Goal: Information Seeking & Learning: Understand process/instructions

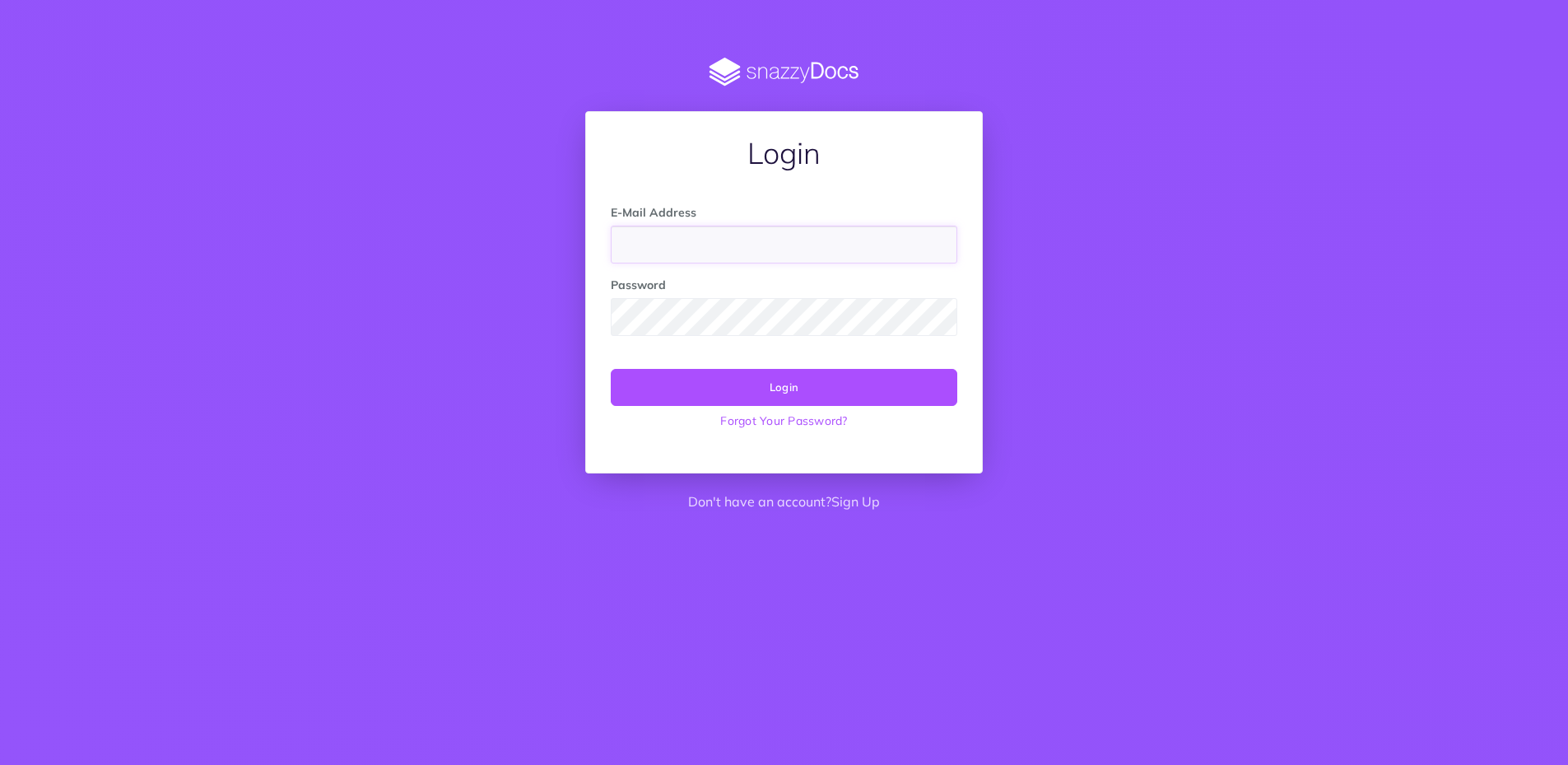
type input "[EMAIL_ADDRESS][DOMAIN_NAME]"
click at [775, 382] on button "Login" at bounding box center [784, 386] width 347 height 36
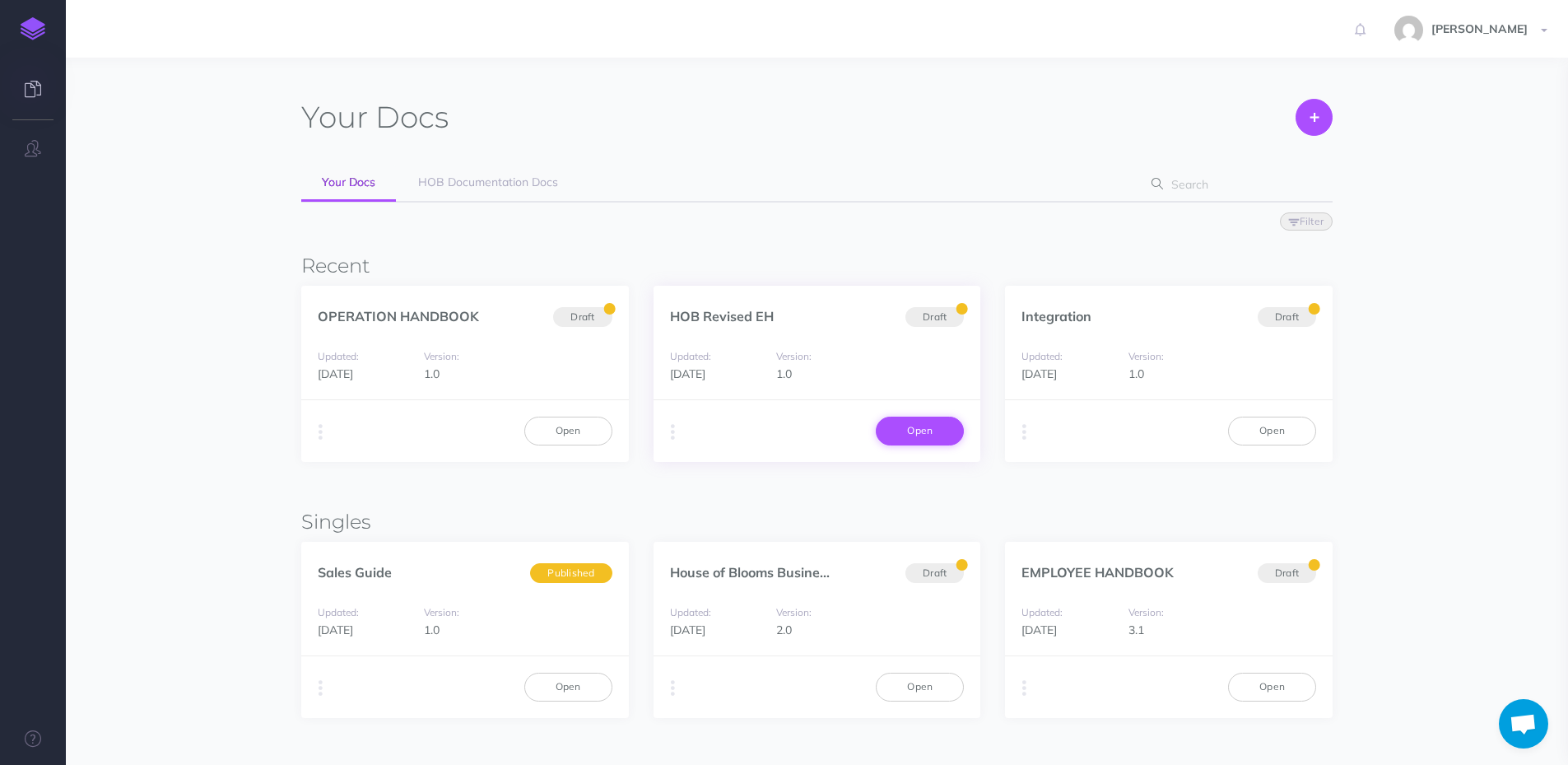
click at [917, 430] on link "Open" at bounding box center [920, 430] width 88 height 28
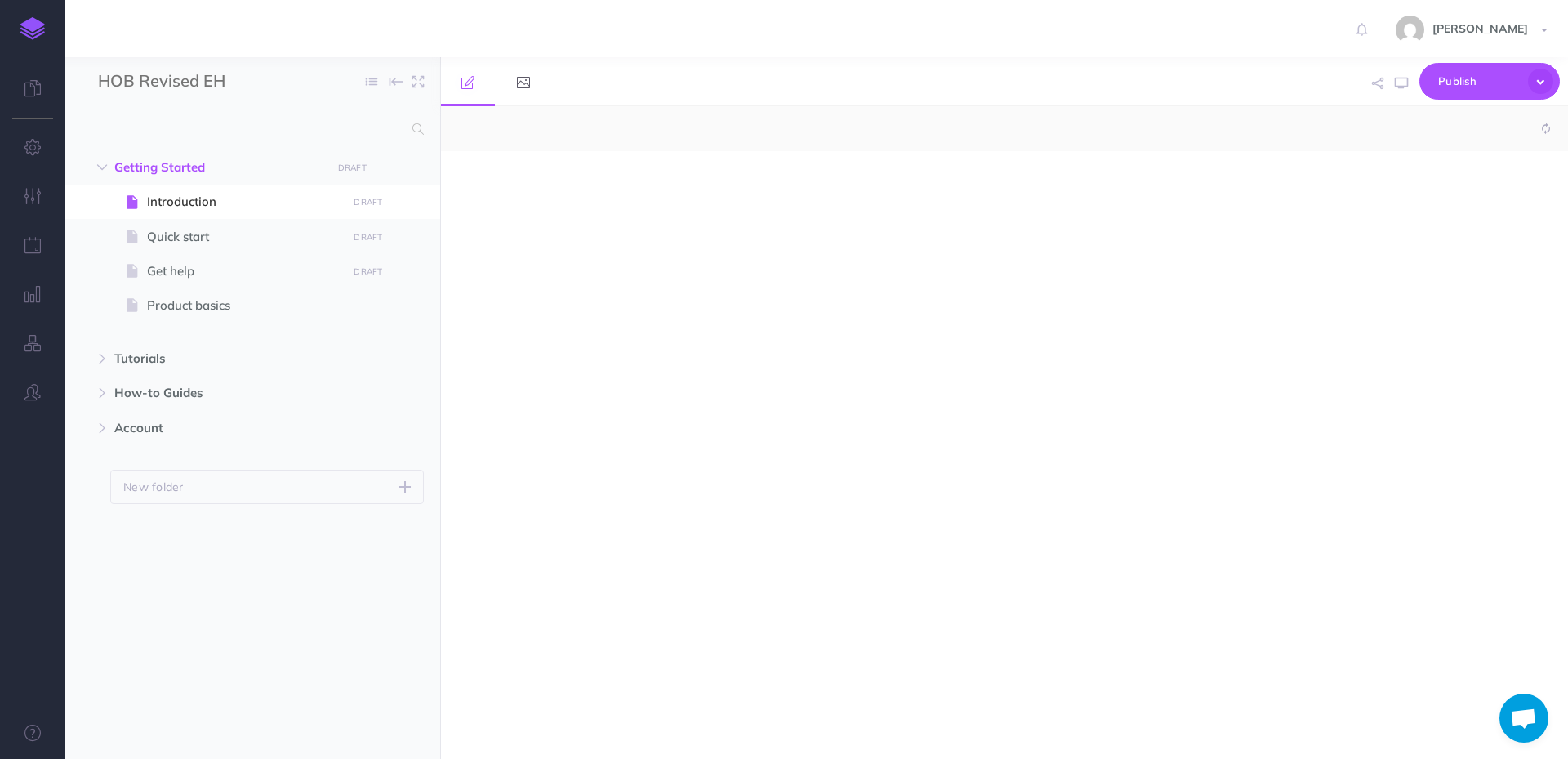
select select "null"
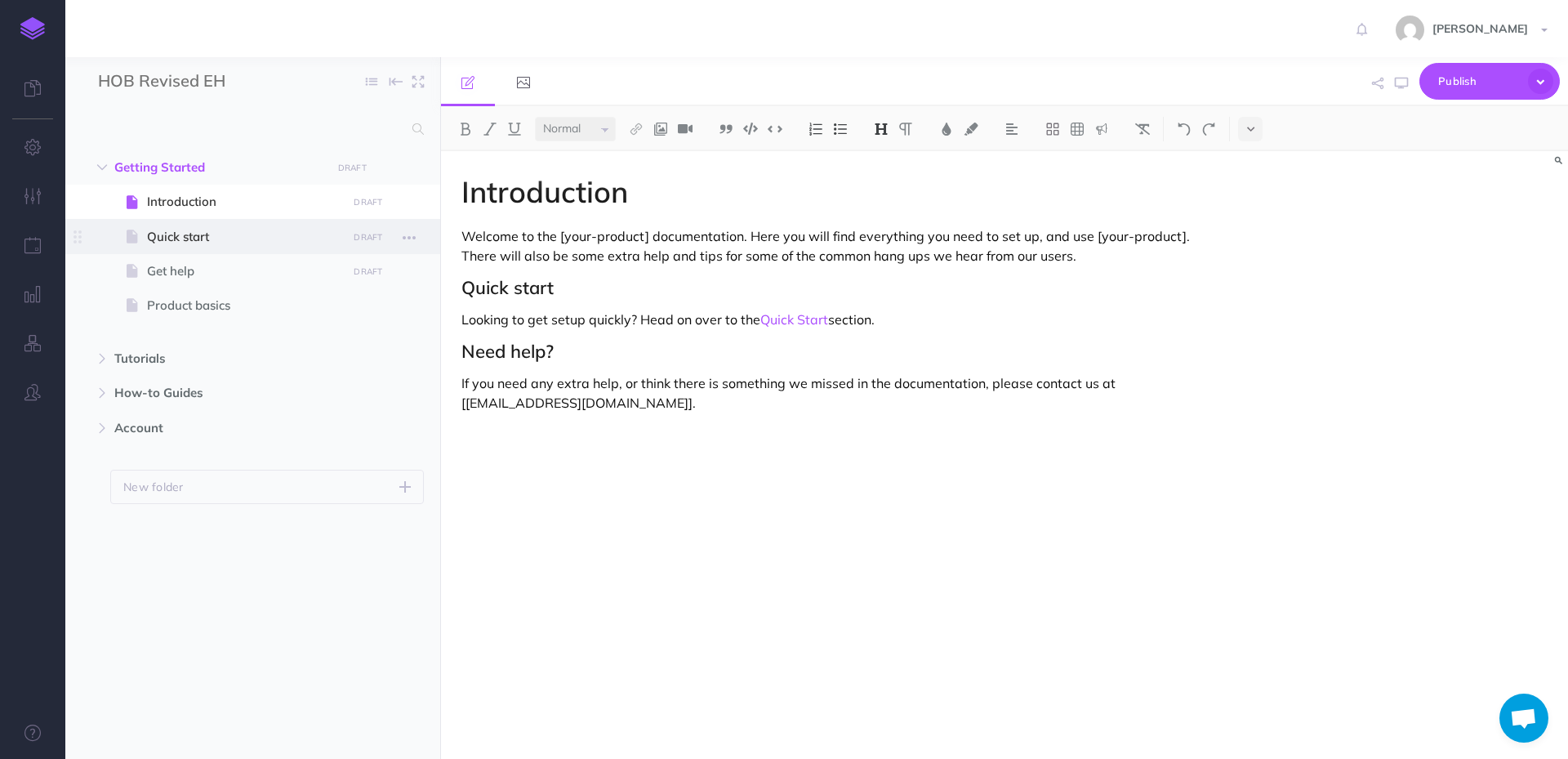
click at [200, 238] on span "Quick start" at bounding box center [244, 237] width 195 height 20
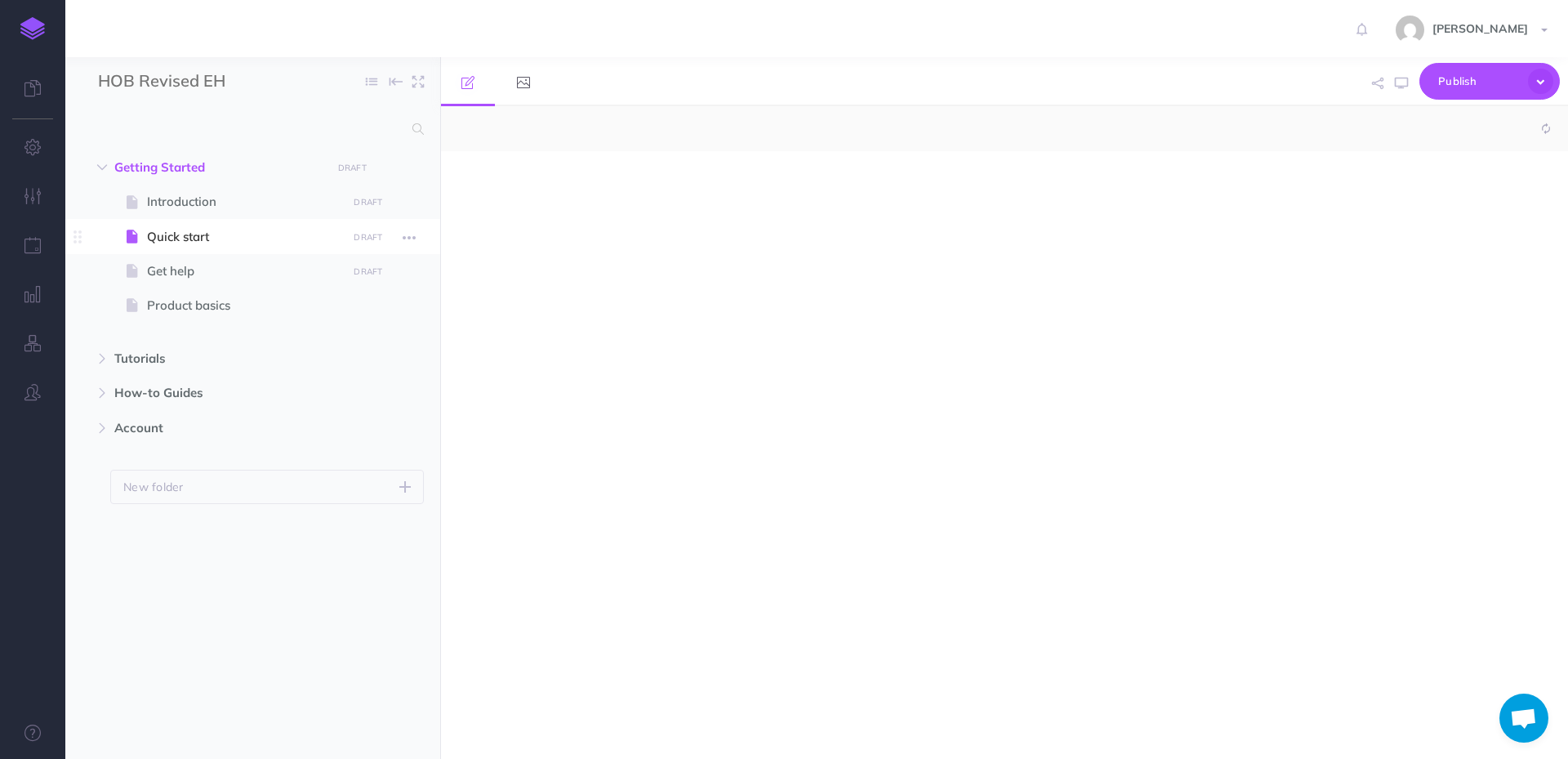
select select "null"
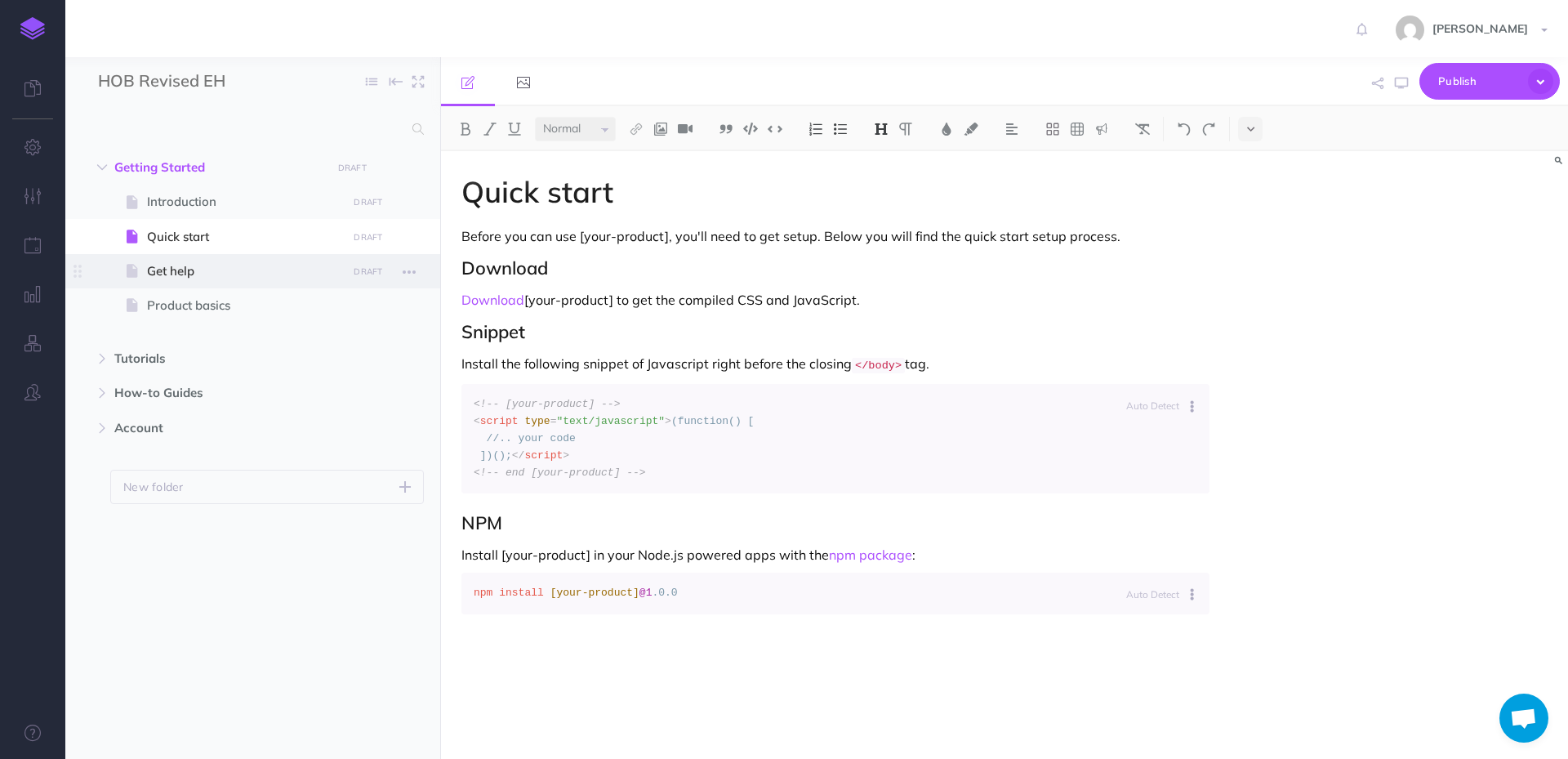
click at [178, 266] on span "Get help" at bounding box center [244, 271] width 195 height 20
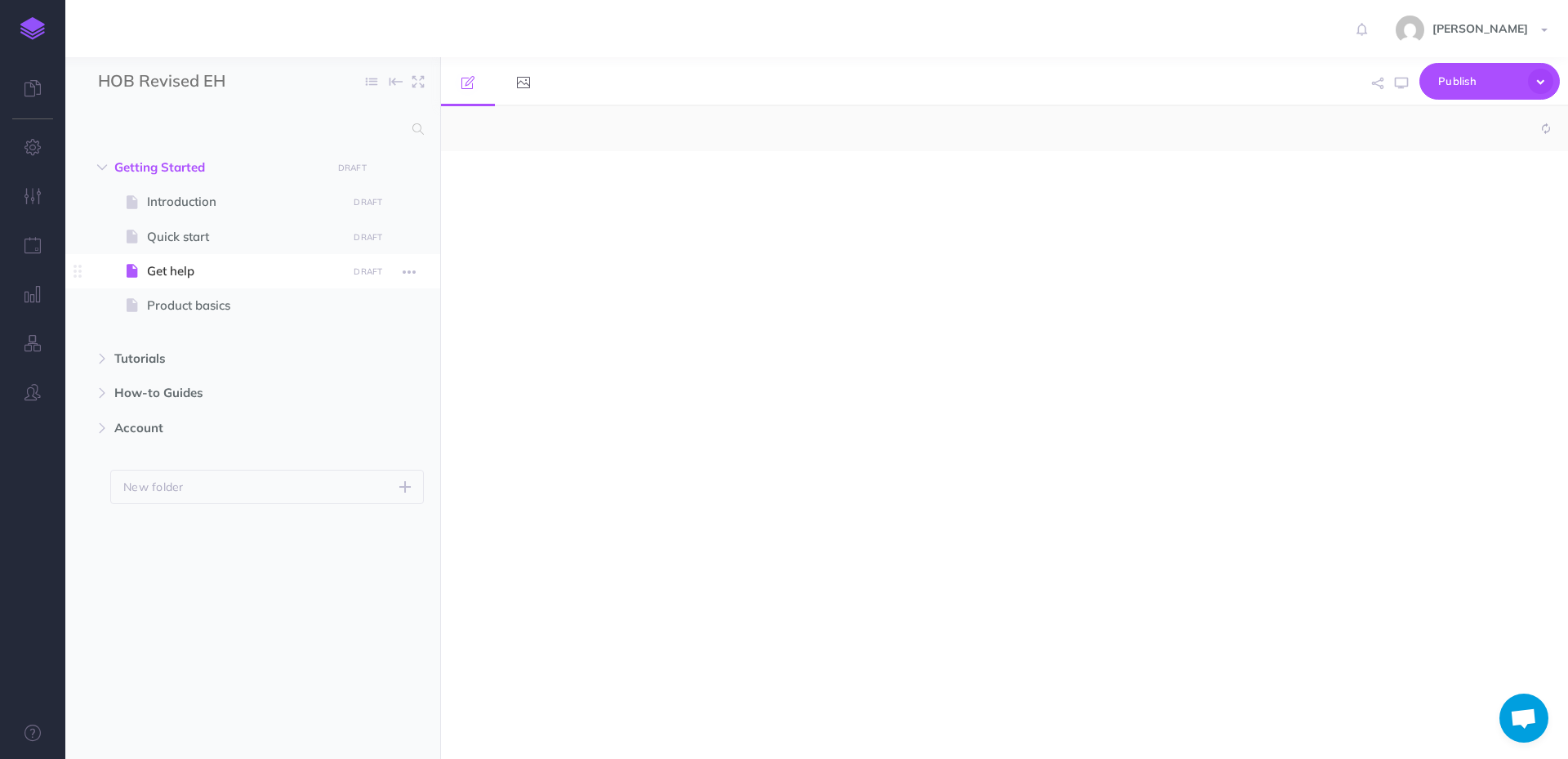
select select "null"
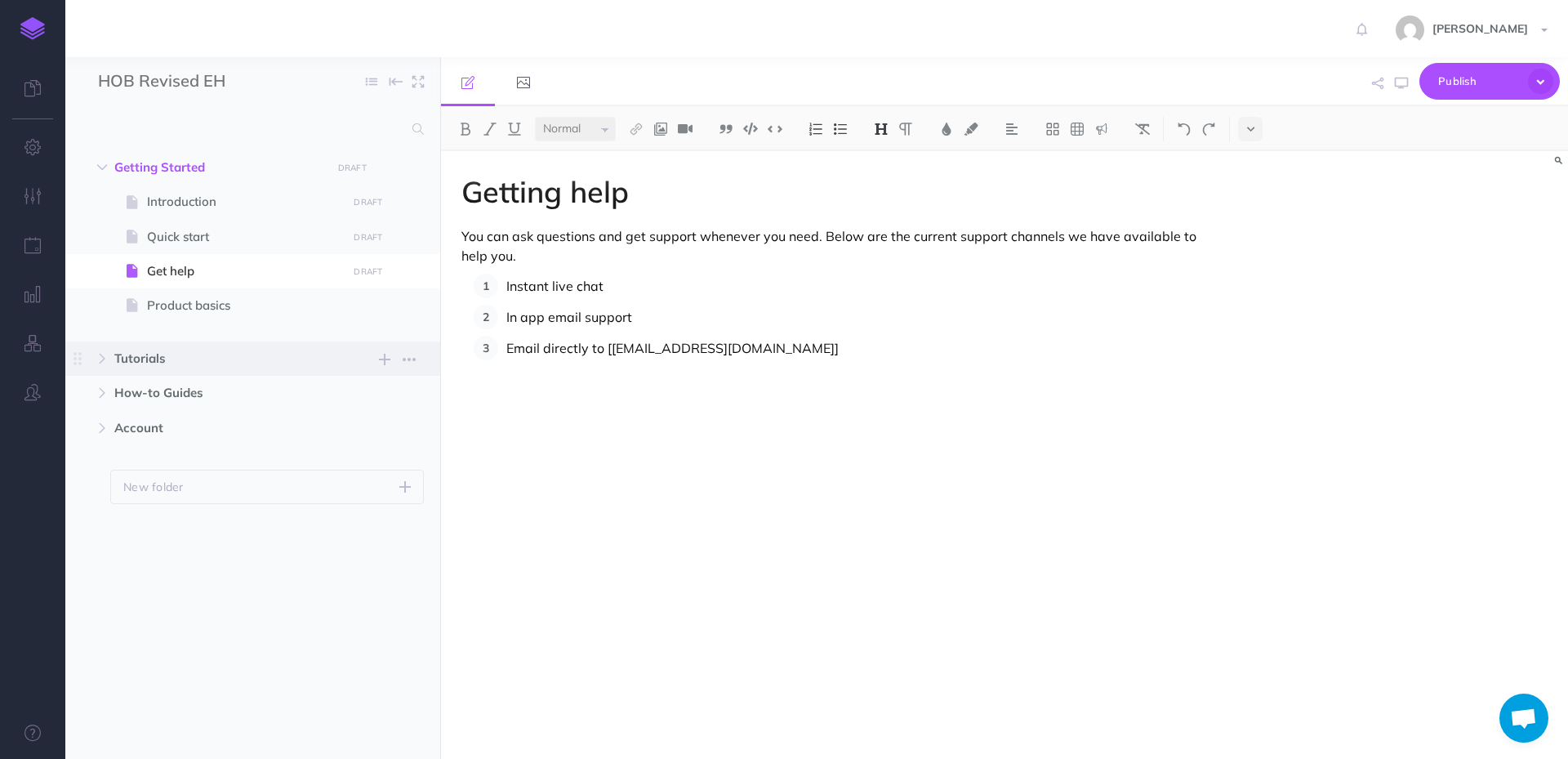
click at [151, 351] on span "Tutorials" at bounding box center [218, 359] width 208 height 20
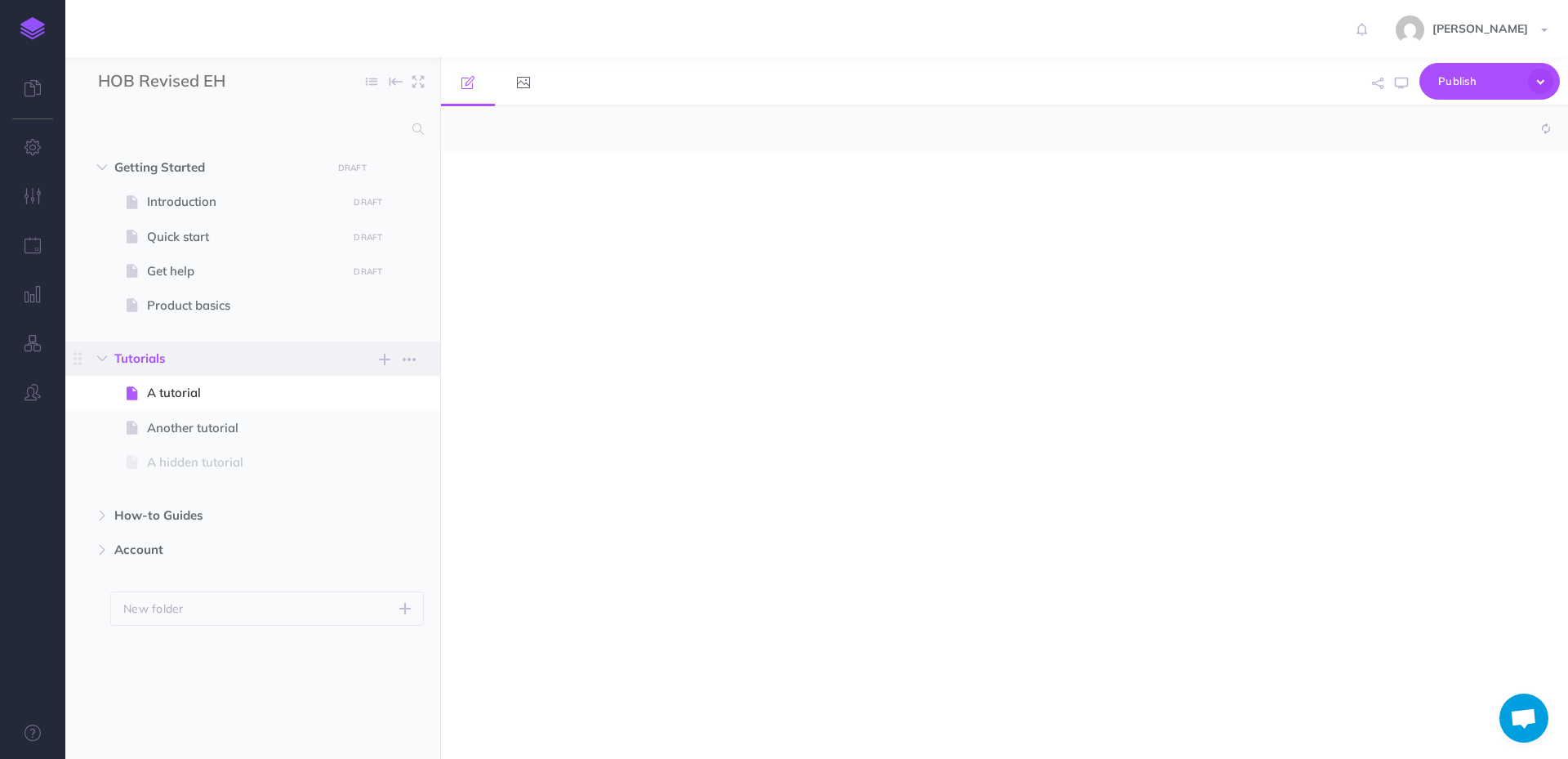
select select "null"
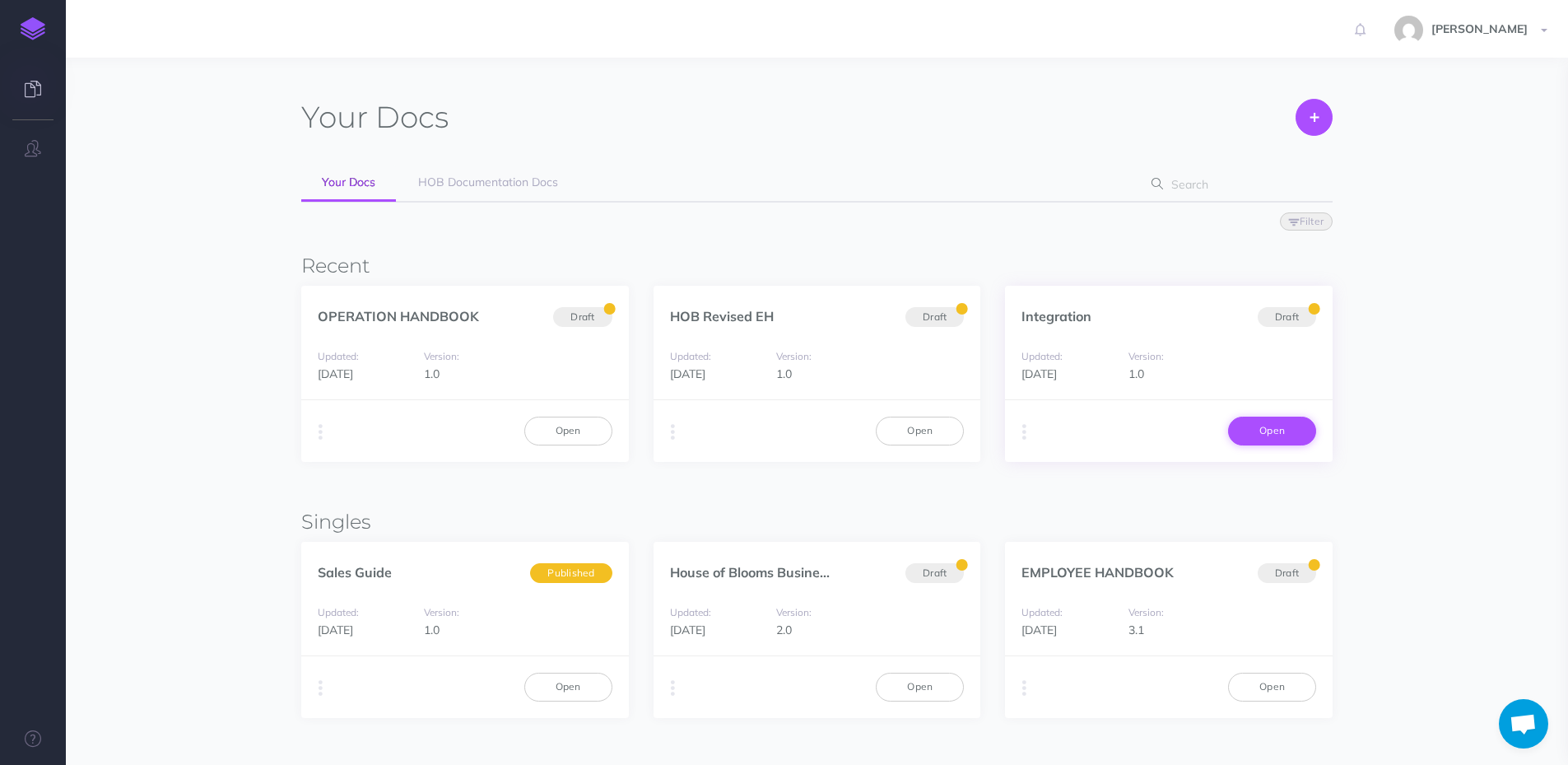
click at [1280, 439] on link "Open" at bounding box center [1271, 430] width 88 height 28
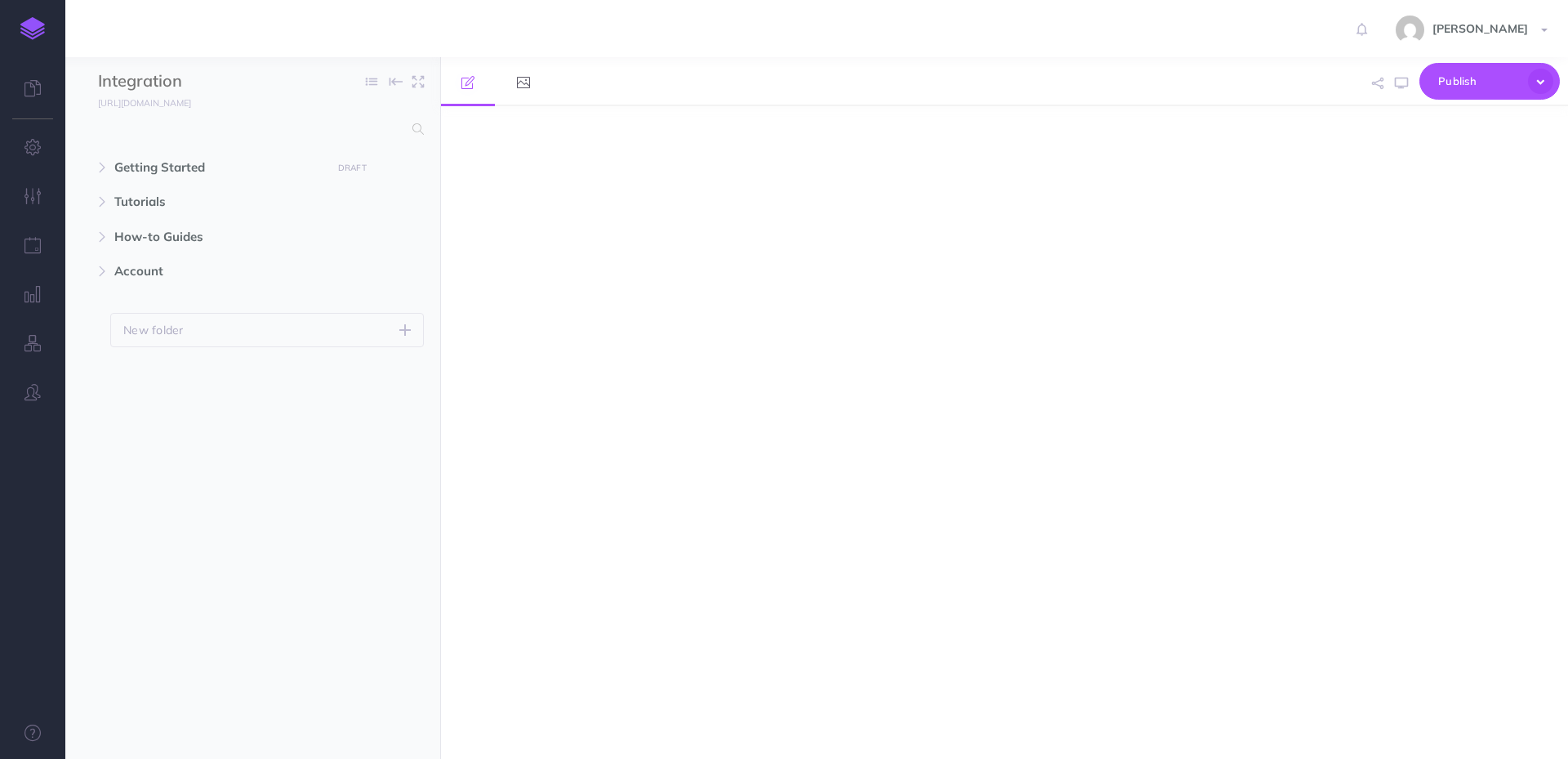
select select "null"
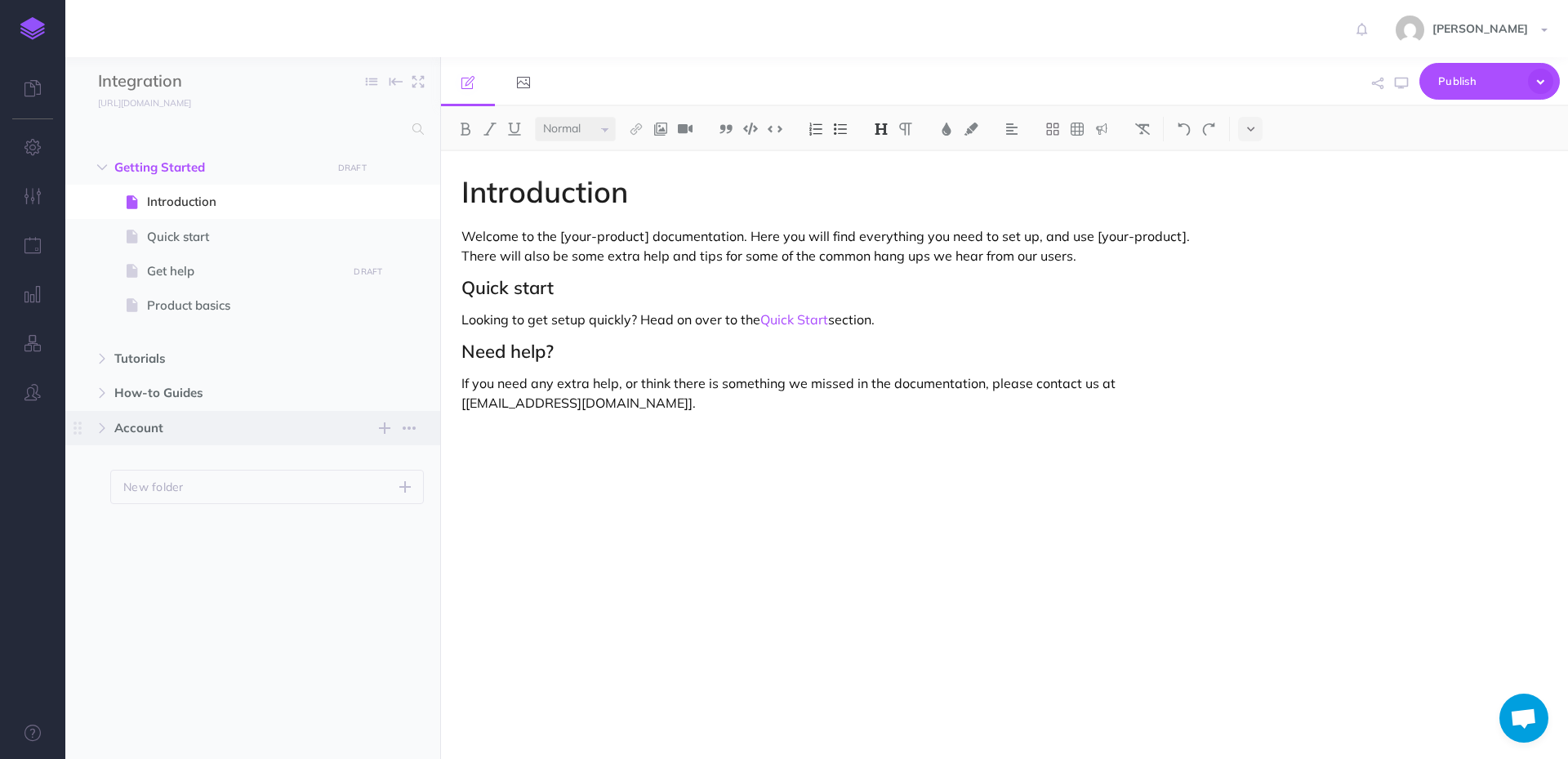
click at [159, 435] on span "Account" at bounding box center [218, 428] width 208 height 20
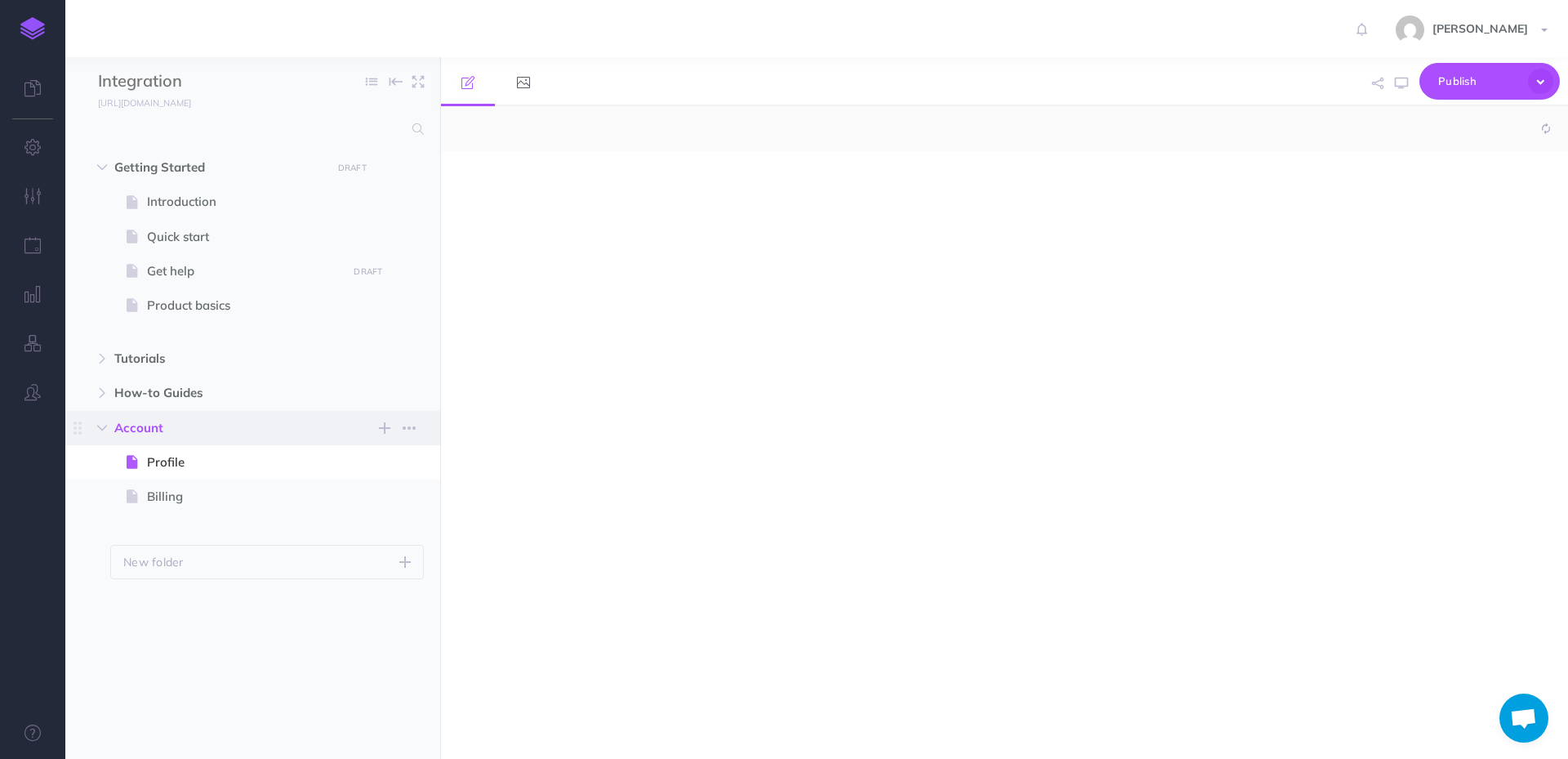
select select "null"
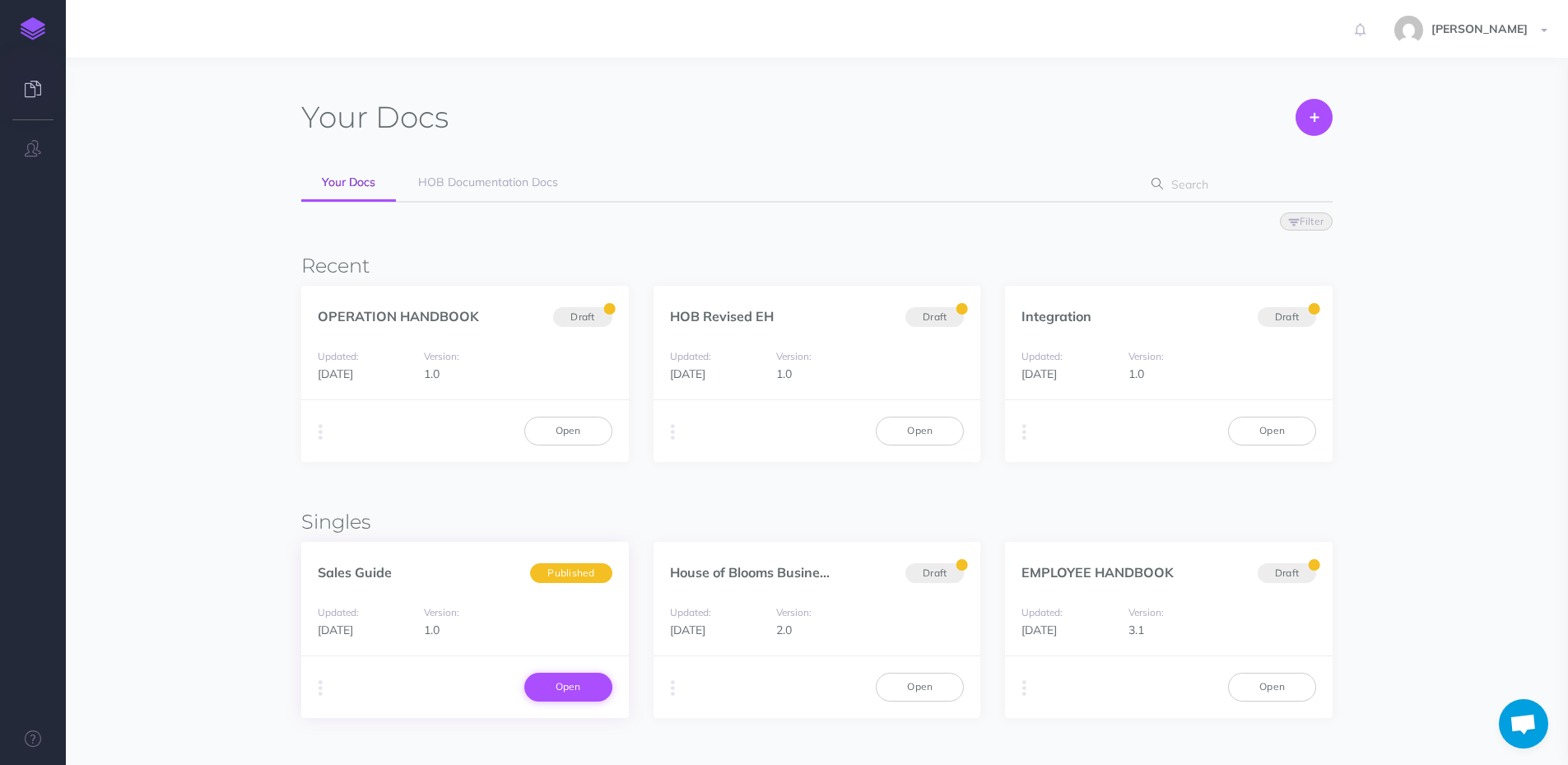
click at [566, 680] on link "Open" at bounding box center [568, 687] width 88 height 28
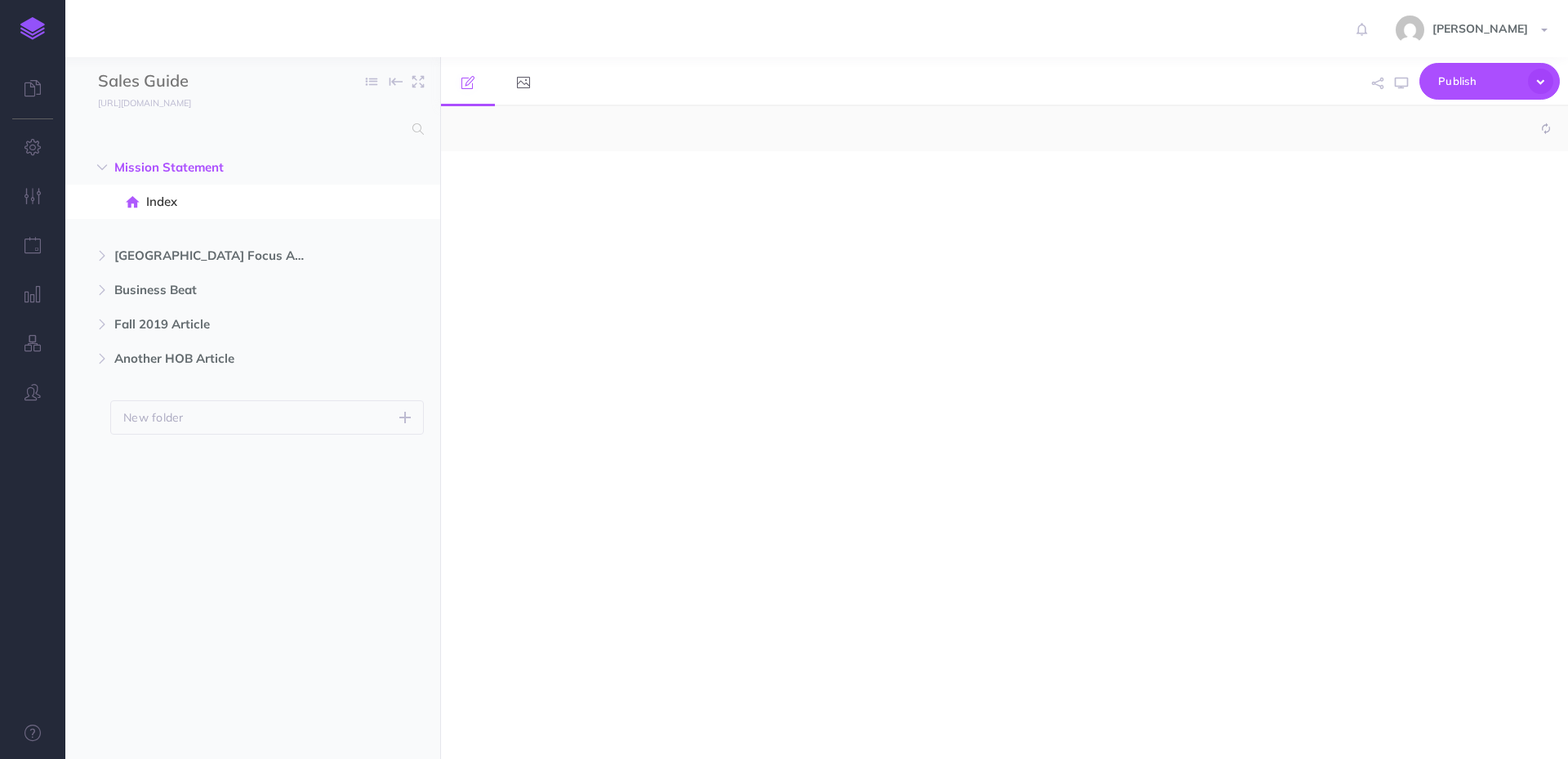
select select "null"
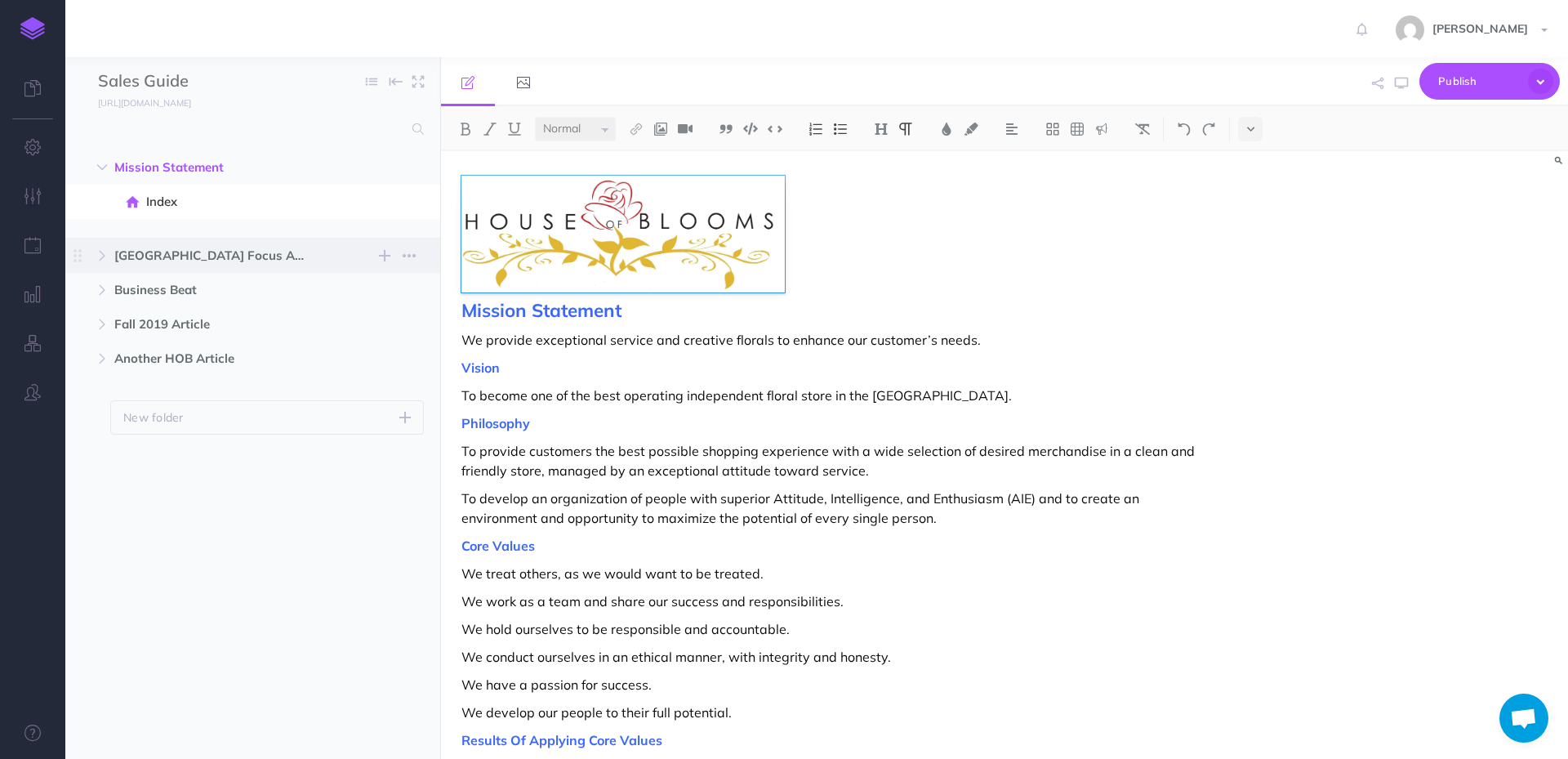
click at [204, 255] on span "Fort Bend Focus Article" at bounding box center [218, 255] width 208 height 20
select select "null"
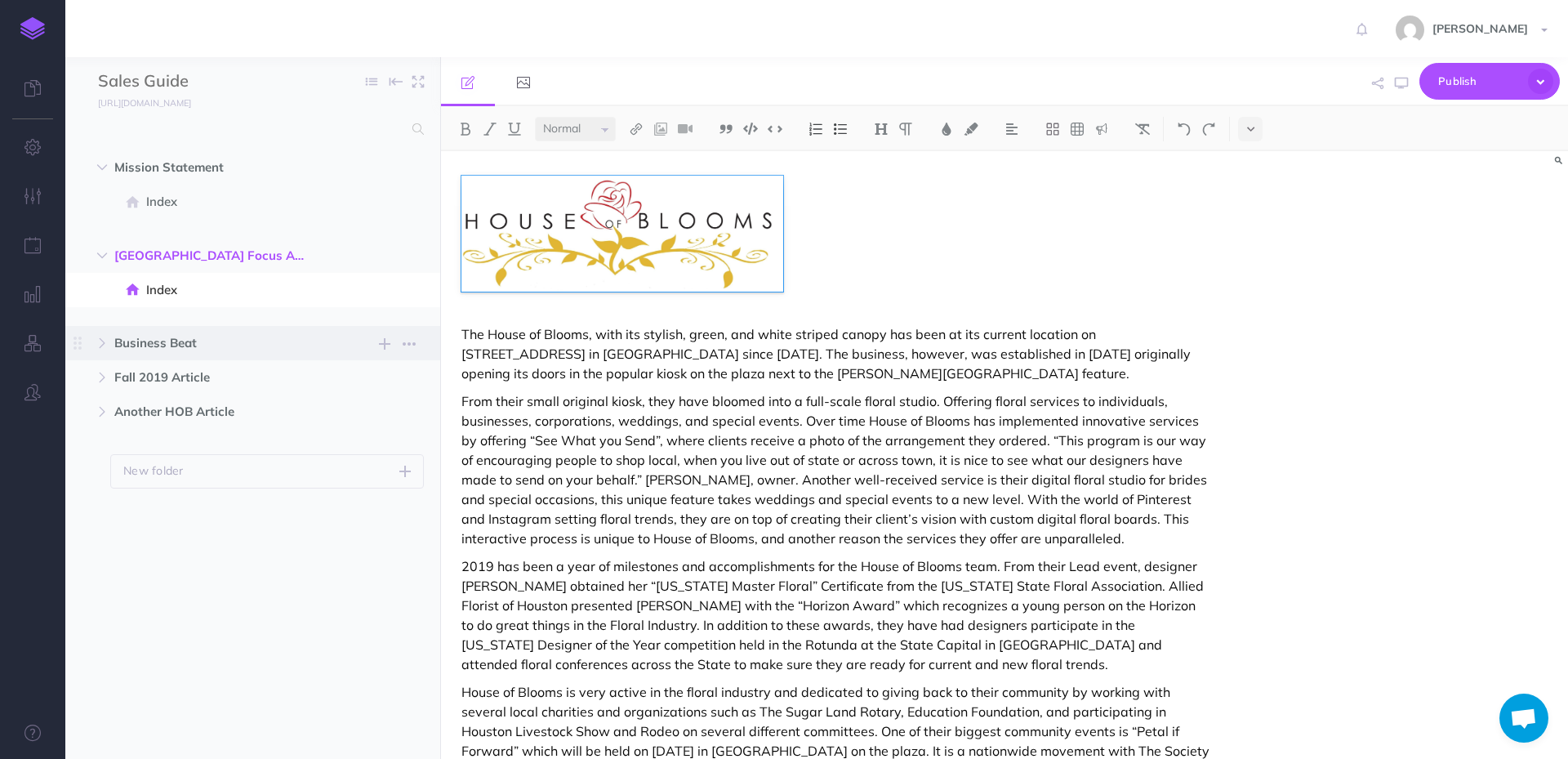
click at [163, 347] on span "Business Beat" at bounding box center [218, 343] width 208 height 20
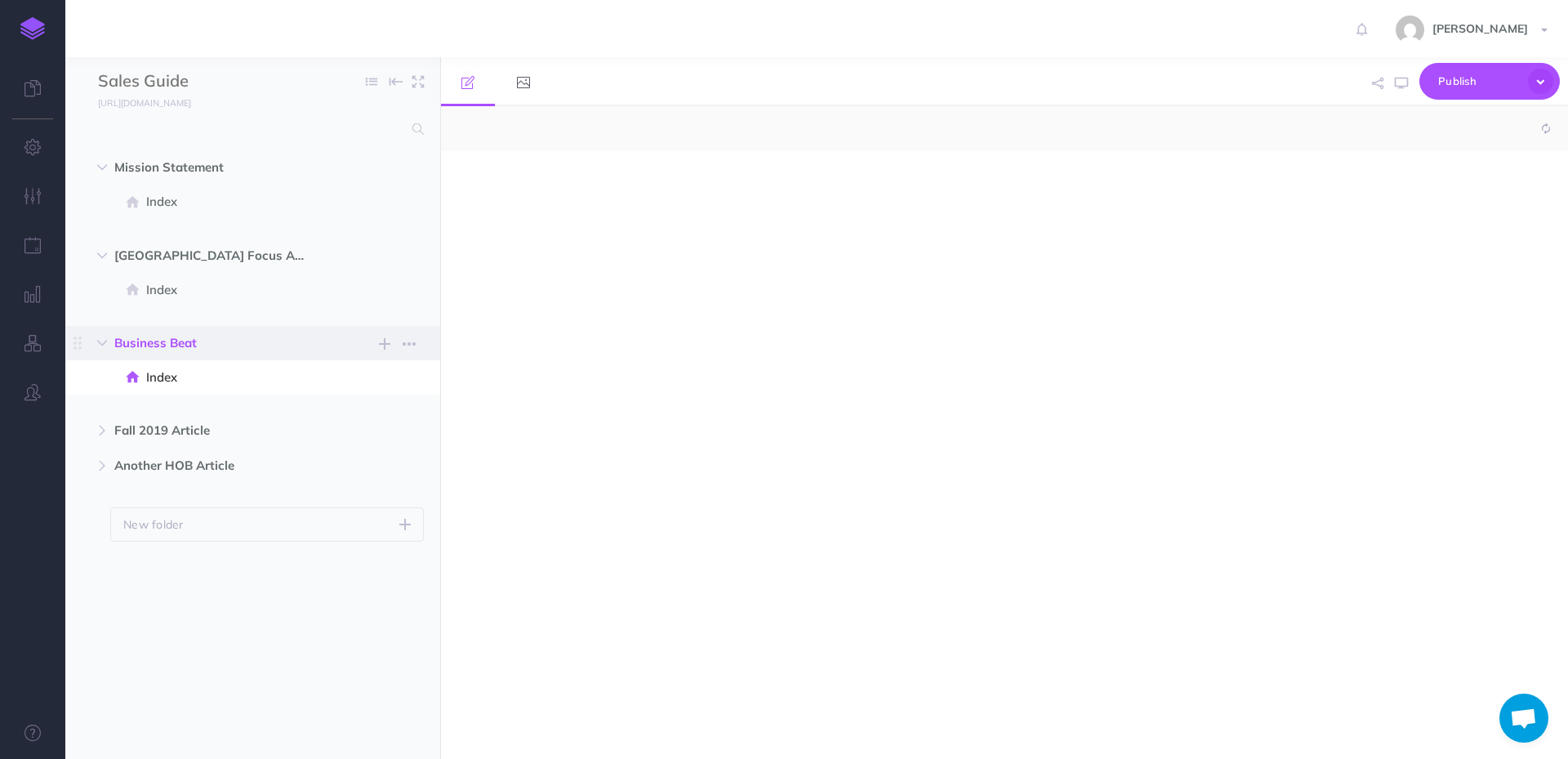
select select "null"
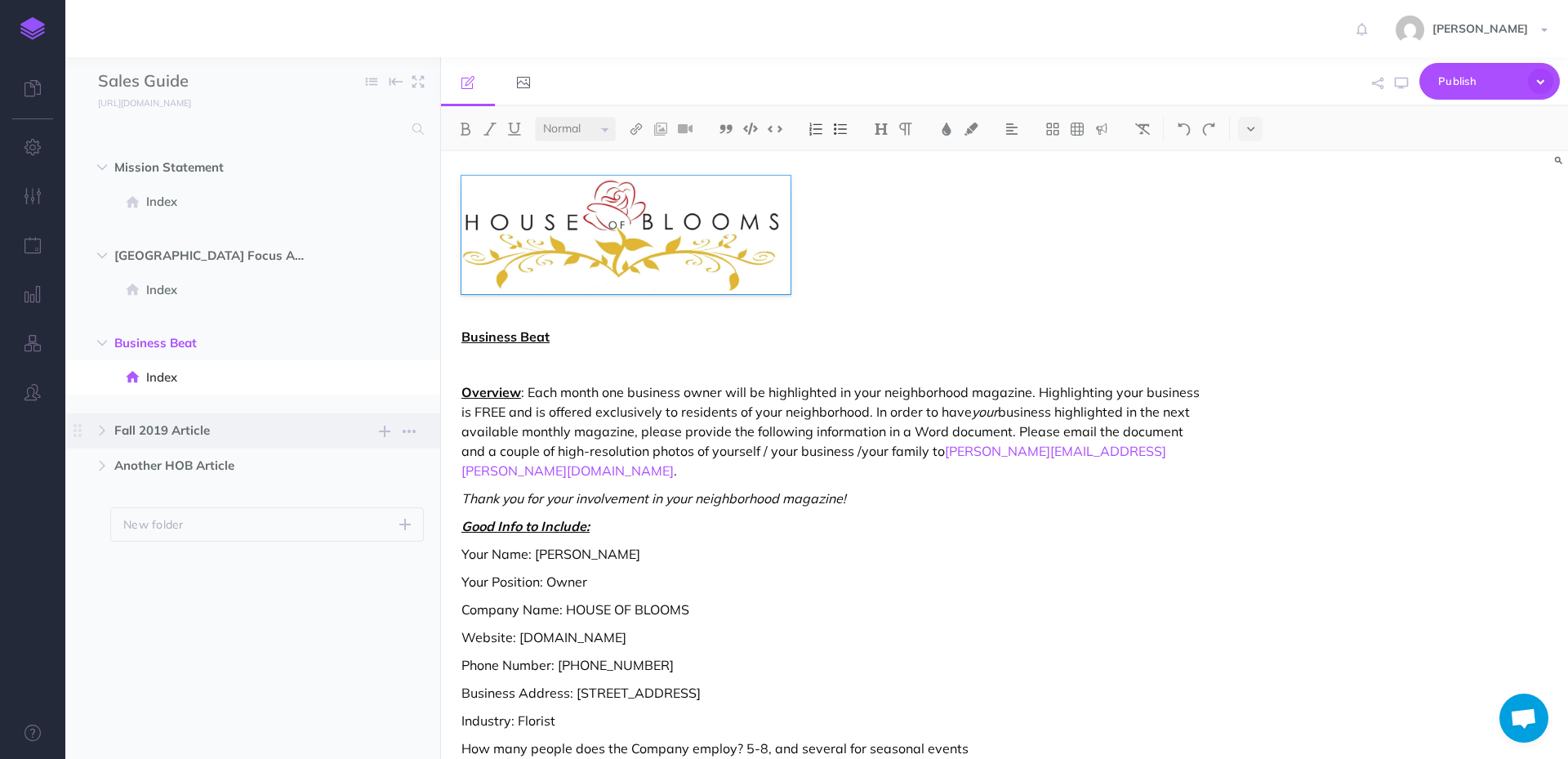
click at [193, 427] on span "Fall 2019 Article" at bounding box center [218, 431] width 208 height 20
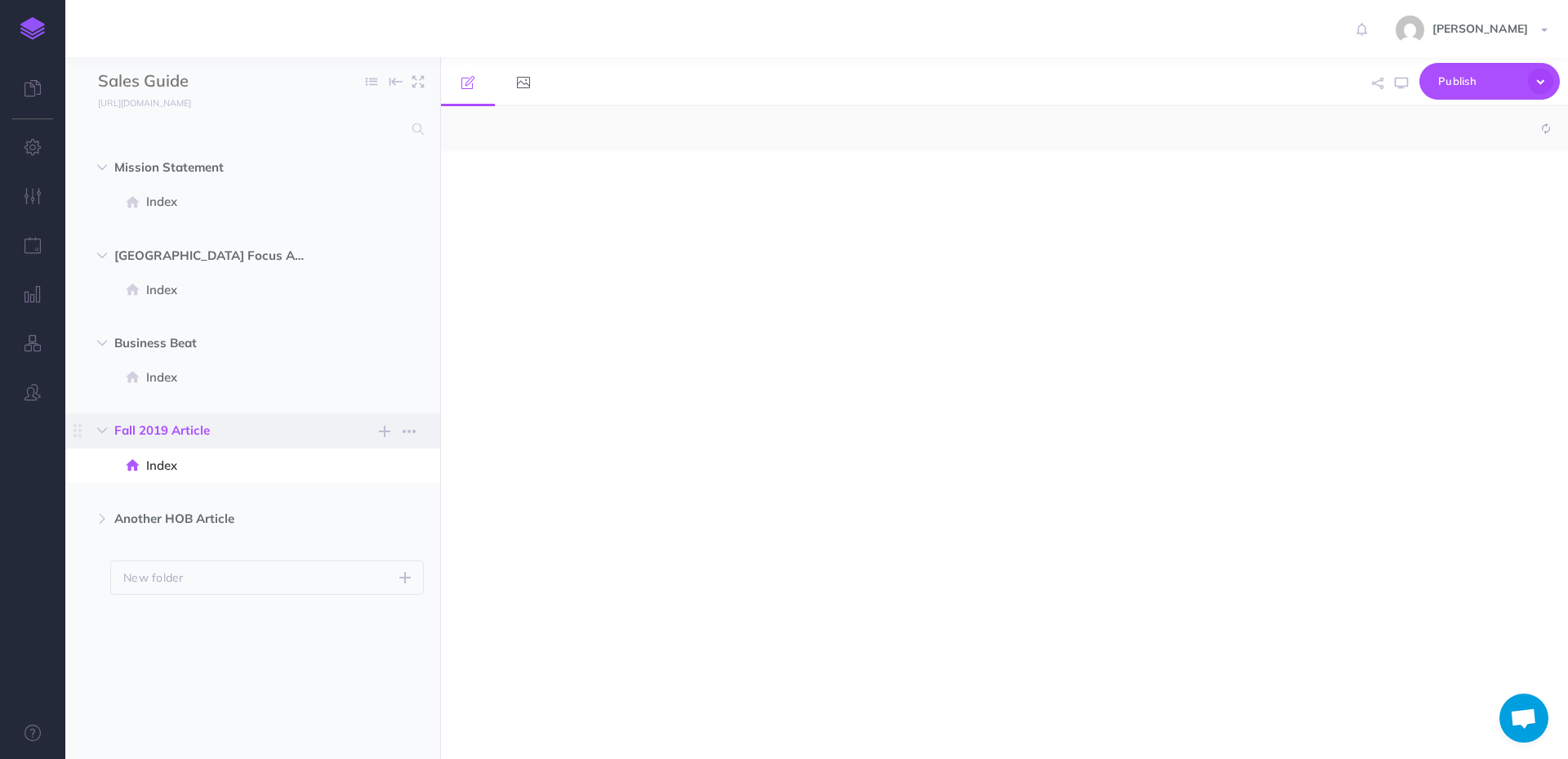
select select "null"
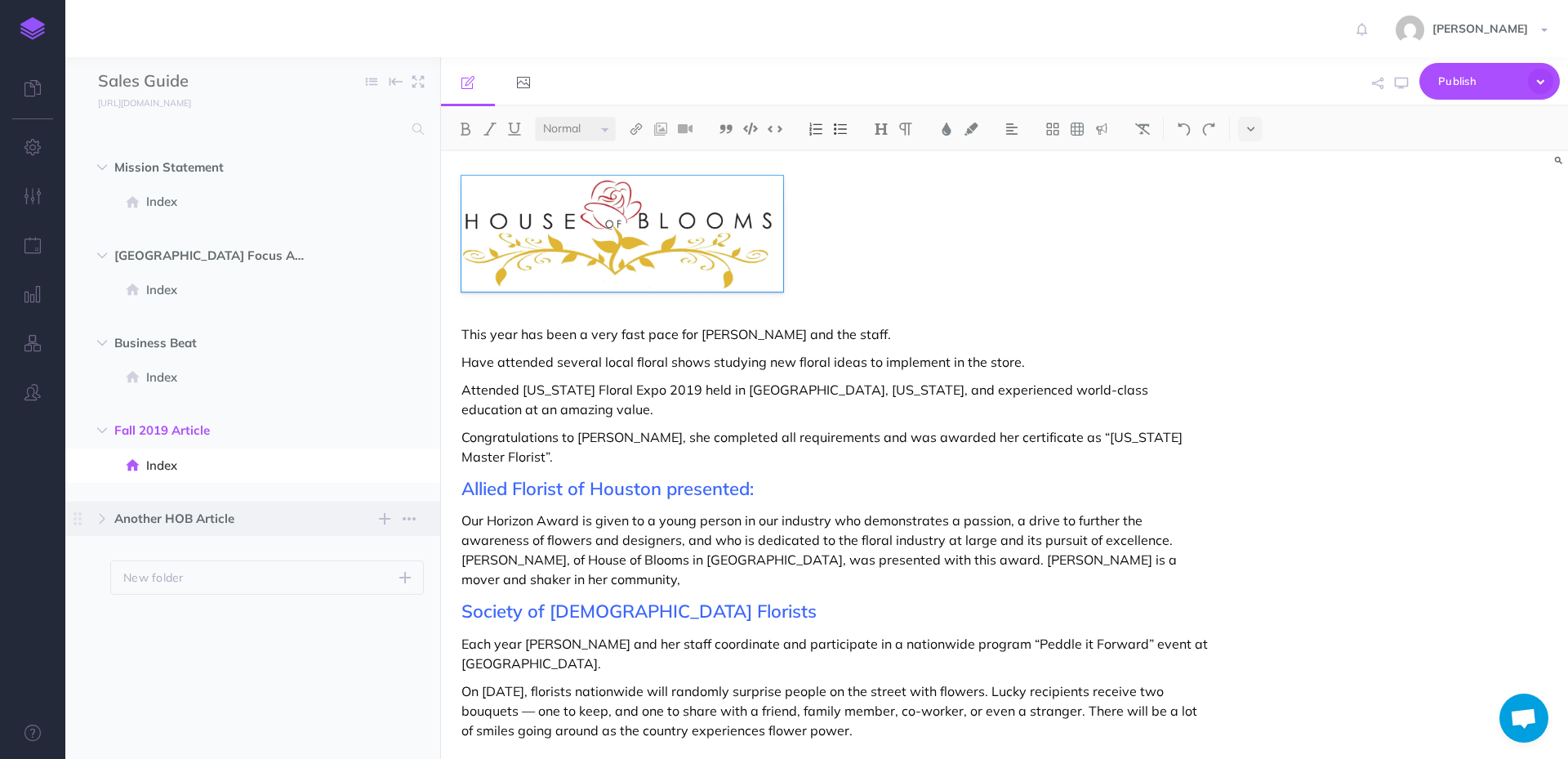
click at [209, 518] on span "Another HOB Article" at bounding box center [218, 518] width 208 height 20
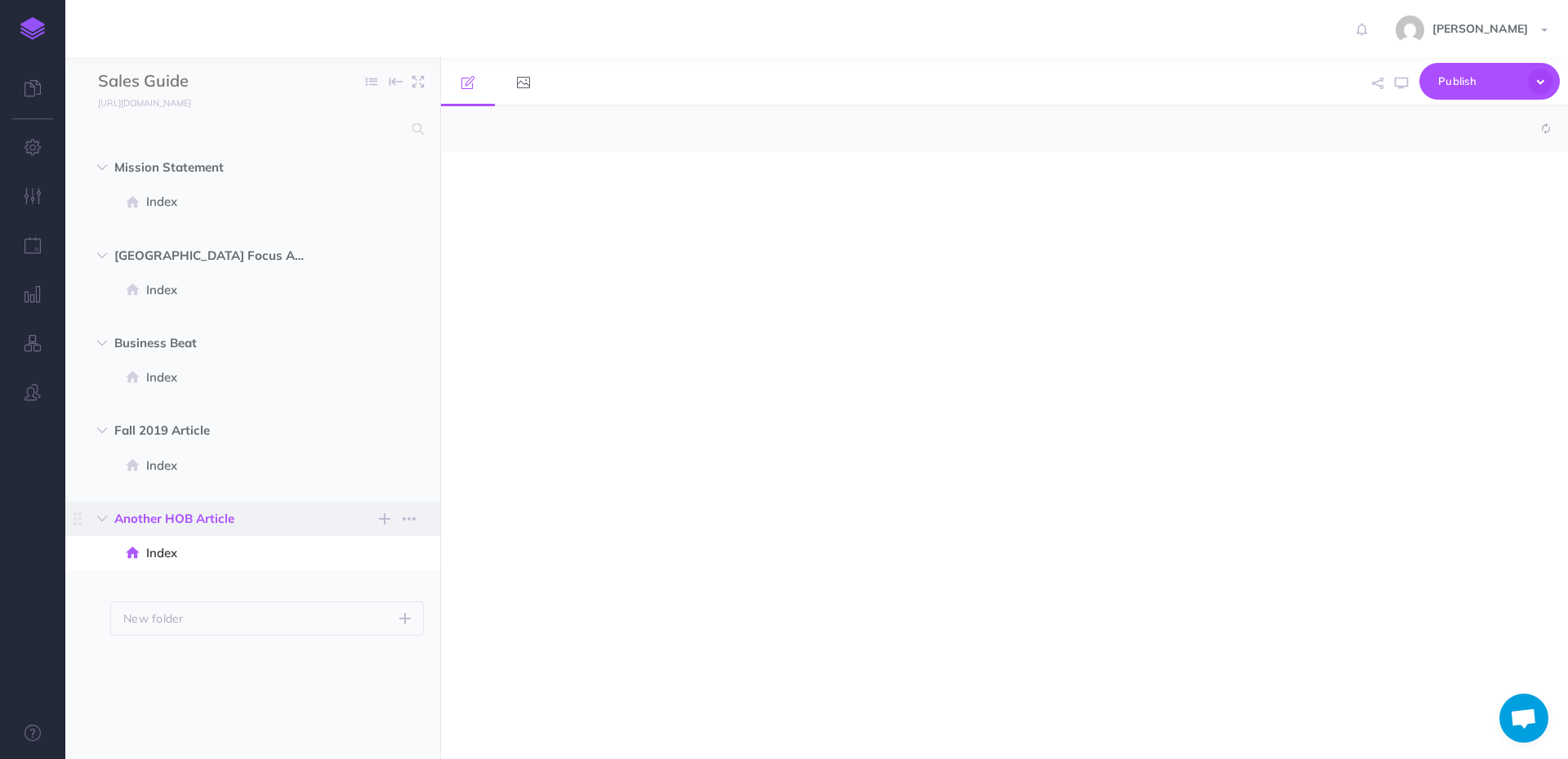
select select "null"
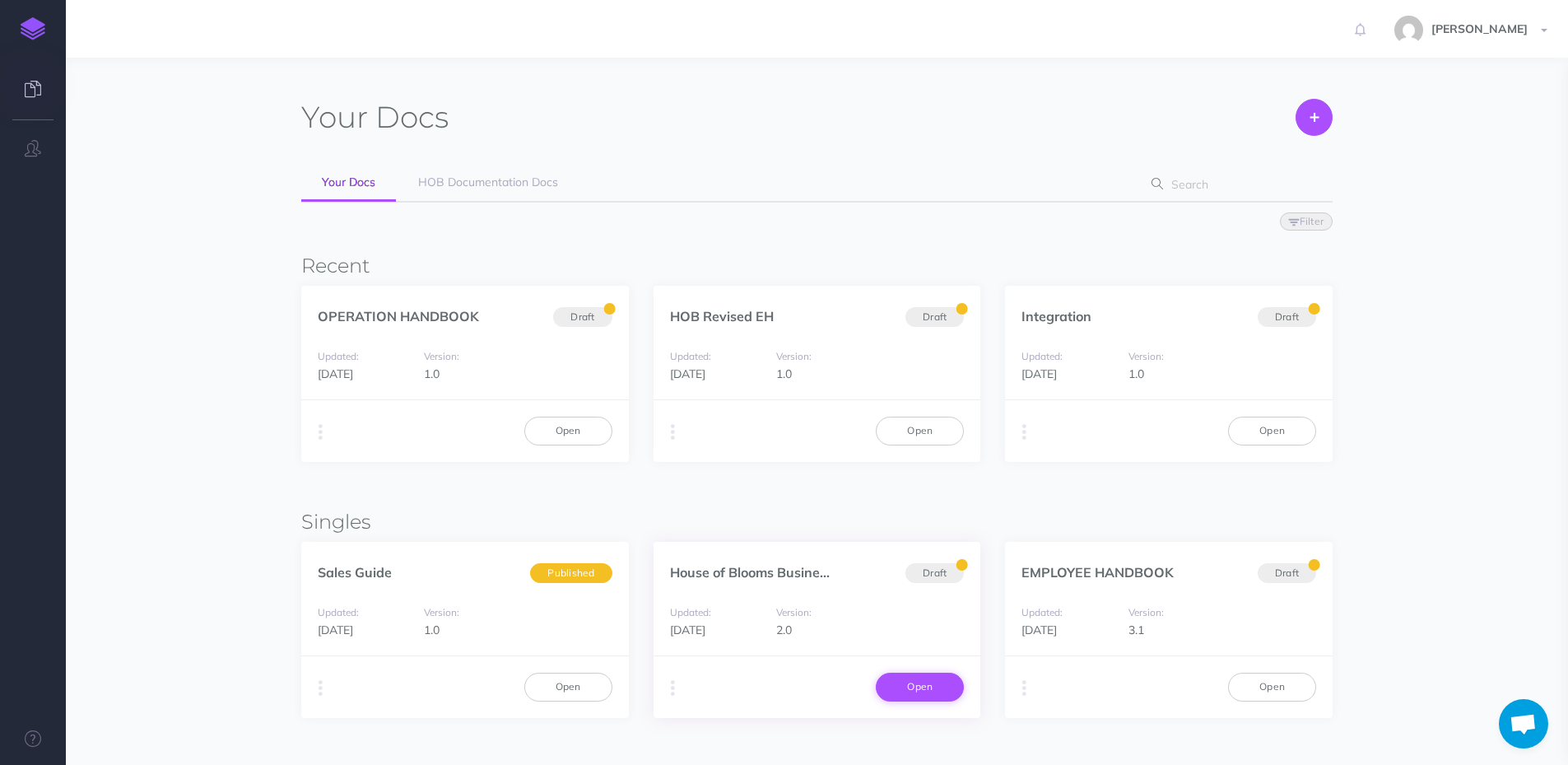
click at [919, 697] on link "Open" at bounding box center [920, 687] width 88 height 28
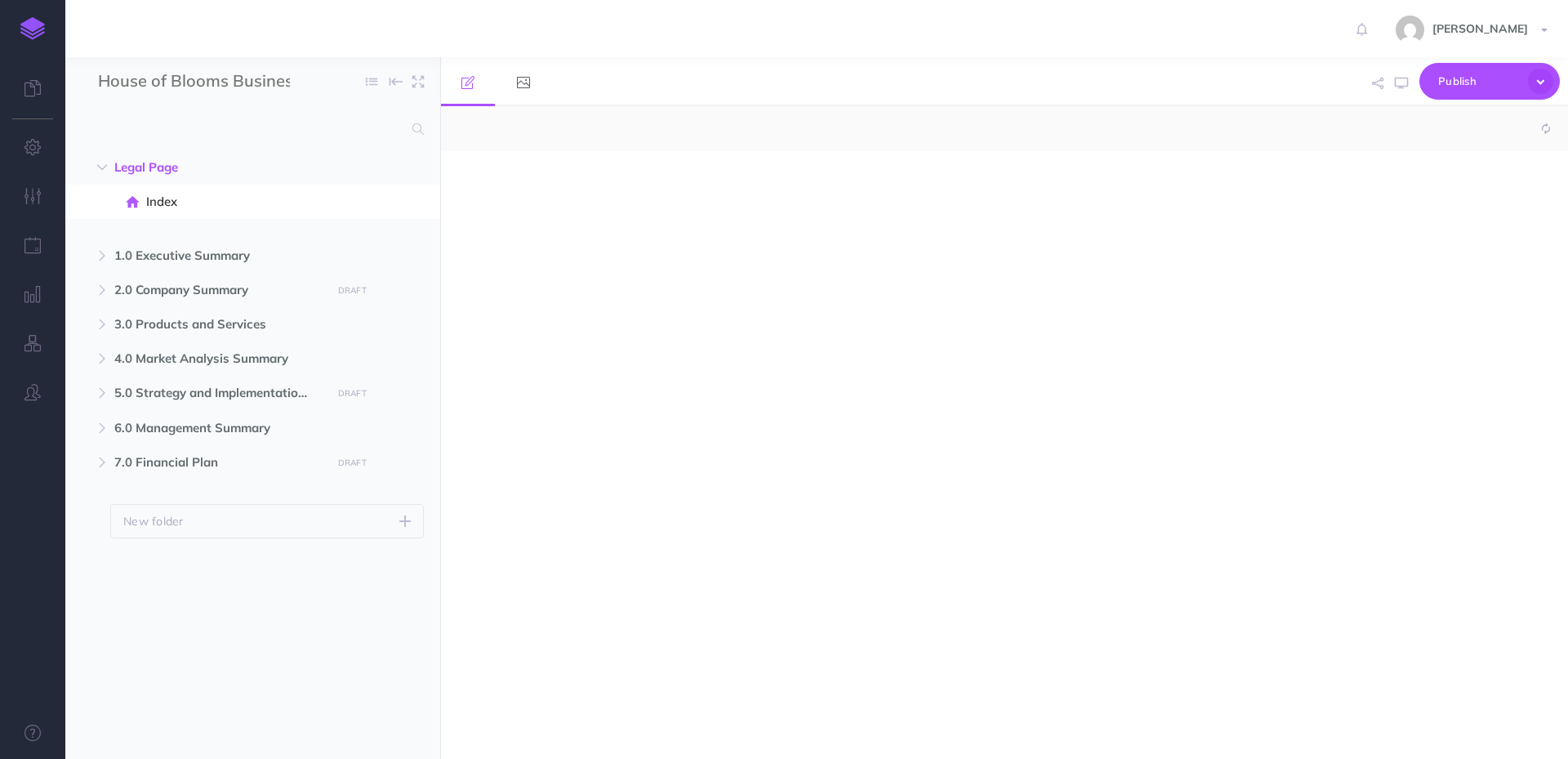
select select "null"
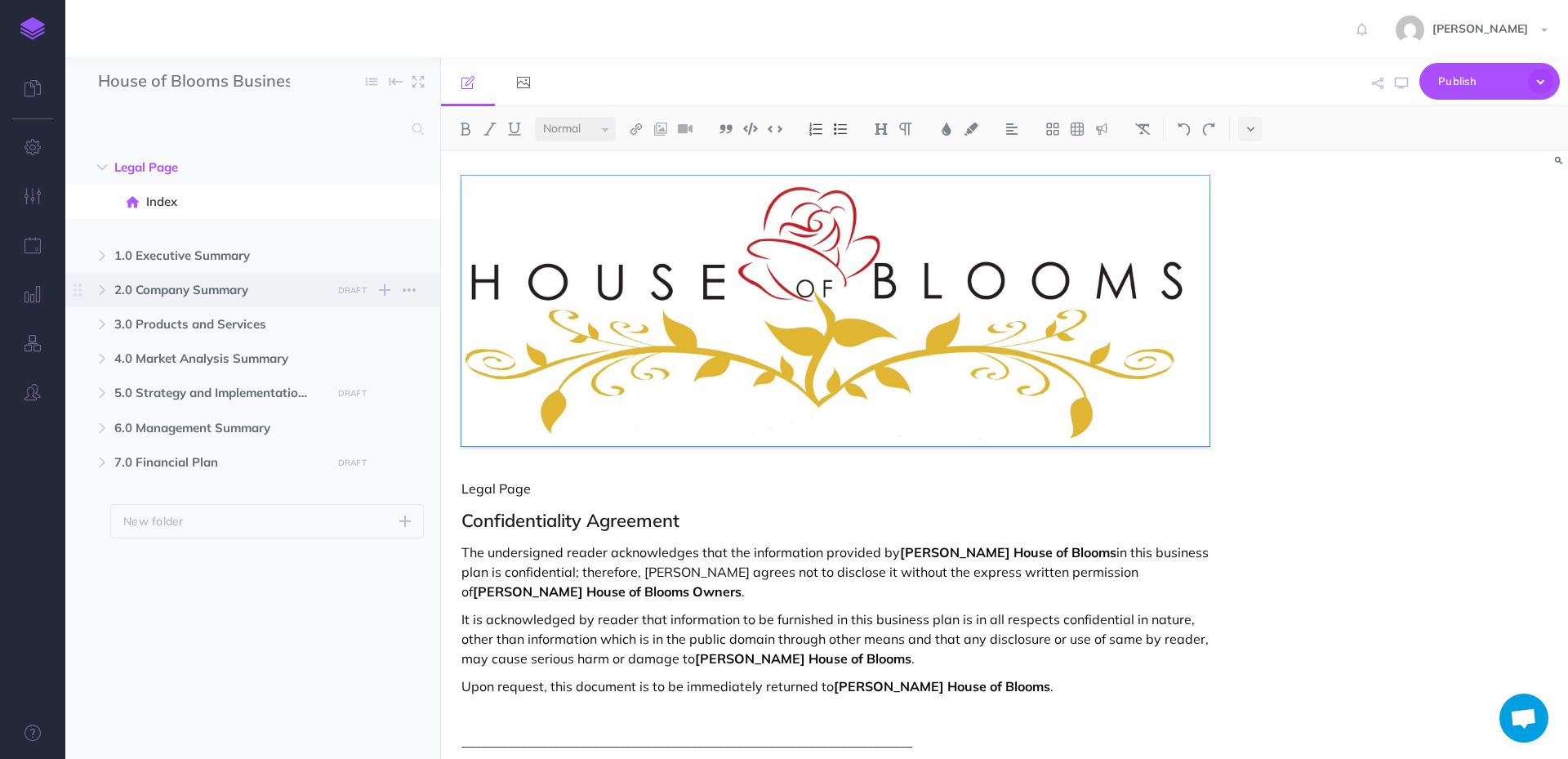
click at [220, 296] on span "2.0 Company Summary" at bounding box center [218, 290] width 208 height 20
select select "null"
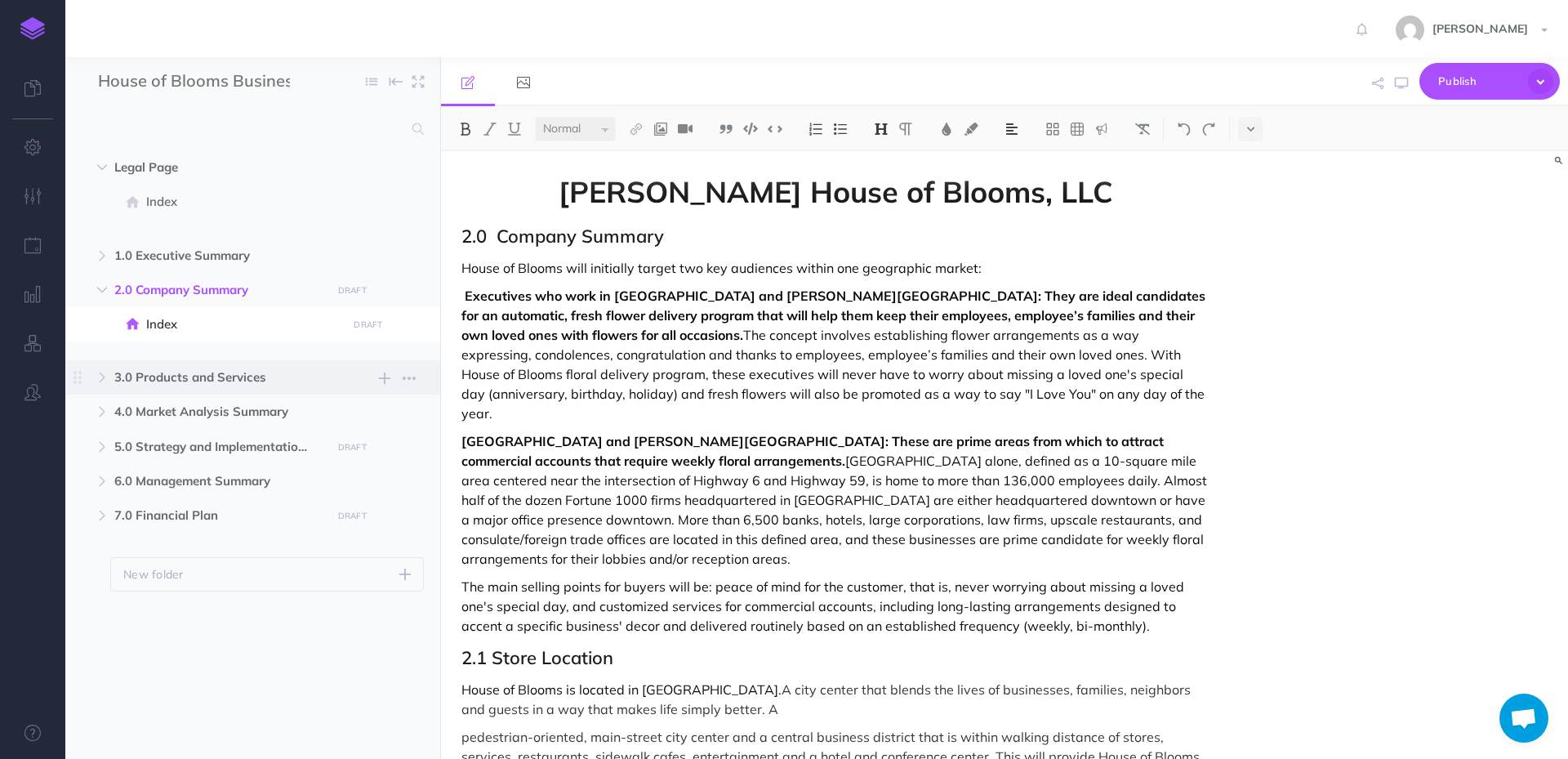
click at [212, 380] on span "3.0 Products and Services" at bounding box center [218, 378] width 208 height 20
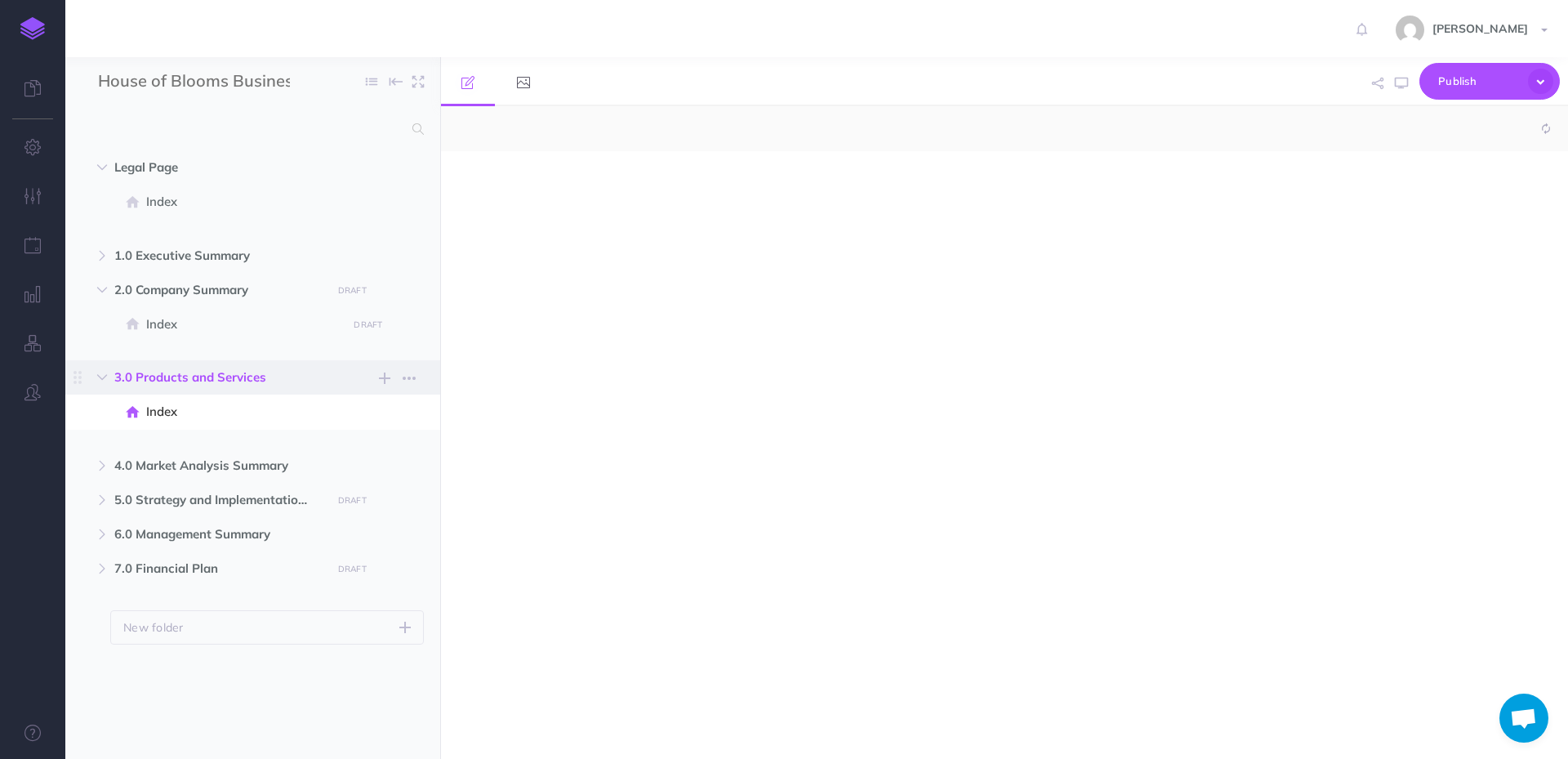
select select "null"
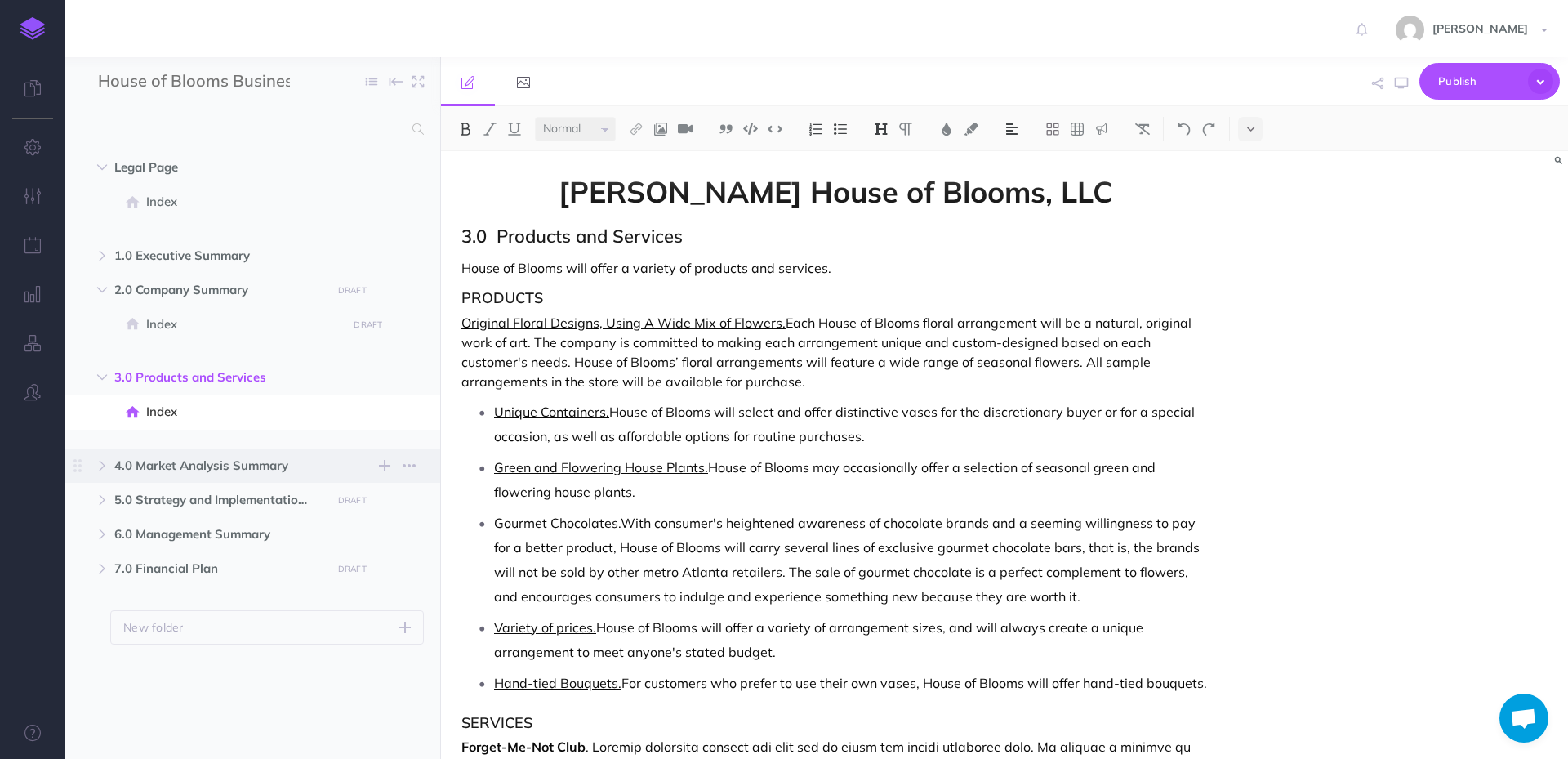
click at [249, 475] on span "4.0 Market Analysis Summary New folder Add a new folder inside this folder New …" at bounding box center [271, 465] width 313 height 34
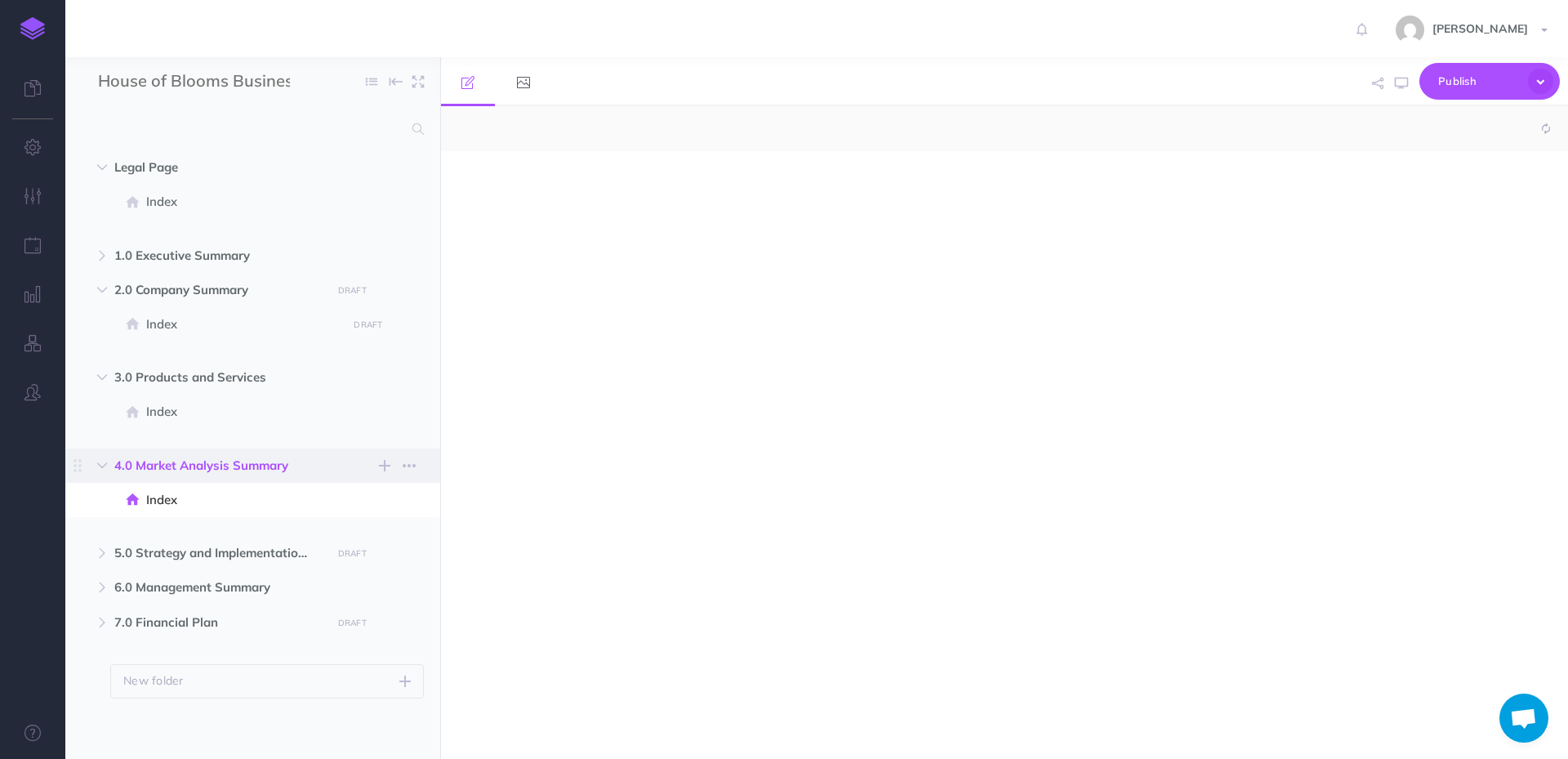
select select "null"
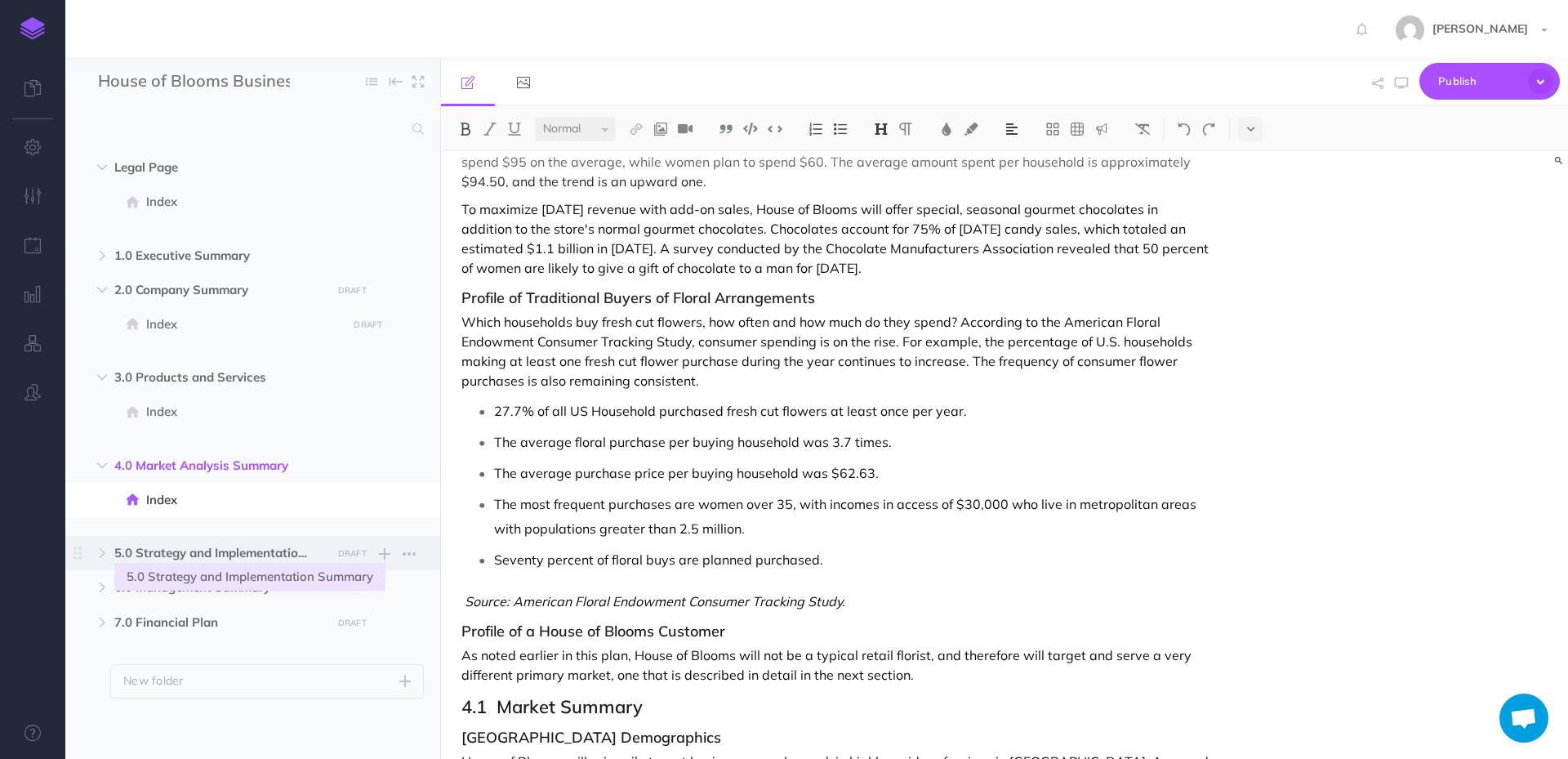
scroll to position [1060, 0]
click at [261, 554] on span "5.0 Strategy and Implementation Summary" at bounding box center [218, 553] width 208 height 20
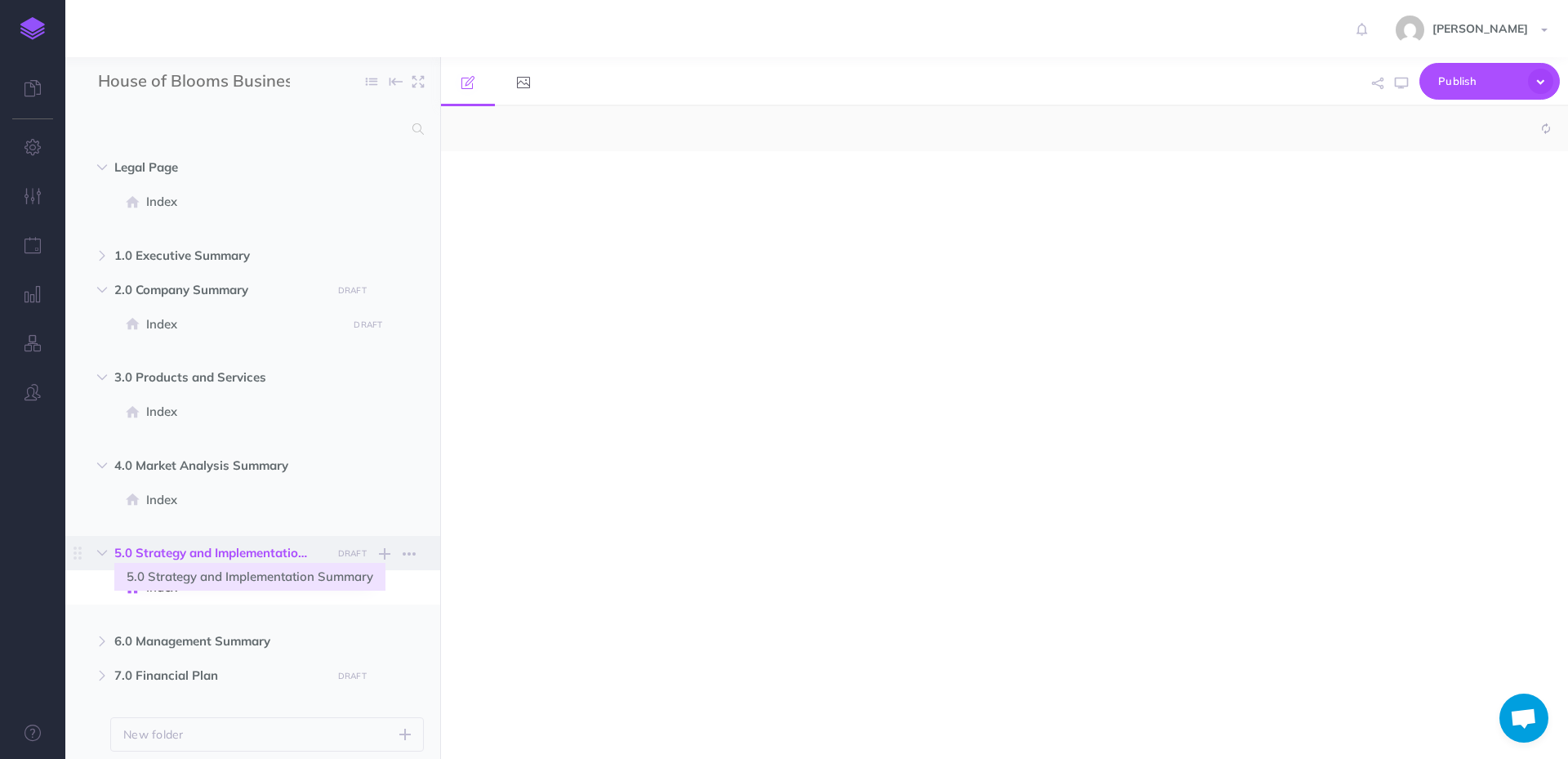
select select "null"
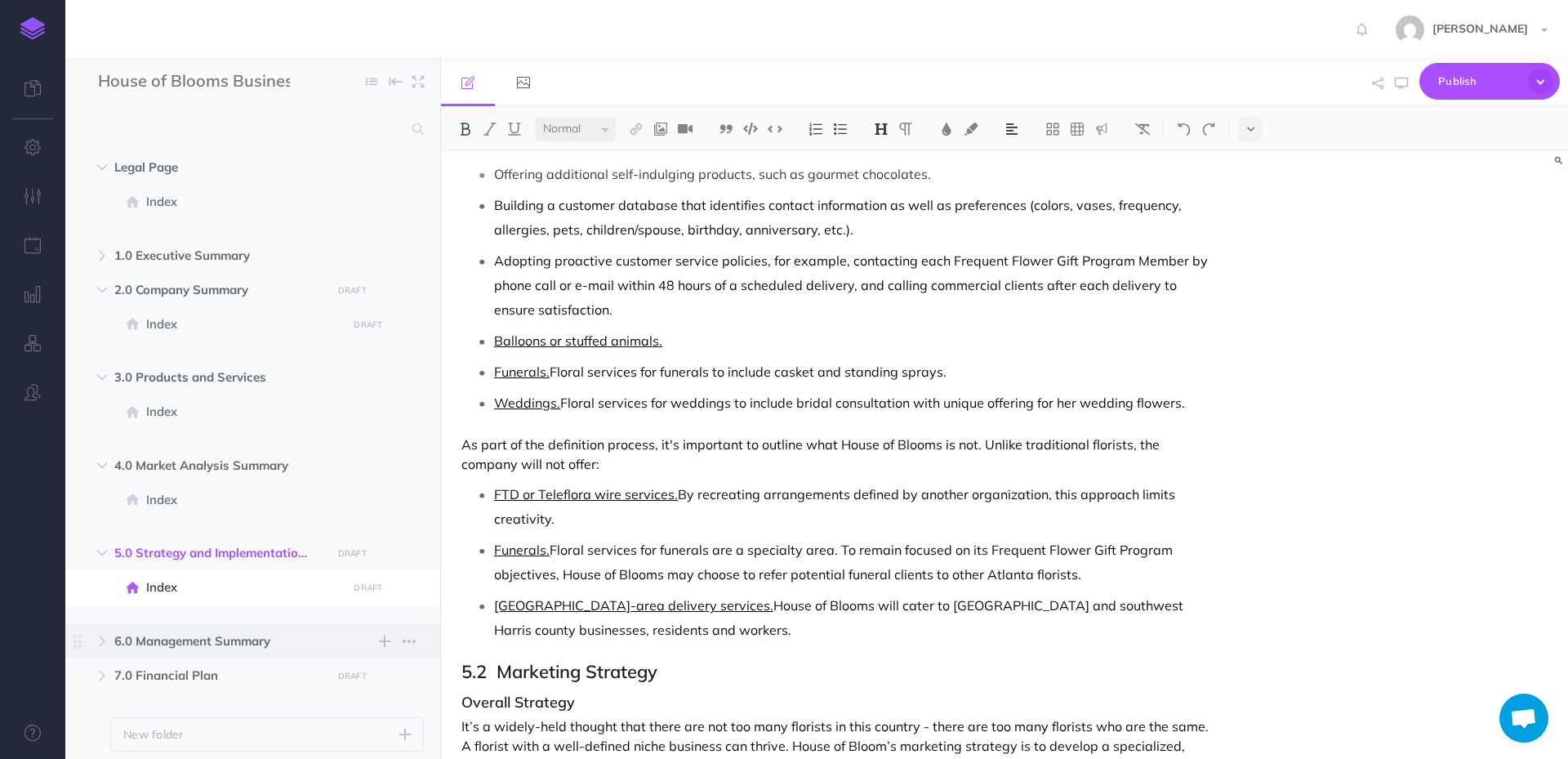
scroll to position [488, 0]
click at [217, 647] on span "6.0 Management Summary" at bounding box center [218, 642] width 208 height 20
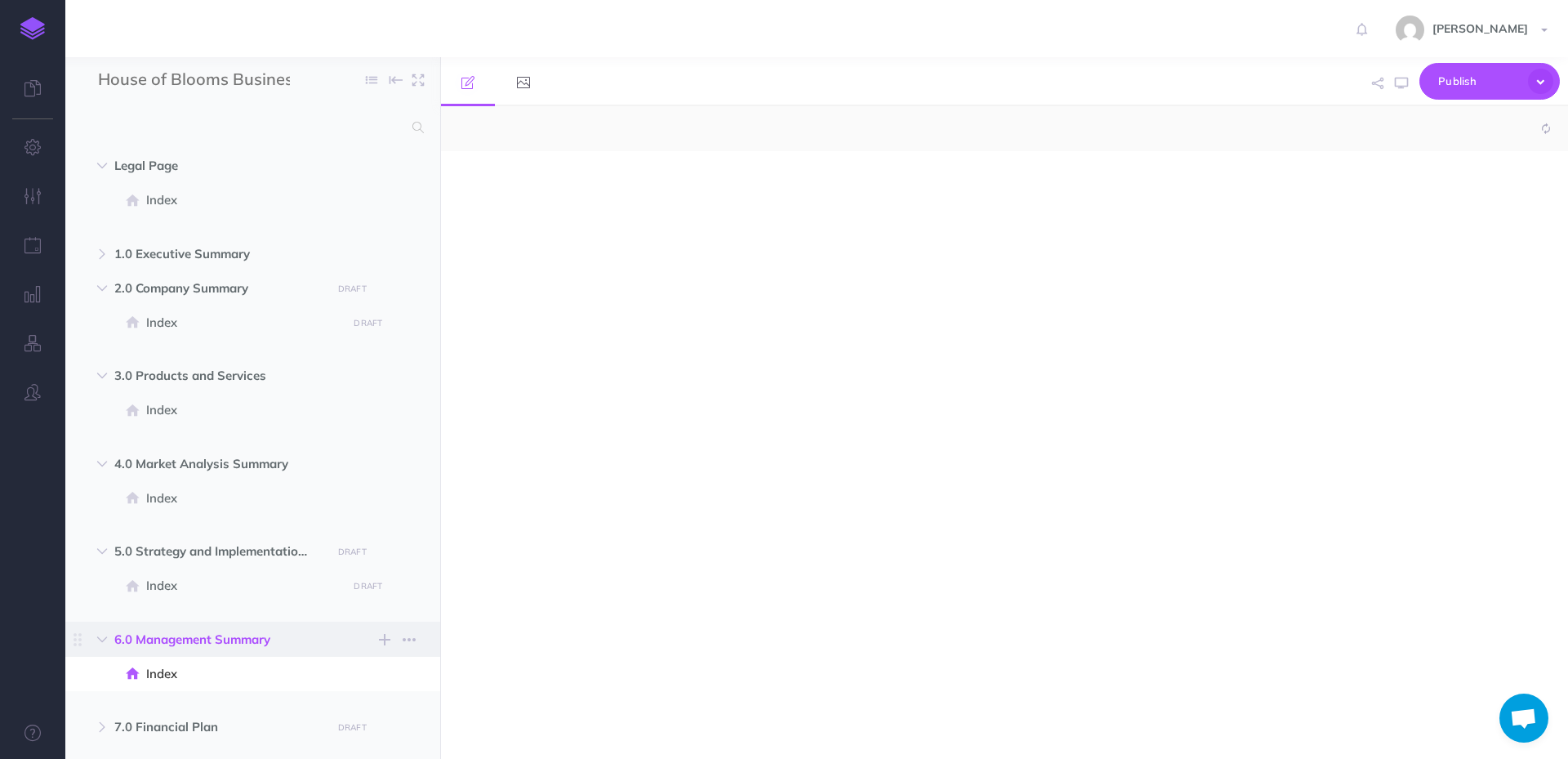
select select "null"
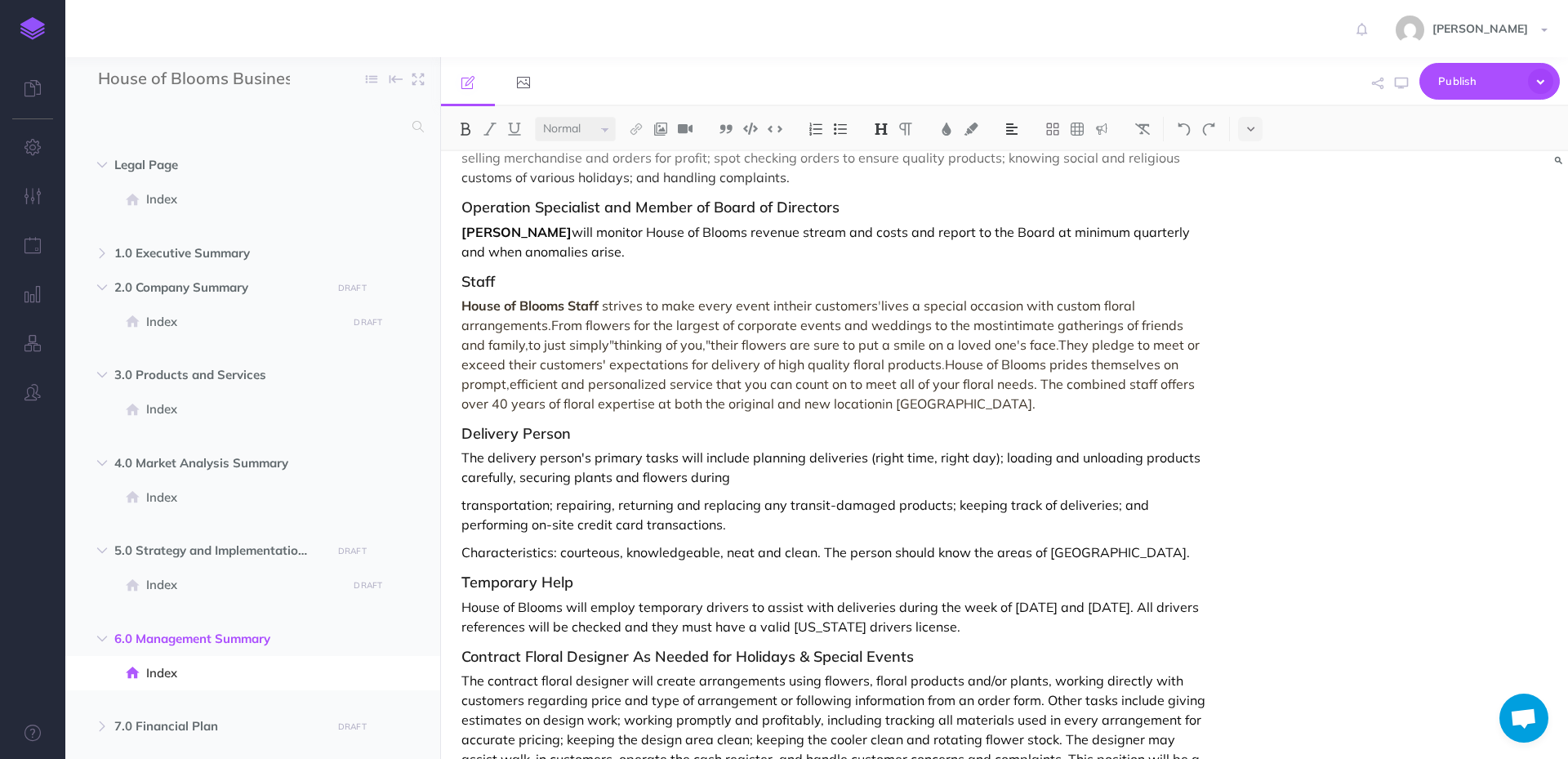
scroll to position [835, 0]
click at [213, 728] on span "7.0 Financial Plan" at bounding box center [218, 726] width 208 height 20
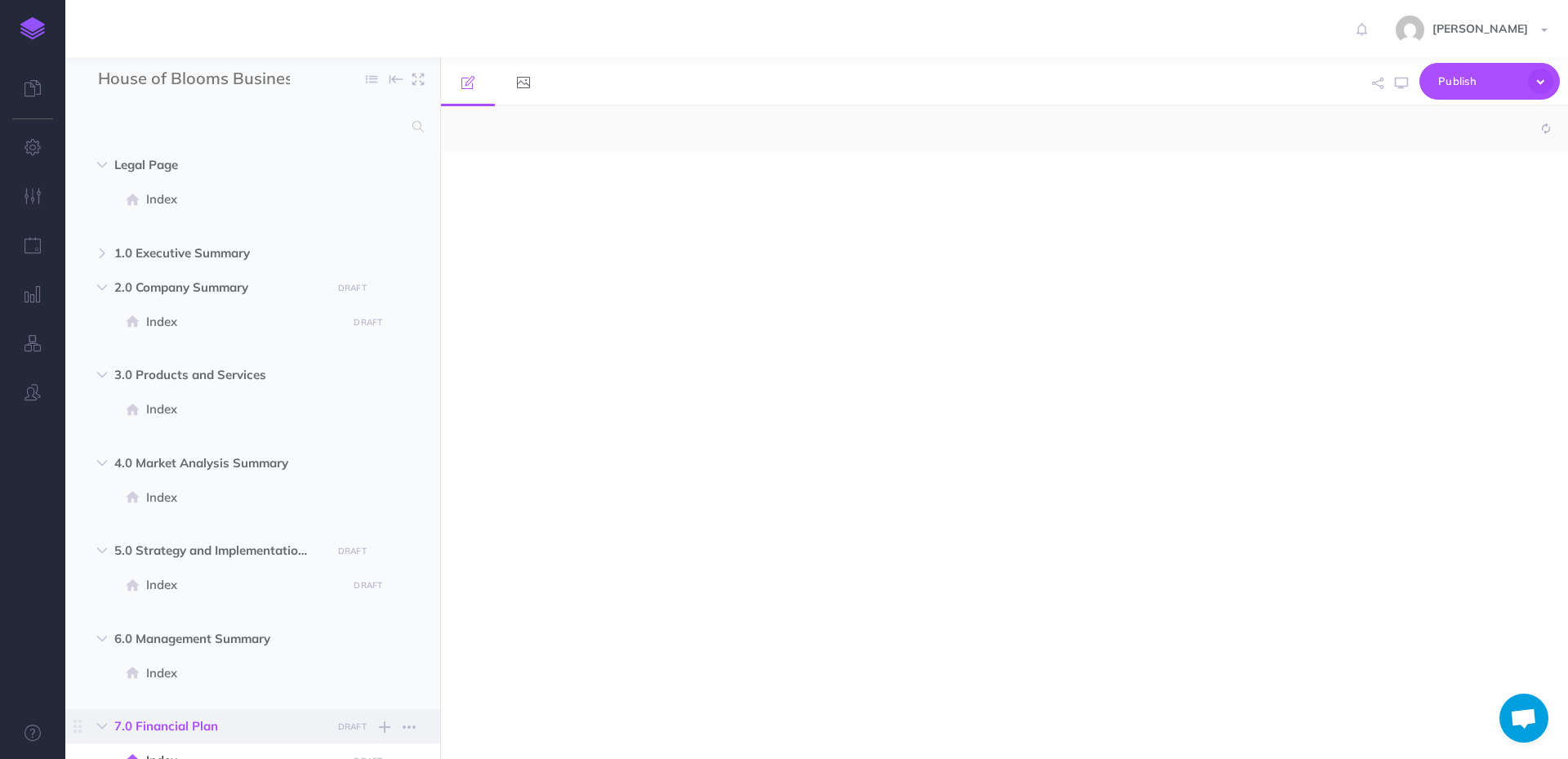
select select "null"
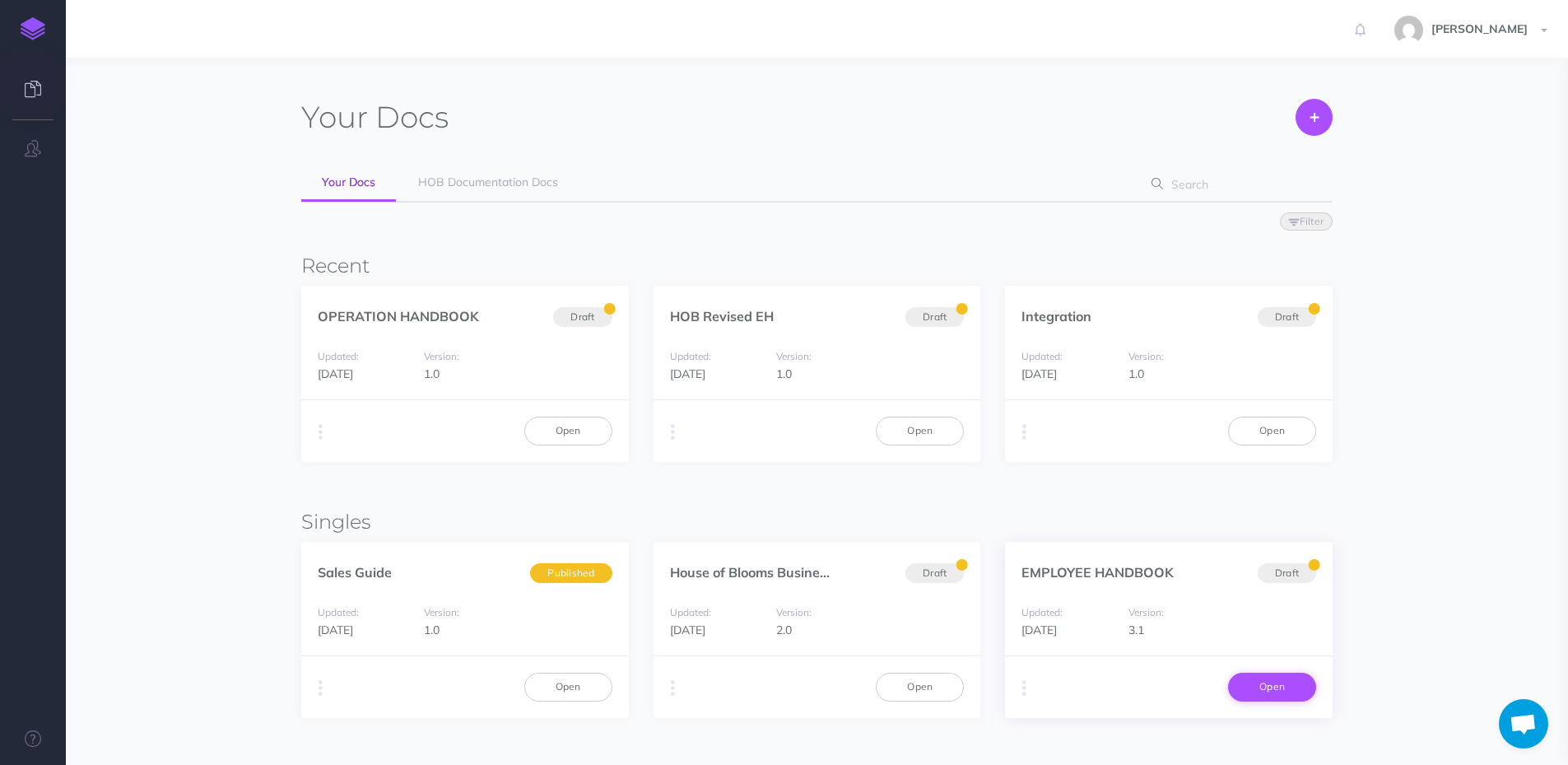
click at [1266, 688] on link "Open" at bounding box center [1271, 687] width 88 height 28
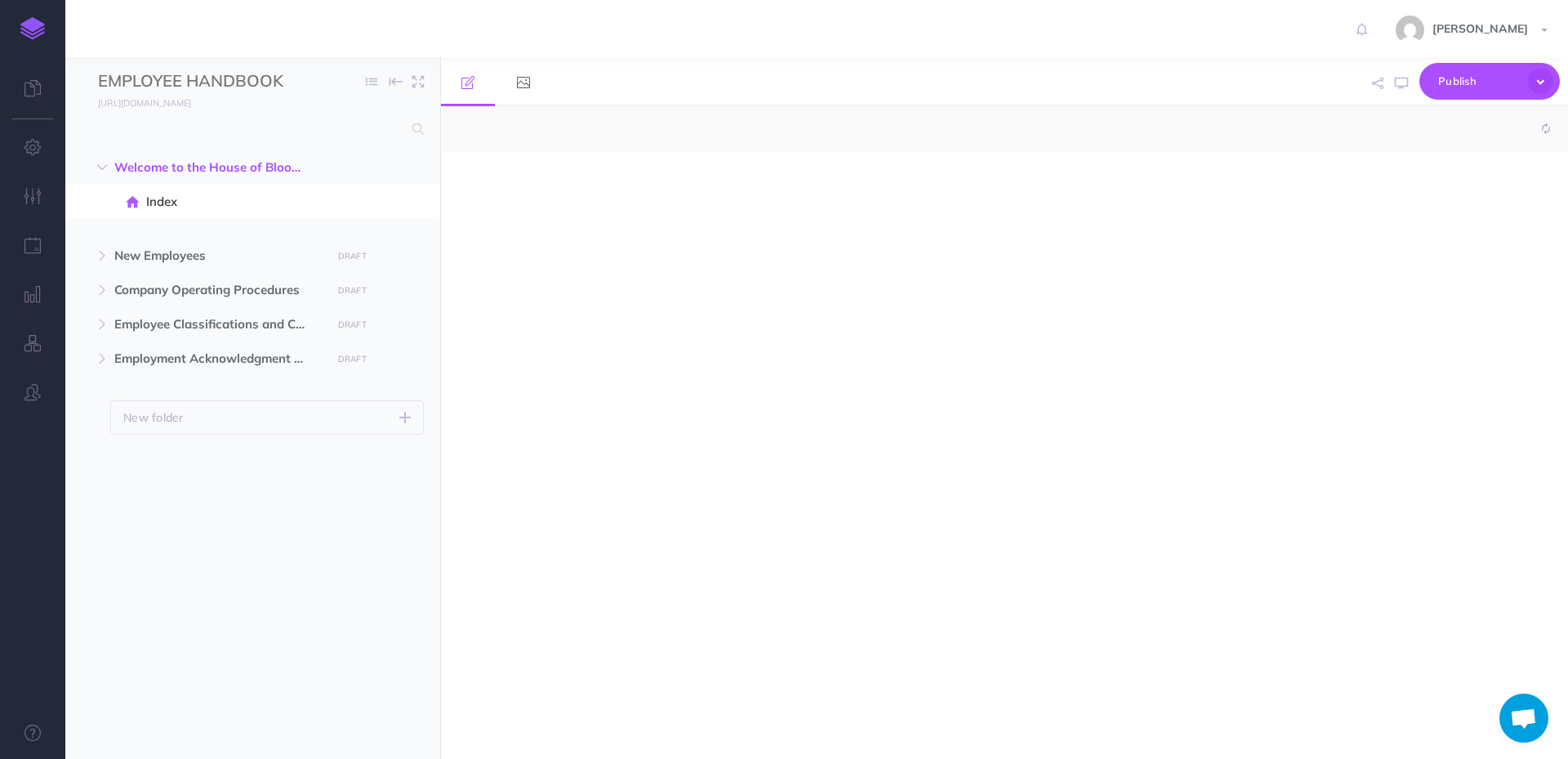
select select "null"
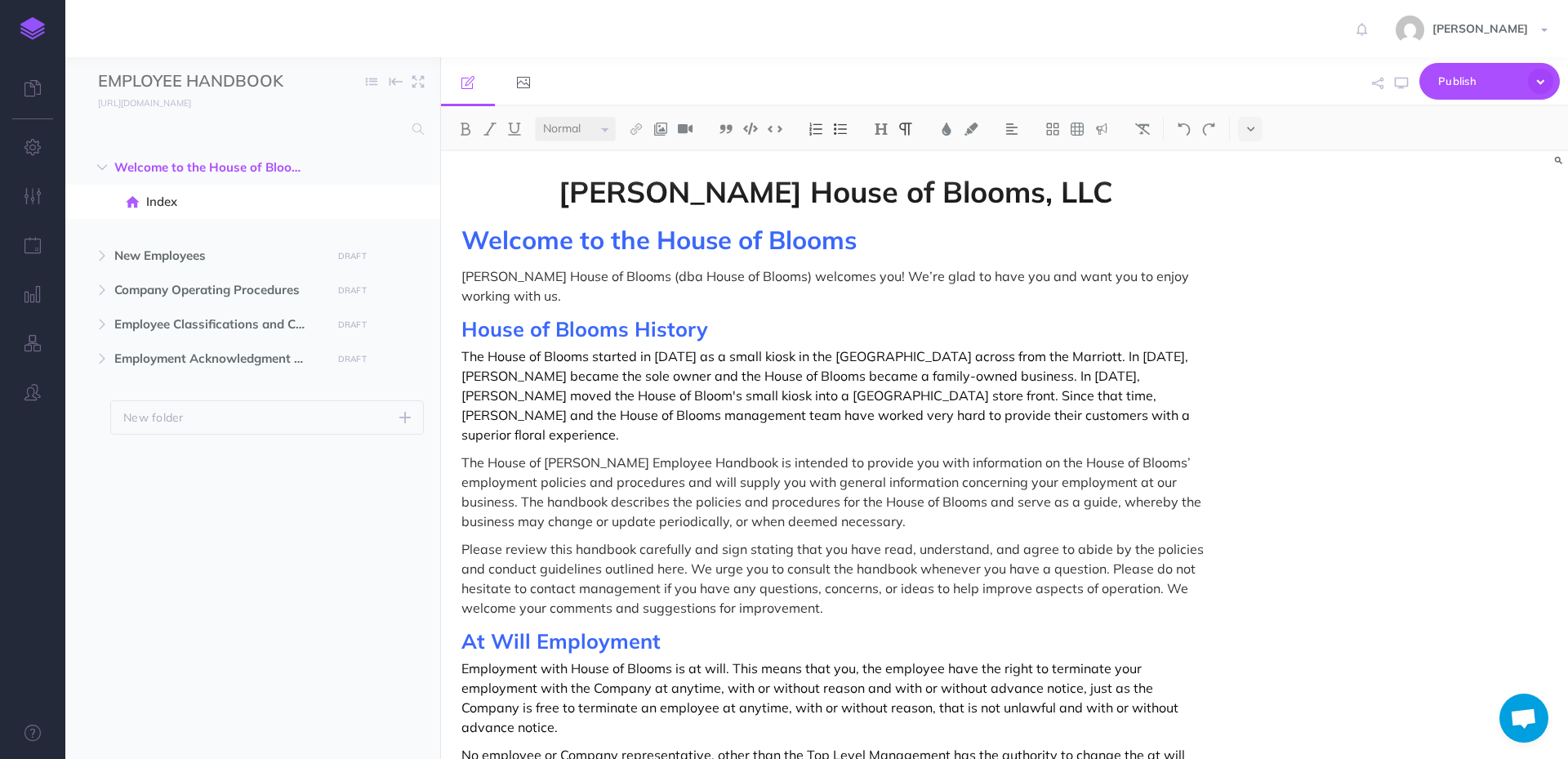
drag, startPoint x: 916, startPoint y: 334, endPoint x: 915, endPoint y: 275, distance: 59.0
drag, startPoint x: 915, startPoint y: 275, endPoint x: 1540, endPoint y: 82, distance: 654.1
click at [1540, 82] on icon "button" at bounding box center [1541, 82] width 26 height 26
click at [1250, 130] on icon at bounding box center [1251, 129] width 7 height 12
click at [1429, 317] on div "Houck’s House of Blooms, LLC Welcome to the House of Blooms Houck’s House of Bl…" at bounding box center [1005, 454] width 1127 height 608
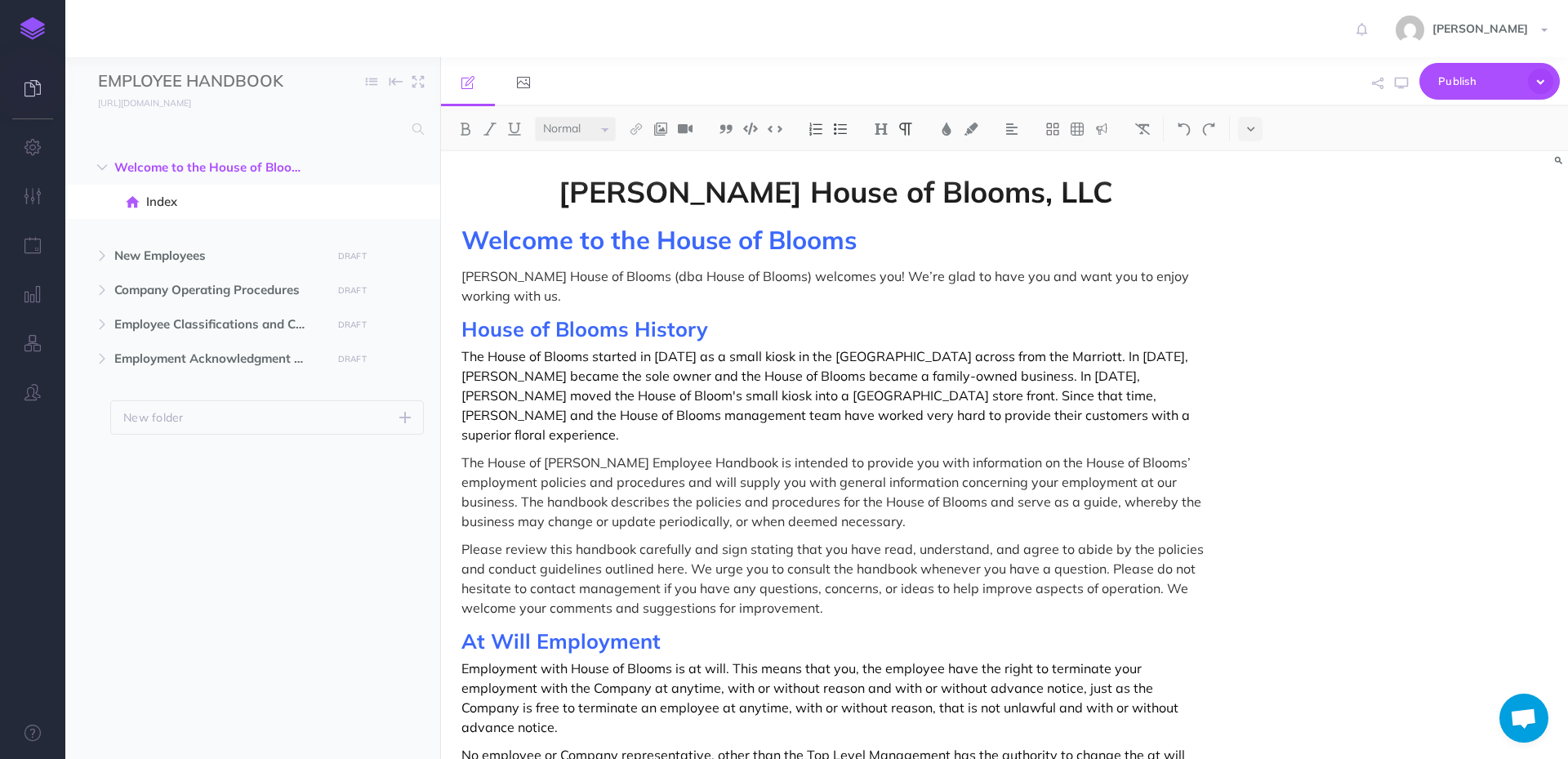
click at [30, 97] on link at bounding box center [33, 90] width 65 height 49
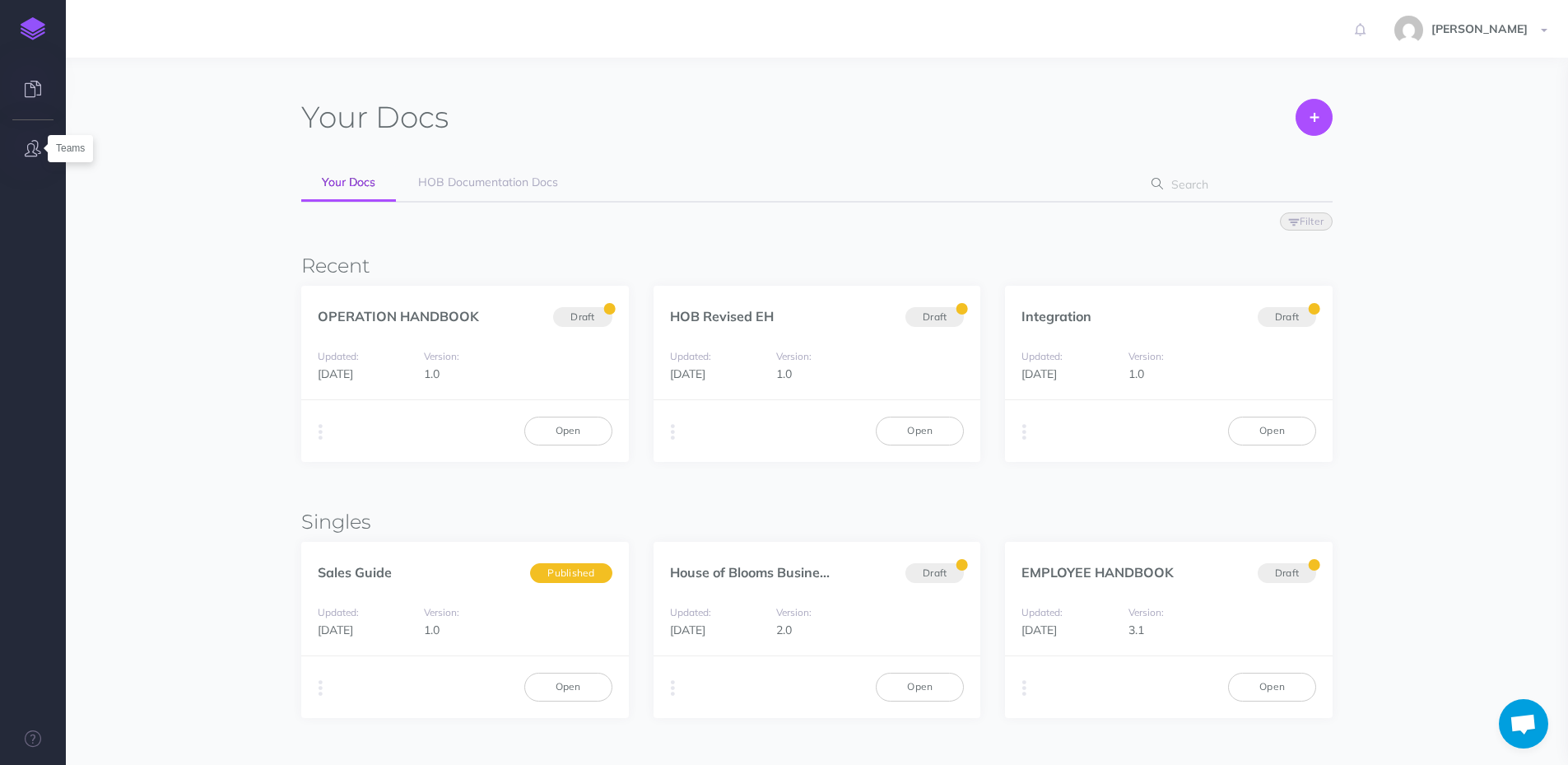
click at [23, 151] on button "button" at bounding box center [33, 149] width 66 height 50
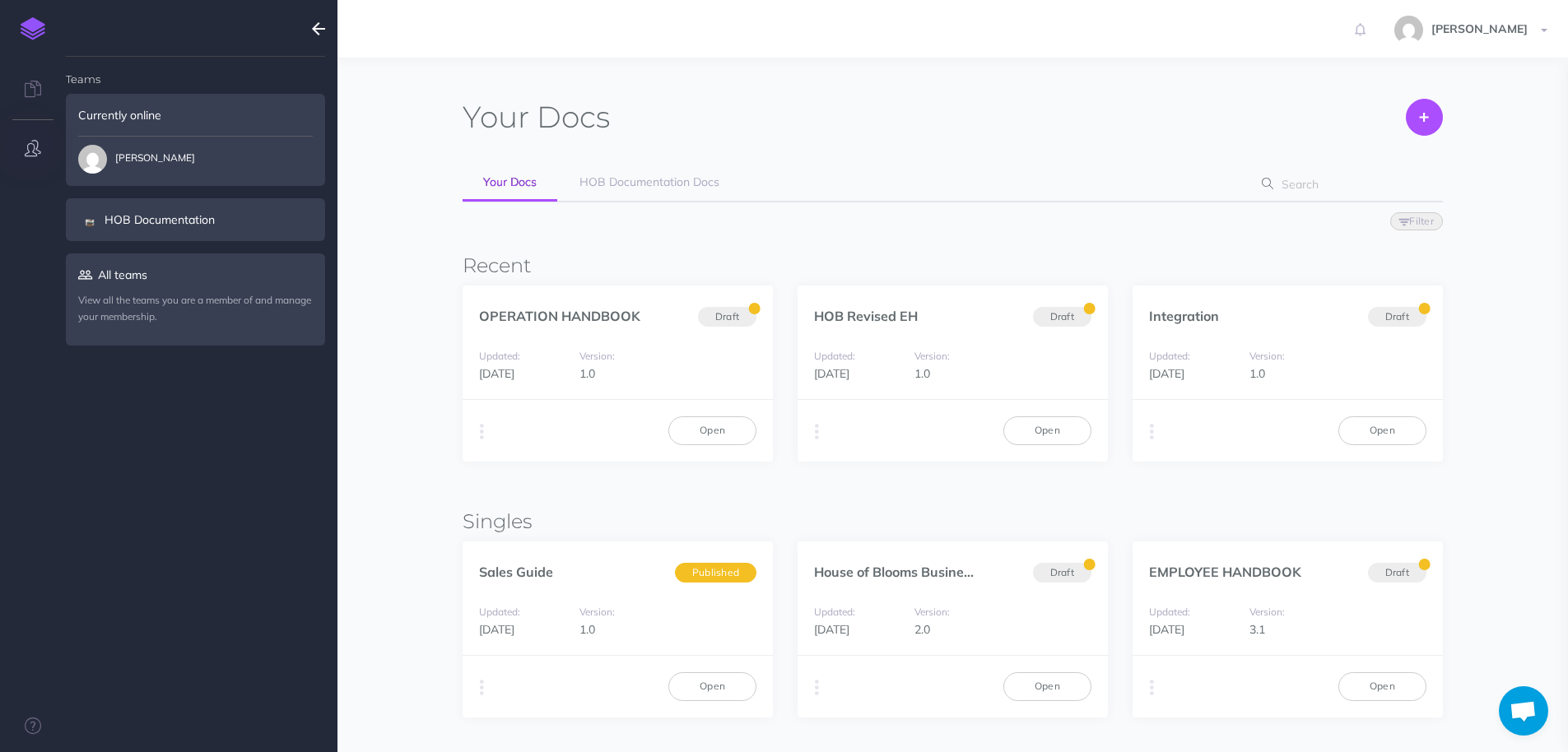
click at [24, 151] on button "button" at bounding box center [33, 149] width 66 height 50
click at [31, 86] on icon at bounding box center [33, 88] width 17 height 17
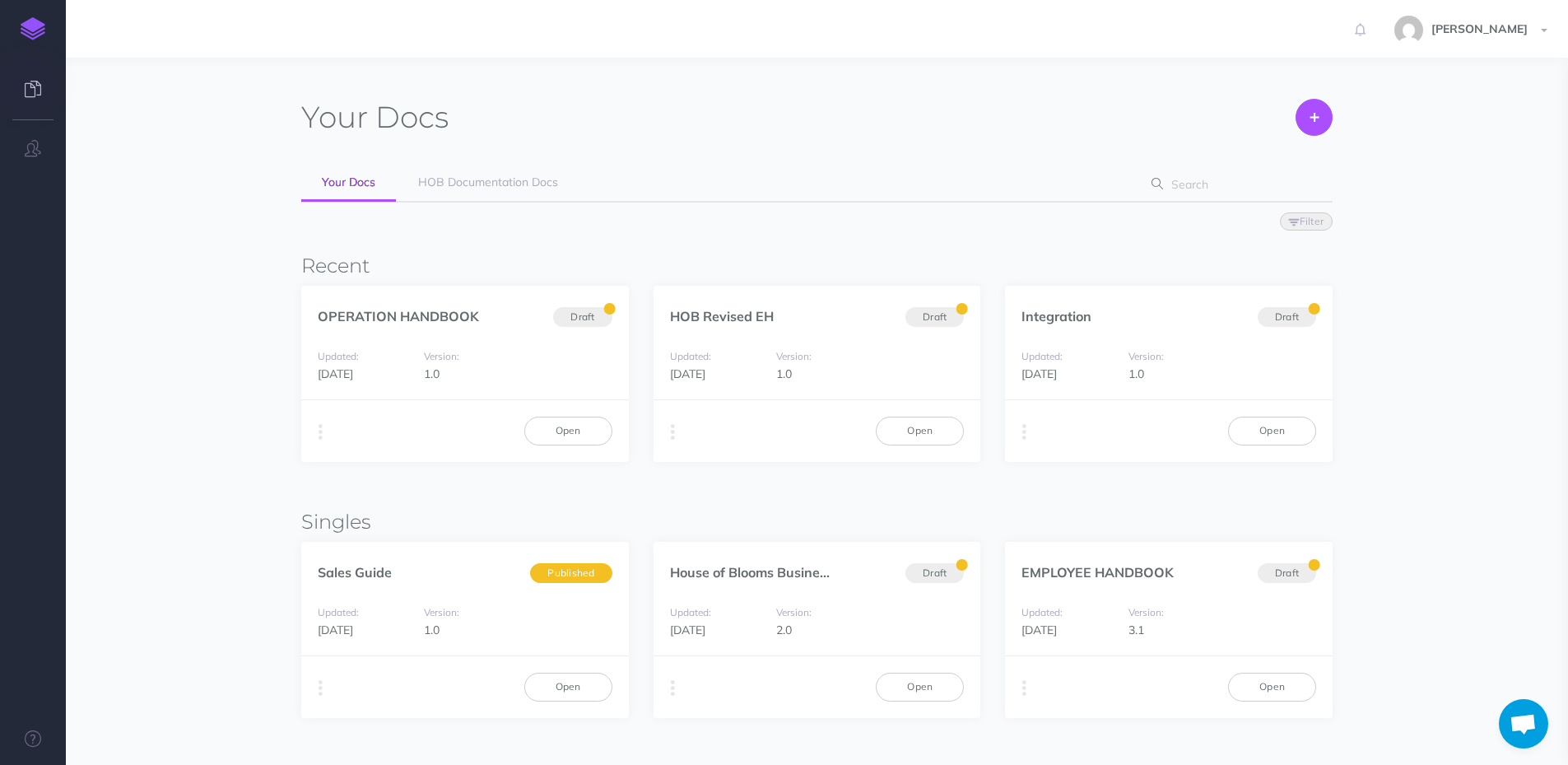
click at [36, 30] on img at bounding box center [33, 28] width 25 height 23
click at [1272, 695] on link "Open" at bounding box center [1271, 687] width 88 height 28
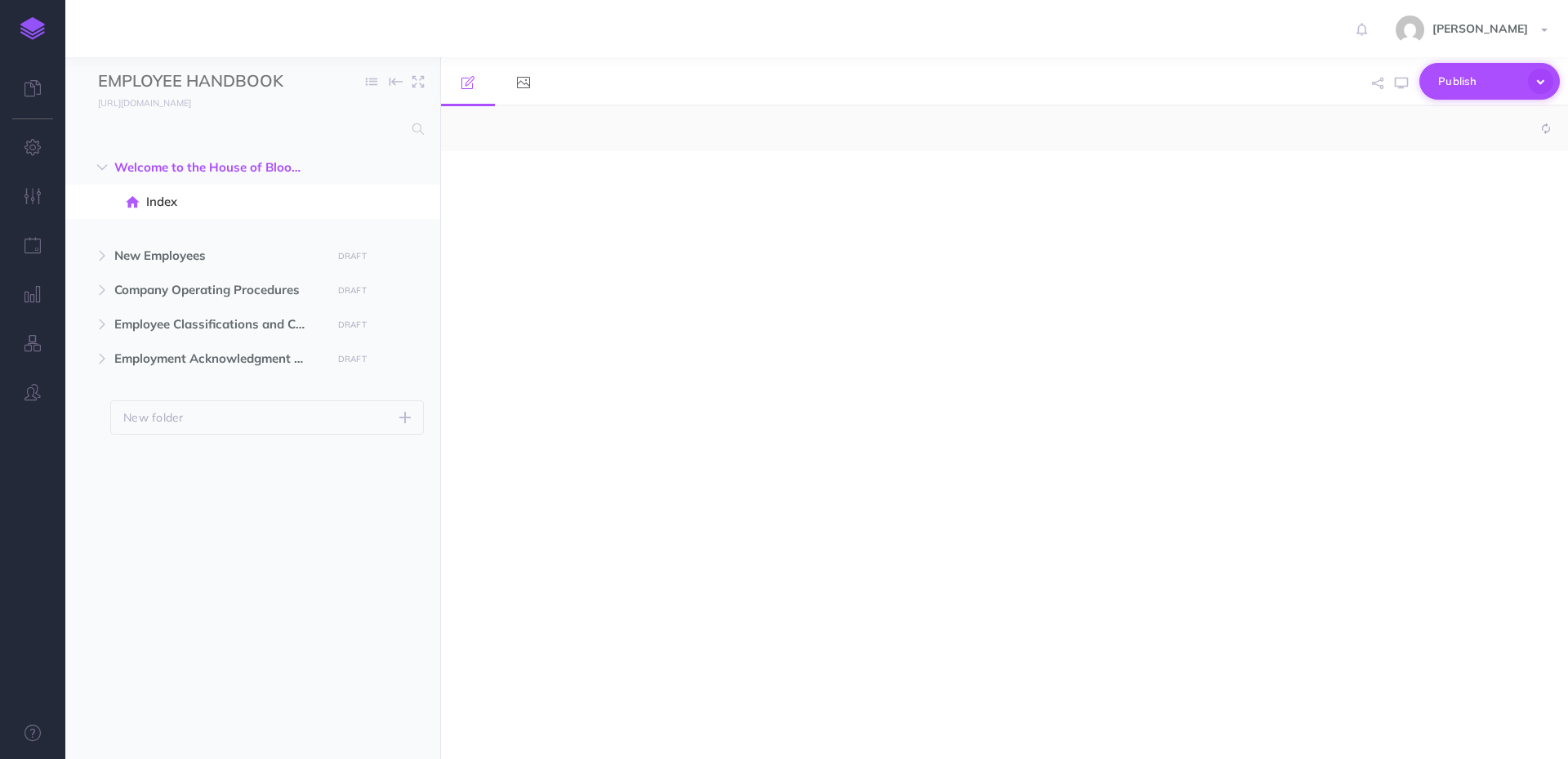
select select "null"
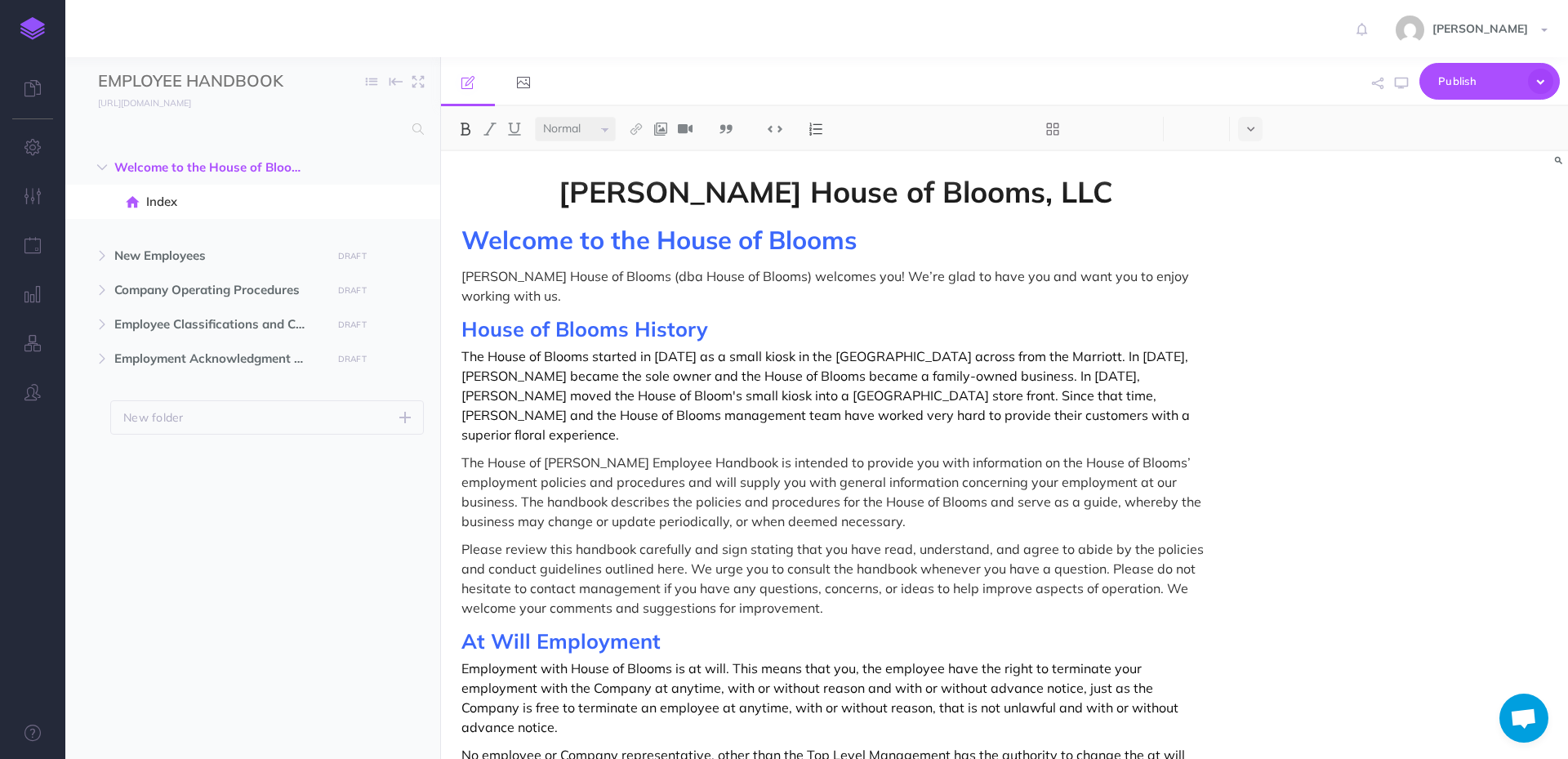
drag, startPoint x: 1437, startPoint y: 239, endPoint x: 1484, endPoint y: 103, distance: 143.9
drag, startPoint x: 1484, startPoint y: 103, endPoint x: 1476, endPoint y: 77, distance: 27.2
click at [1476, 77] on span "Publish" at bounding box center [1478, 82] width 82 height 26
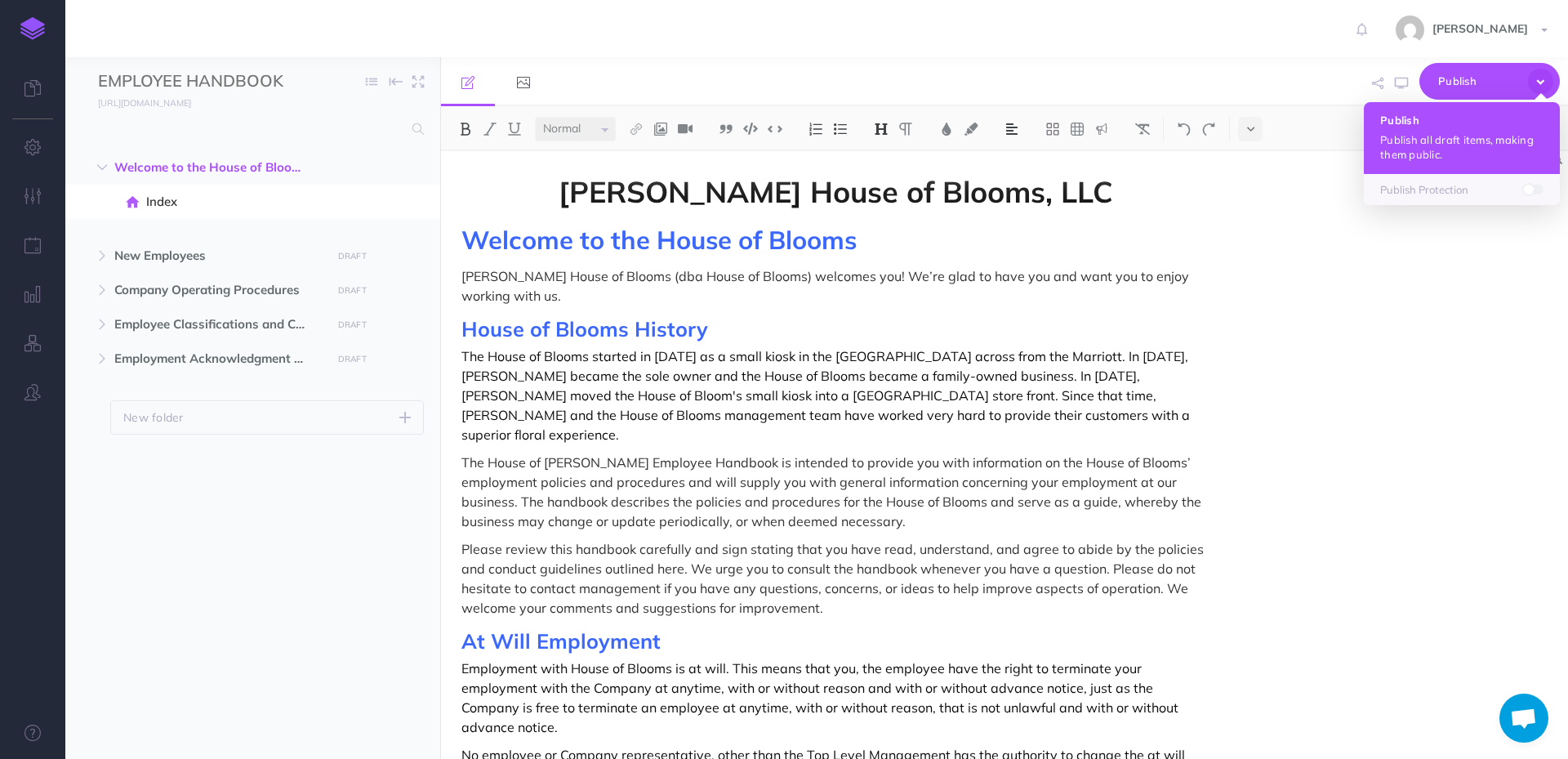
click at [1457, 122] on h4 "Publish" at bounding box center [1463, 120] width 164 height 12
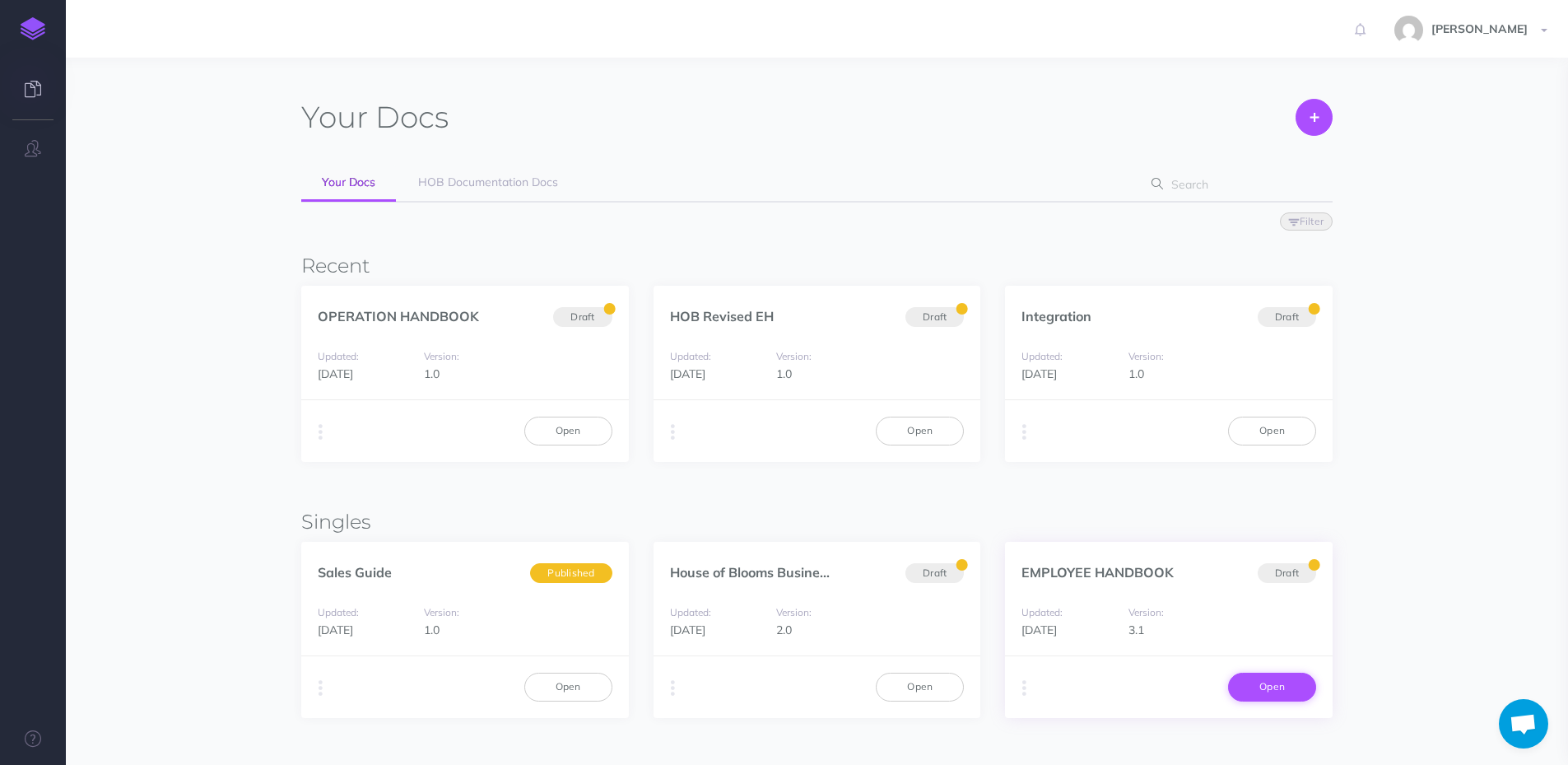
click at [1280, 693] on link "Open" at bounding box center [1271, 687] width 88 height 28
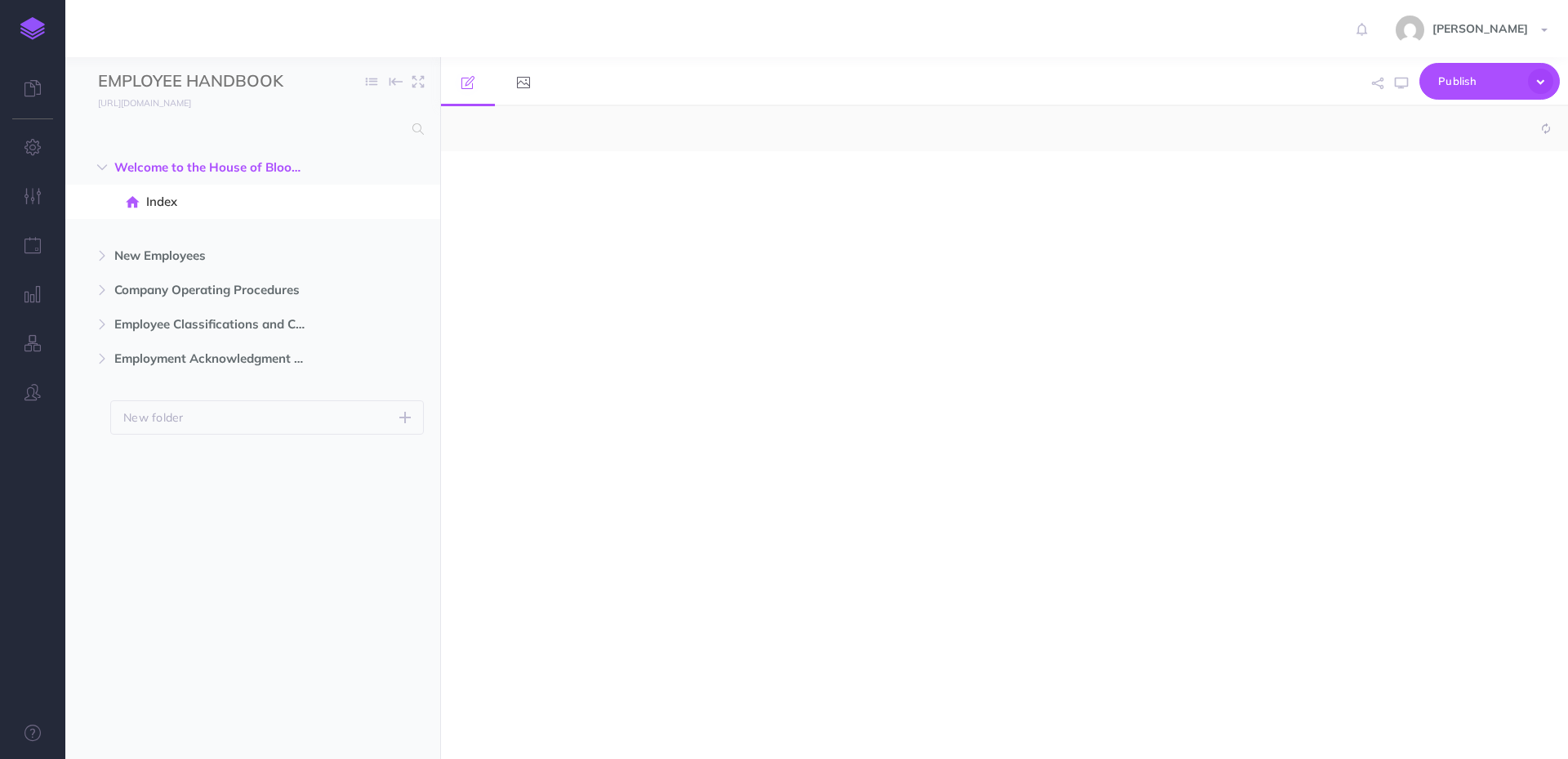
select select "null"
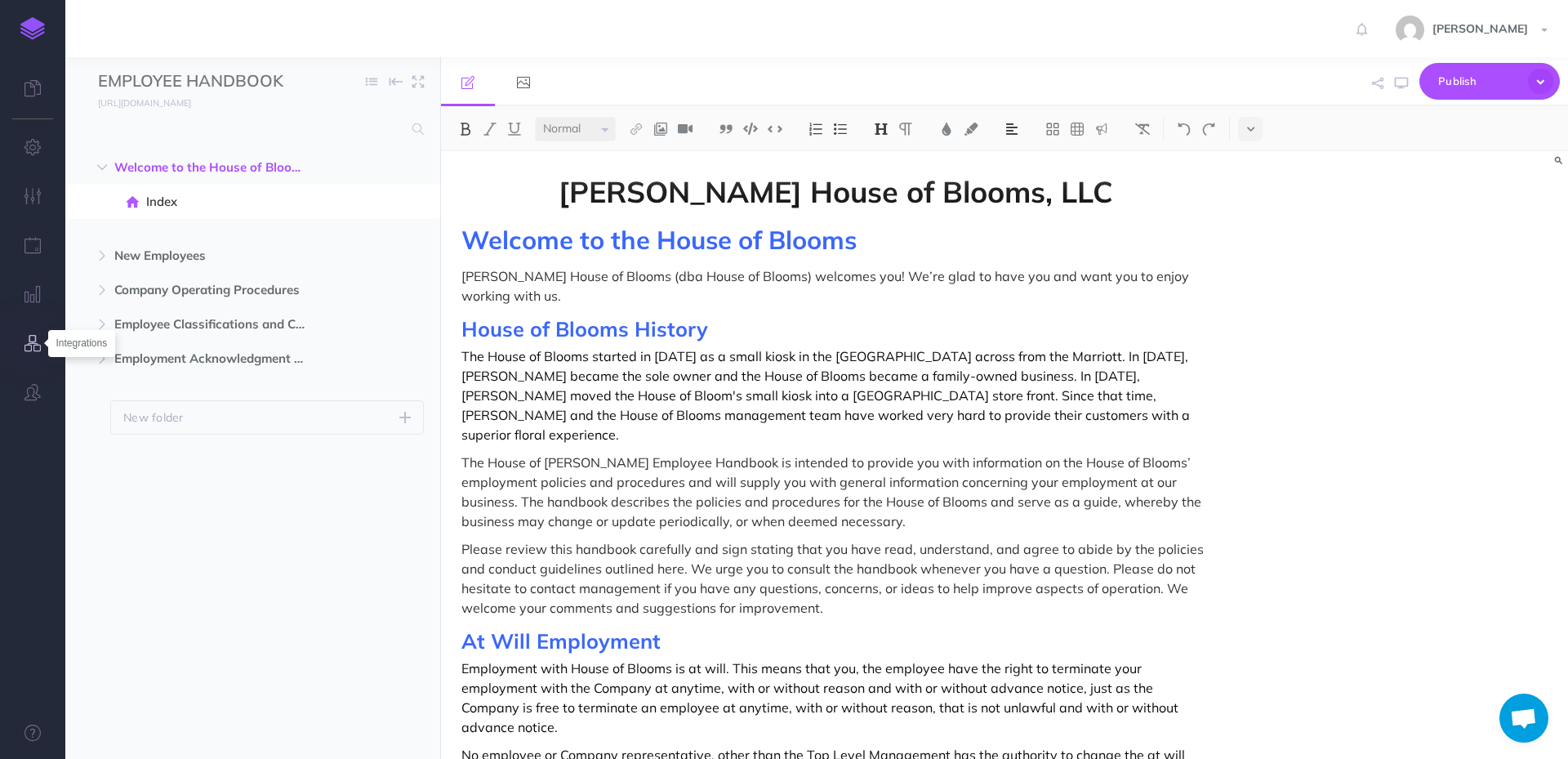
click at [28, 346] on icon "button" at bounding box center [33, 343] width 17 height 17
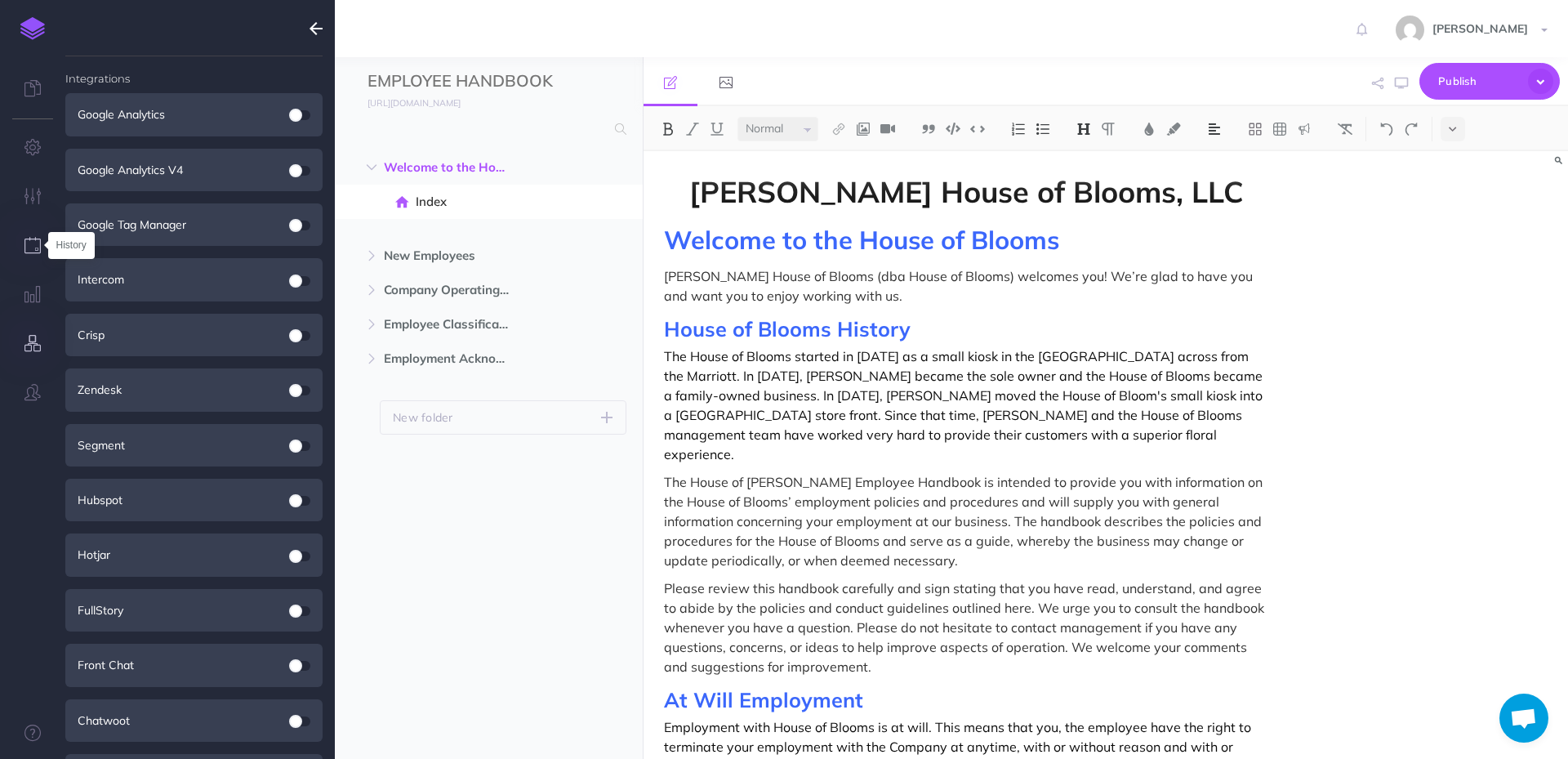
click at [34, 247] on icon "button" at bounding box center [33, 244] width 17 height 17
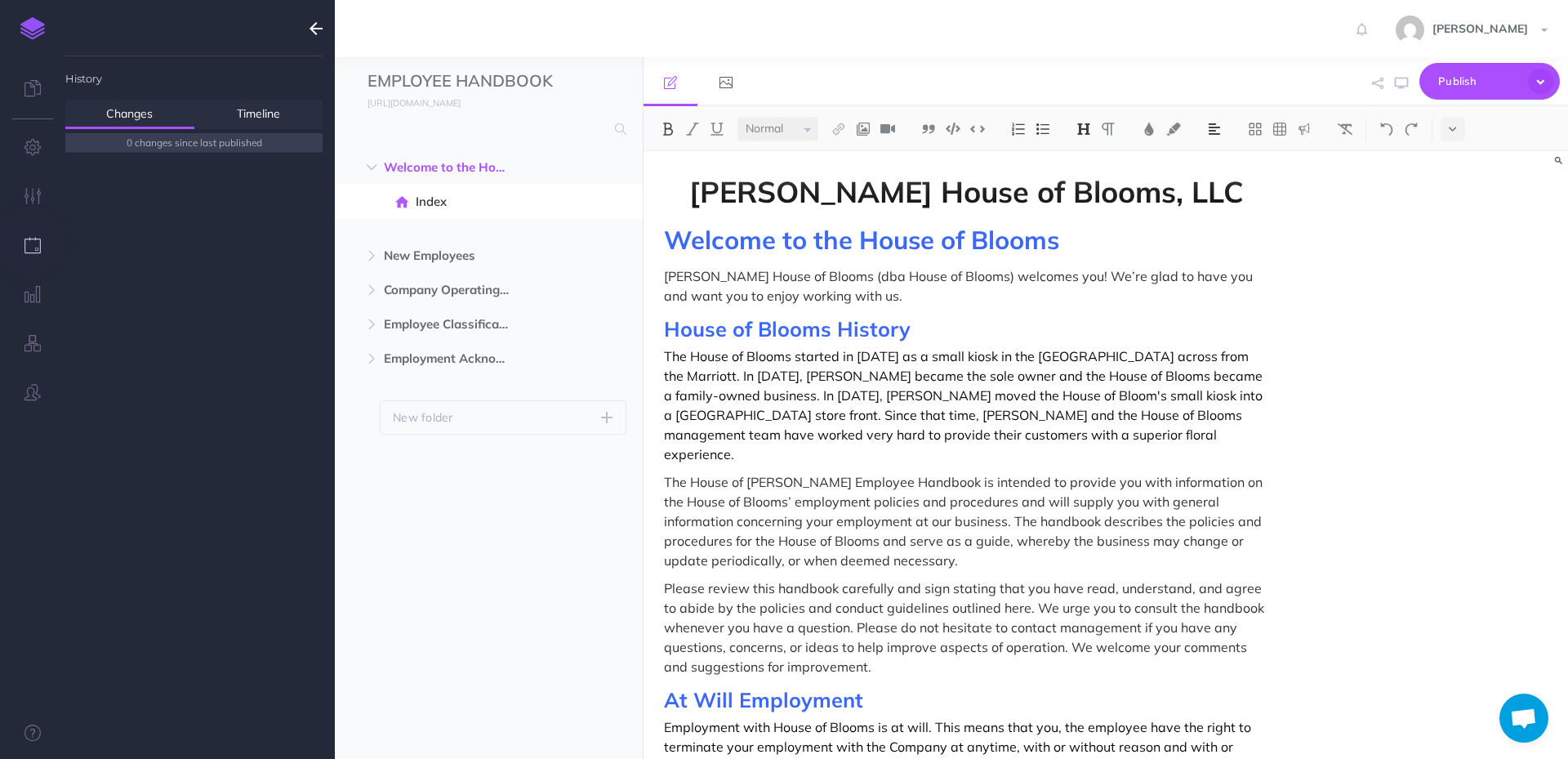
click at [34, 248] on icon "button" at bounding box center [33, 244] width 17 height 17
click at [34, 200] on icon "button" at bounding box center [33, 196] width 17 height 17
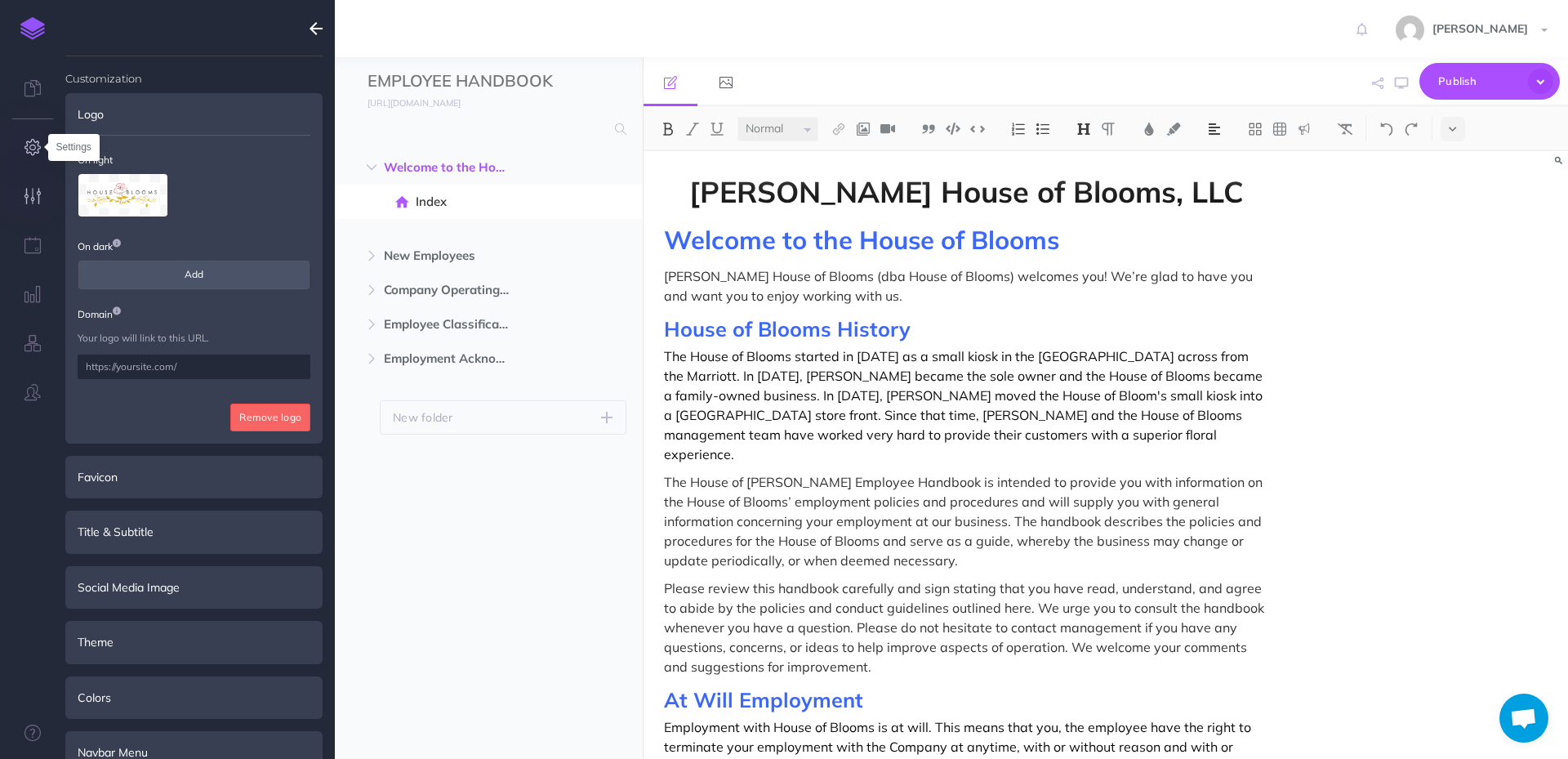
click at [30, 145] on icon "button" at bounding box center [33, 147] width 17 height 17
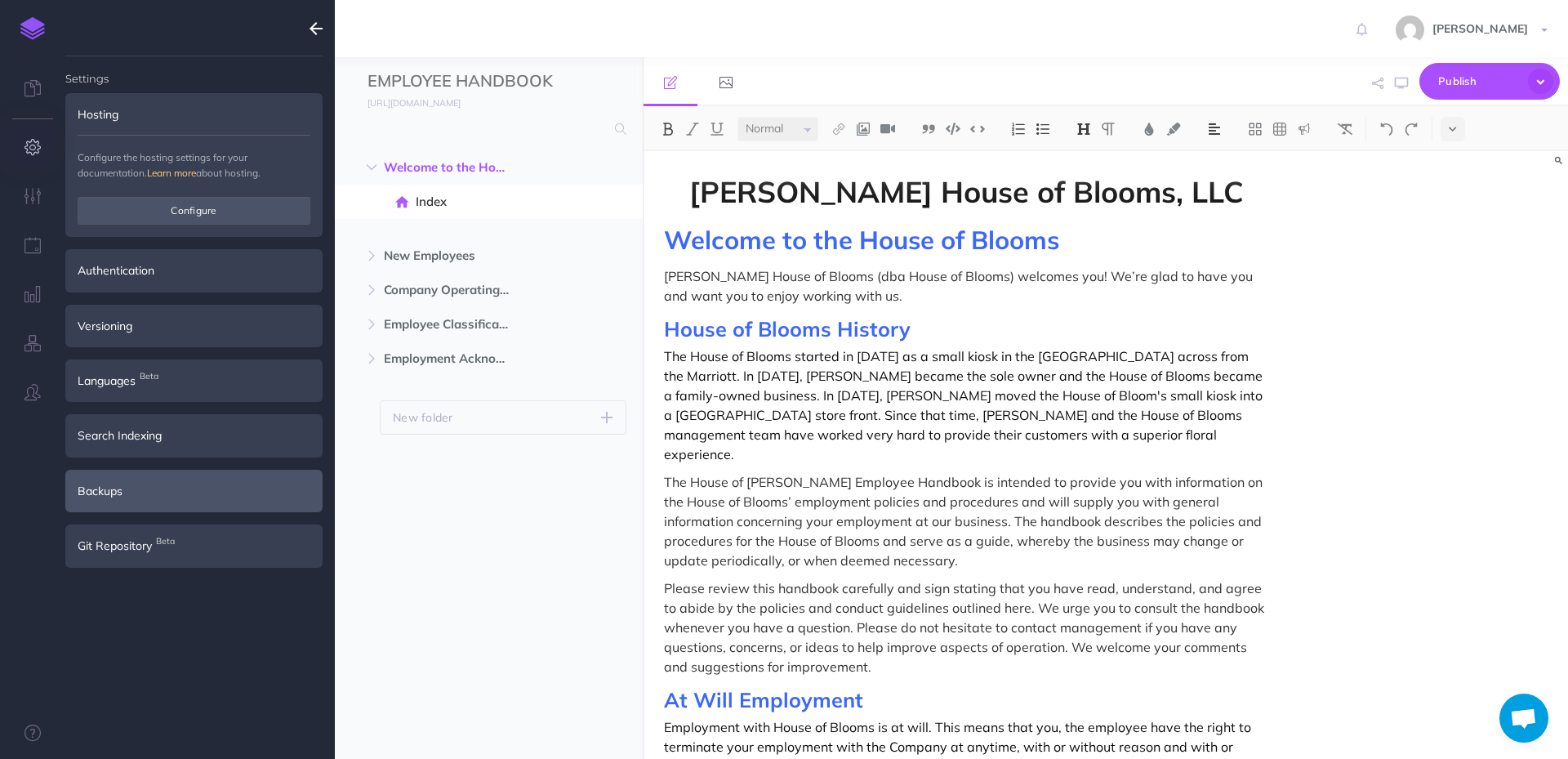
click at [94, 489] on div "Backups" at bounding box center [193, 491] width 257 height 42
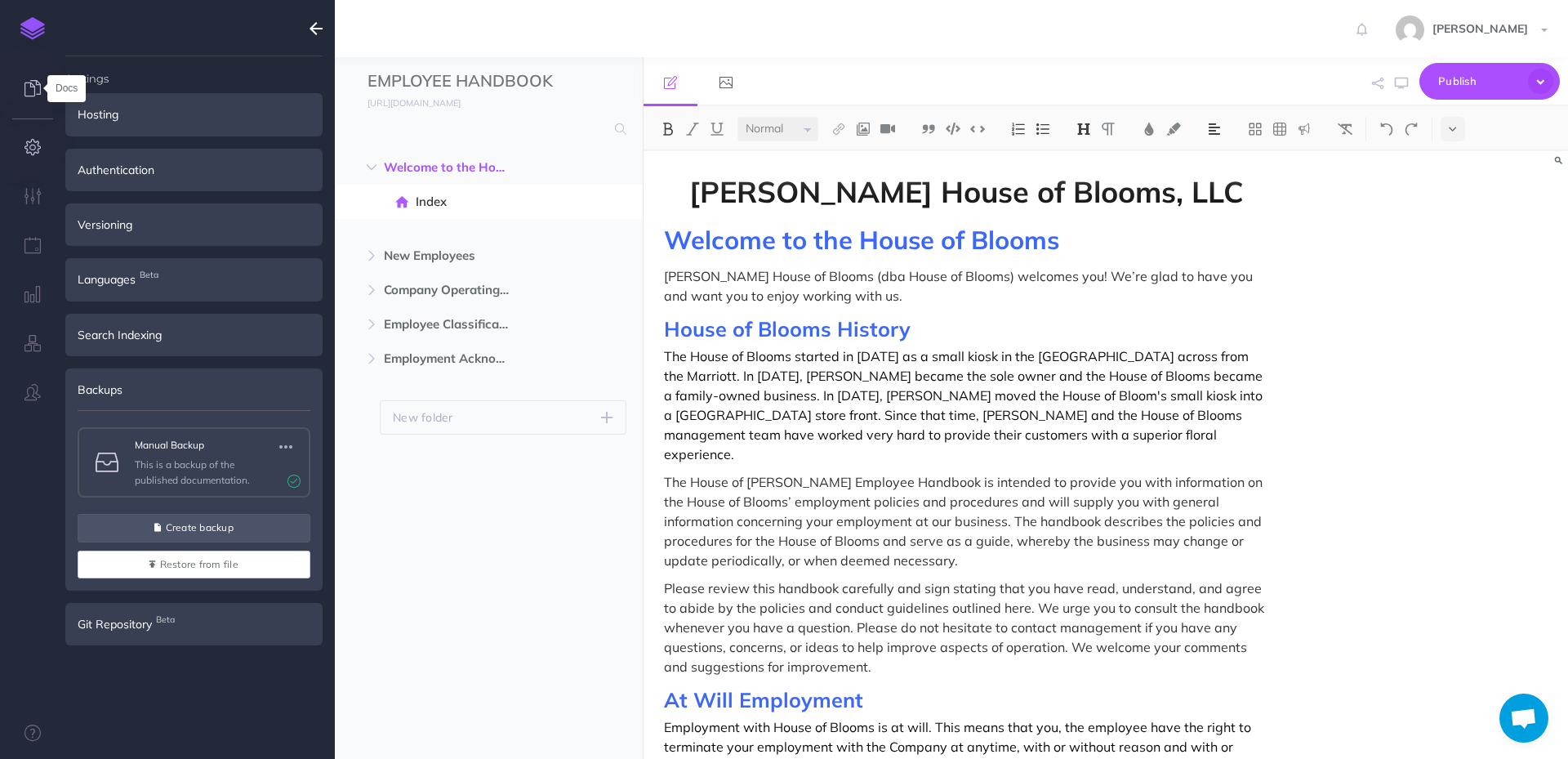
click at [34, 96] on icon at bounding box center [33, 88] width 17 height 17
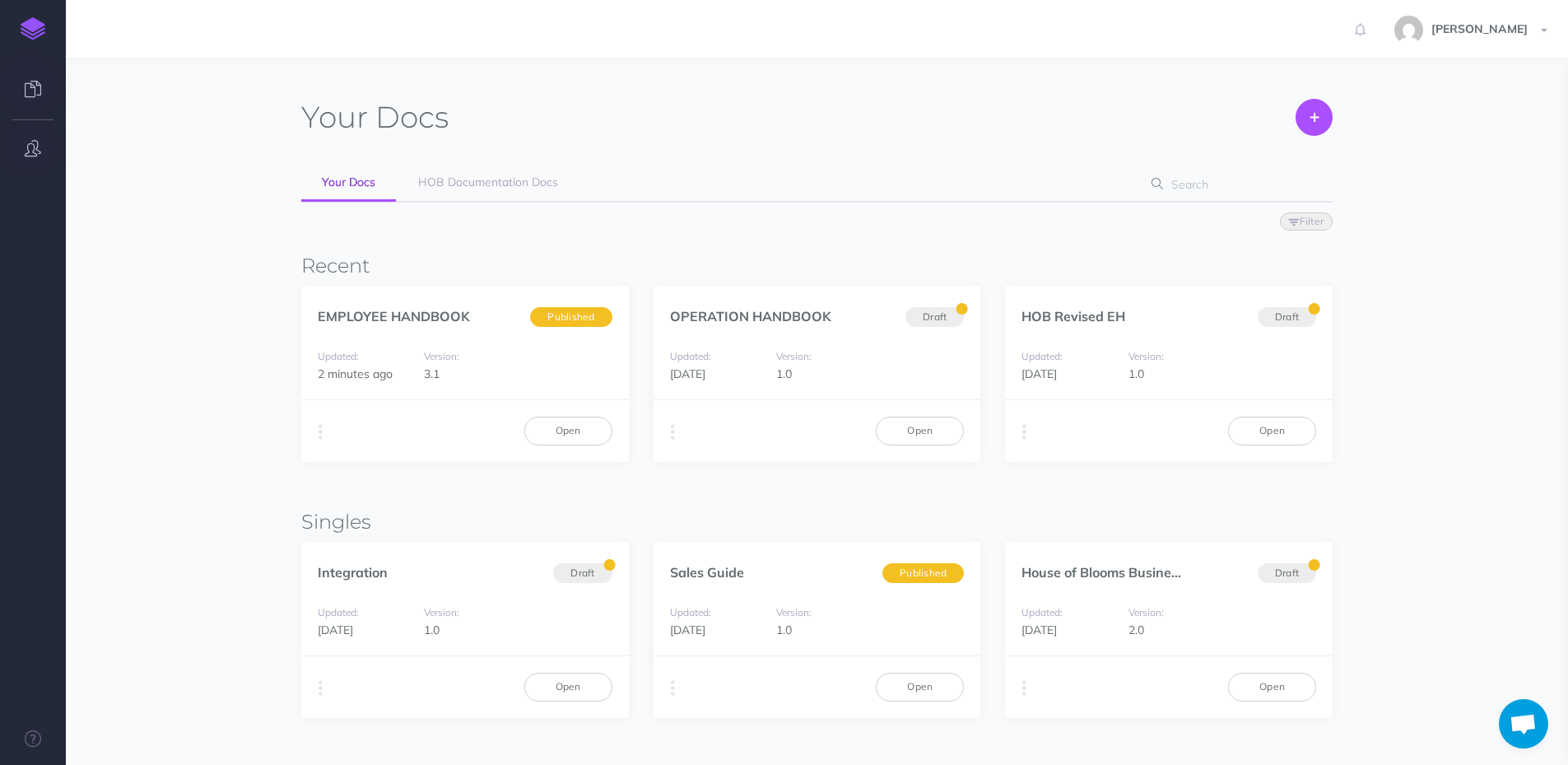
click at [23, 150] on button "button" at bounding box center [33, 149] width 66 height 50
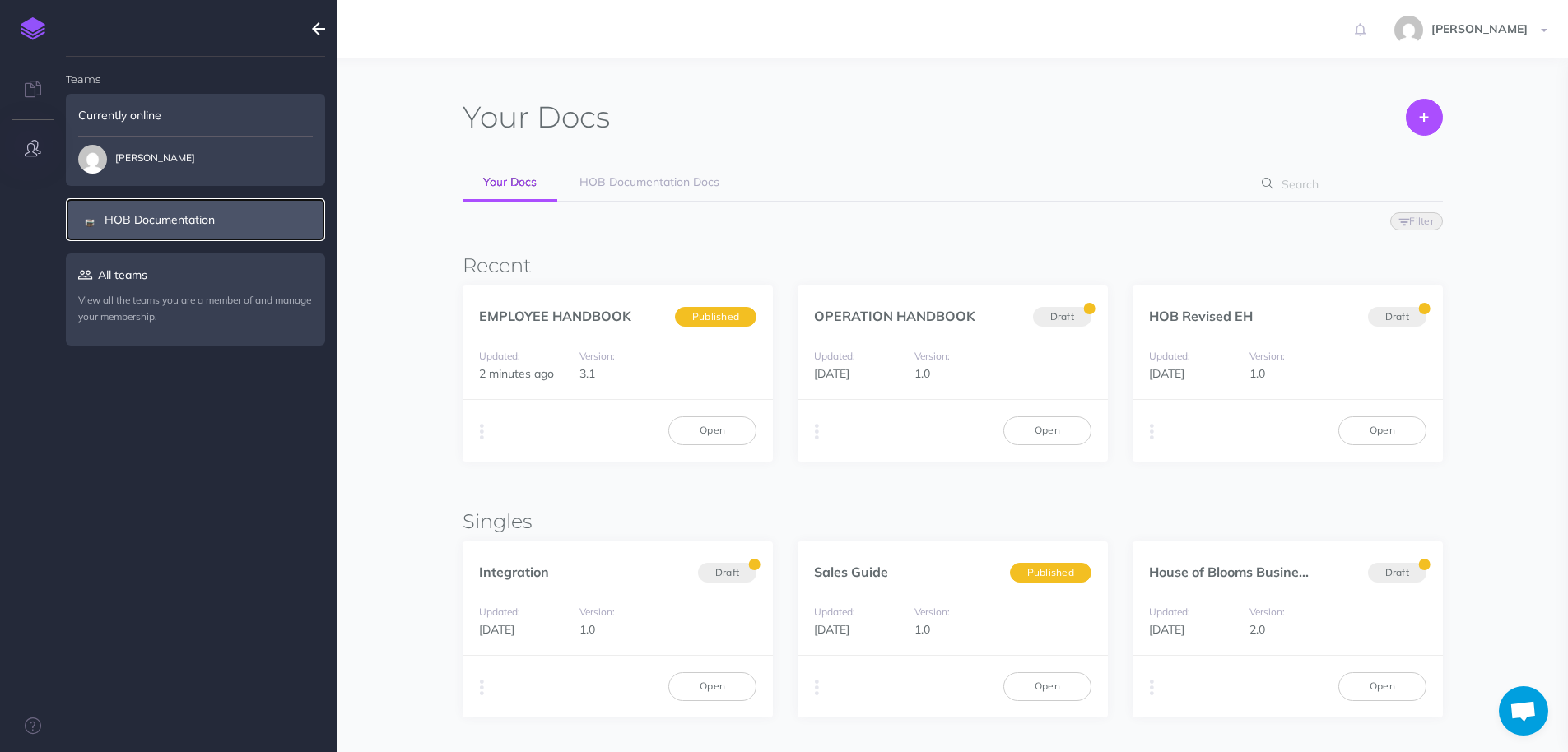
click at [168, 220] on link "HOB Documentation" at bounding box center [195, 220] width 259 height 43
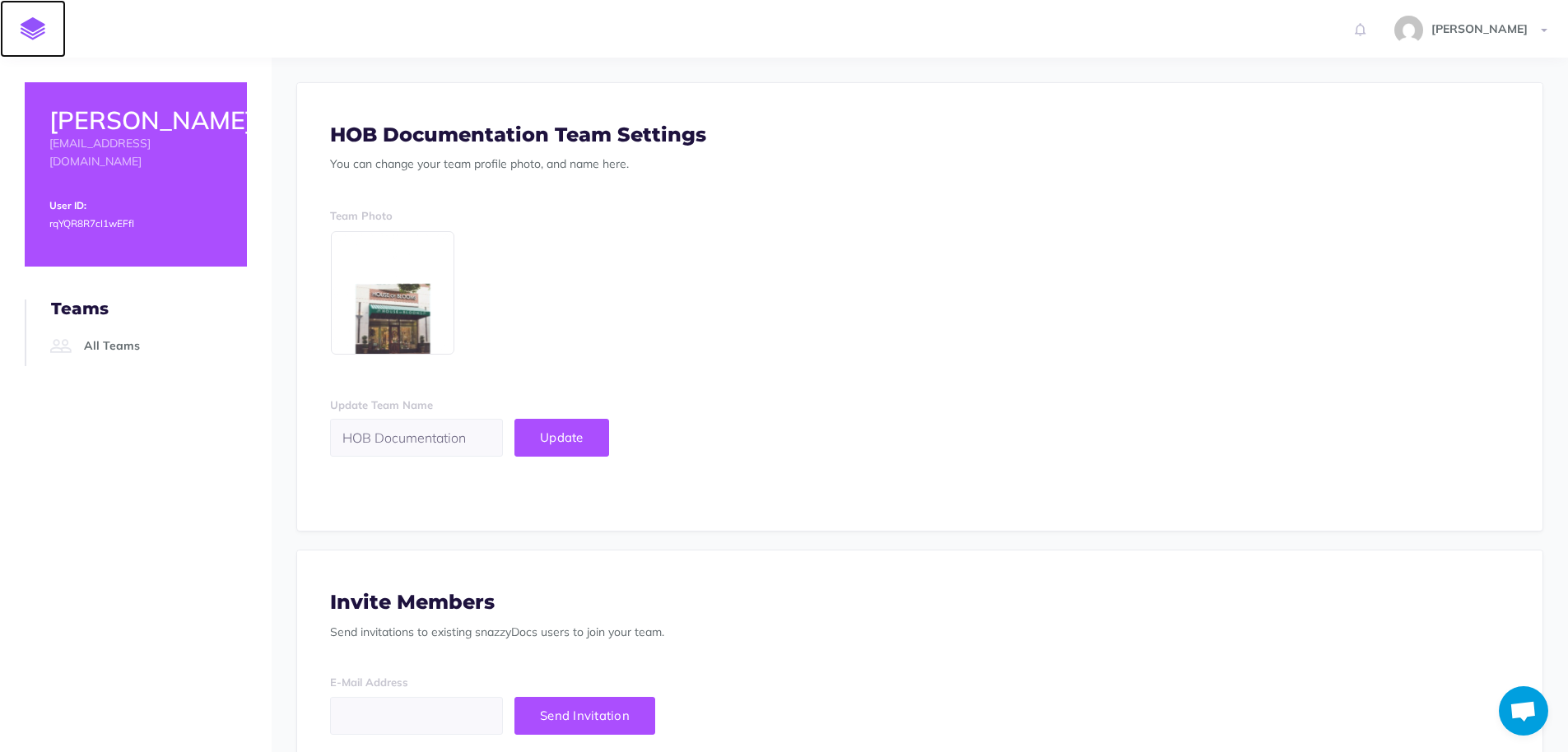
click at [32, 28] on img at bounding box center [33, 28] width 25 height 23
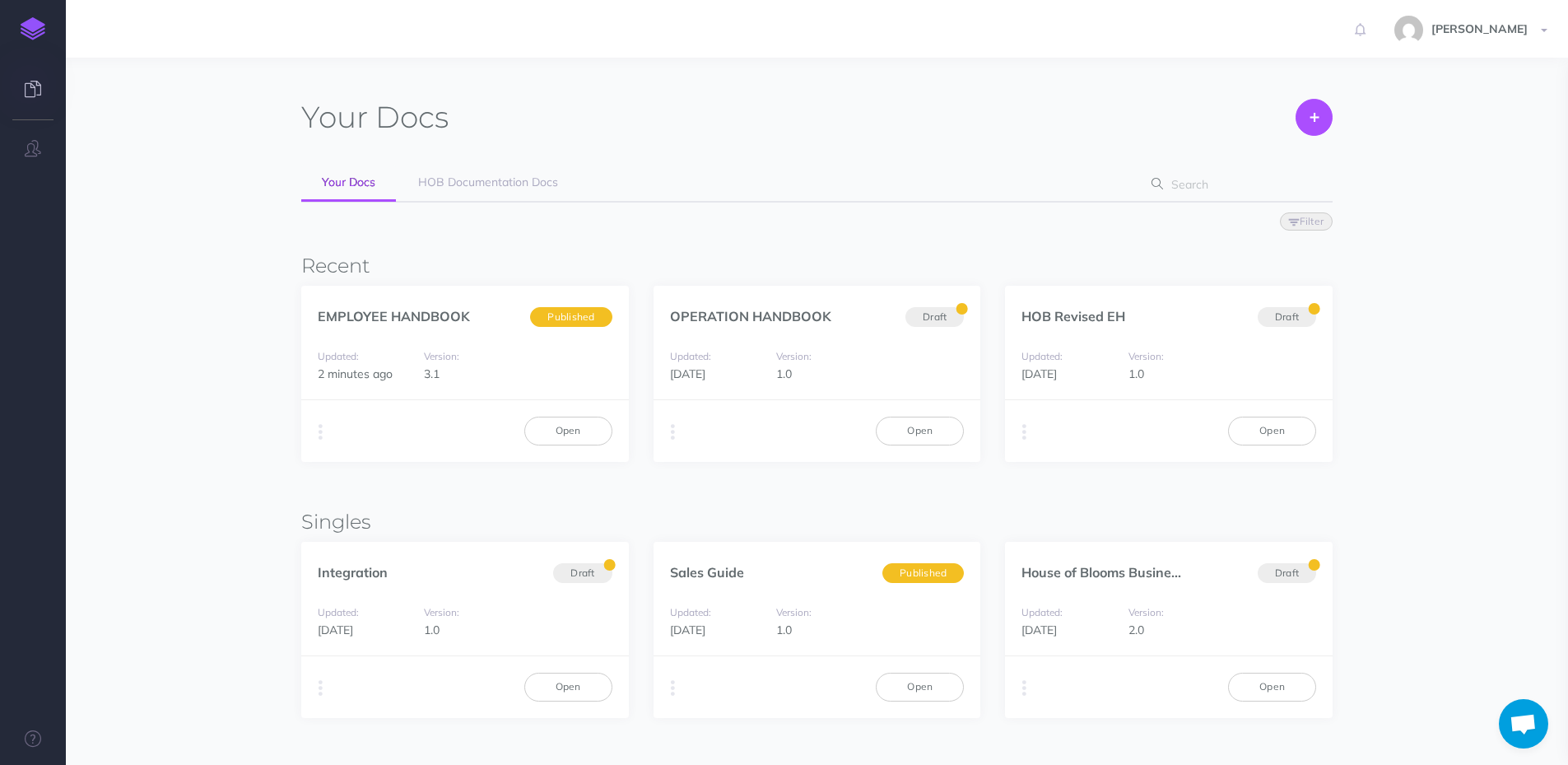
click at [31, 36] on img at bounding box center [33, 28] width 25 height 23
click at [29, 248] on div "Teams Currently online [PERSON_NAME] HOB Documentation All teams View all the t…" at bounding box center [33, 382] width 66 height 765
click at [1275, 696] on link "Open" at bounding box center [1271, 687] width 88 height 28
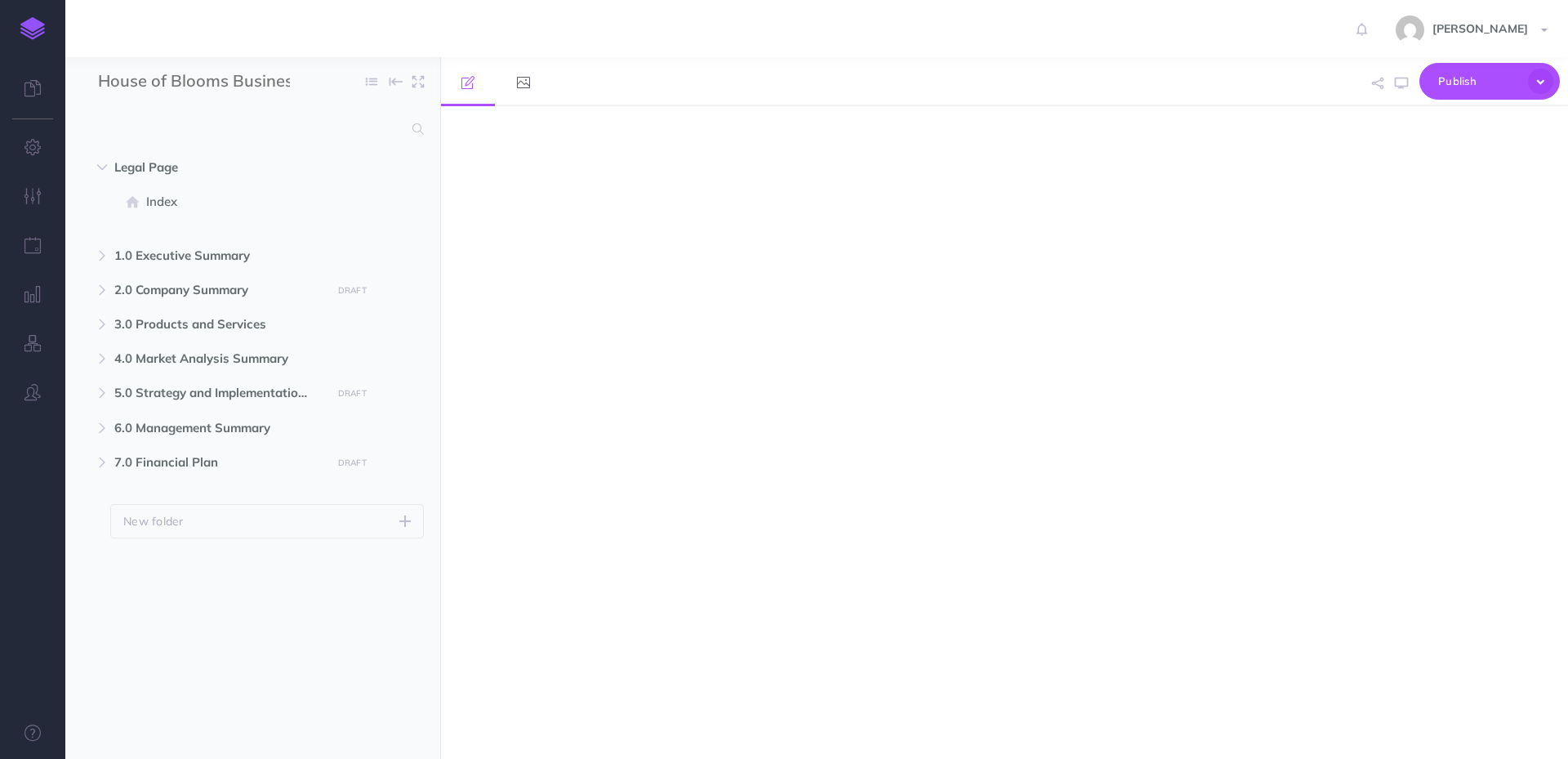
select select "null"
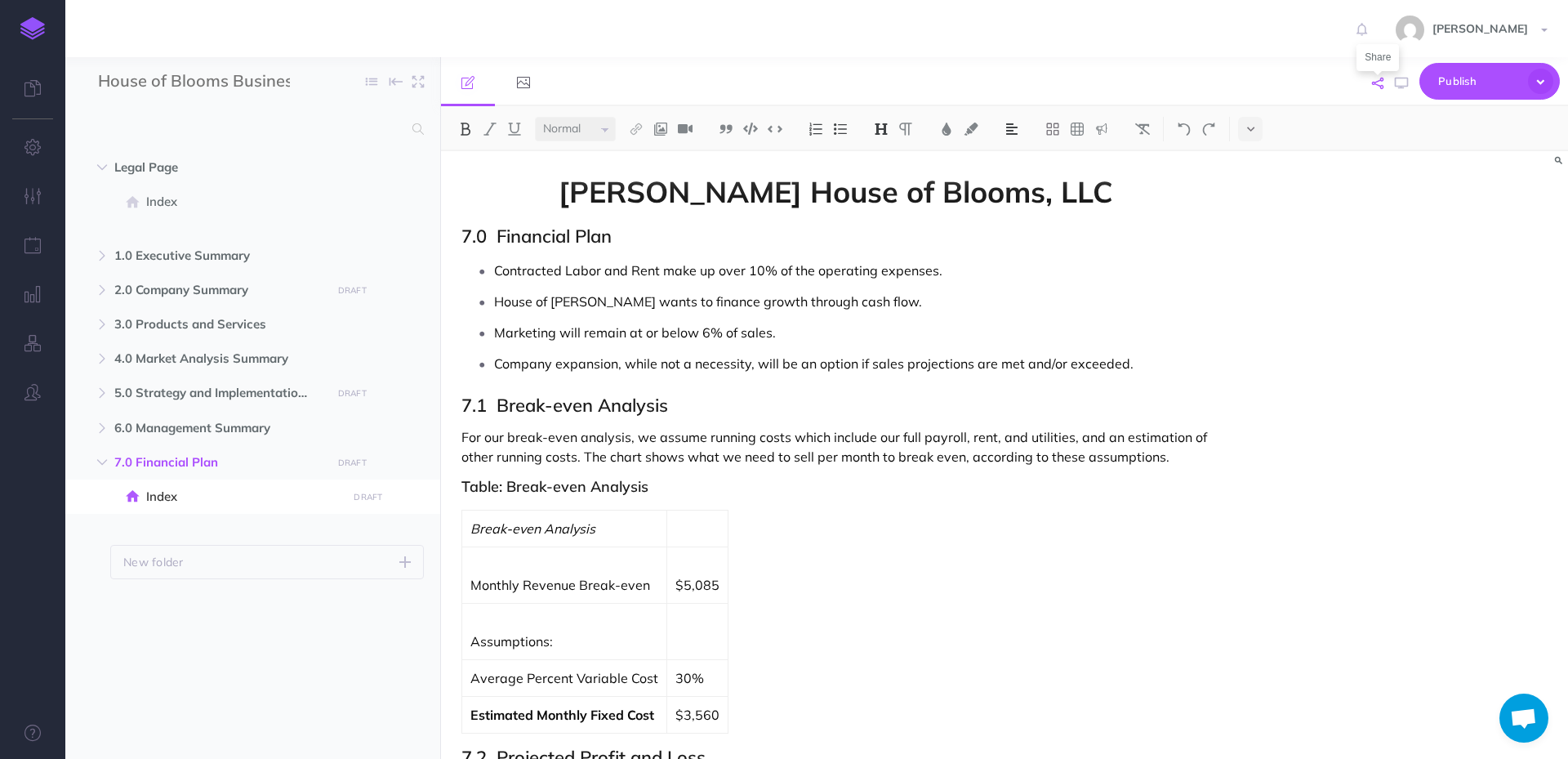
click at [1384, 89] on icon "button" at bounding box center [1378, 84] width 12 height 12
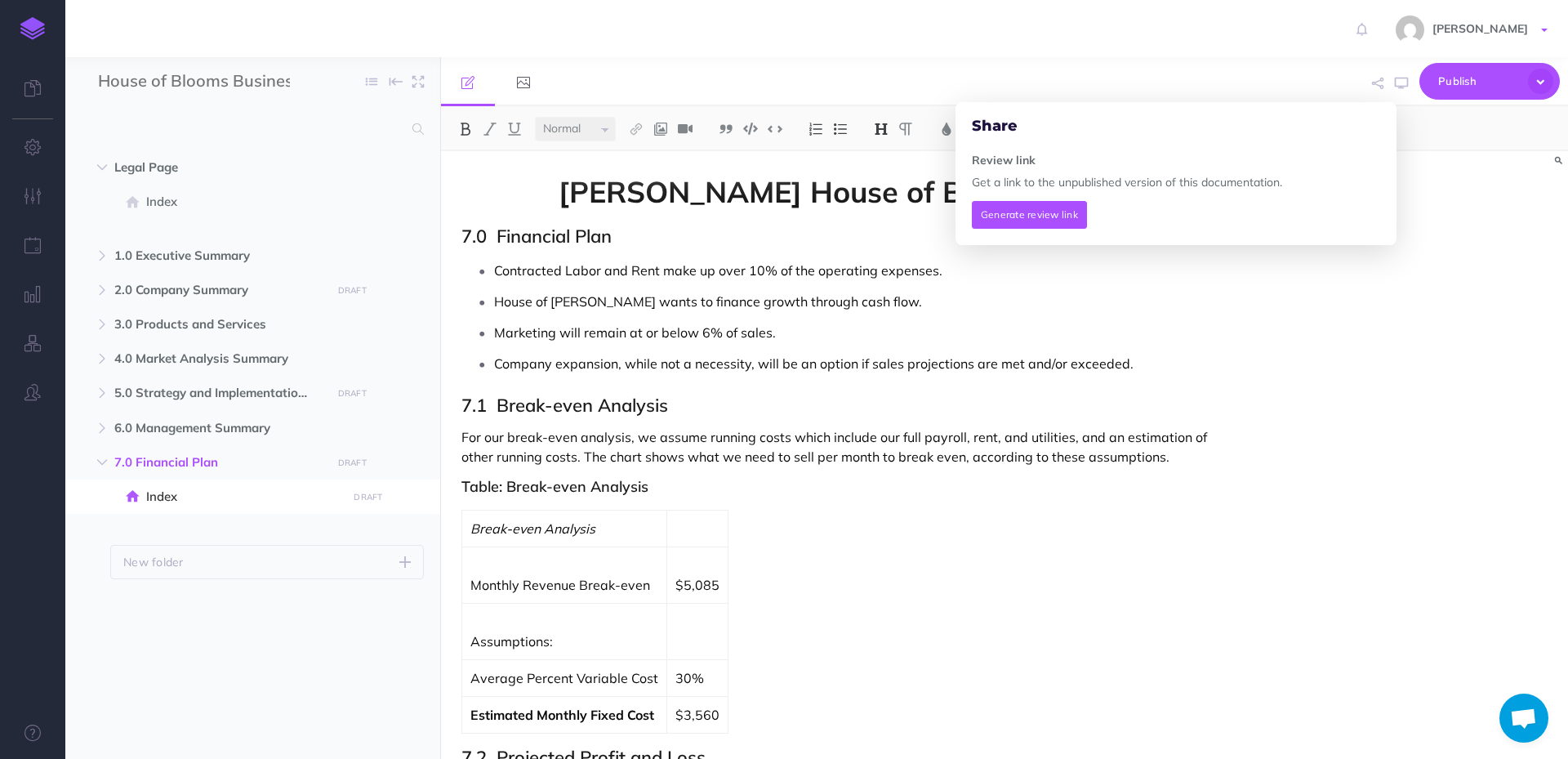
click at [1543, 27] on link "[PERSON_NAME]" at bounding box center [1473, 29] width 188 height 57
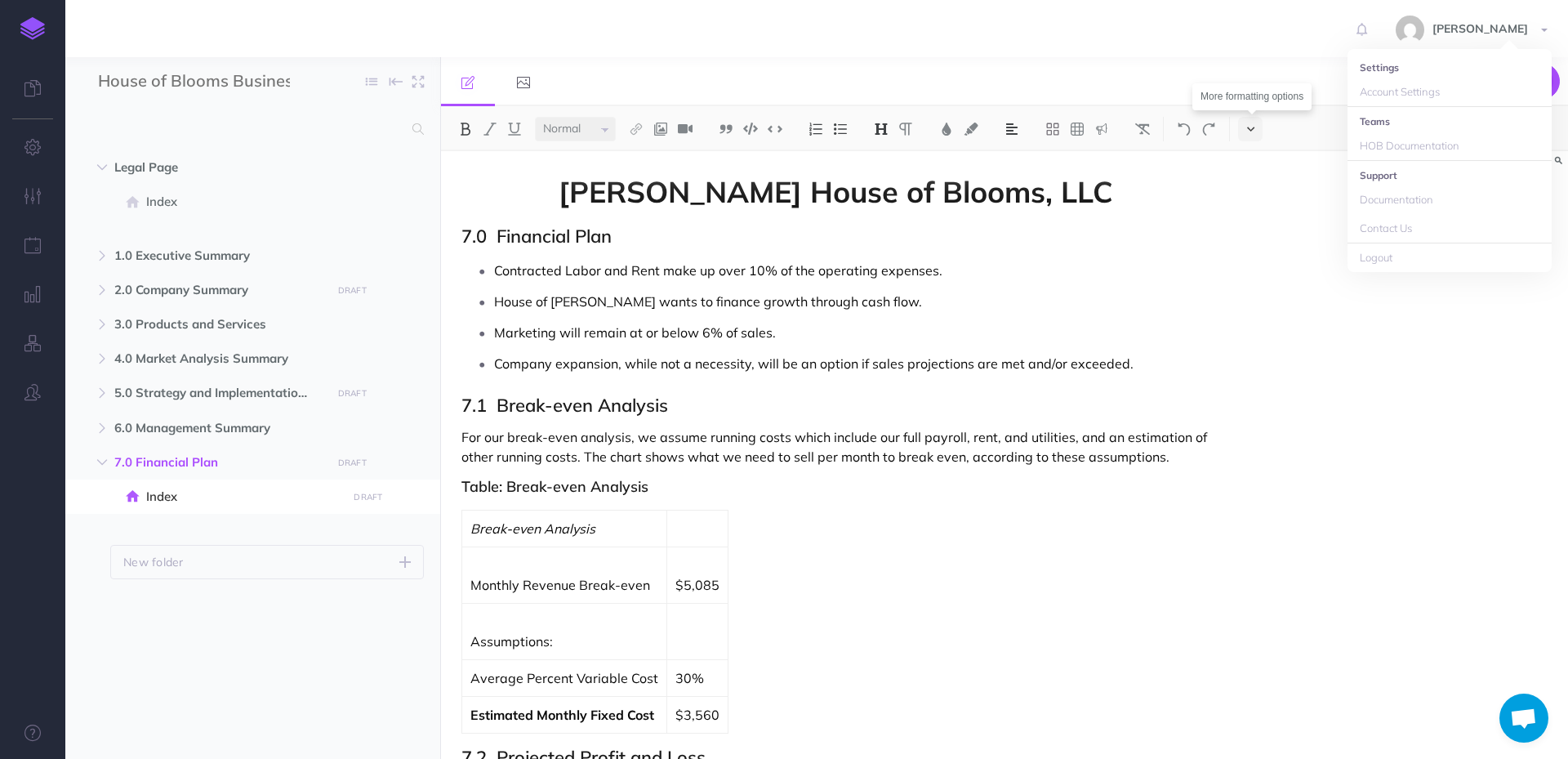
click at [1248, 128] on icon at bounding box center [1251, 129] width 7 height 12
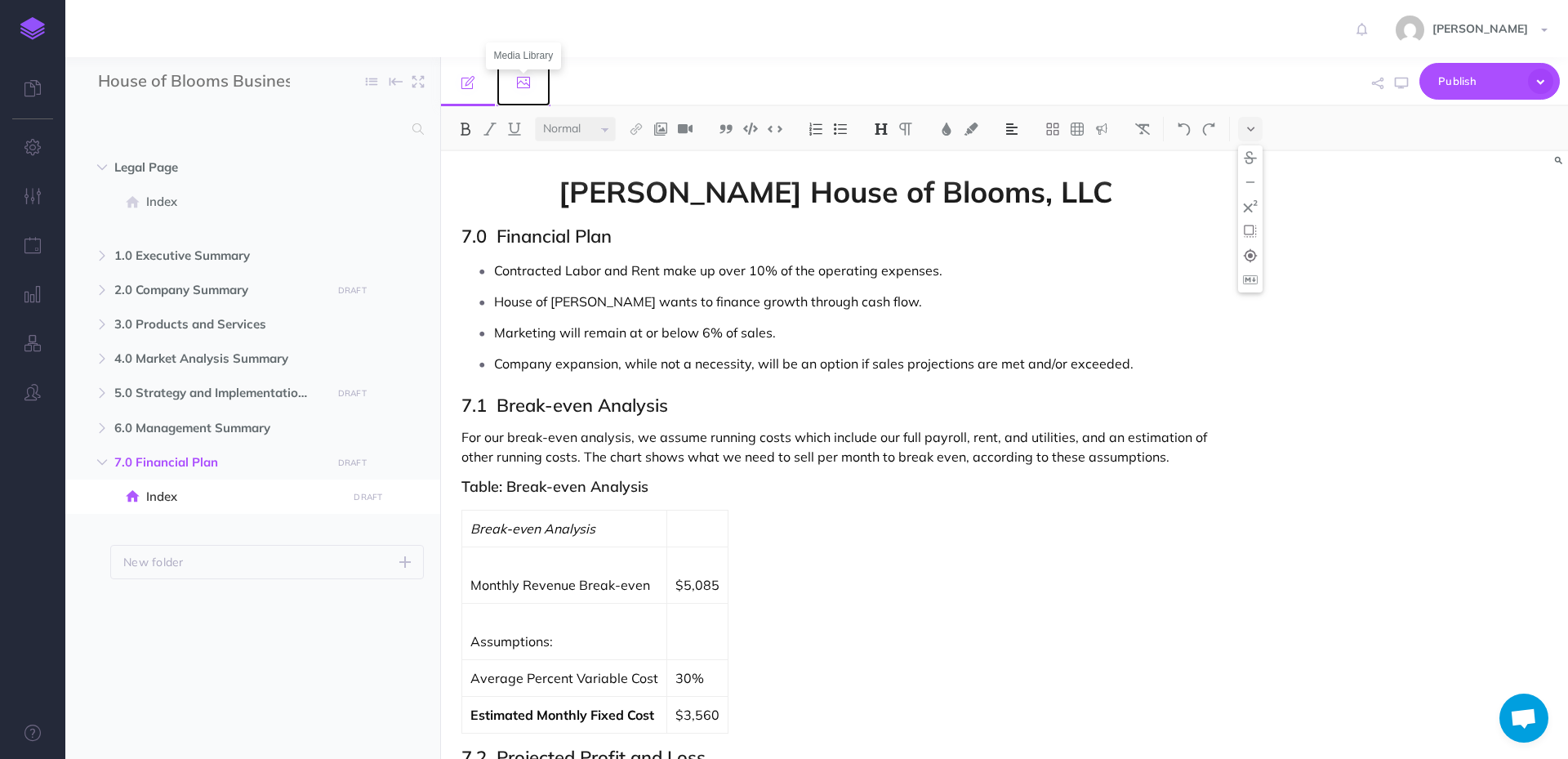
click at [518, 81] on icon at bounding box center [523, 82] width 13 height 13
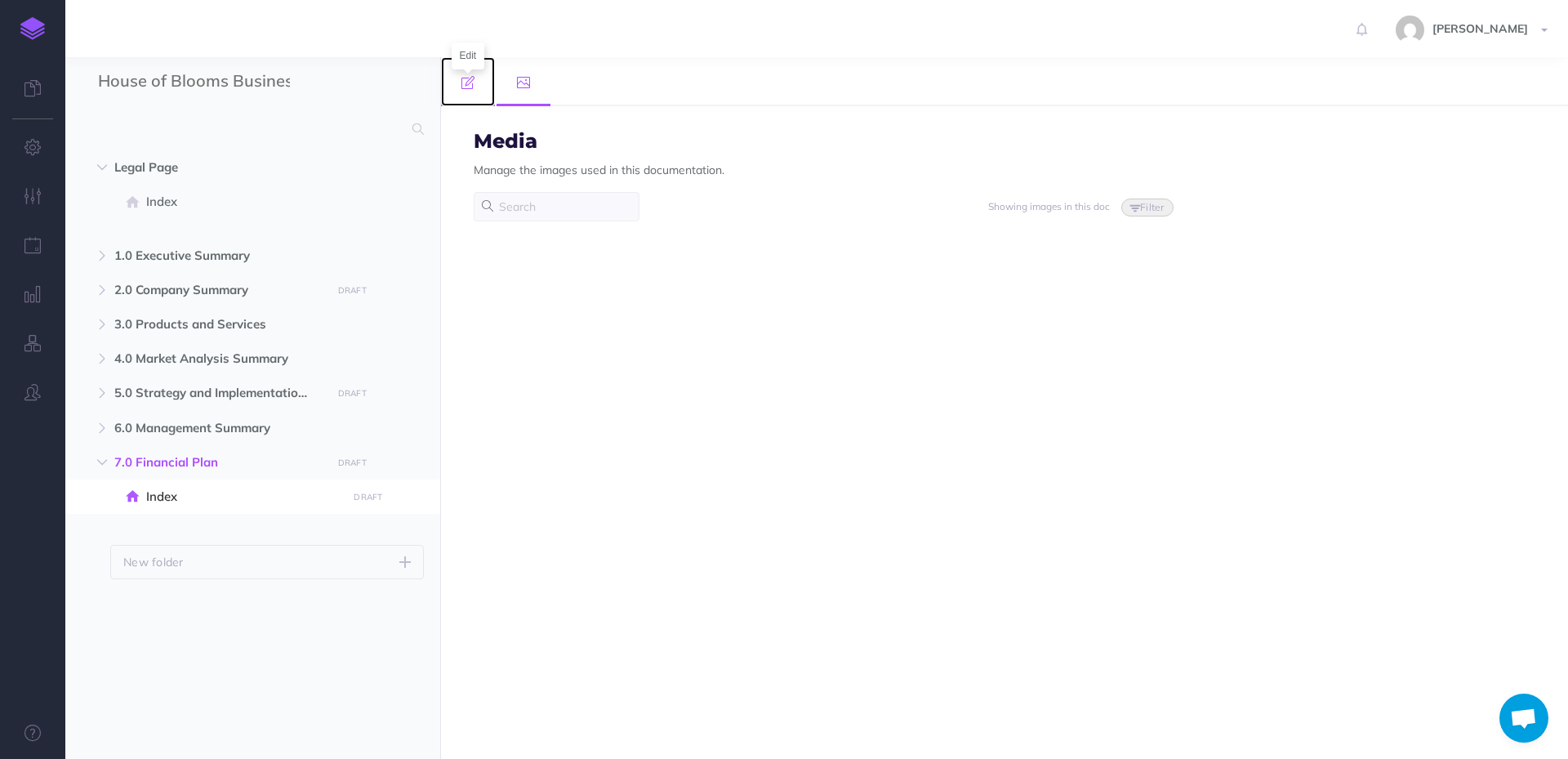
click at [471, 81] on icon at bounding box center [467, 82] width 13 height 13
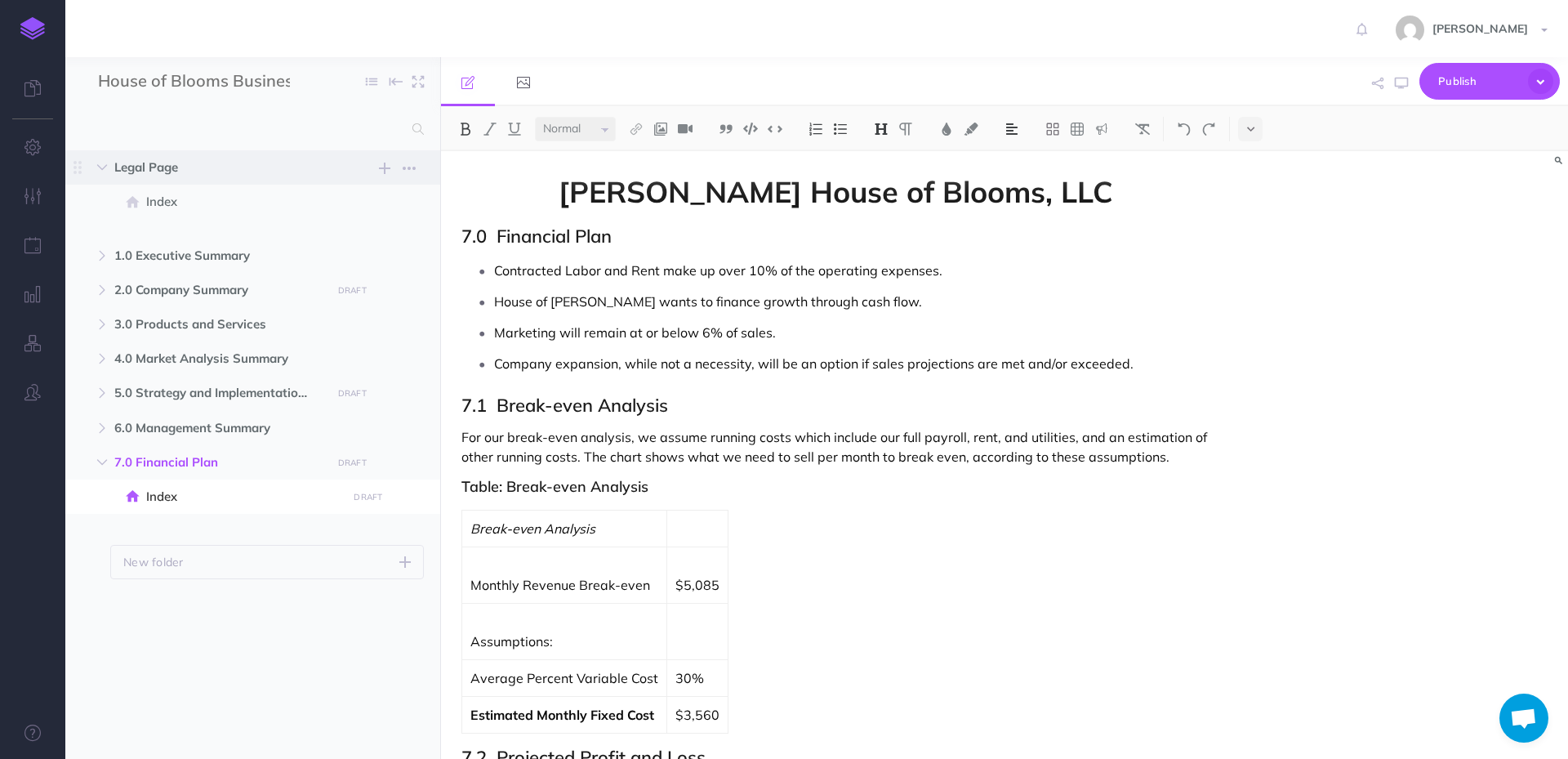
click at [150, 165] on span "Legal Page" at bounding box center [218, 168] width 208 height 20
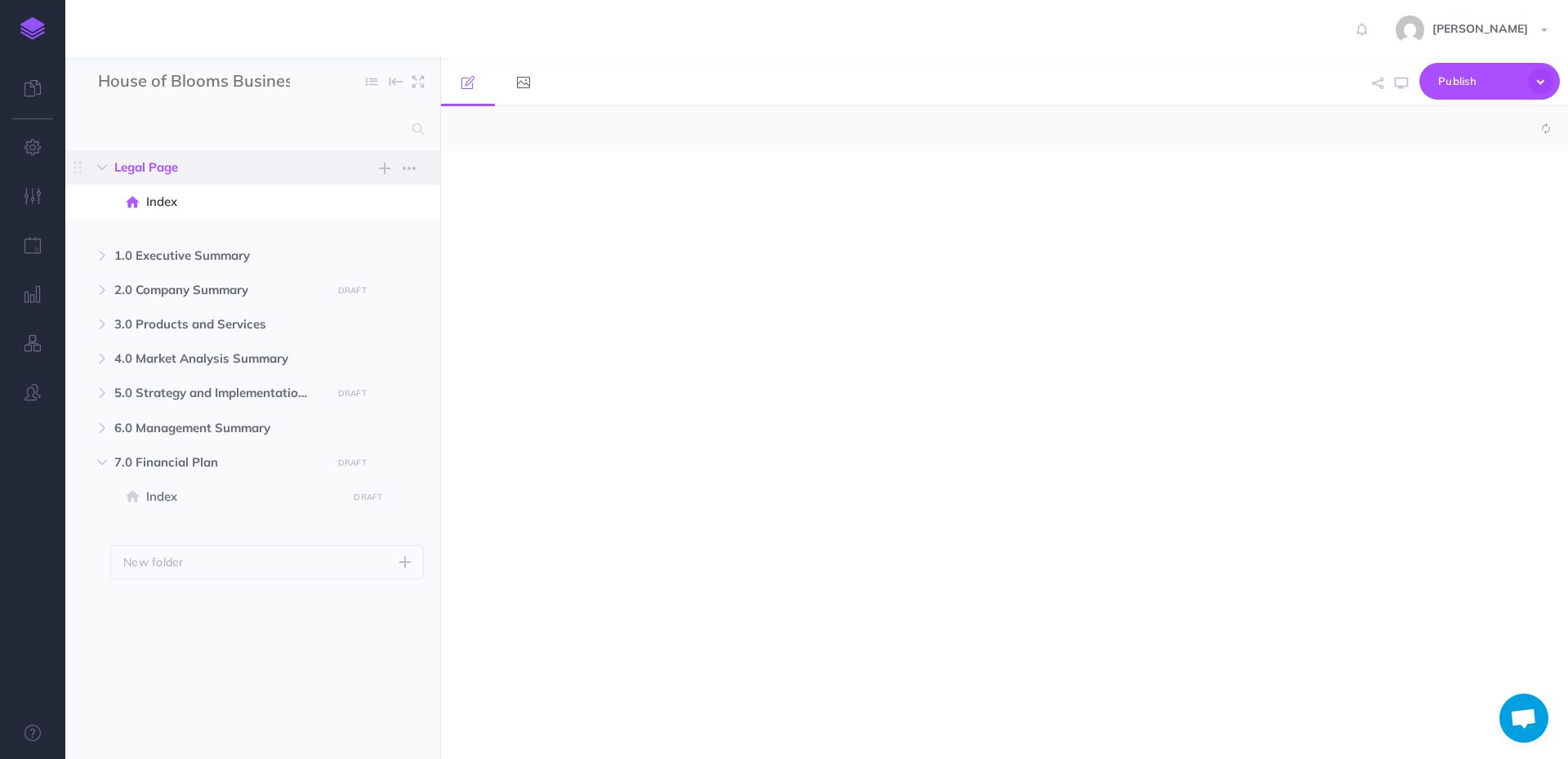
select select "null"
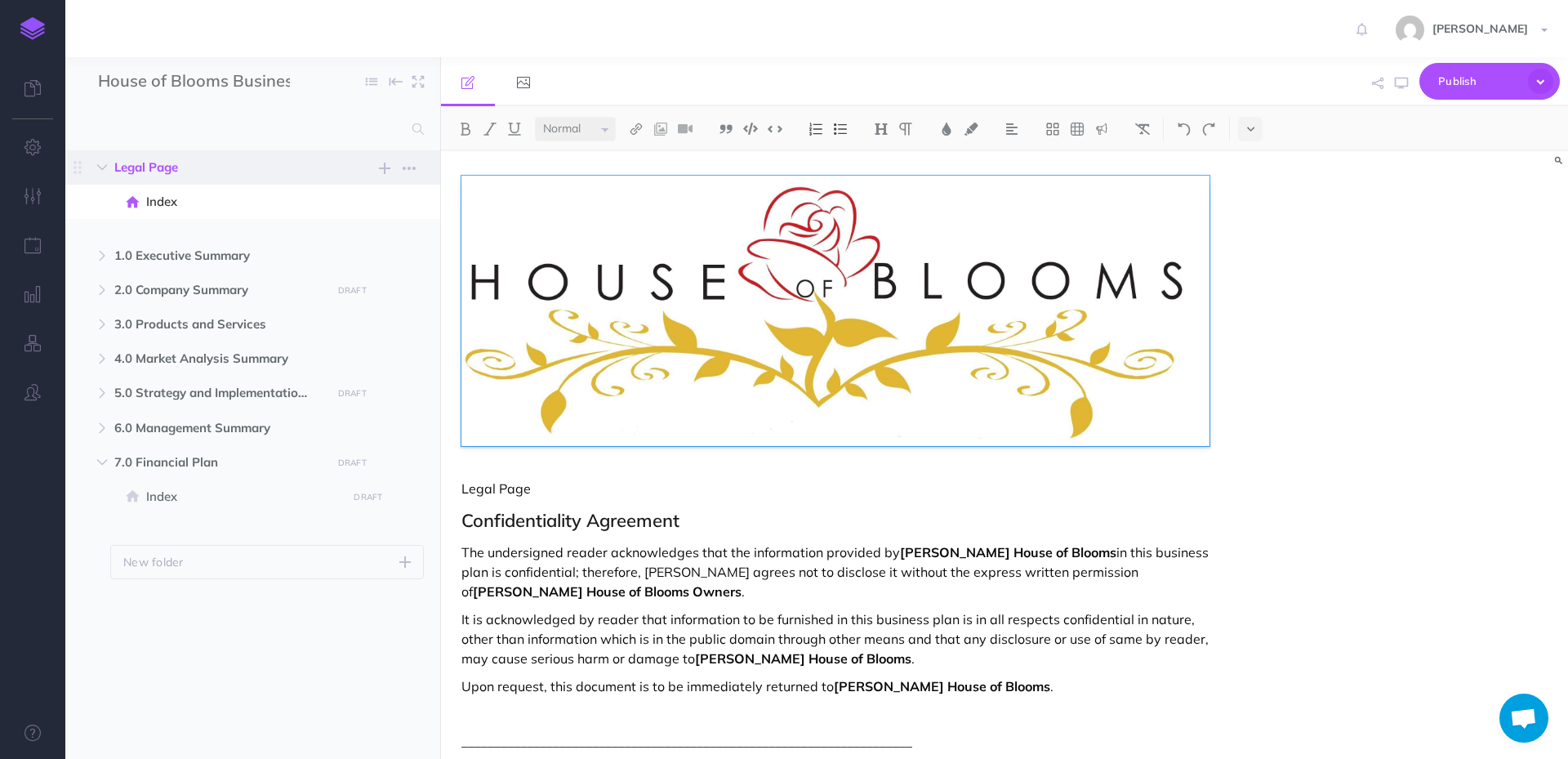
drag, startPoint x: 6, startPoint y: 3, endPoint x: 370, endPoint y: 160, distance: 396.4
click at [370, 160] on span "Legal Page New folder Add a new folder inside this folder New page Add a new bl…" at bounding box center [271, 167] width 313 height 34
click at [1526, 724] on span "Open chat" at bounding box center [1523, 720] width 27 height 23
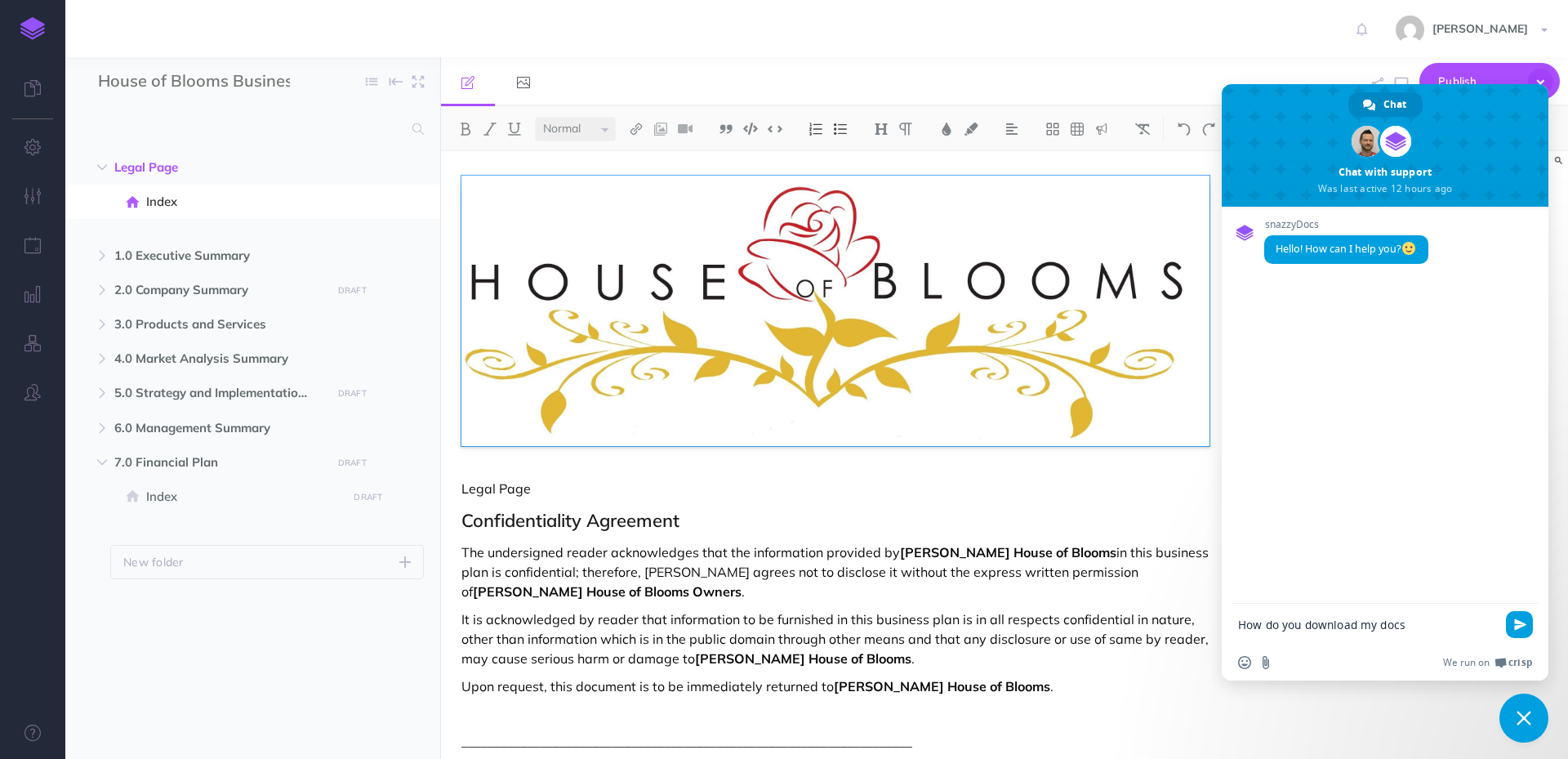
click at [1300, 620] on textarea "How do you download my docs" at bounding box center [1368, 623] width 261 height 40
type textarea "How do i download my docs"
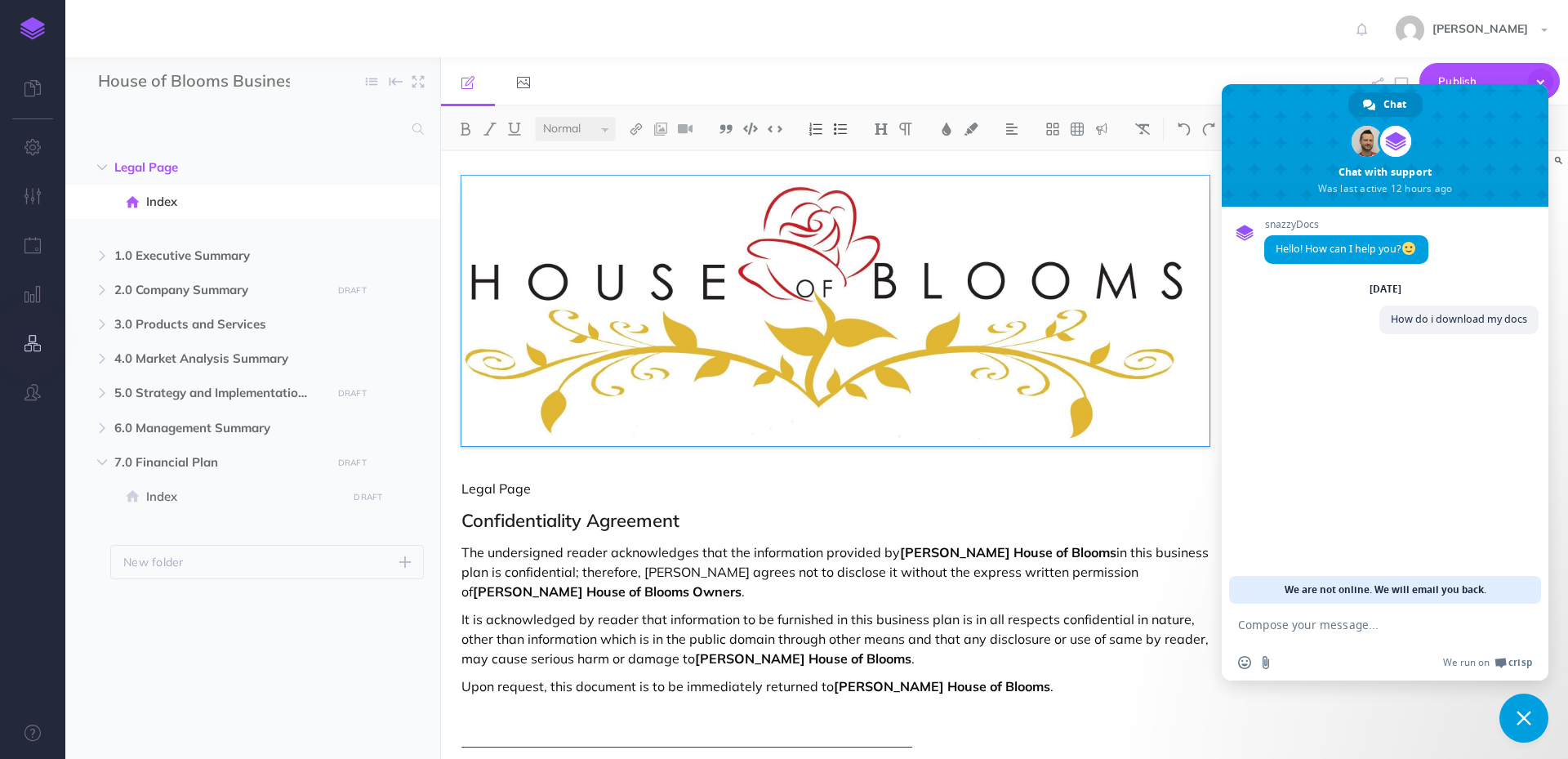
click at [31, 331] on button "button" at bounding box center [33, 344] width 65 height 49
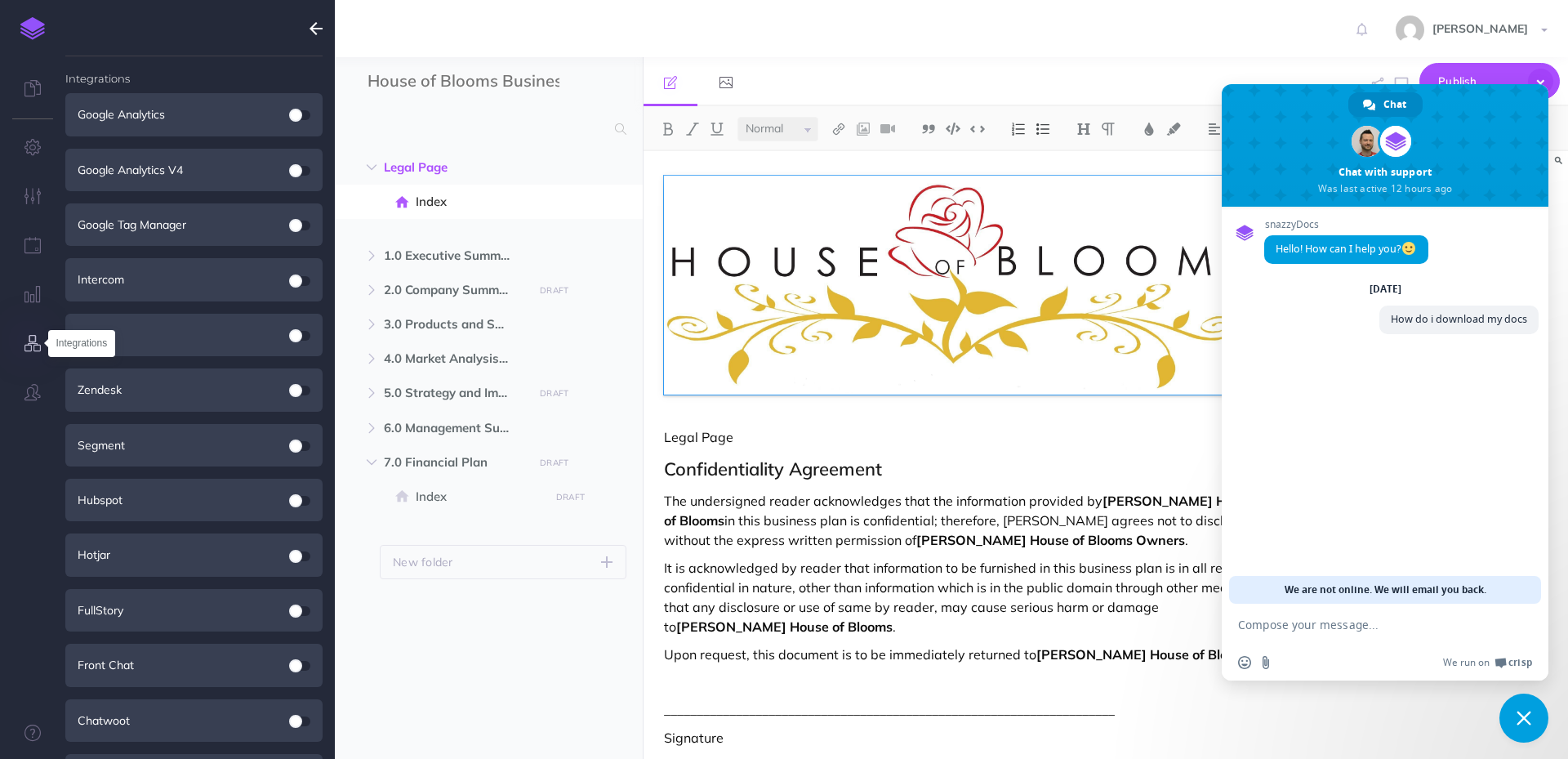
click at [31, 346] on icon "button" at bounding box center [33, 343] width 17 height 17
click at [32, 303] on button "button" at bounding box center [33, 295] width 65 height 49
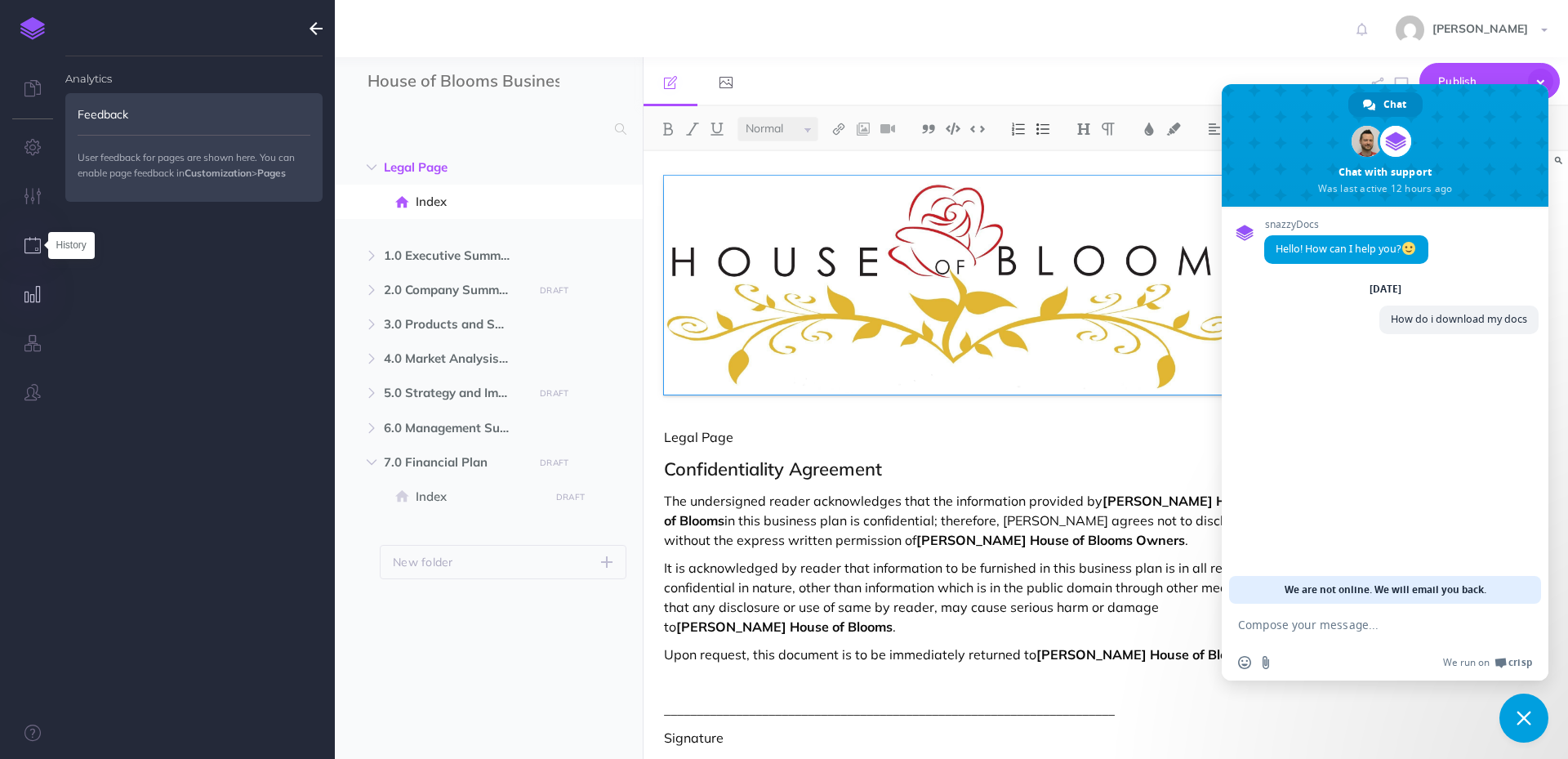
click at [34, 241] on icon "button" at bounding box center [33, 244] width 17 height 17
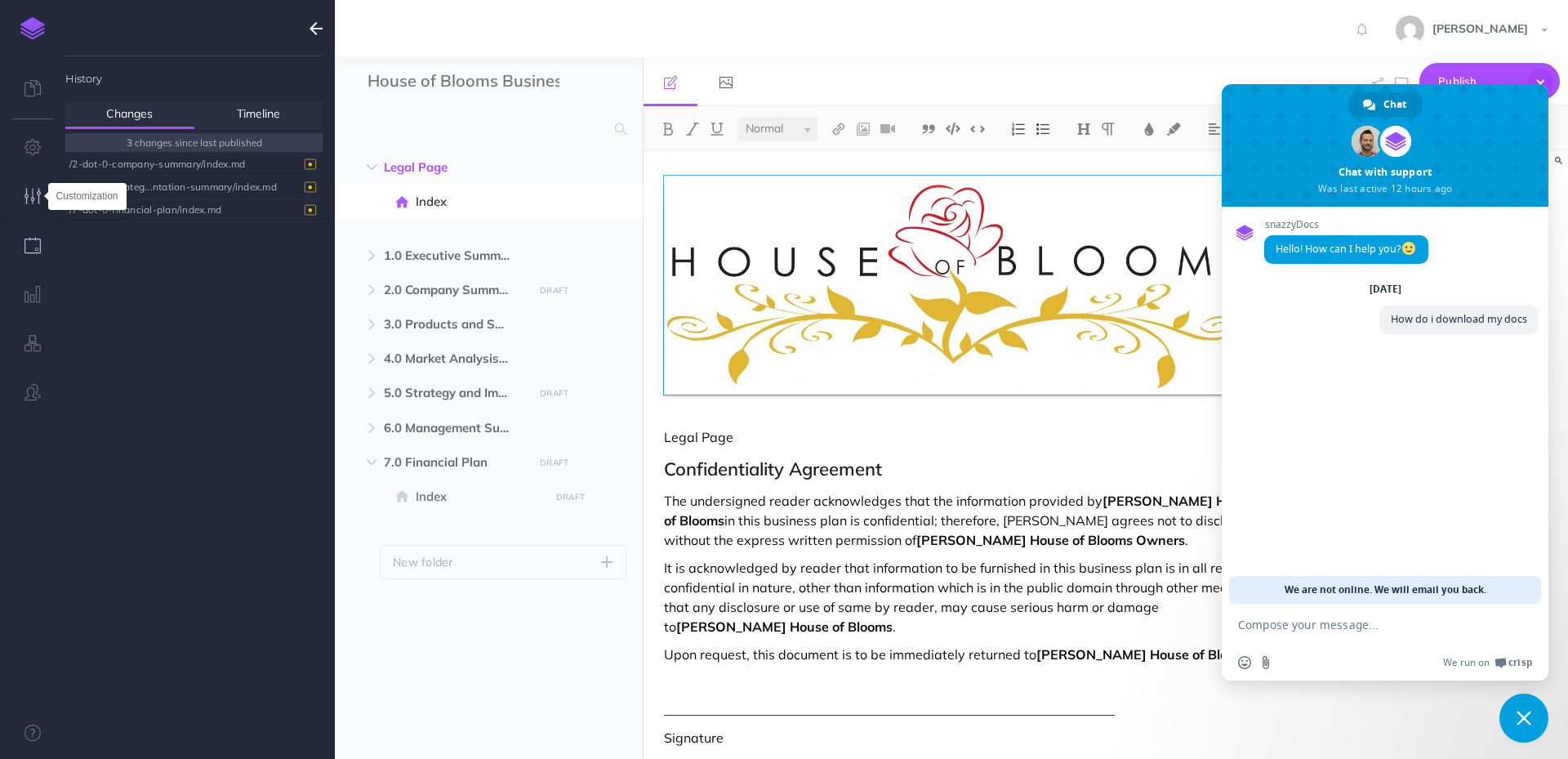
click at [27, 193] on icon "button" at bounding box center [33, 196] width 17 height 17
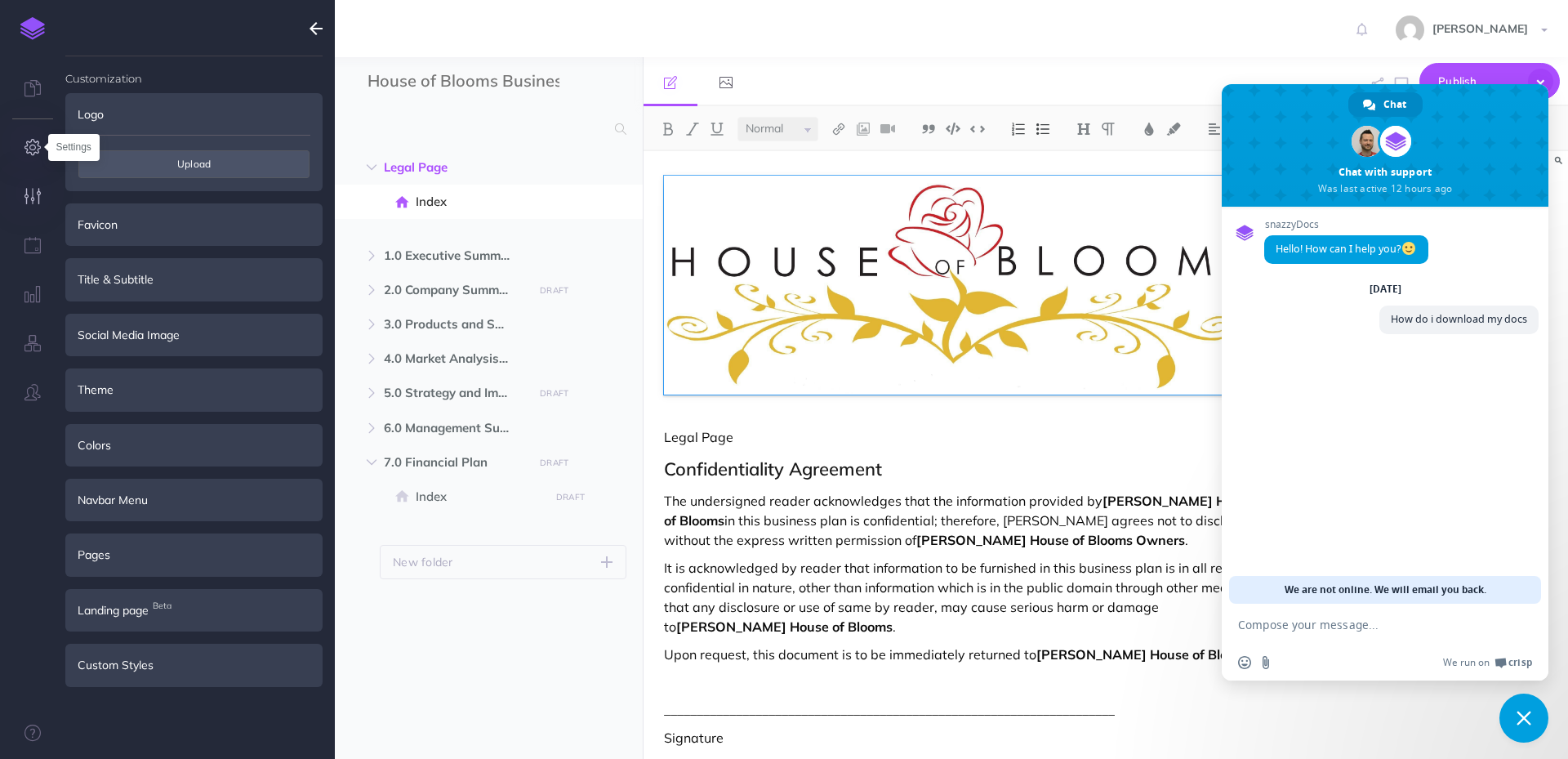
click at [29, 147] on icon "button" at bounding box center [33, 147] width 17 height 17
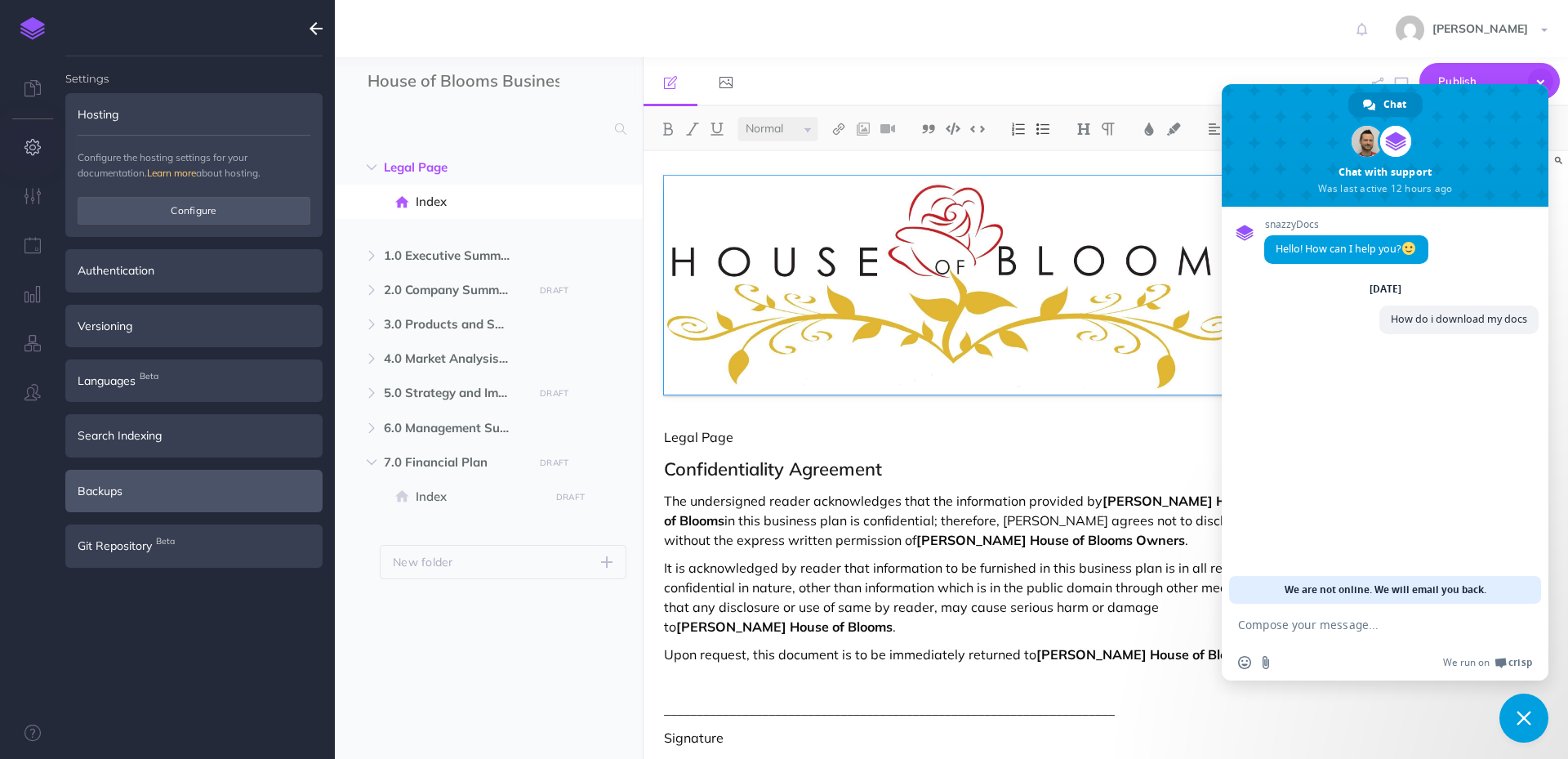
click at [153, 482] on div "Backups" at bounding box center [193, 491] width 257 height 42
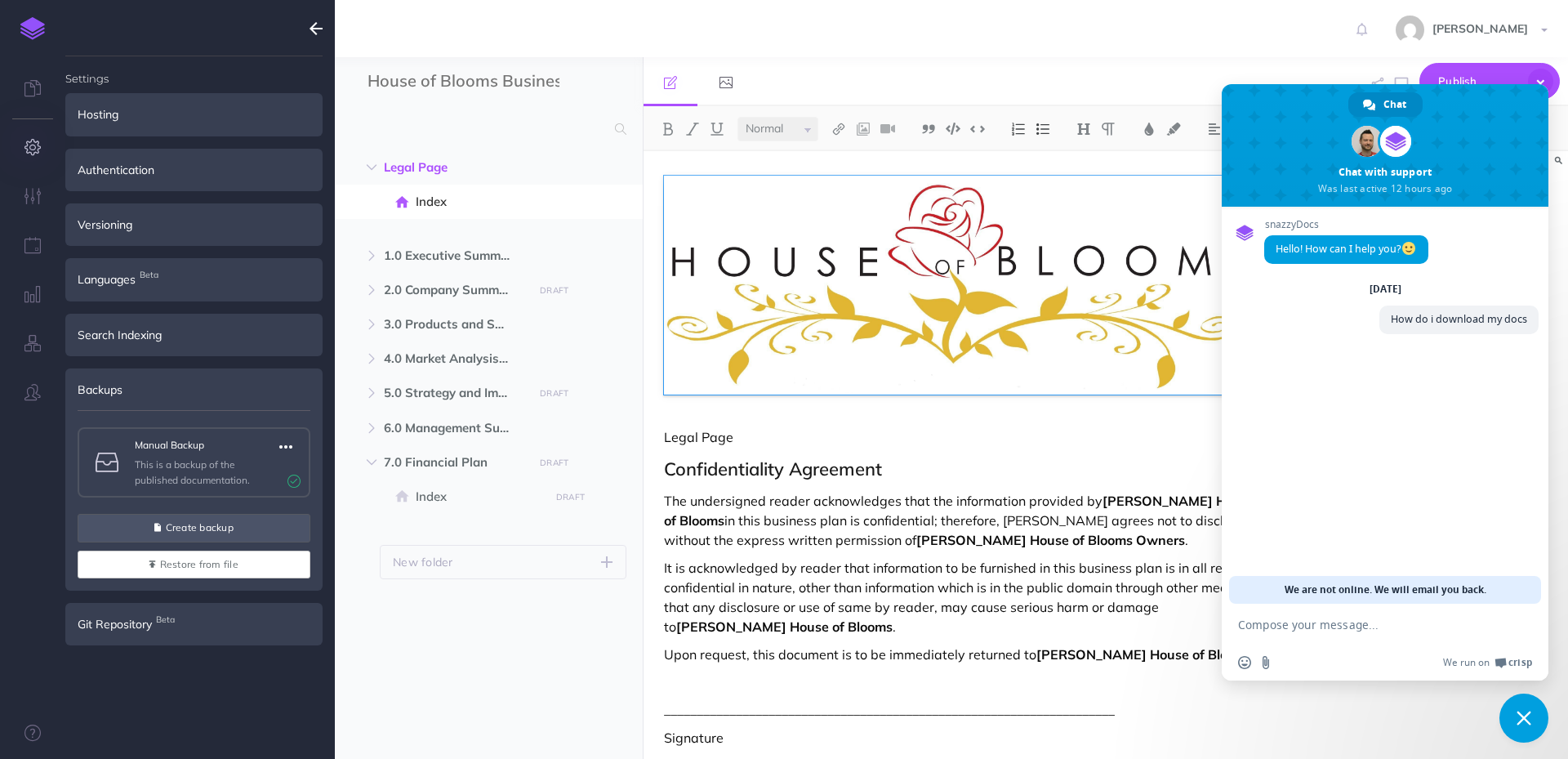
click at [289, 446] on icon "button" at bounding box center [285, 447] width 13 height 20
click at [253, 527] on link "Download" at bounding box center [242, 529] width 122 height 27
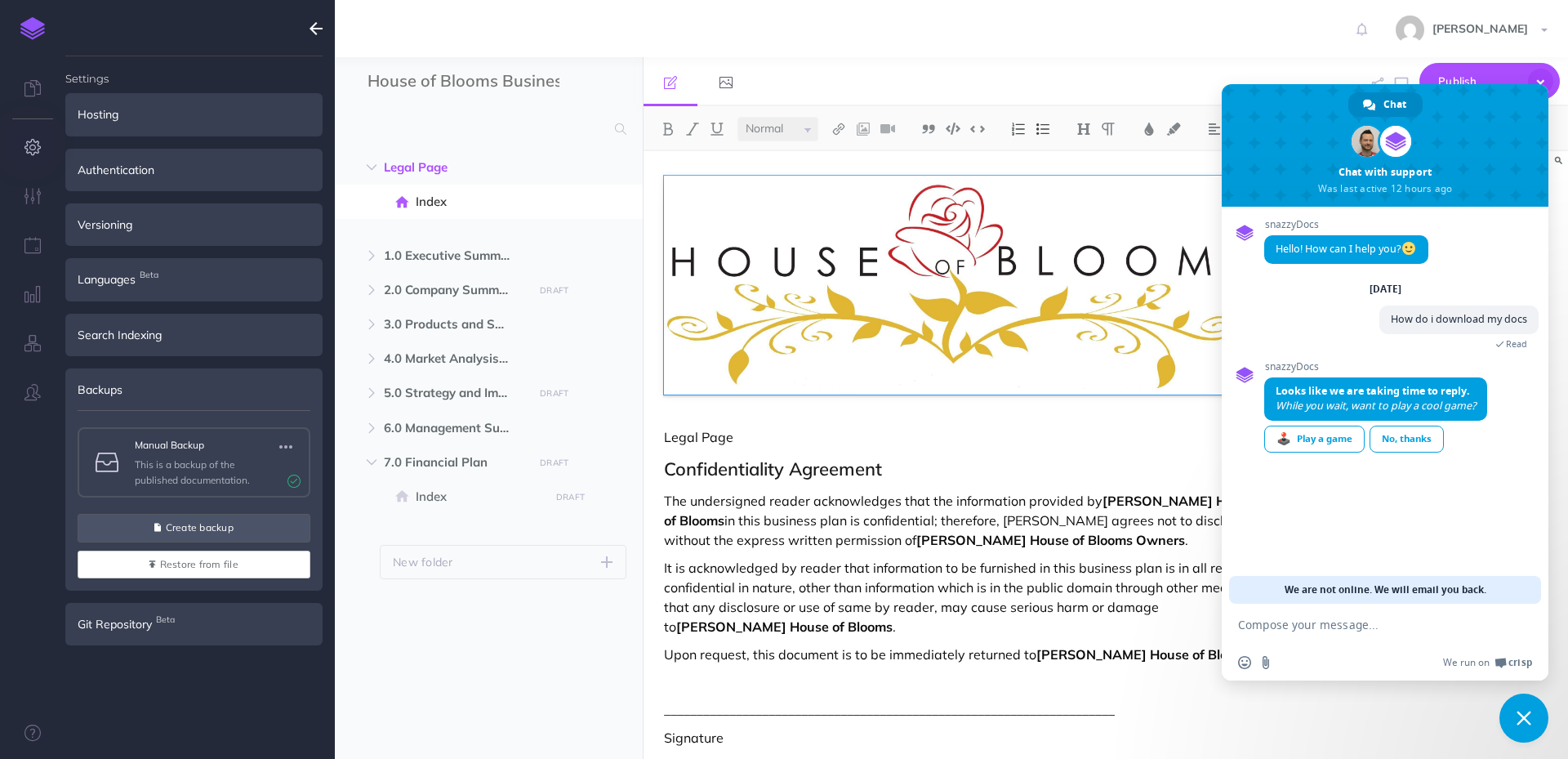
drag, startPoint x: 1279, startPoint y: 632, endPoint x: 1281, endPoint y: 623, distance: 9.2
click at [1280, 628] on textarea "Compose your message..." at bounding box center [1368, 623] width 261 height 40
type textarea "hello"
type textarea "It have been awhile since I accessed my docs"
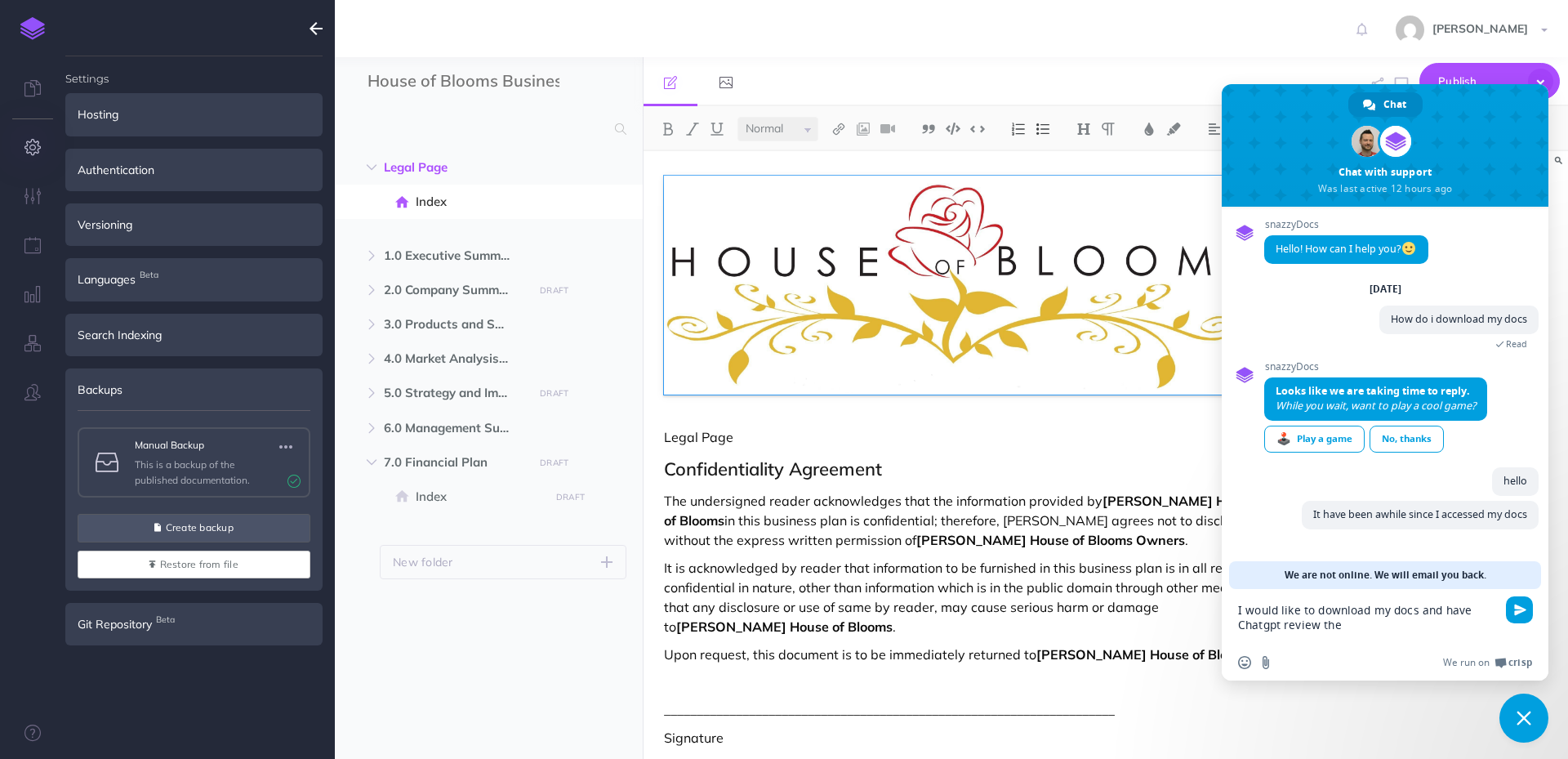
type textarea "I would like to download my docs and have Chatgpt review them"
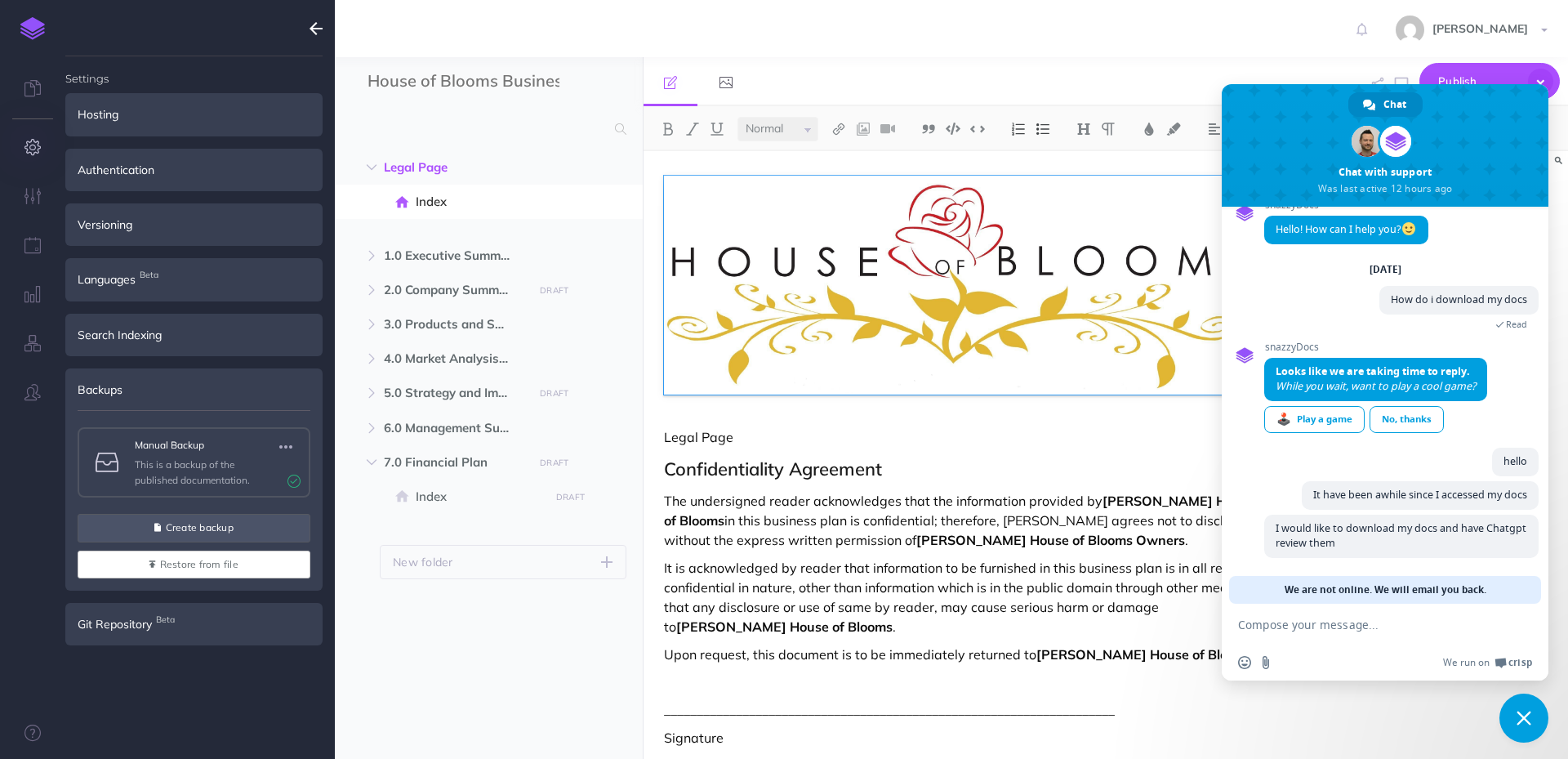
scroll to position [20, 0]
type textarea "ok"
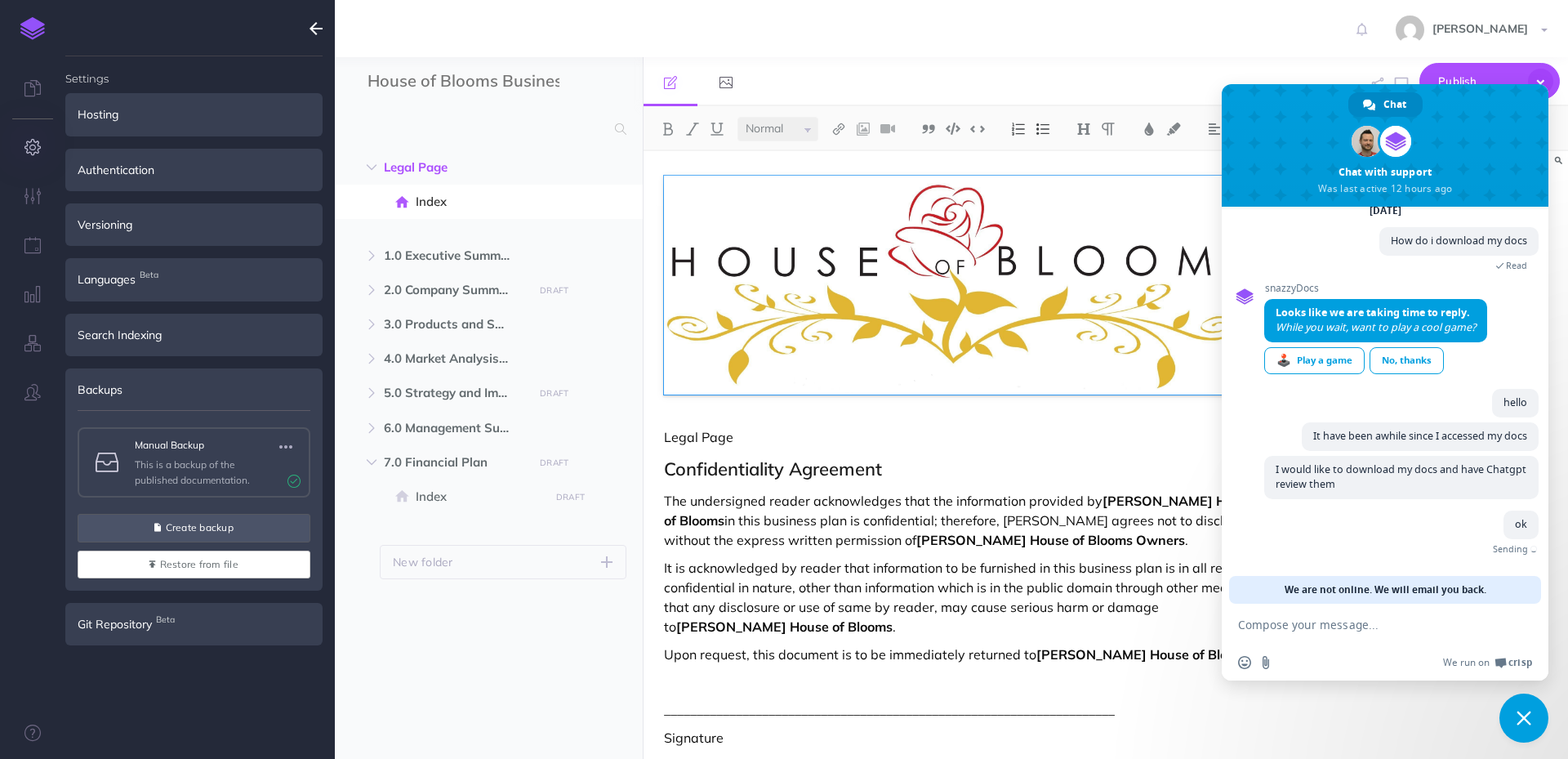
scroll to position [53, 0]
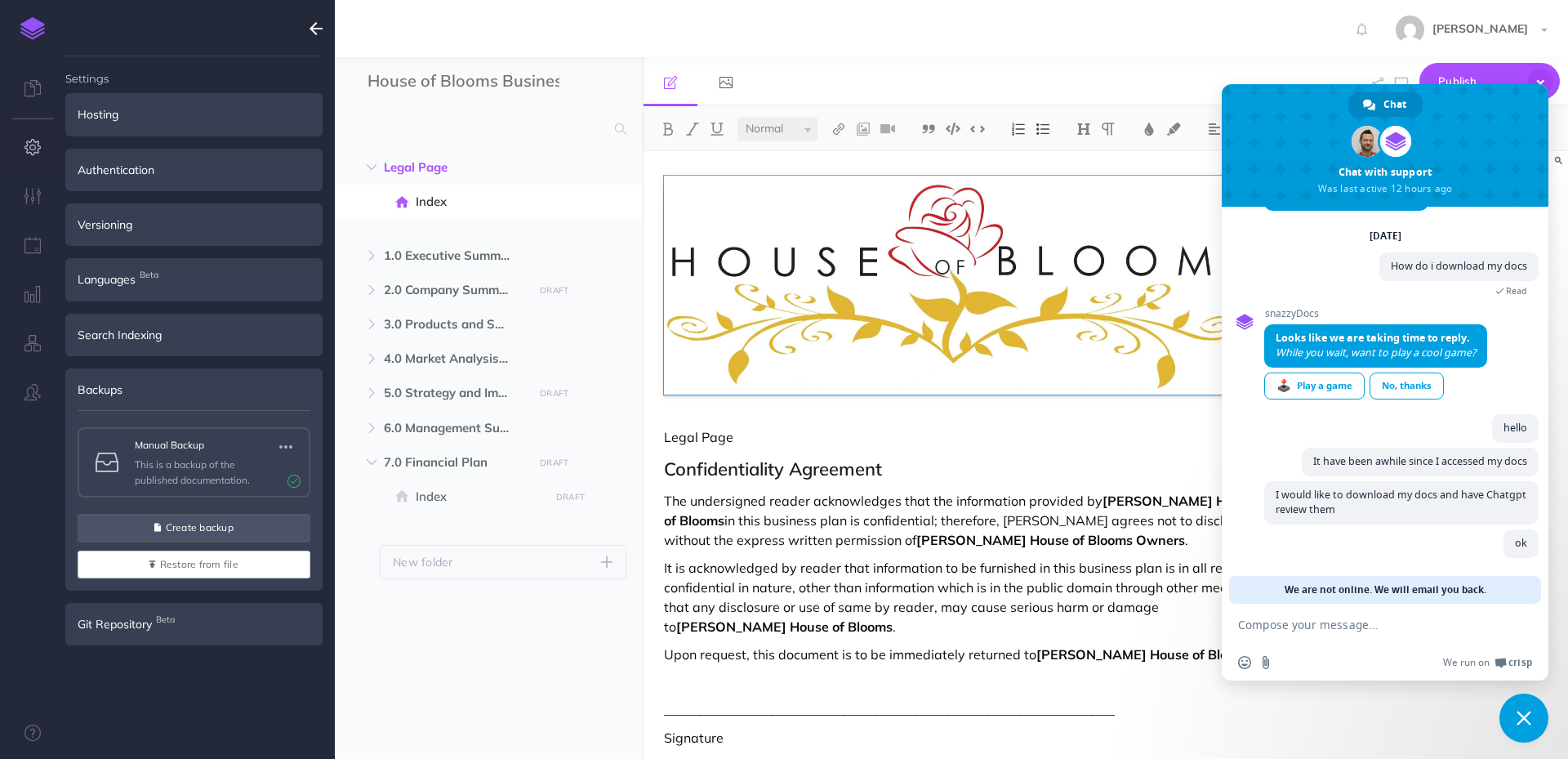
click at [1523, 718] on span "Close chat" at bounding box center [1524, 718] width 15 height 15
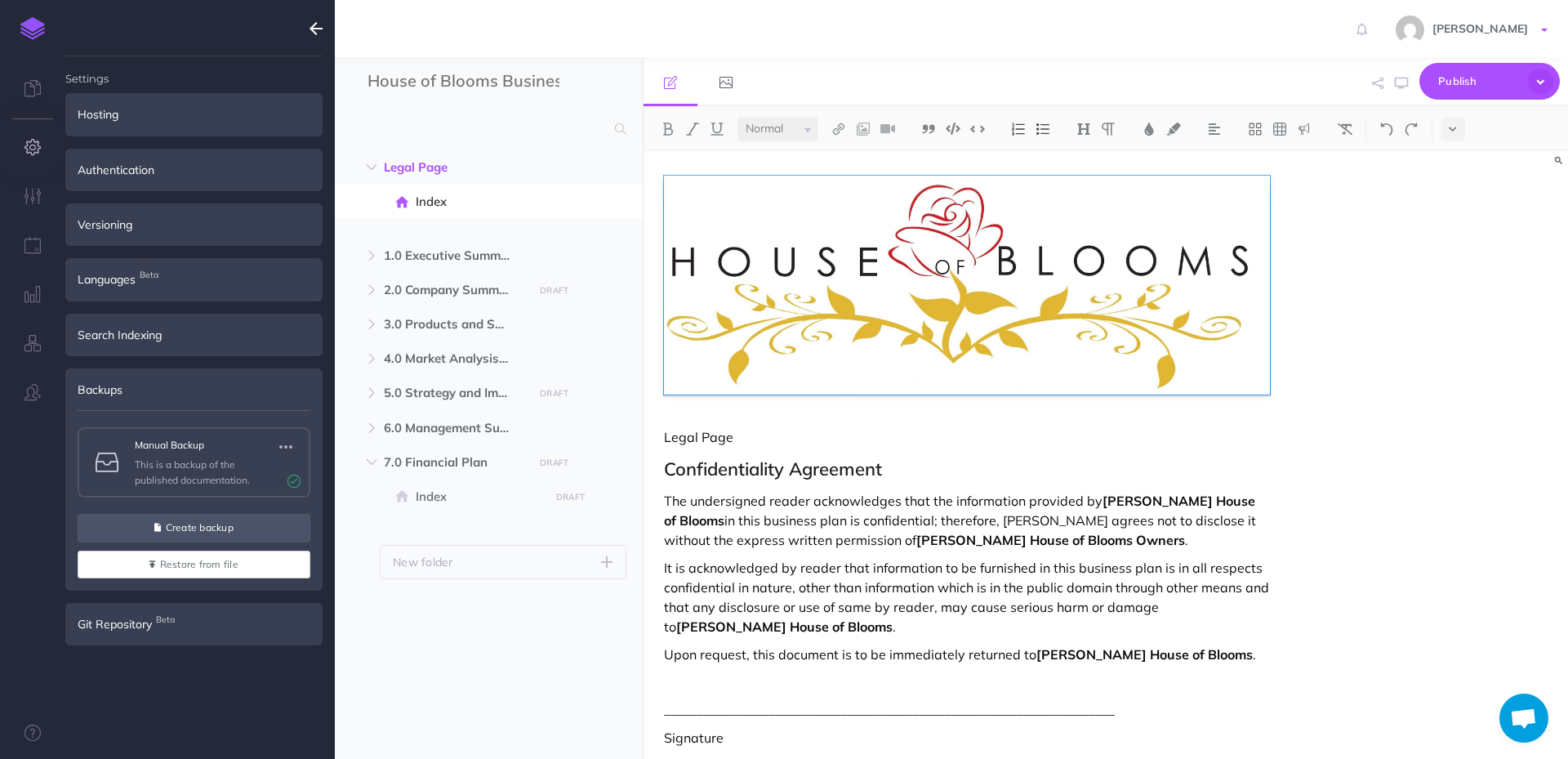
click at [1539, 29] on link "[PERSON_NAME]" at bounding box center [1473, 29] width 188 height 57
click at [1312, 197] on div "Legal Page Confidentiality Agreement The undersigned reader acknowledges that t…" at bounding box center [1106, 454] width 925 height 608
click at [1457, 130] on icon at bounding box center [1452, 129] width 7 height 12
click at [1404, 89] on icon "button" at bounding box center [1401, 83] width 13 height 13
click at [668, 83] on icon at bounding box center [670, 82] width 13 height 13
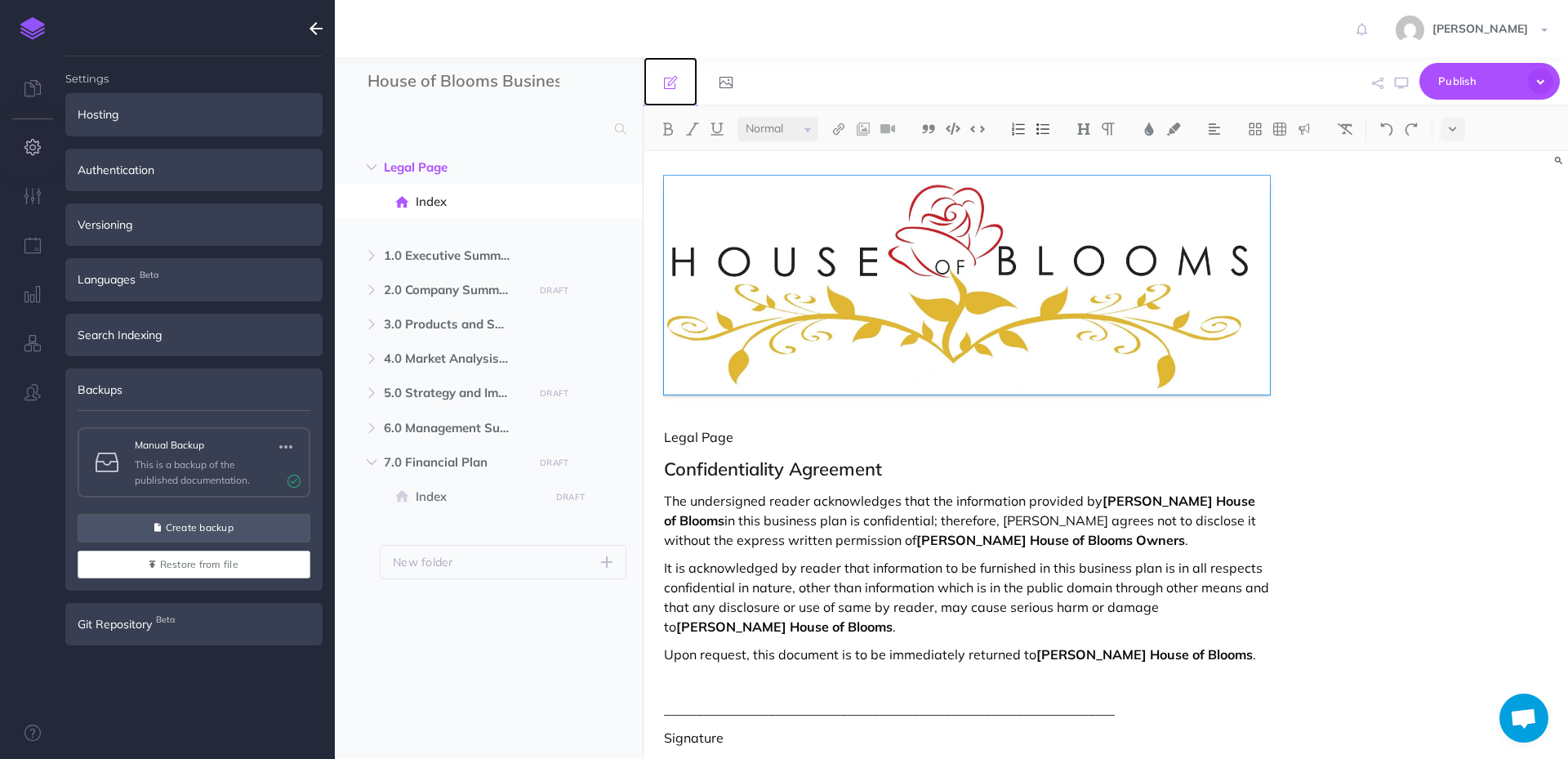
click at [668, 83] on icon at bounding box center [670, 82] width 13 height 13
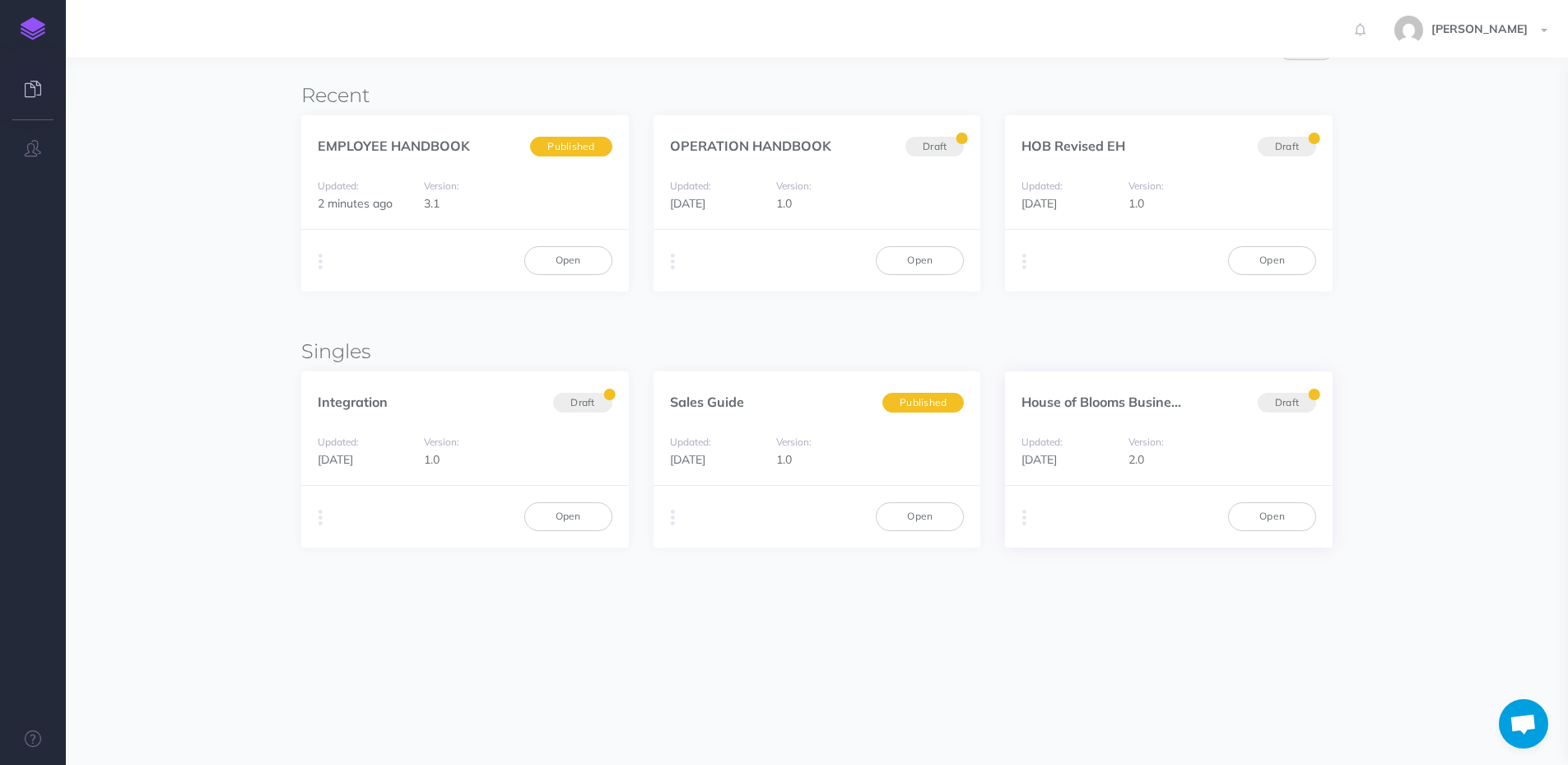
scroll to position [171, 0]
click at [570, 257] on link "Open" at bounding box center [568, 259] width 88 height 28
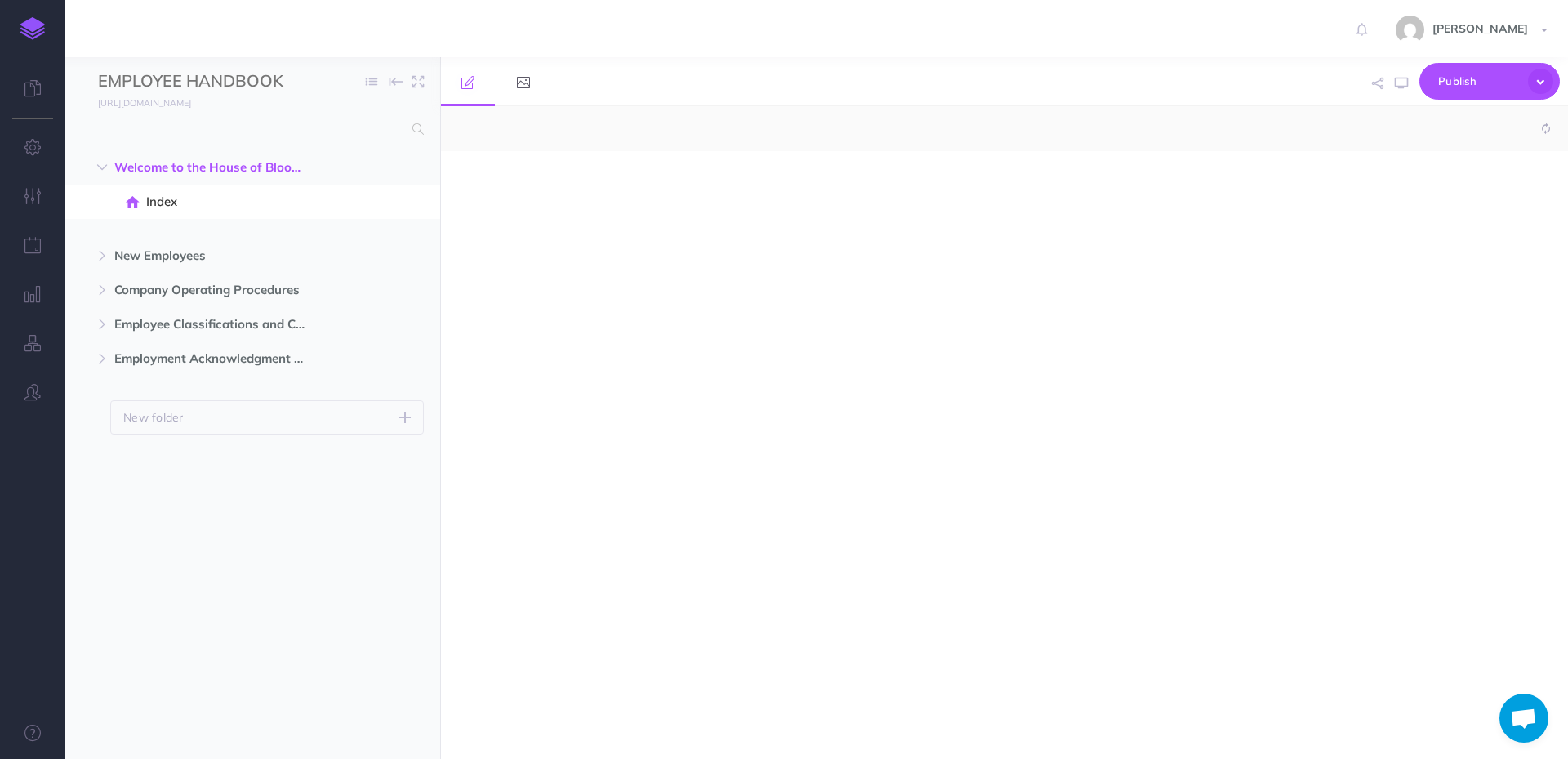
select select "null"
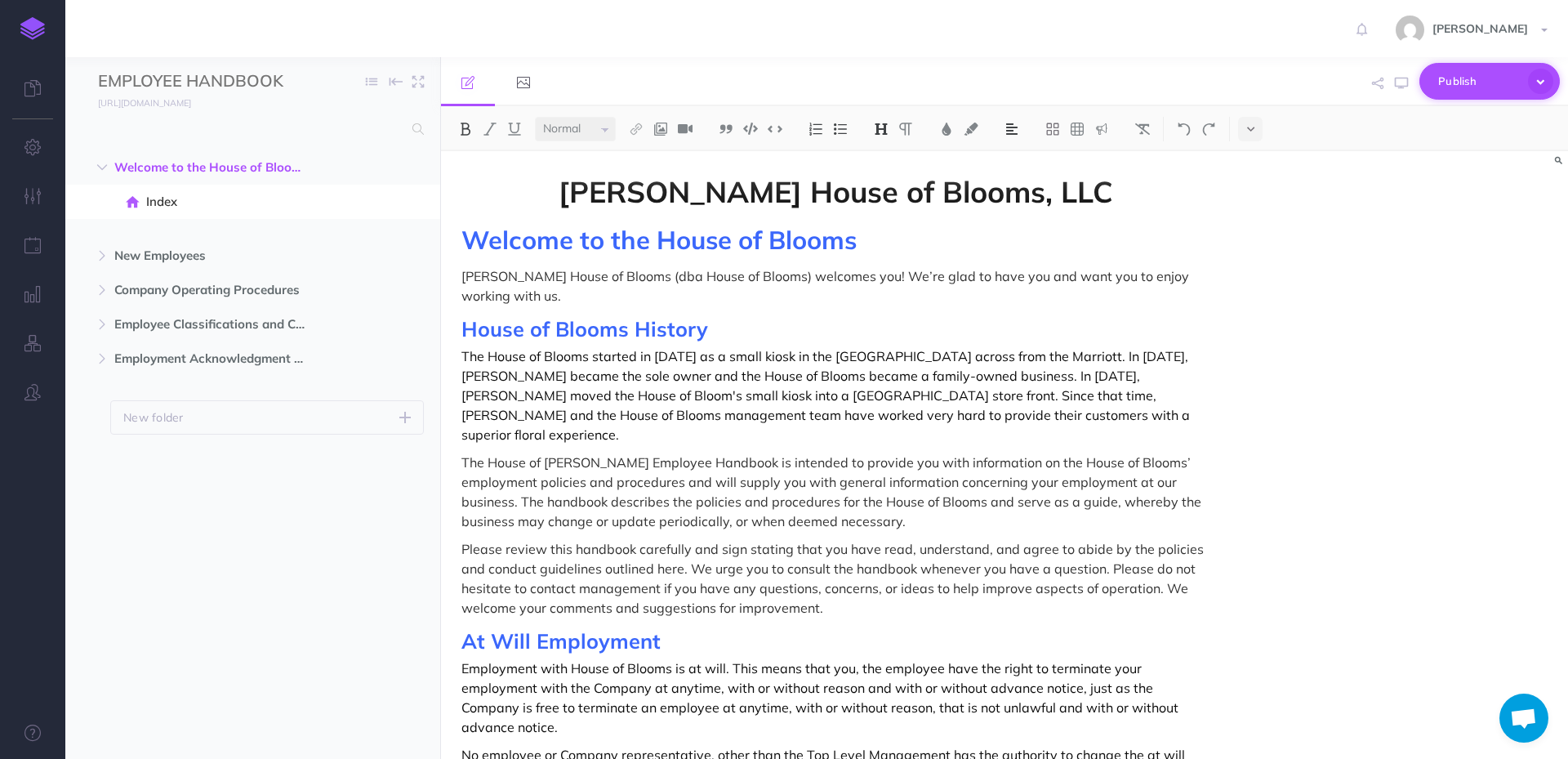
click at [1543, 77] on icon "button" at bounding box center [1541, 82] width 26 height 26
click at [415, 85] on icon "button" at bounding box center [419, 82] width 12 height 12
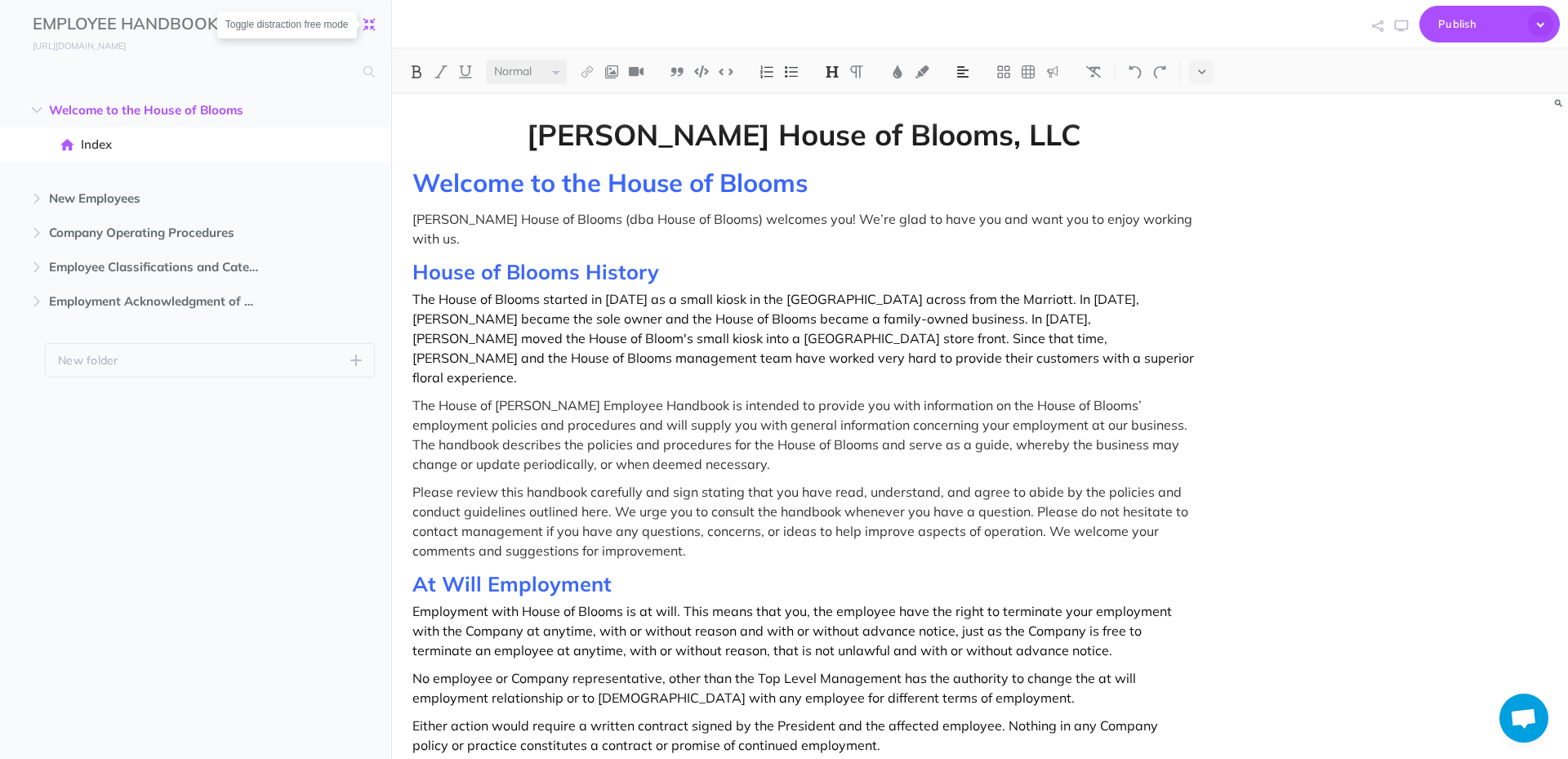
click at [369, 25] on icon "button" at bounding box center [370, 25] width 12 height 12
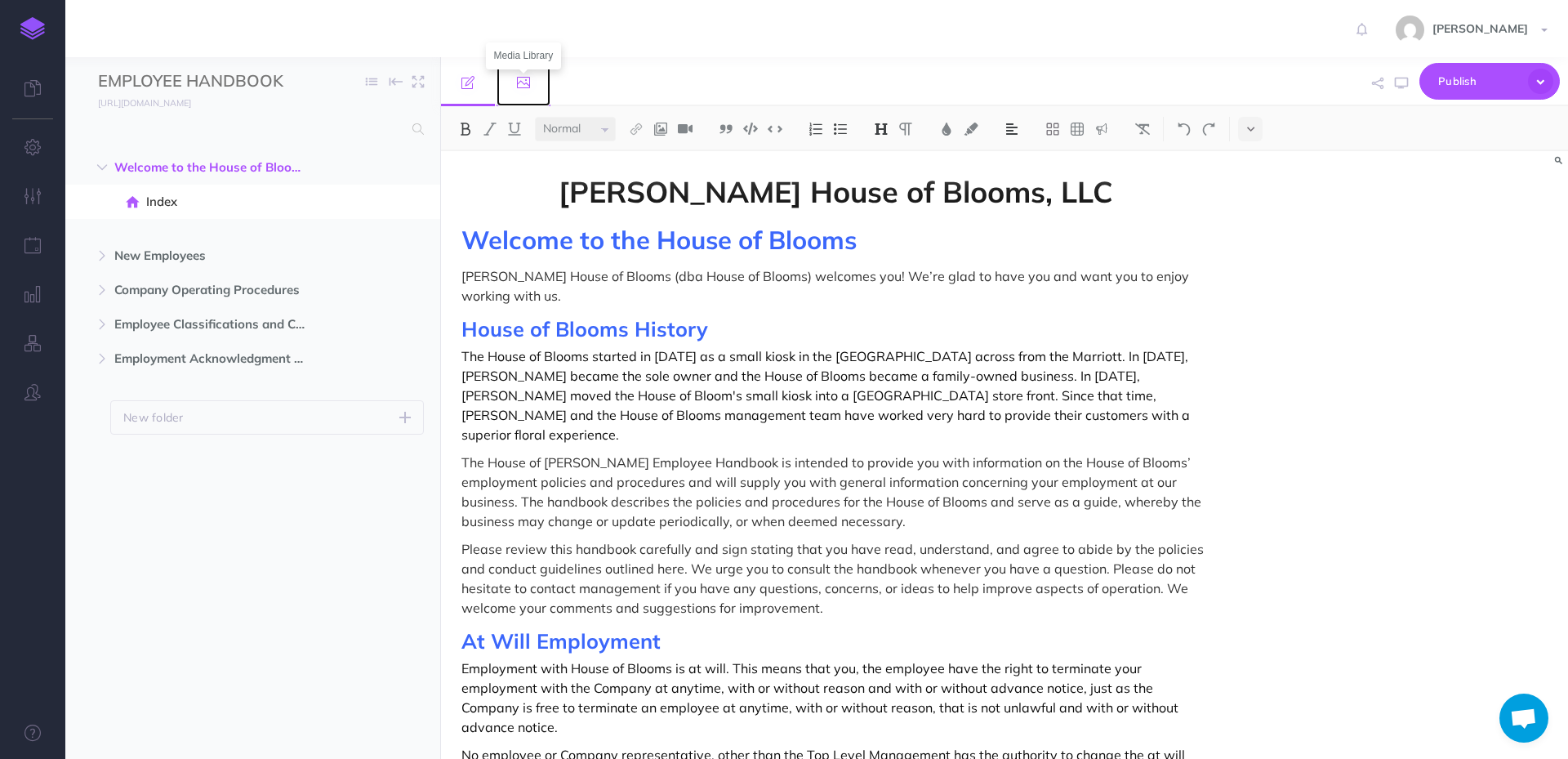
click at [524, 84] on icon at bounding box center [523, 82] width 13 height 13
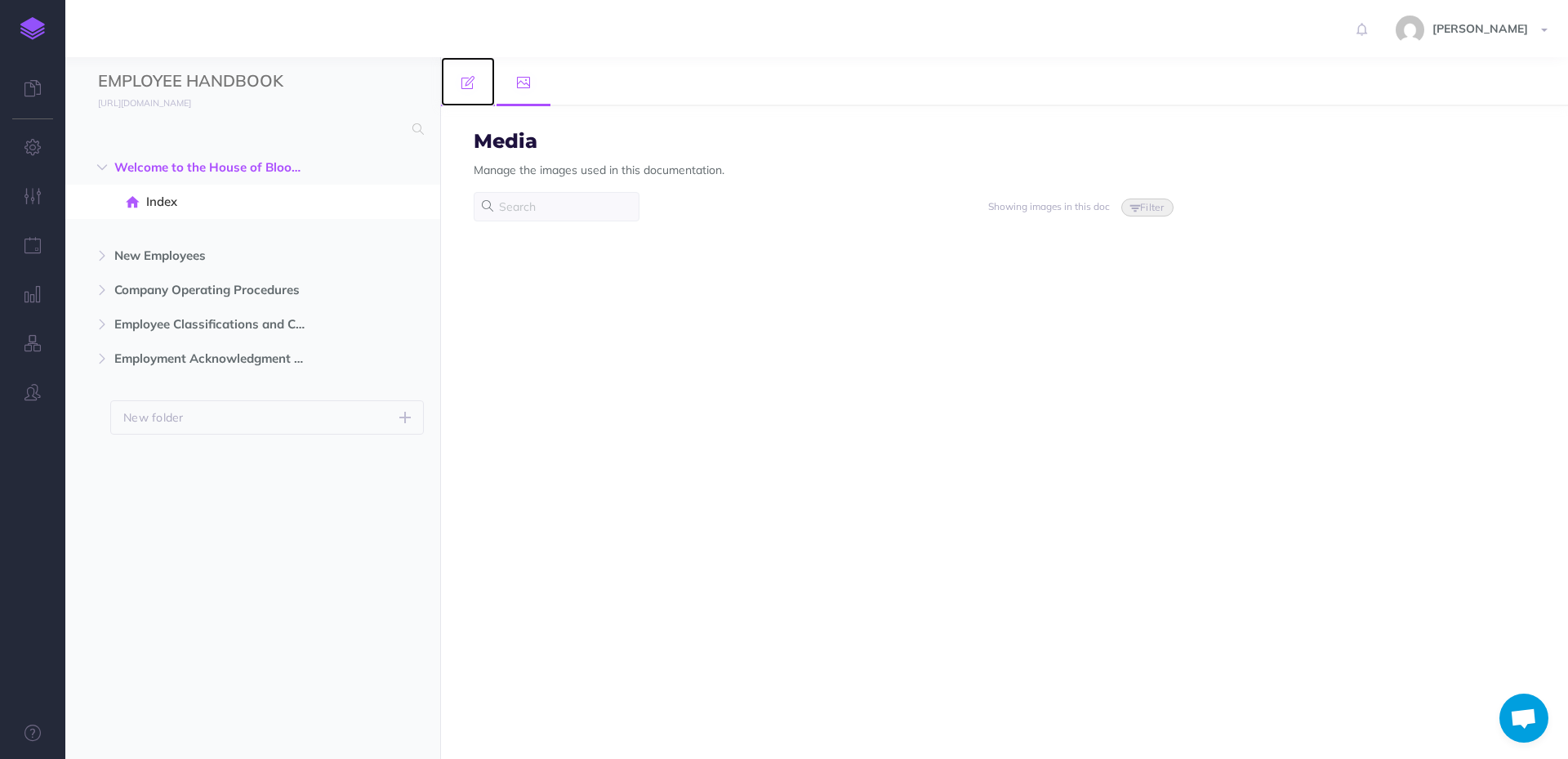
click at [470, 89] on icon at bounding box center [467, 82] width 13 height 13
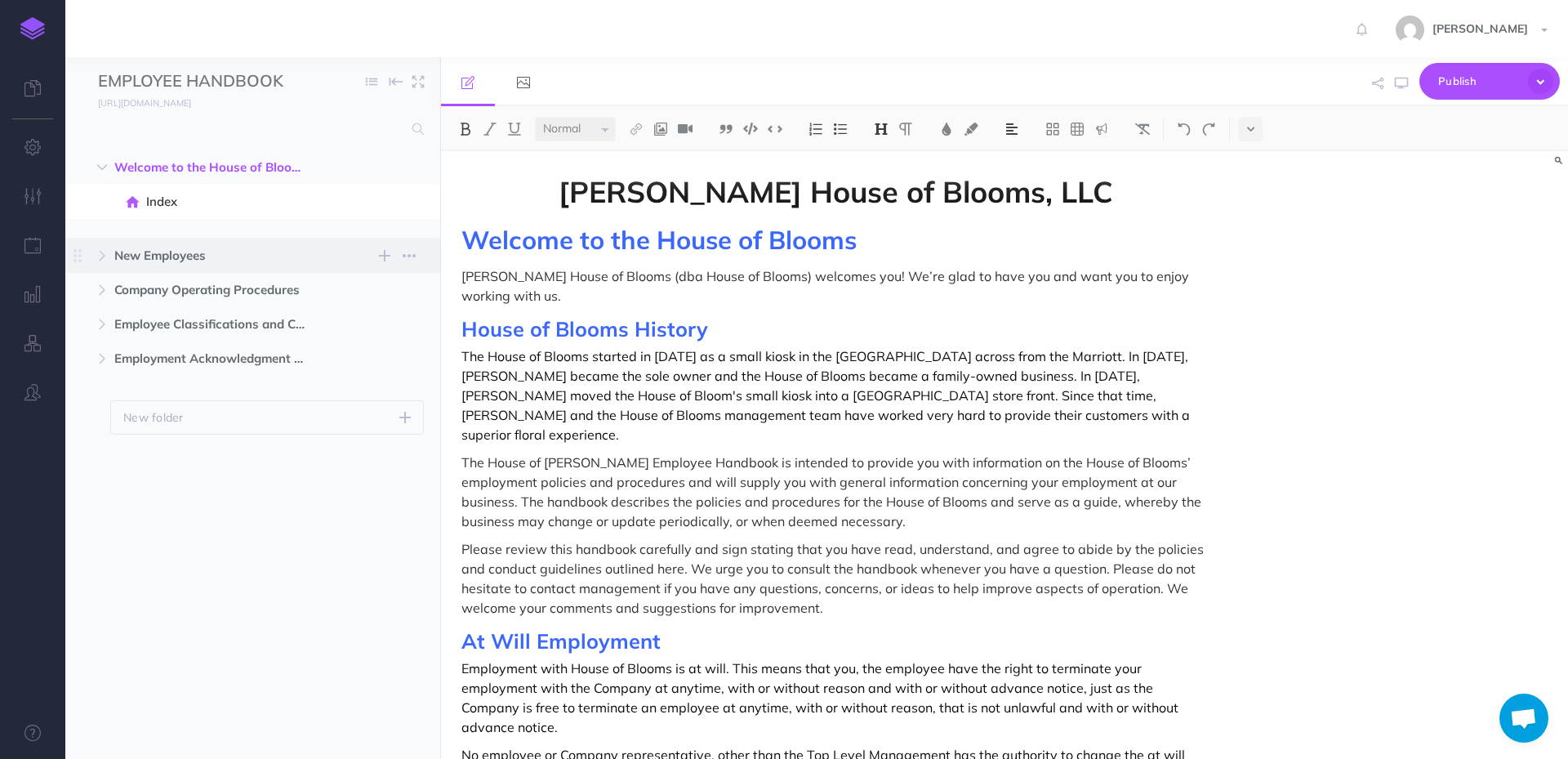
click at [165, 254] on span "New Employees" at bounding box center [218, 255] width 208 height 20
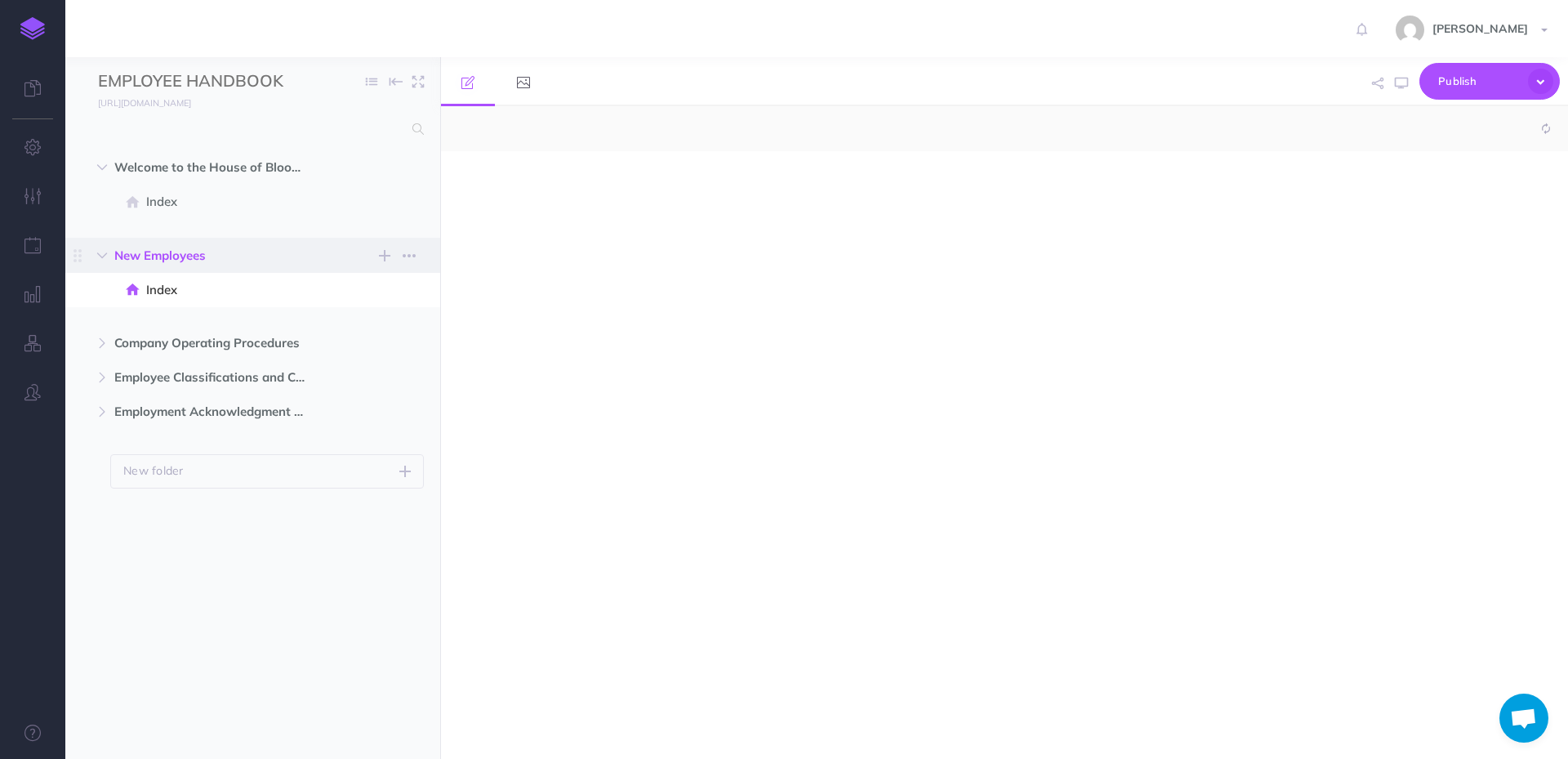
select select "null"
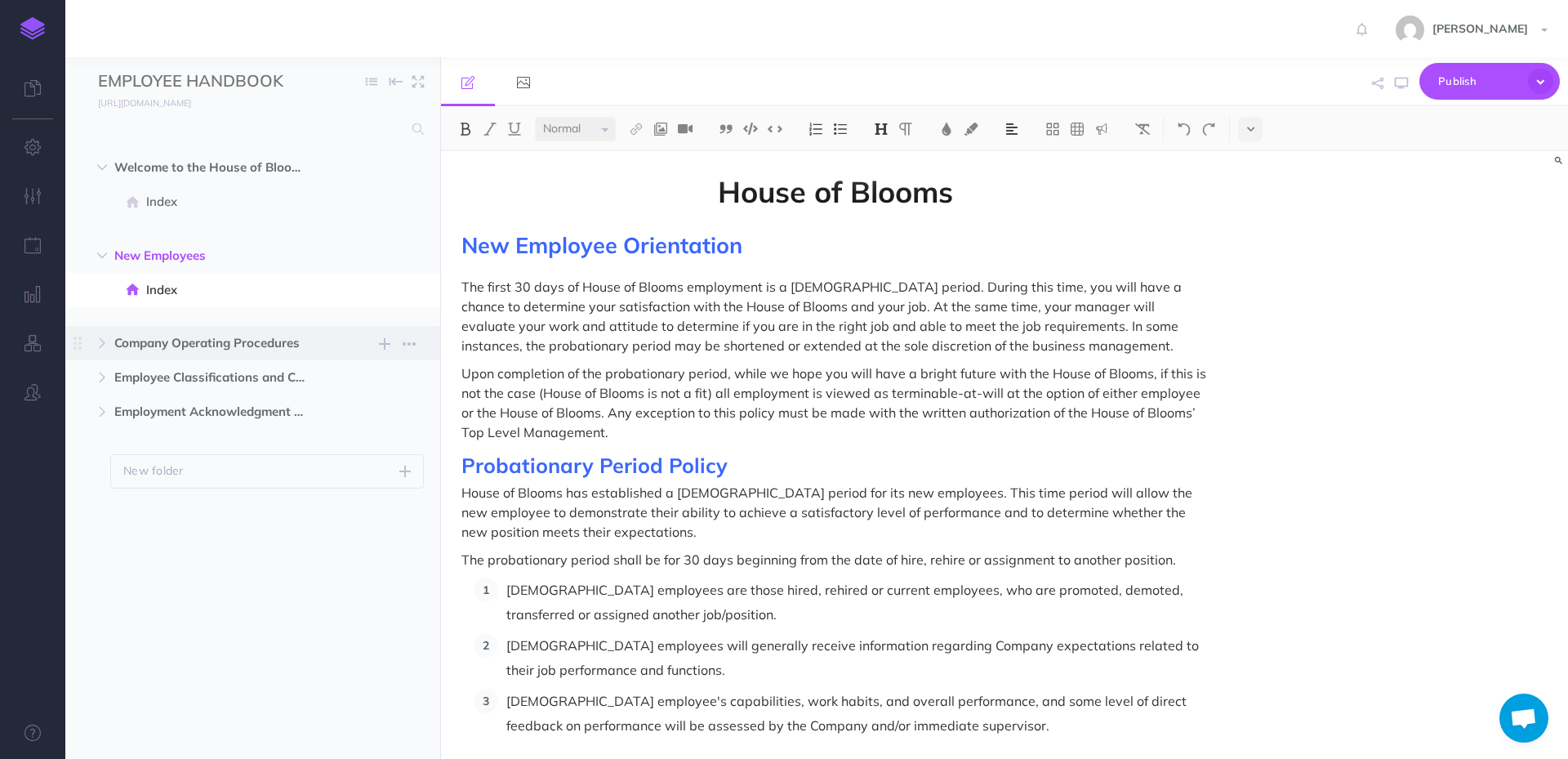
click at [227, 348] on span "Company Operating Procedures" at bounding box center [218, 343] width 208 height 20
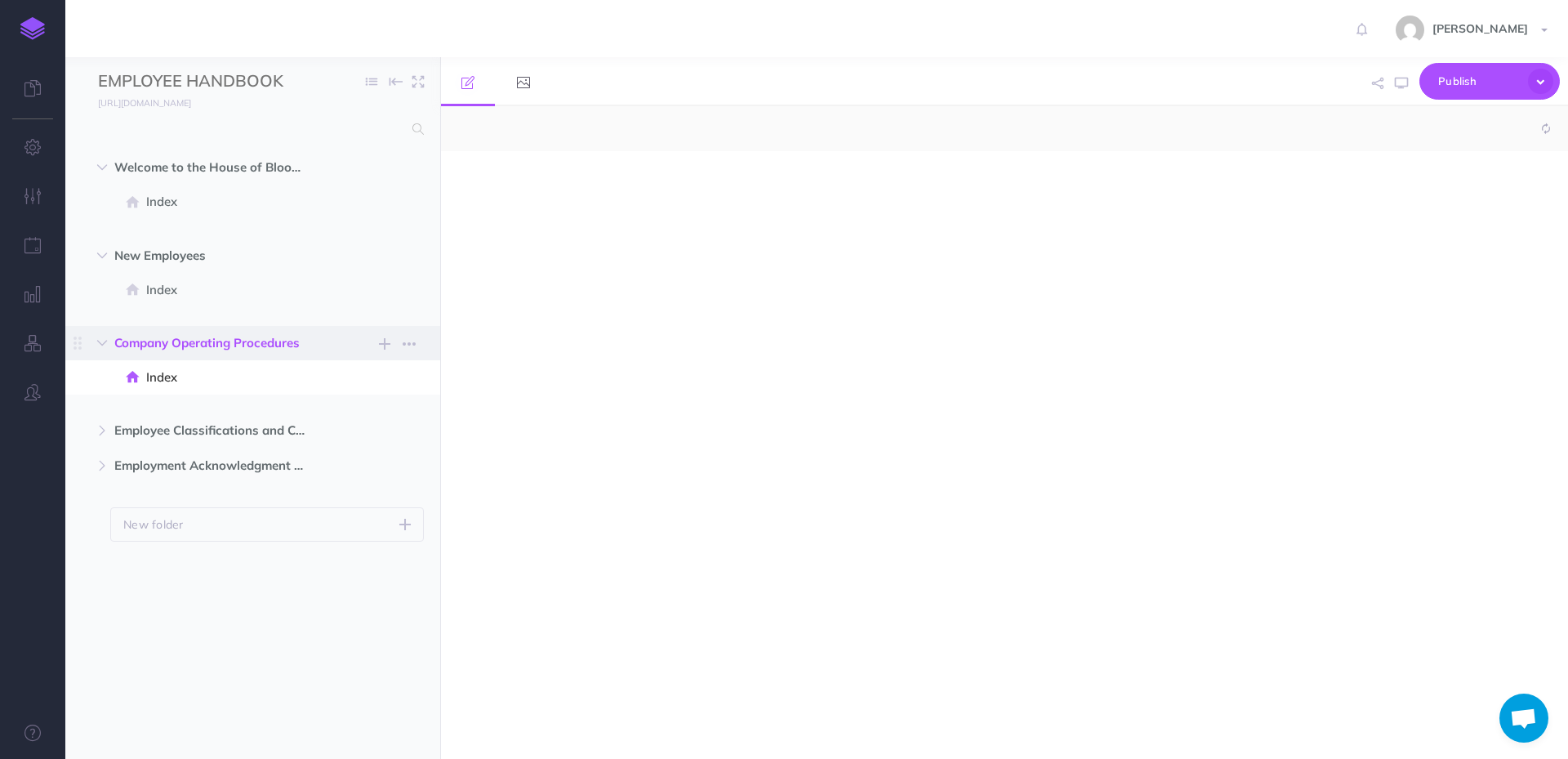
select select "null"
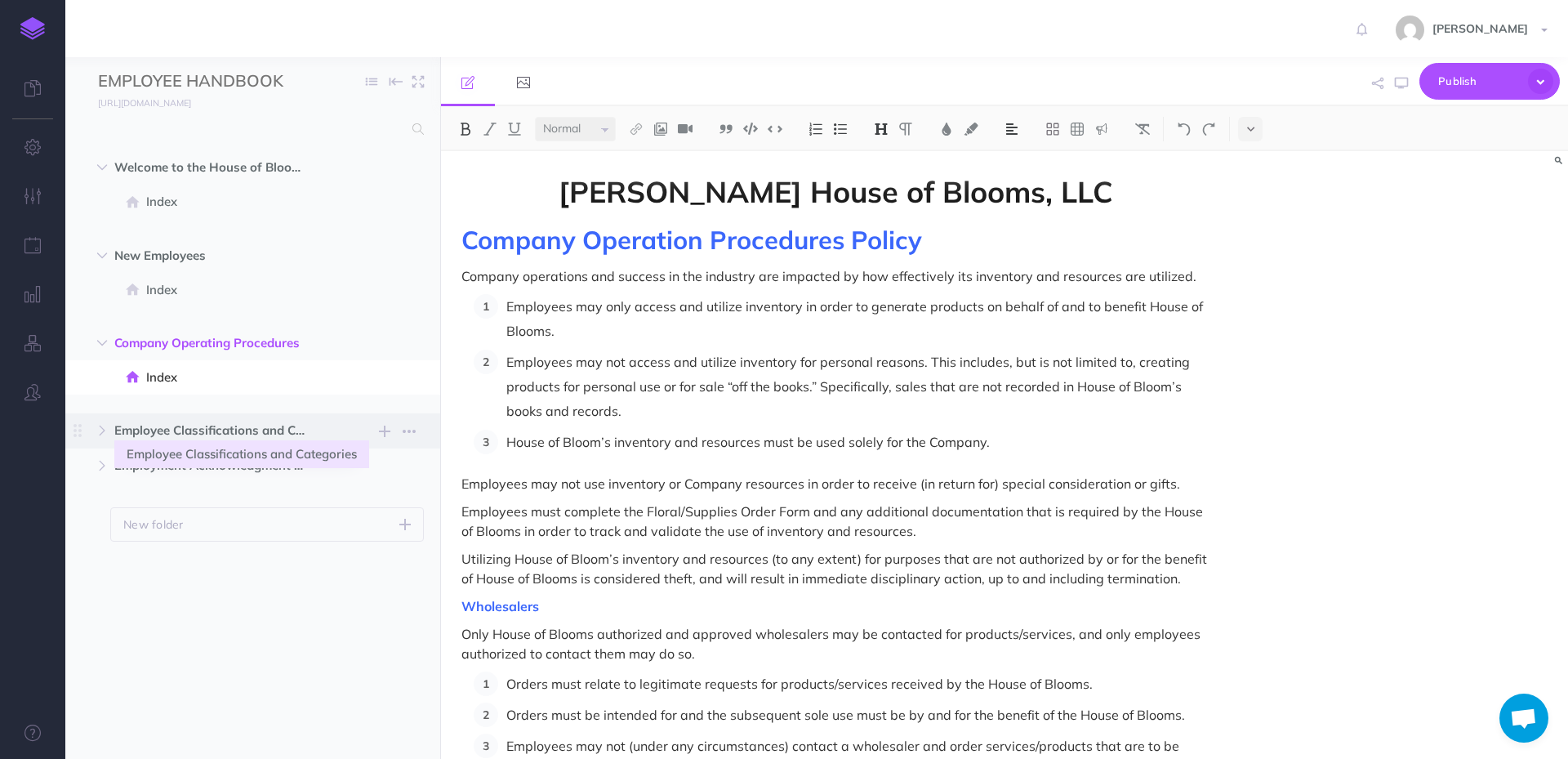
click at [250, 423] on span "Employee Classifications and Categories" at bounding box center [218, 431] width 208 height 20
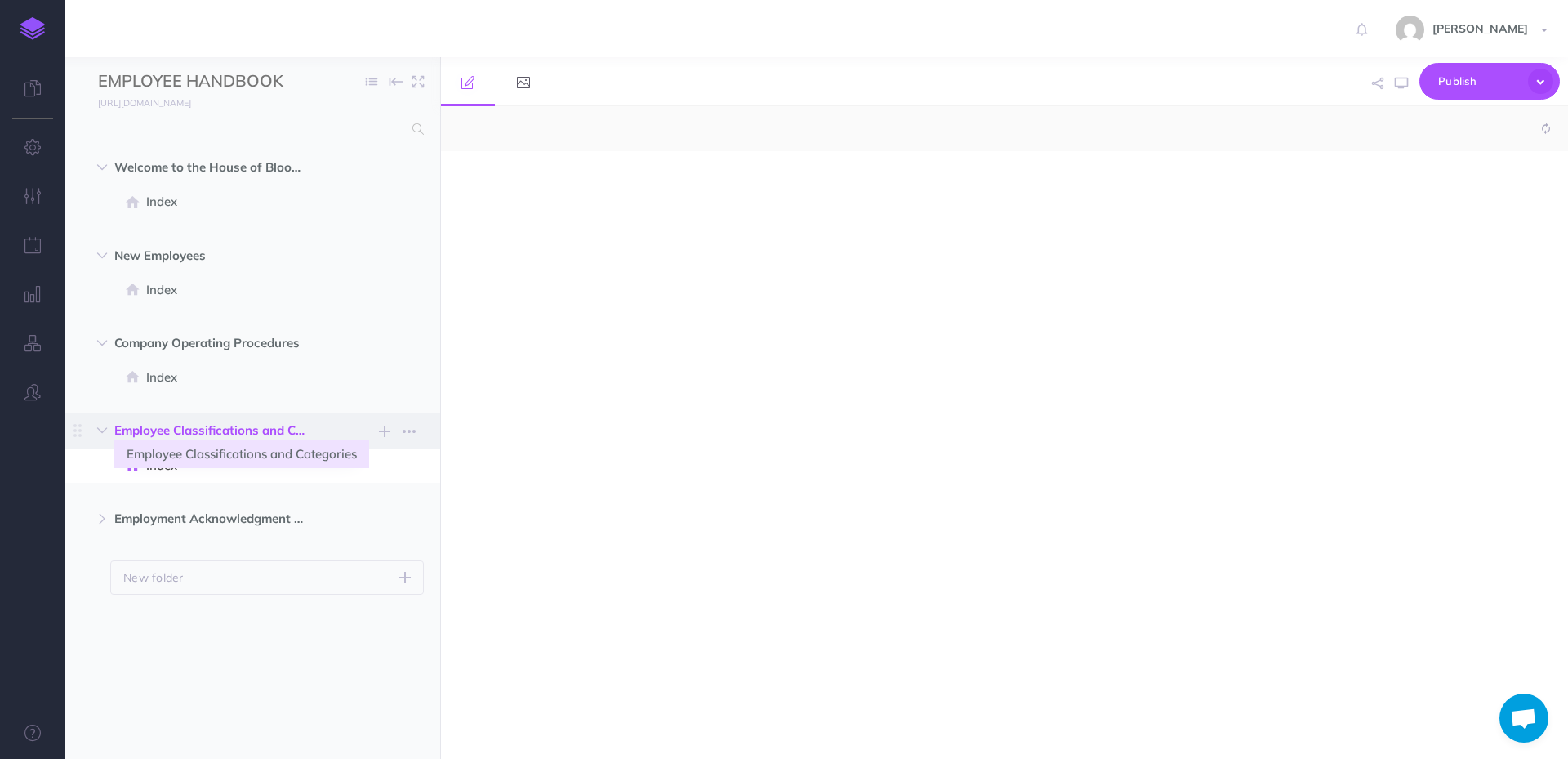
select select "null"
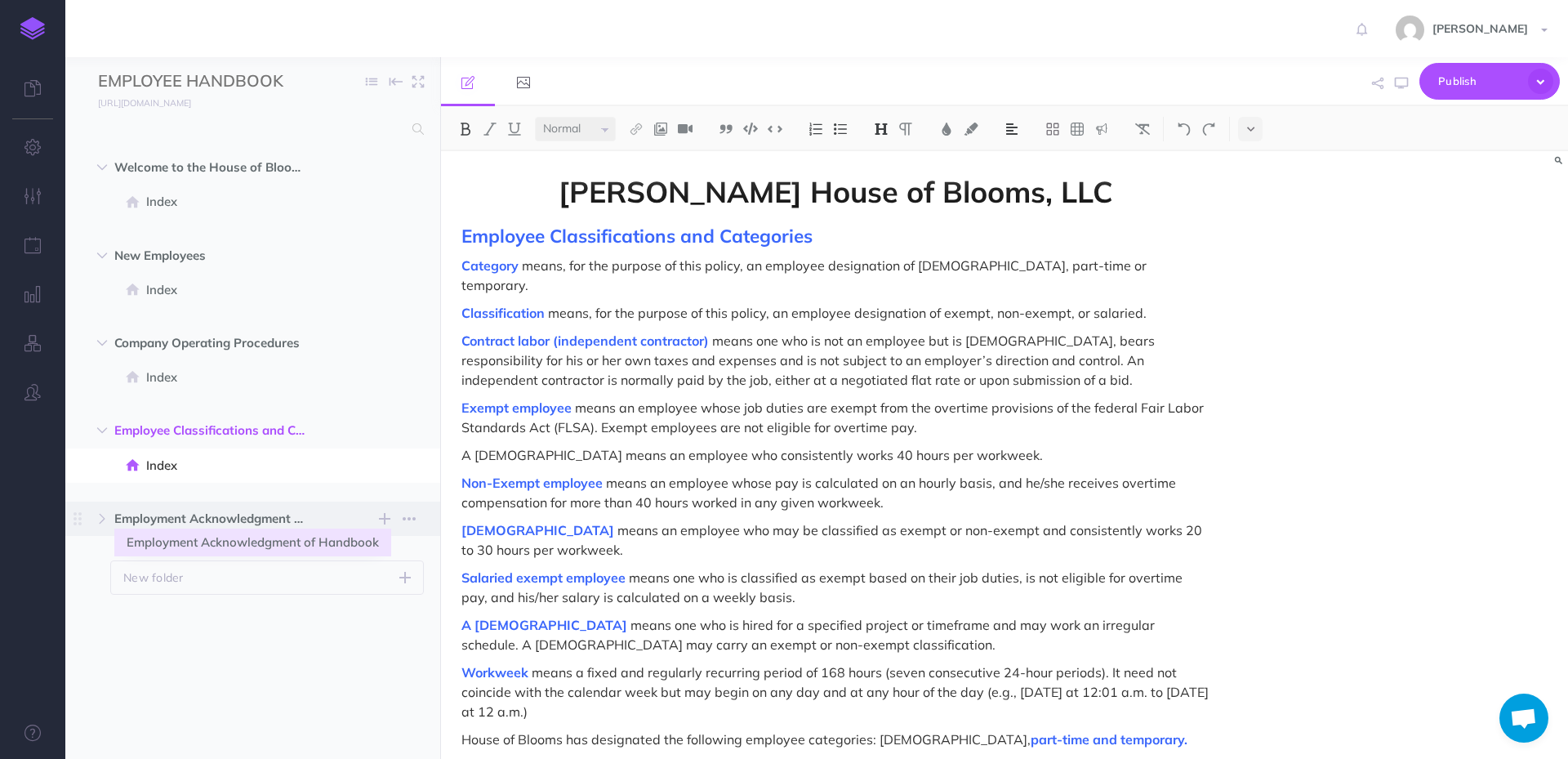
click at [240, 518] on span "Employment Acknowledgment of Handbook" at bounding box center [218, 518] width 208 height 20
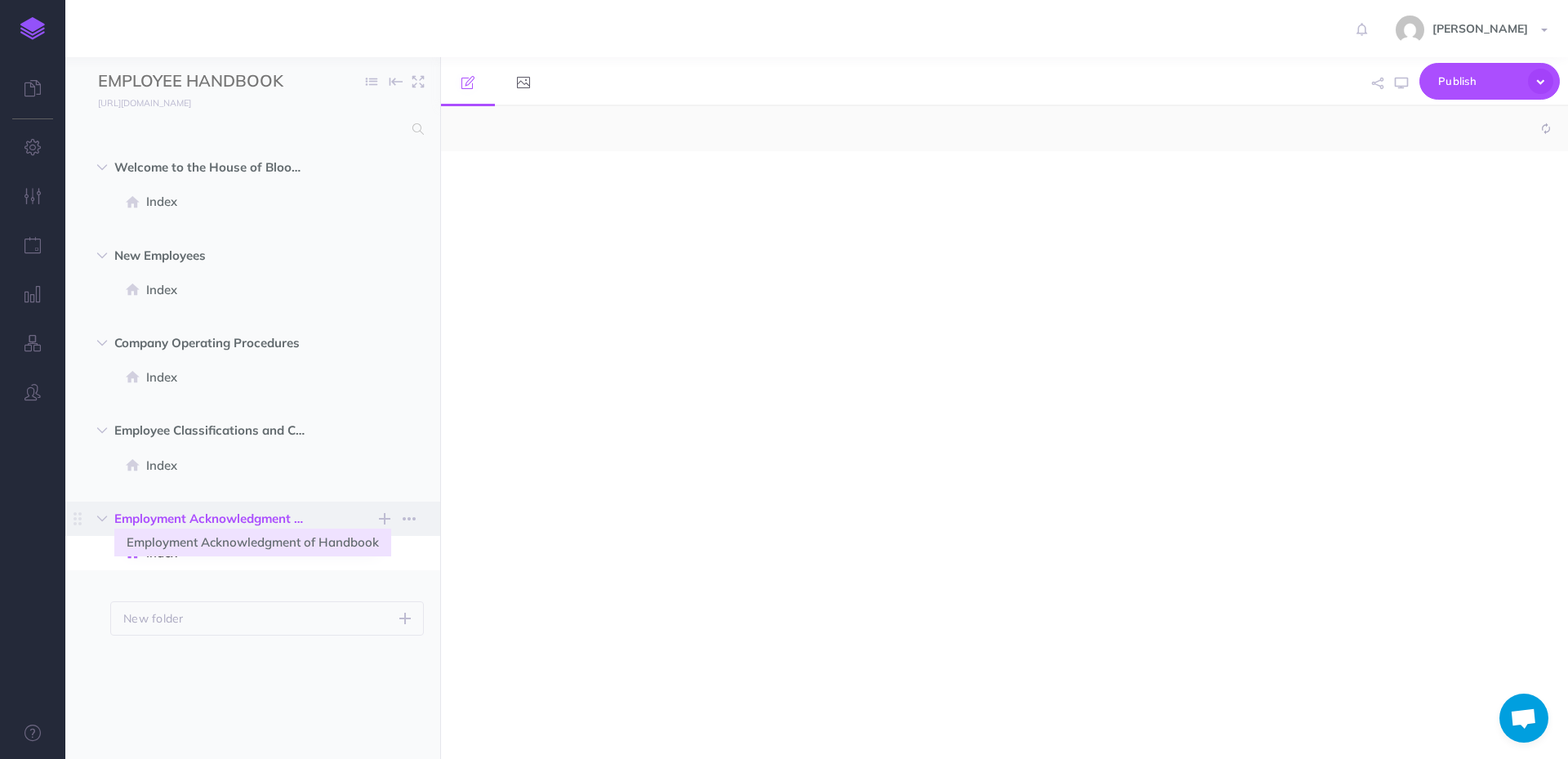
select select "null"
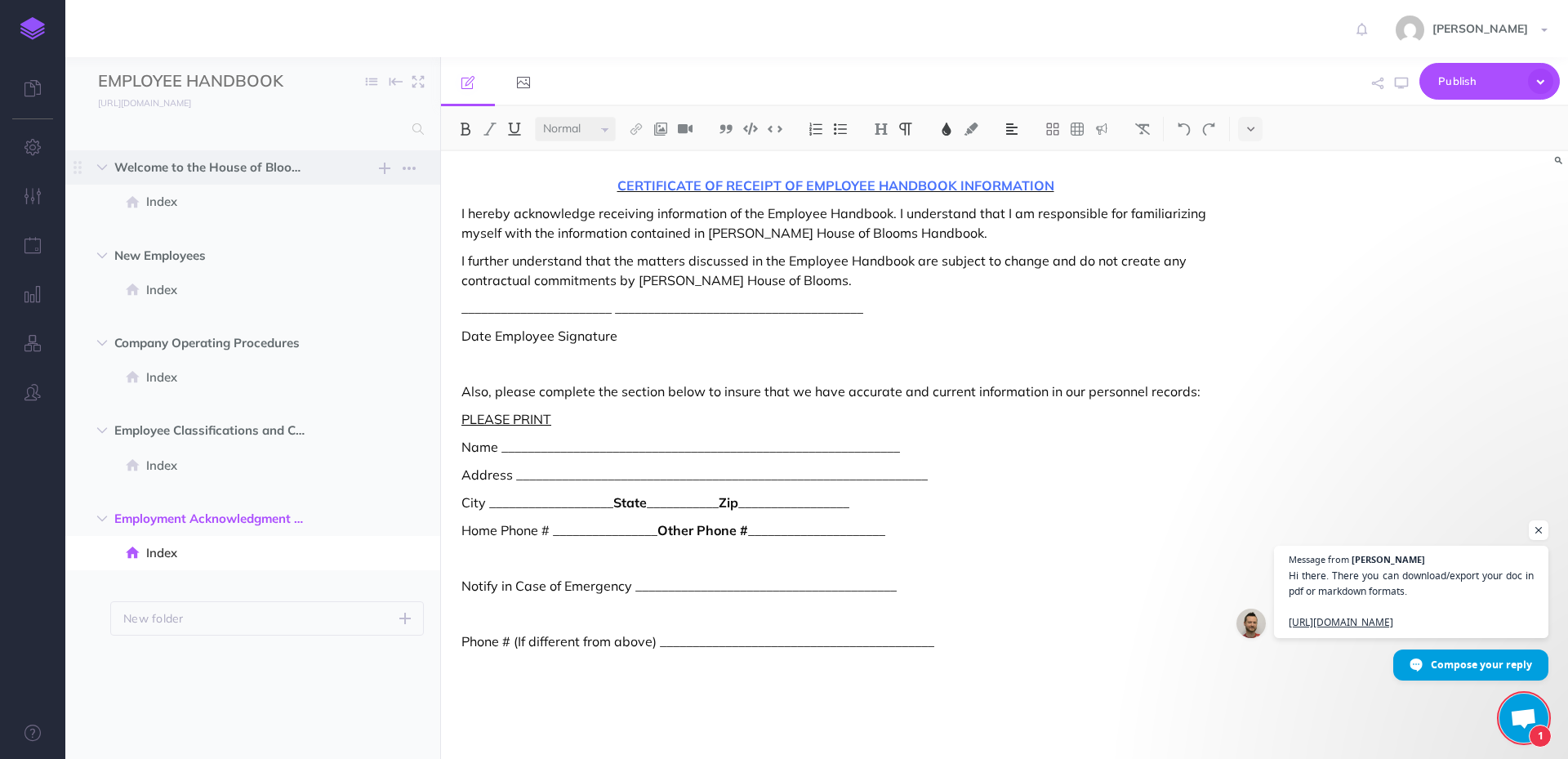
click at [237, 169] on span "Welcome to the House of Blooms" at bounding box center [218, 168] width 208 height 20
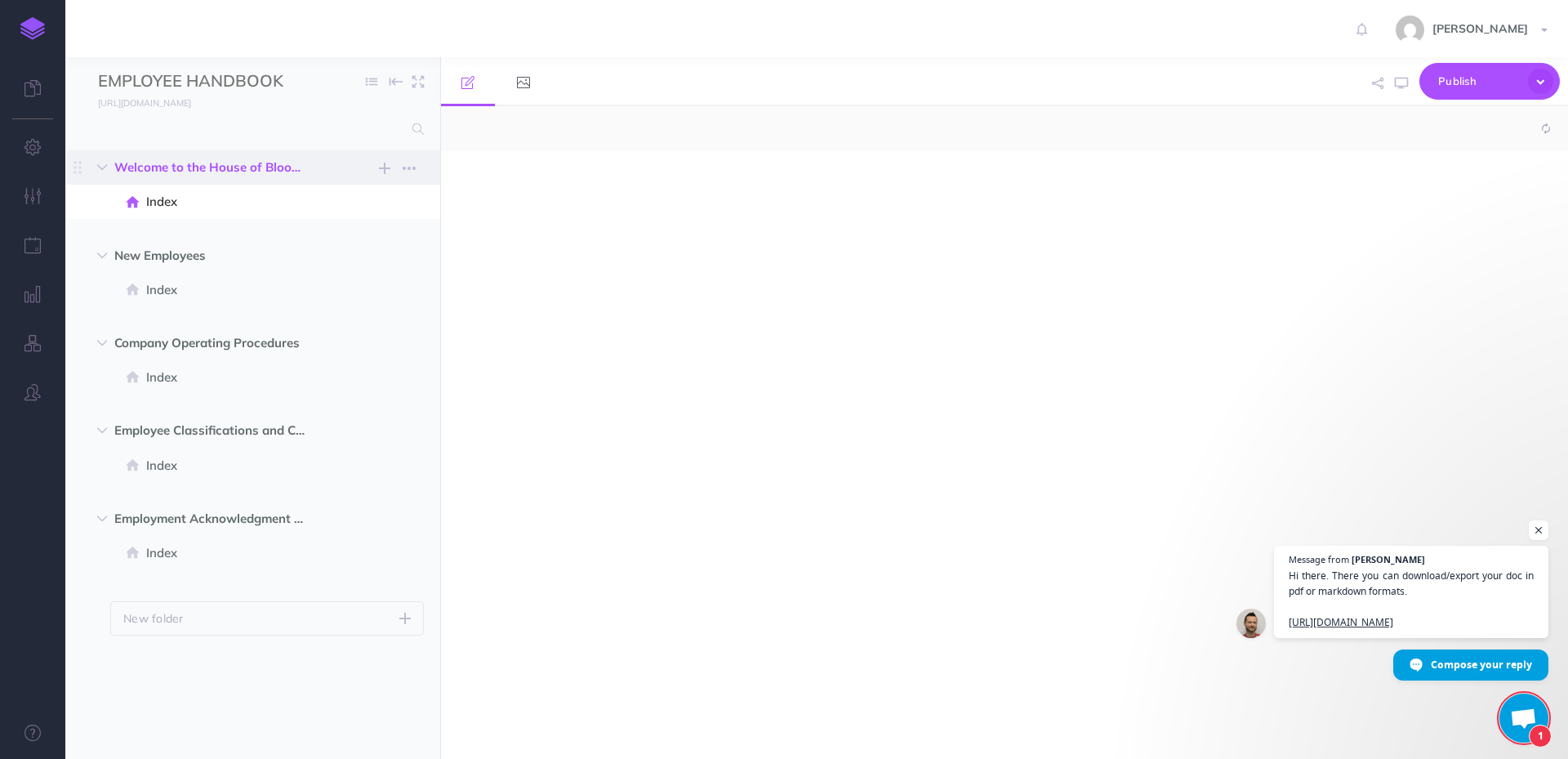
select select "null"
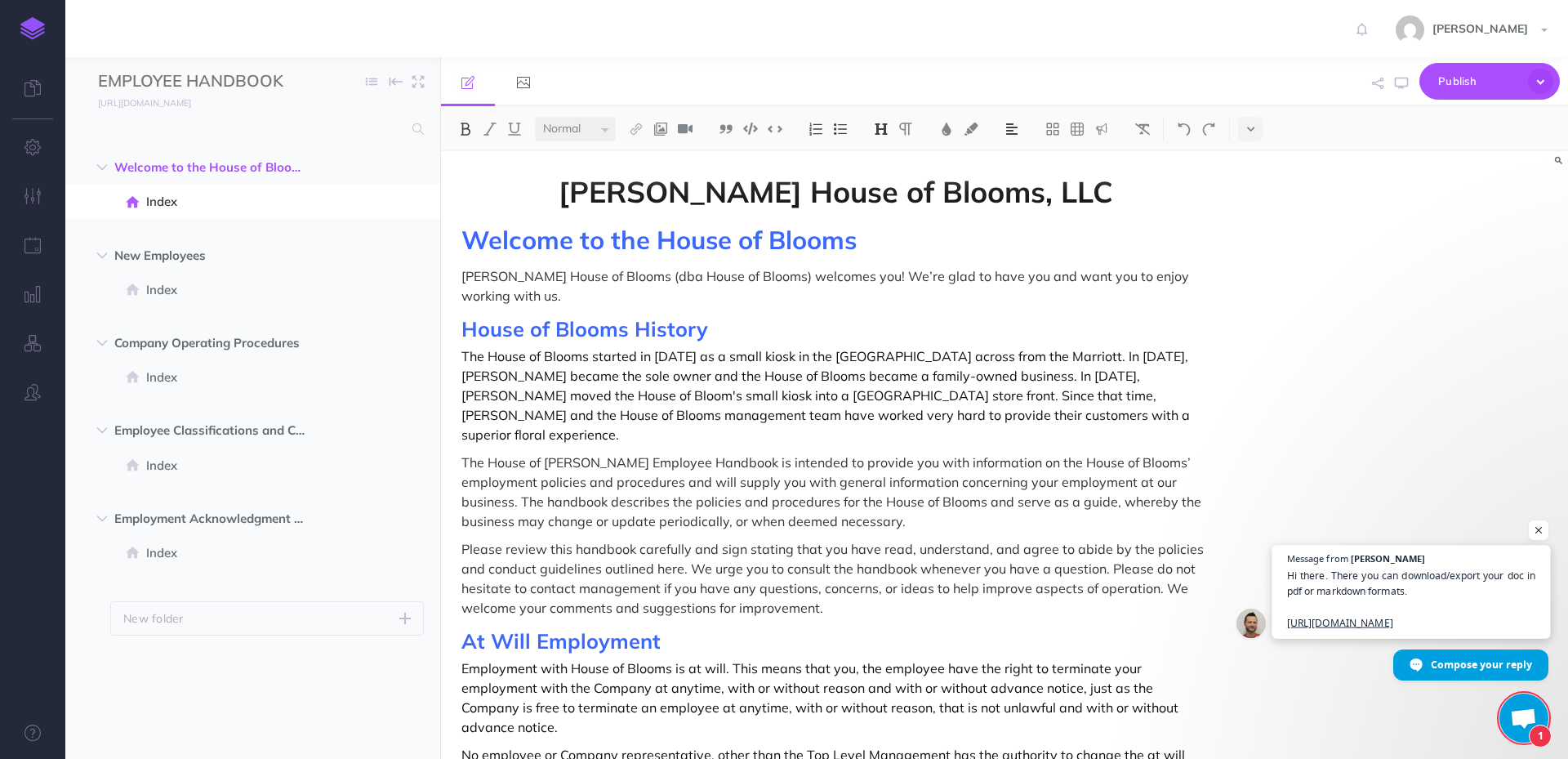
click at [1447, 611] on span "Hi there. There you can download/export your doc in pdf or markdown formats. ht…" at bounding box center [1411, 599] width 249 height 63
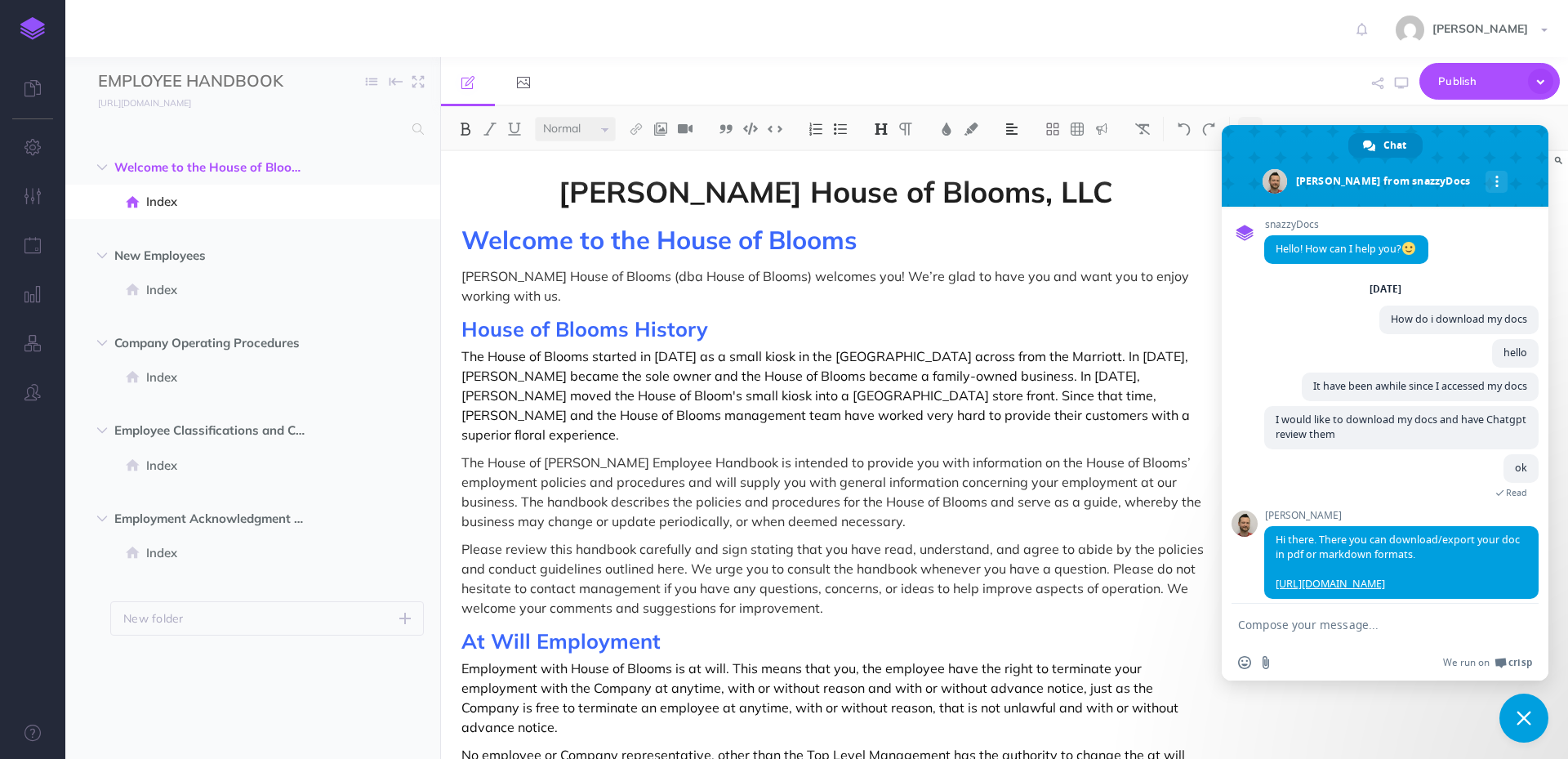
scroll to position [28, 0]
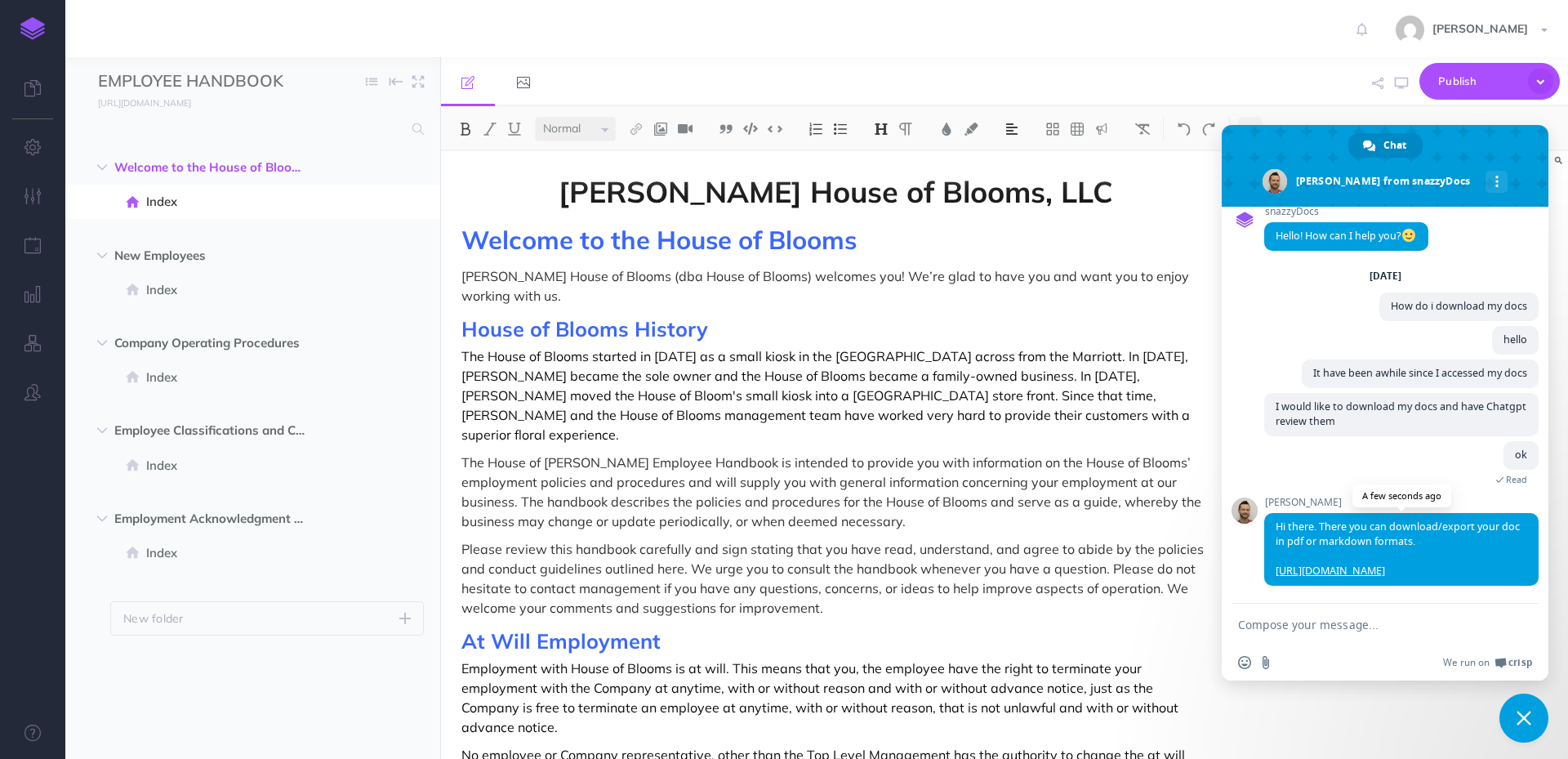
click at [1386, 564] on link "[URL][DOMAIN_NAME]" at bounding box center [1330, 571] width 109 height 14
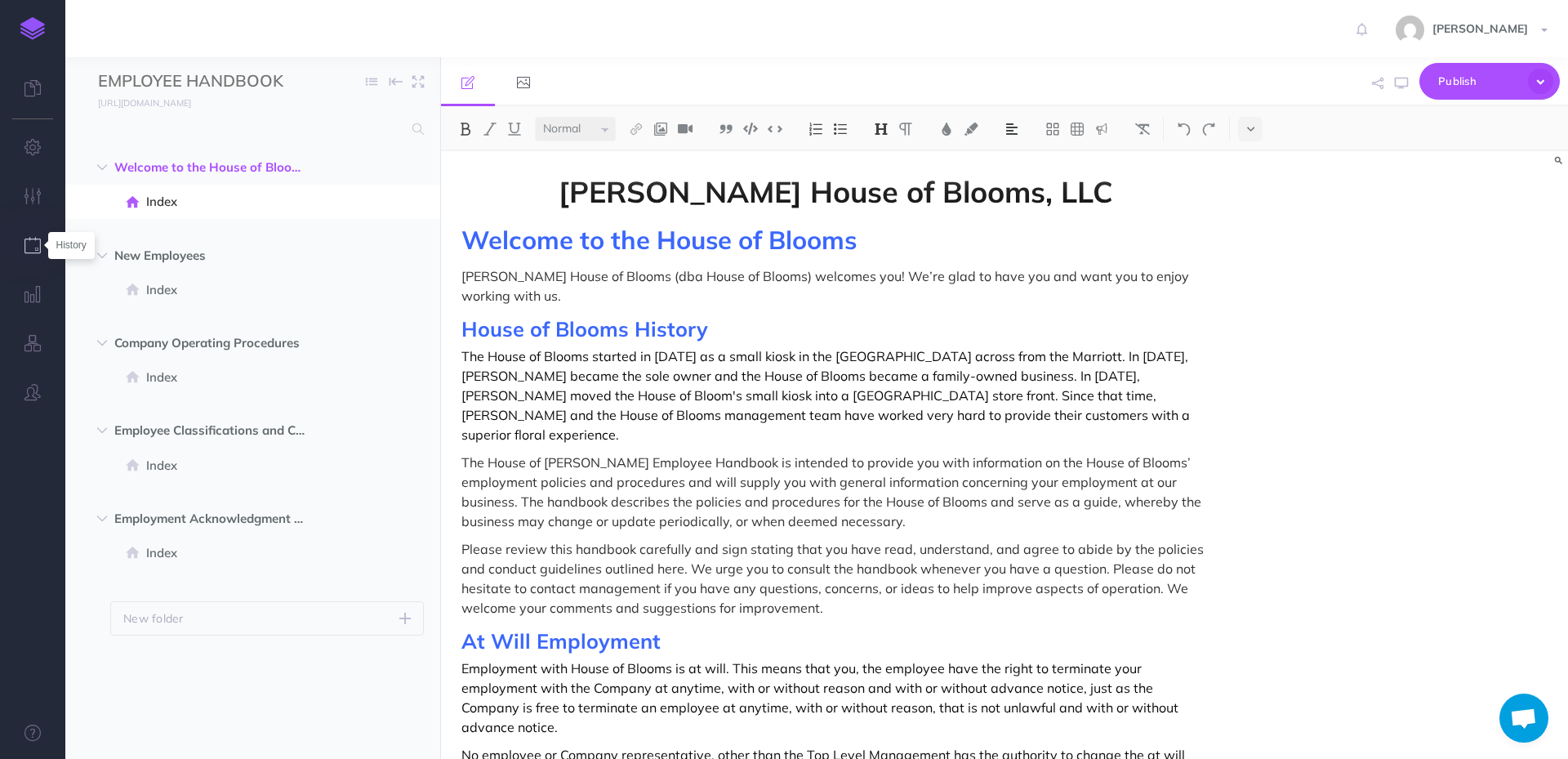
click at [36, 244] on icon "button" at bounding box center [33, 244] width 17 height 17
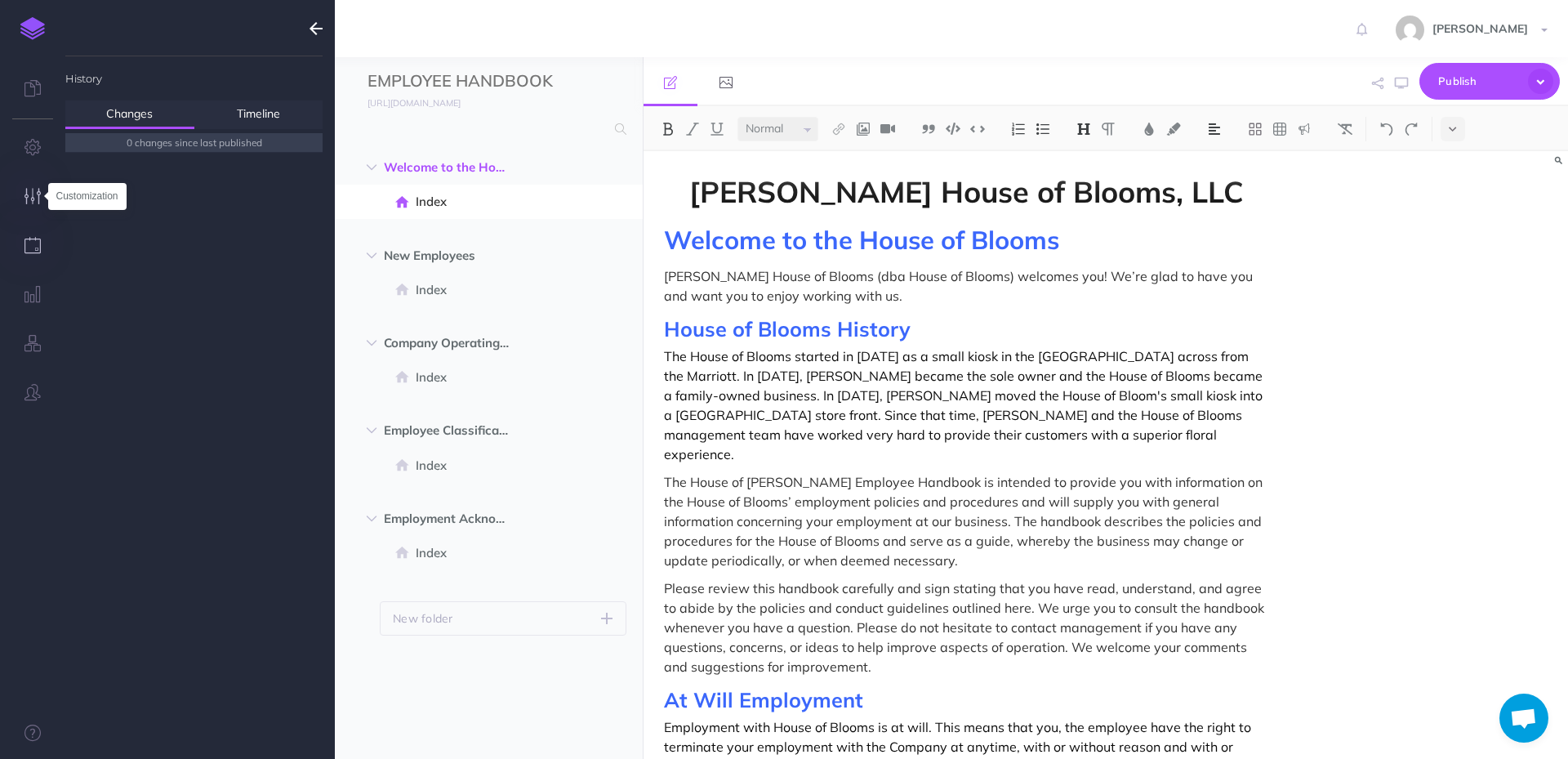
click at [33, 195] on icon "button" at bounding box center [33, 196] width 17 height 17
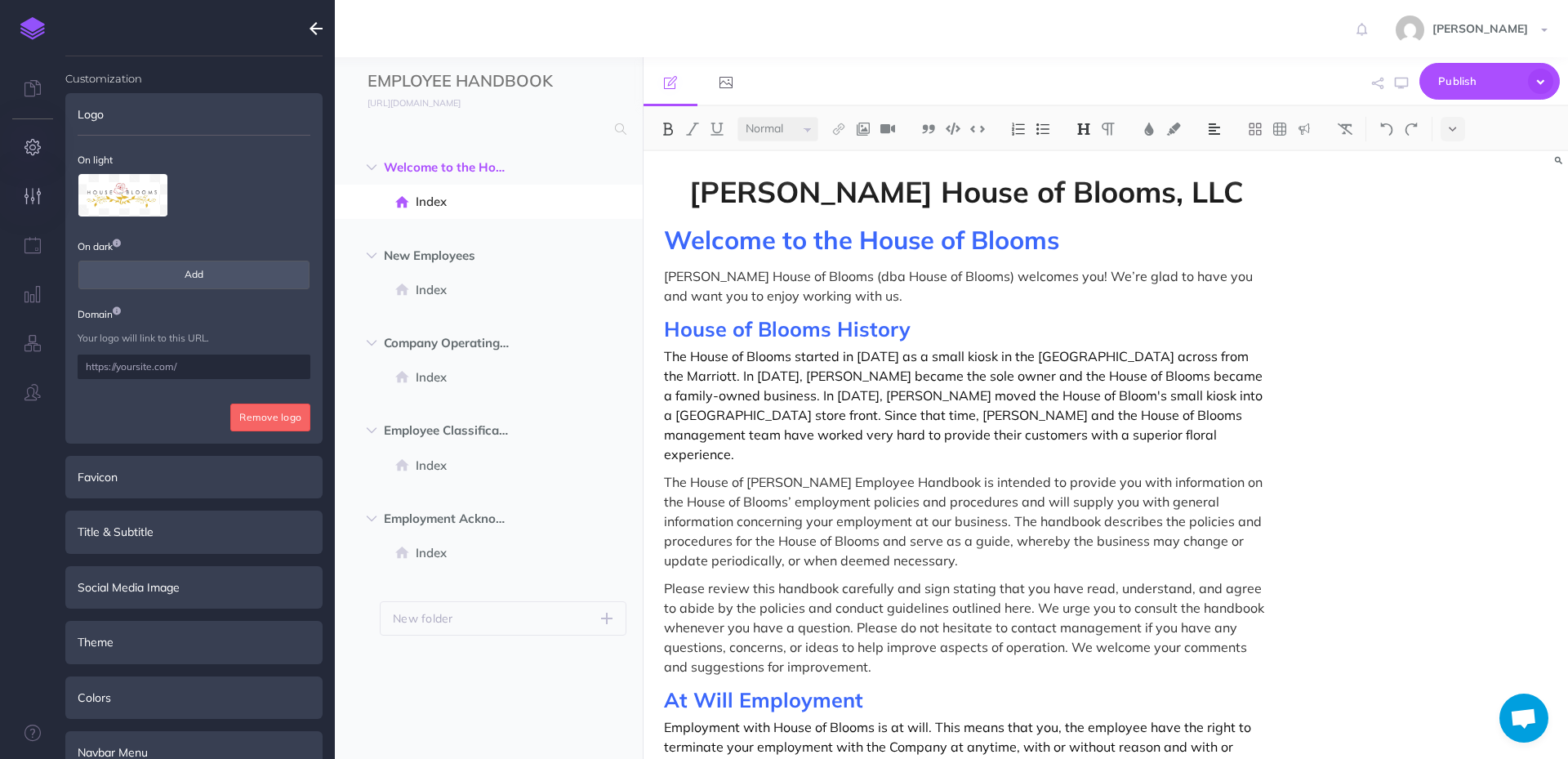
click at [34, 154] on icon "button" at bounding box center [33, 147] width 17 height 17
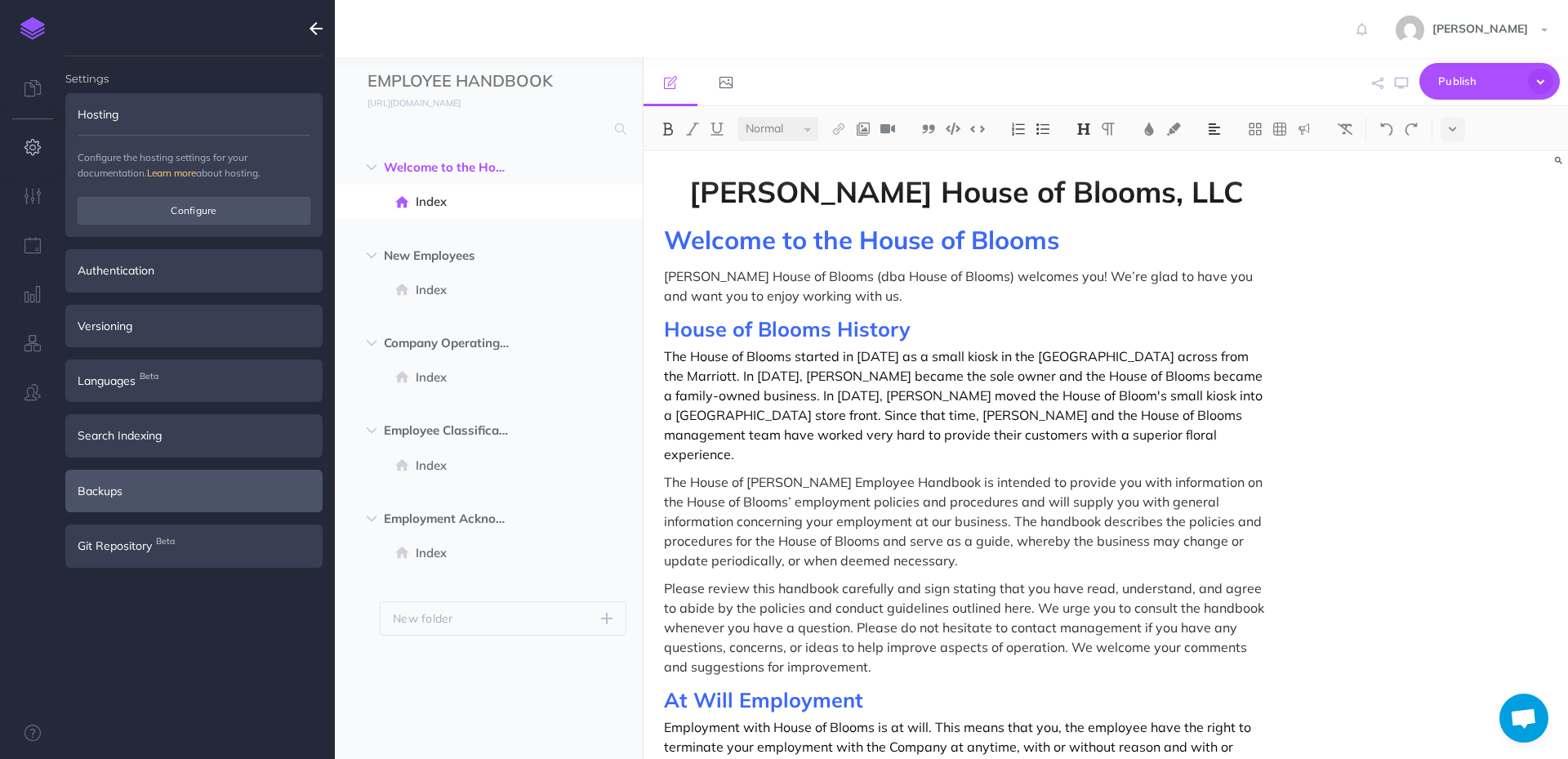
click at [167, 491] on div "Backups" at bounding box center [193, 491] width 257 height 42
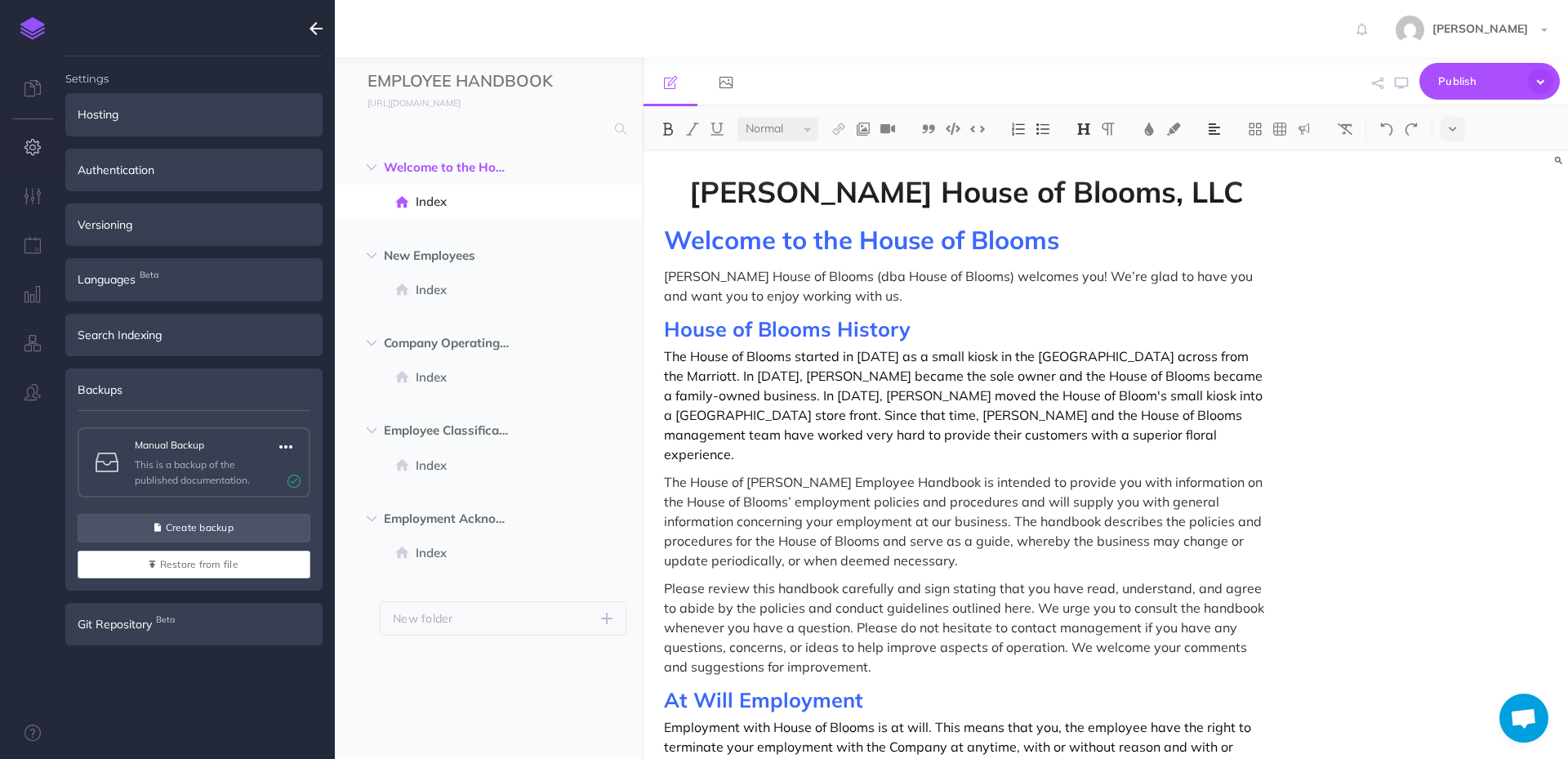
click at [289, 446] on icon "button" at bounding box center [285, 447] width 13 height 20
click at [227, 476] on link "Preview" at bounding box center [242, 475] width 122 height 27
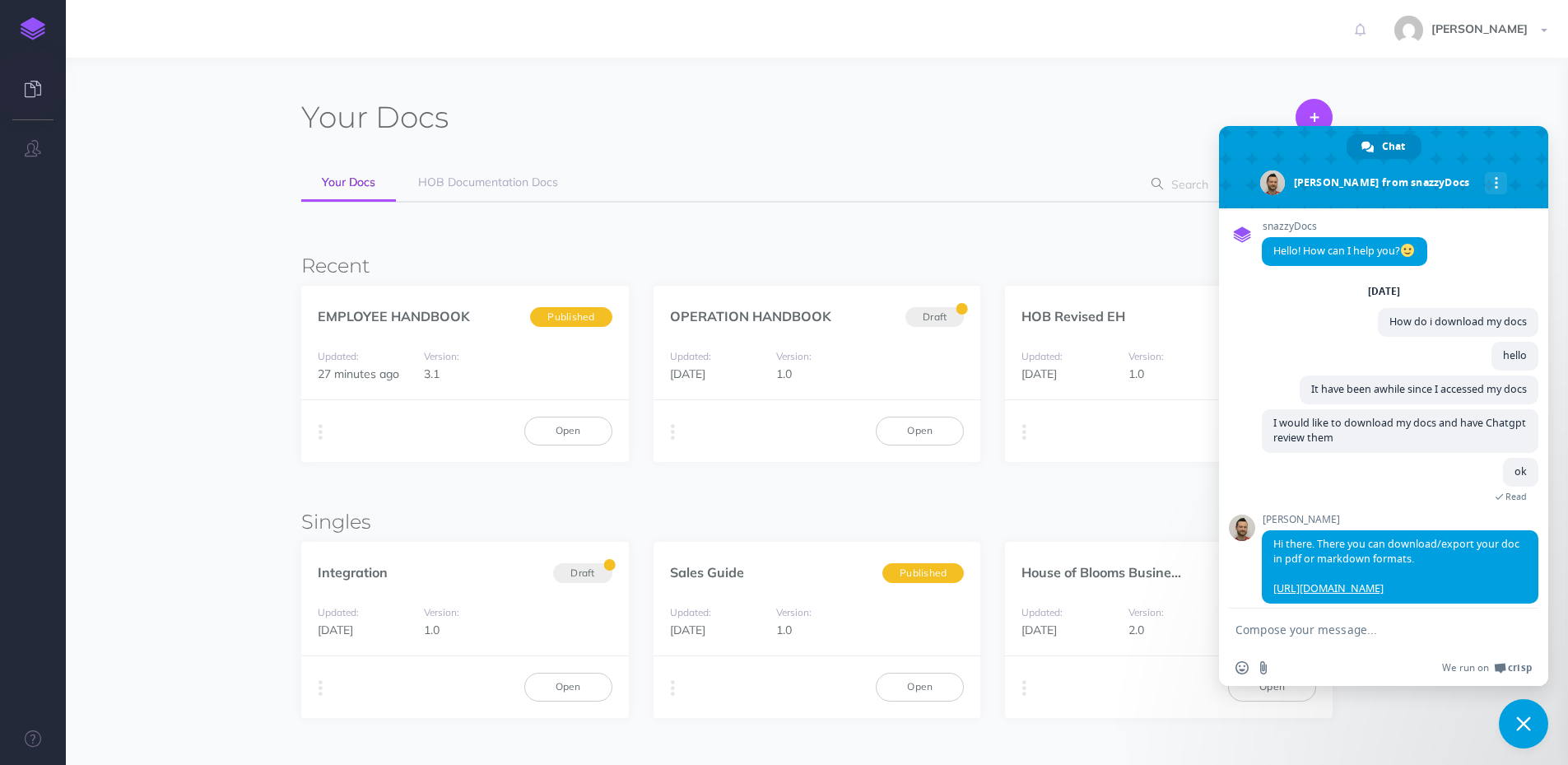
scroll to position [28, 0]
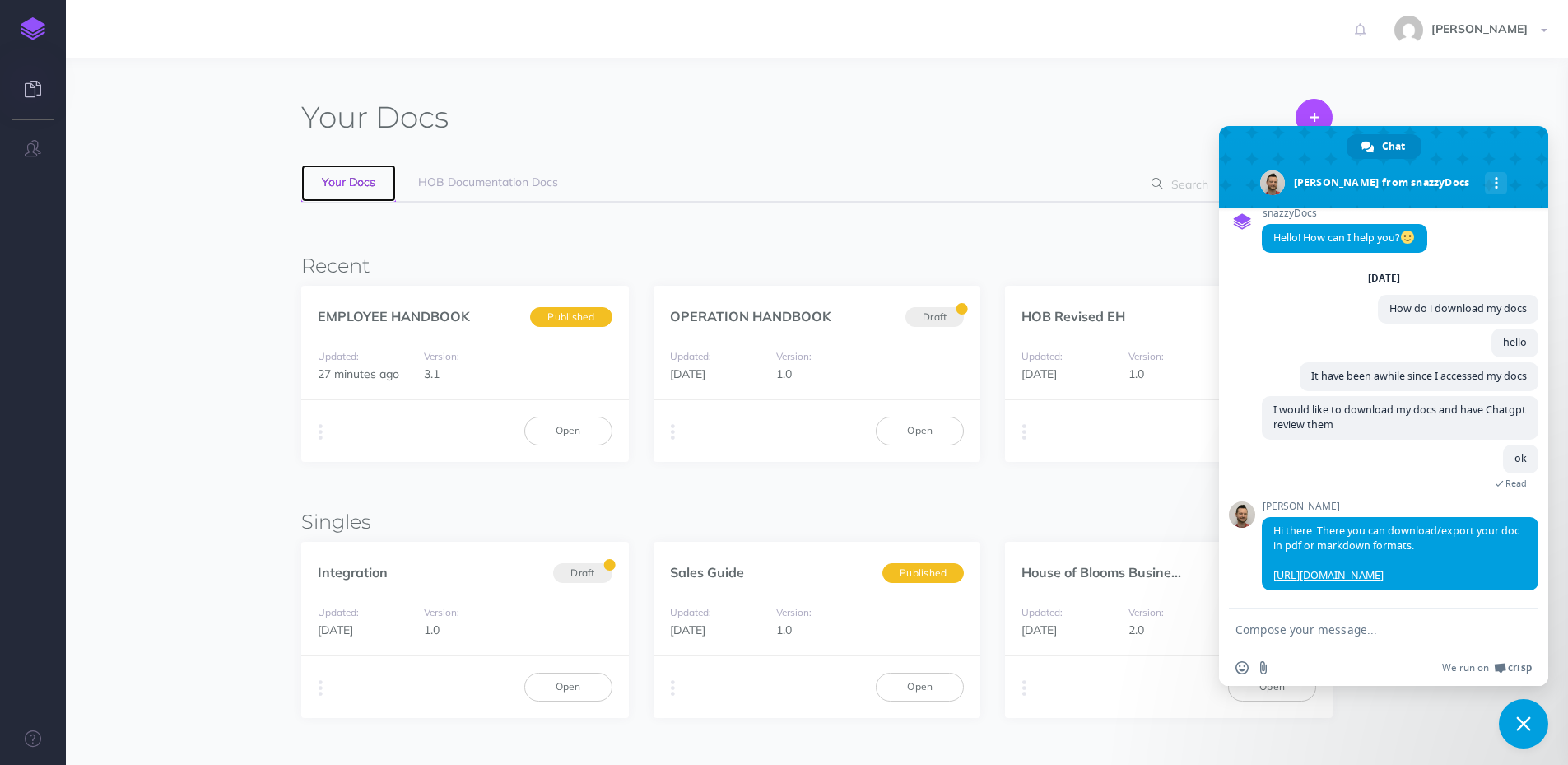
click at [340, 181] on span "Your Docs" at bounding box center [349, 182] width 54 height 15
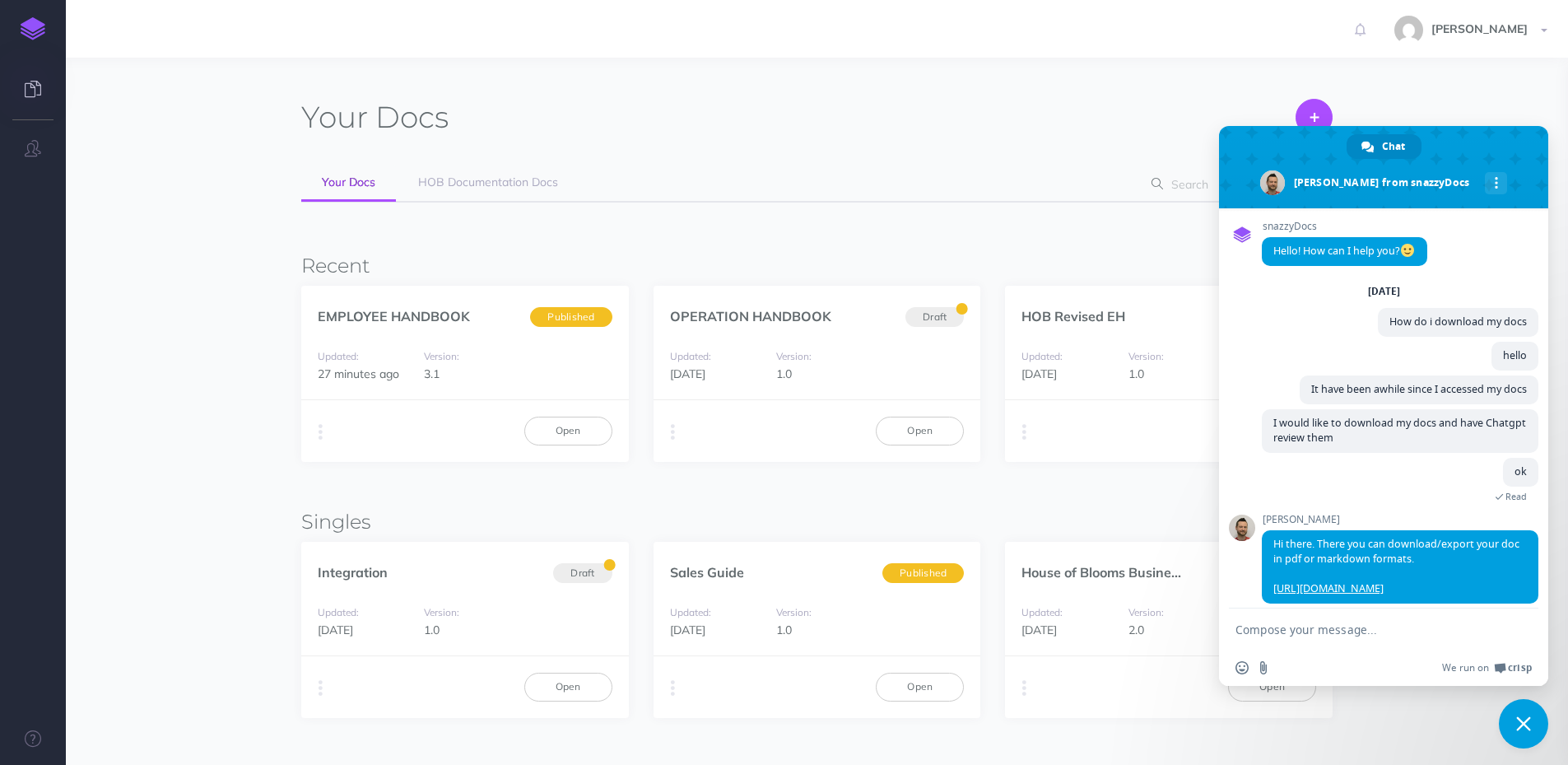
scroll to position [28, 0]
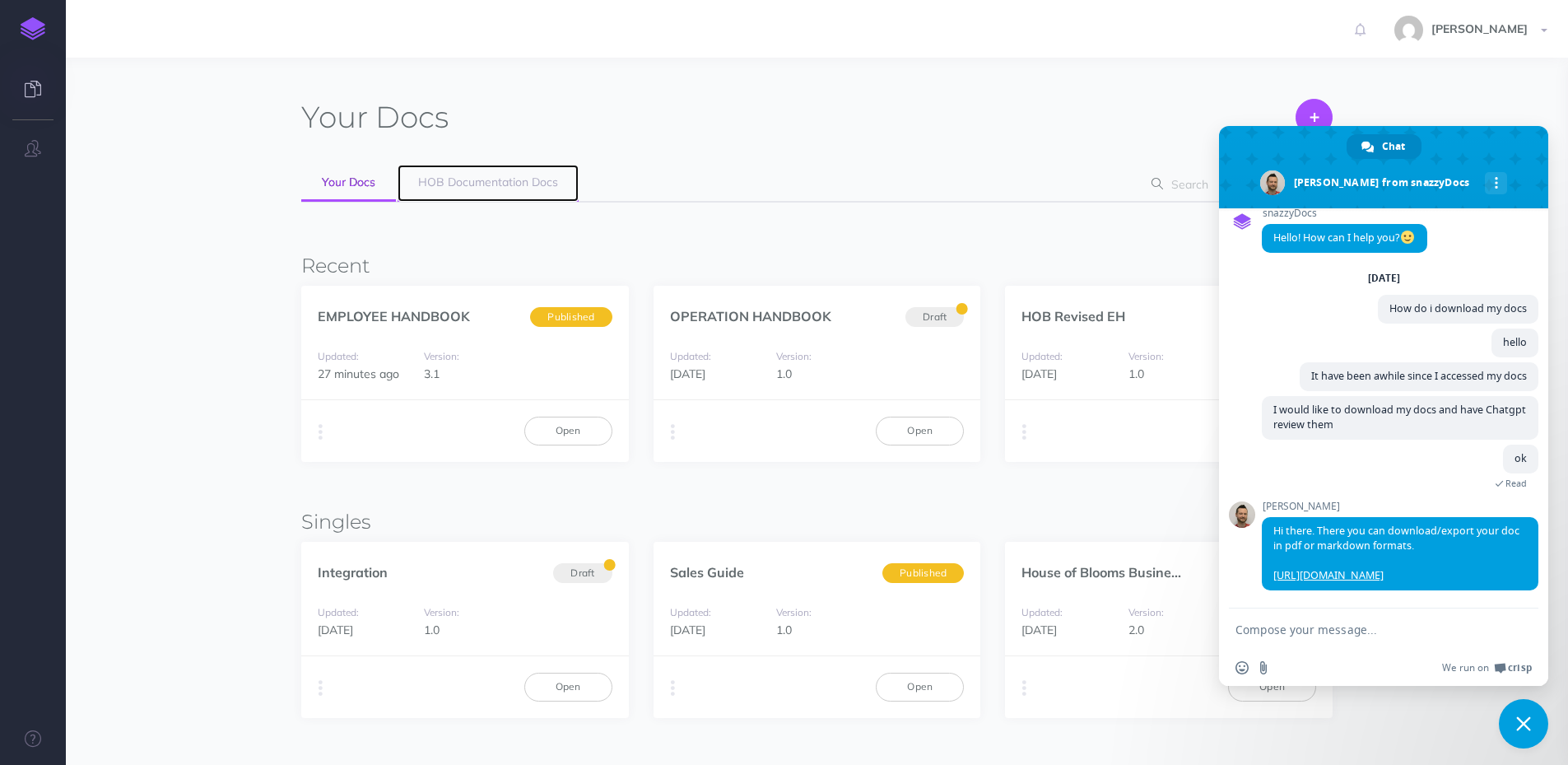
click at [479, 183] on span "HOB Documentation Docs" at bounding box center [488, 182] width 140 height 15
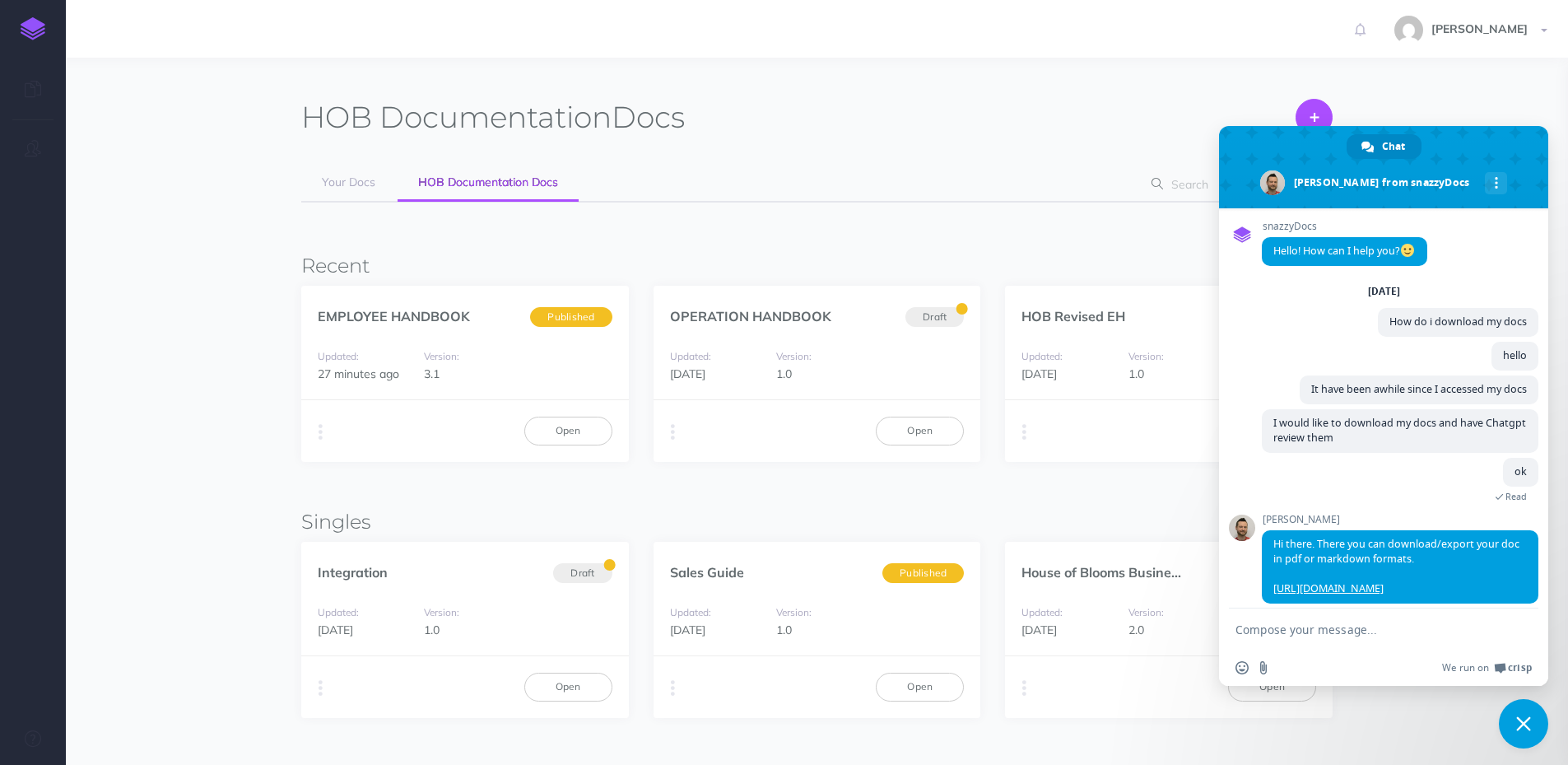
scroll to position [28, 0]
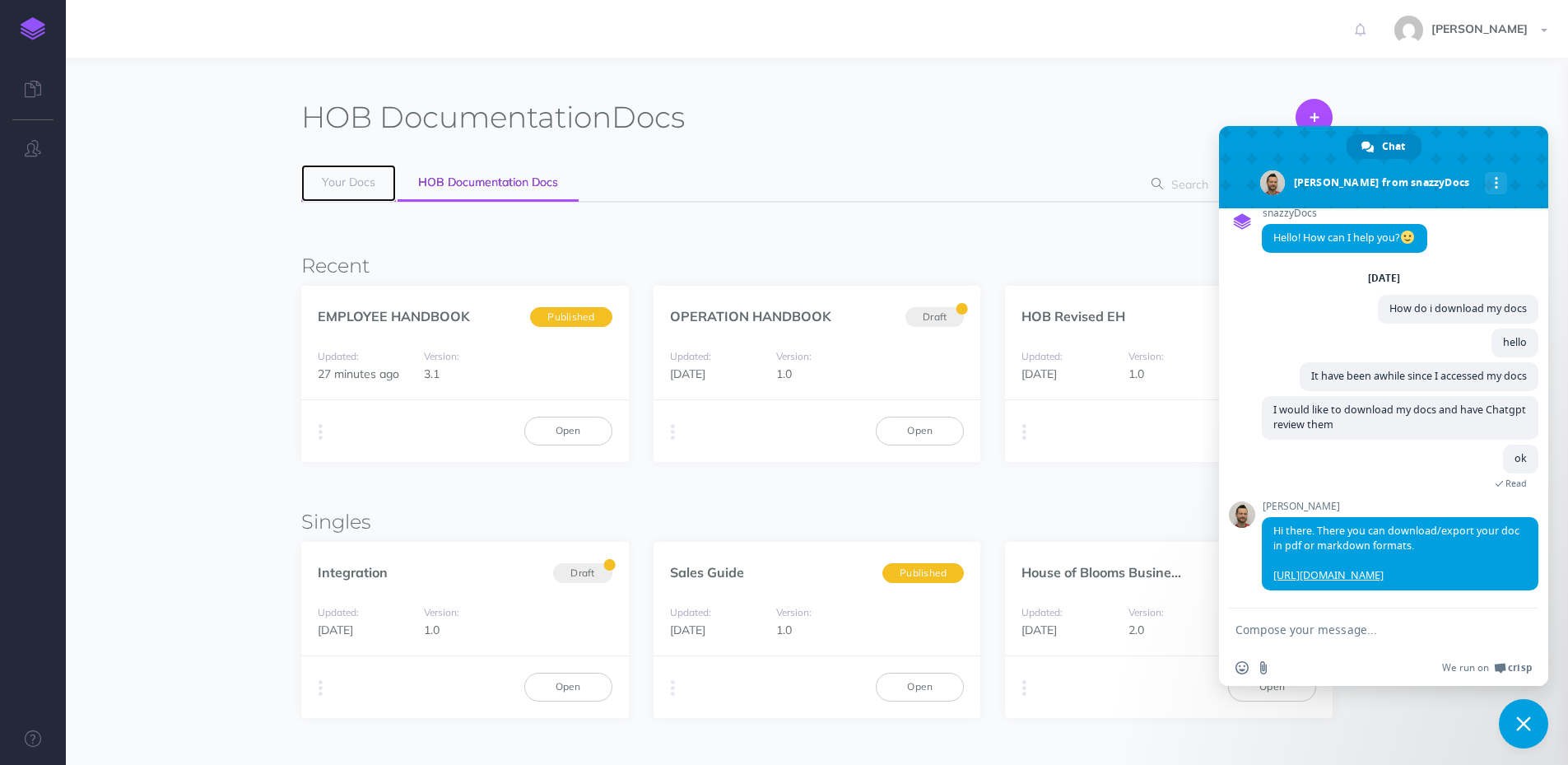
click at [348, 186] on span "Your Docs" at bounding box center [349, 182] width 54 height 15
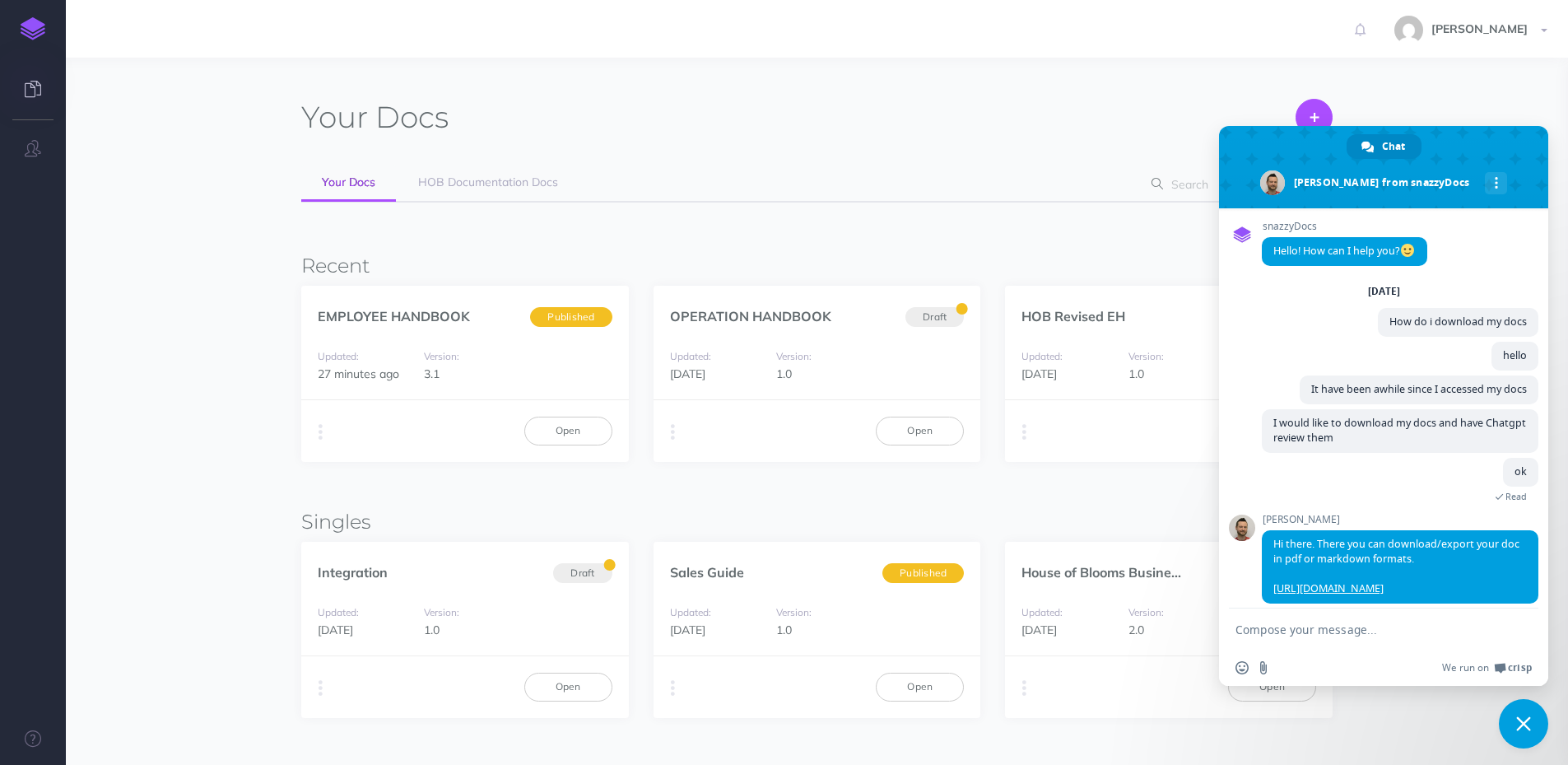
scroll to position [28, 0]
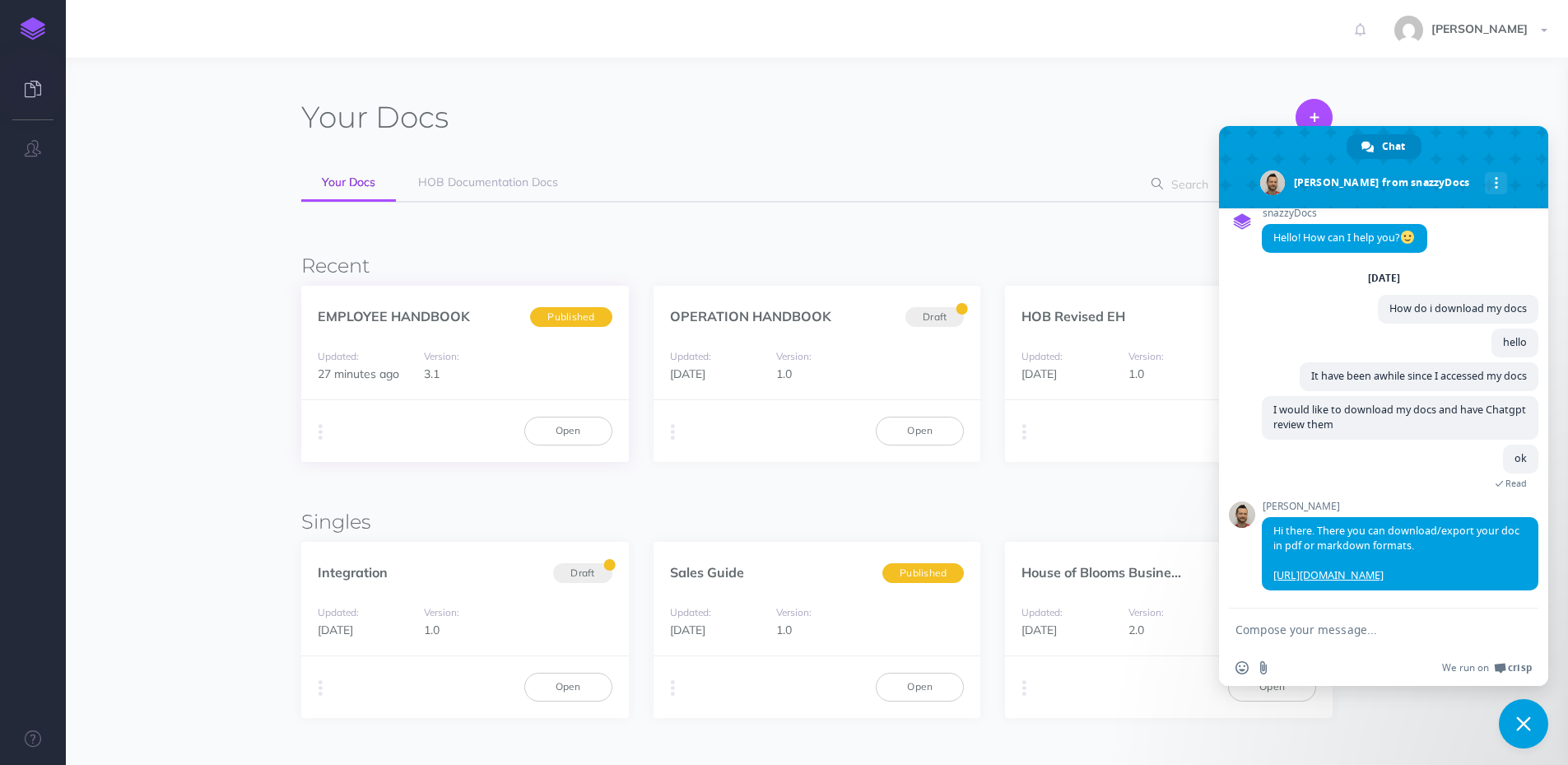
click at [608, 324] on span "Published" at bounding box center [571, 316] width 81 height 21
drag, startPoint x: 608, startPoint y: 325, endPoint x: 295, endPoint y: 267, distance: 318.3
click at [295, 267] on div "Your Docs Create Import Your Docs HOB Documentation Docs Filter Status Publishe…" at bounding box center [816, 425] width 1056 height 686
click at [317, 435] on button "button" at bounding box center [321, 432] width 16 height 25
click at [561, 498] on button "PDF Beta" at bounding box center [610, 494] width 206 height 29
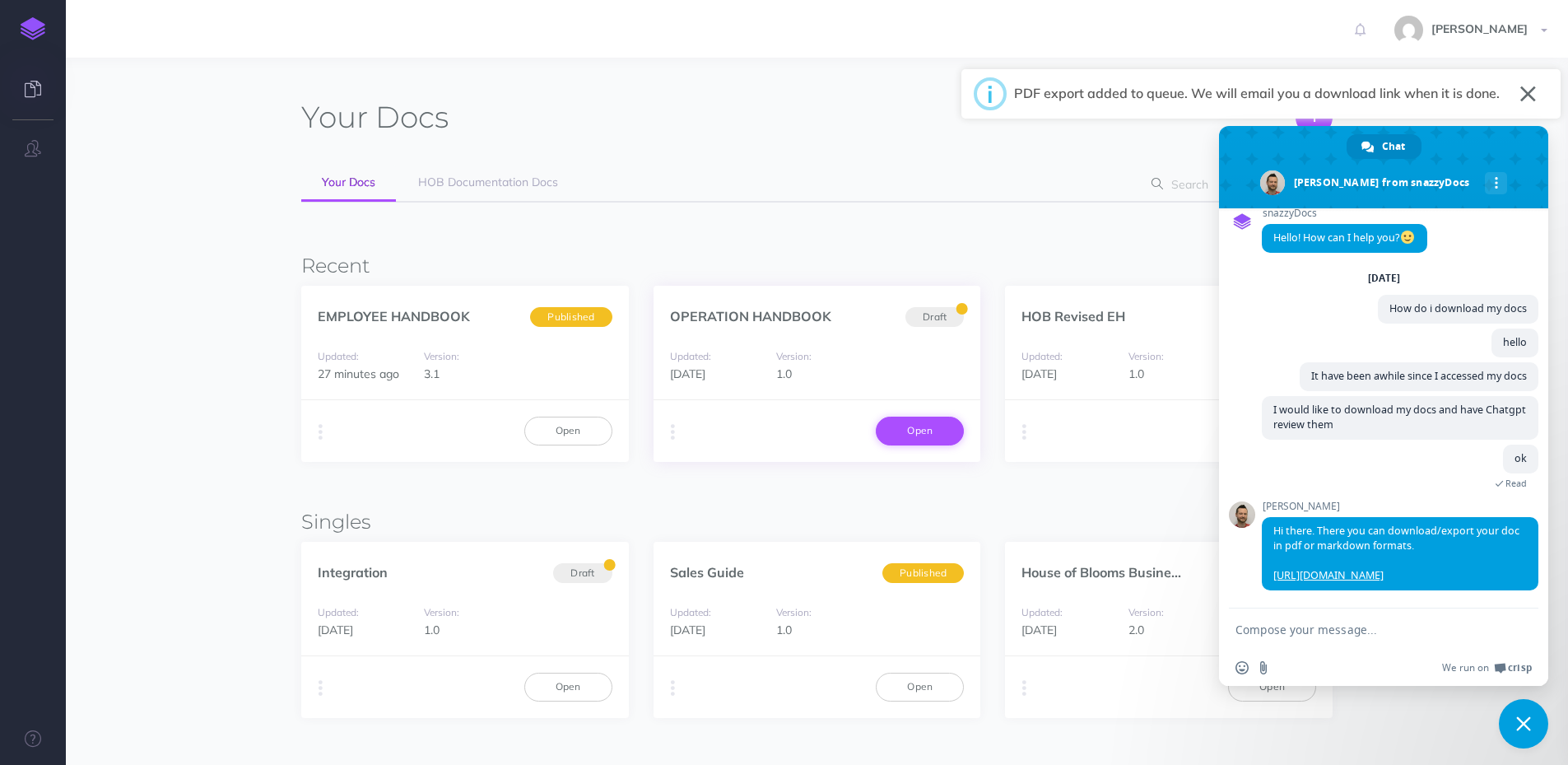
click at [923, 433] on link "Open" at bounding box center [920, 430] width 88 height 28
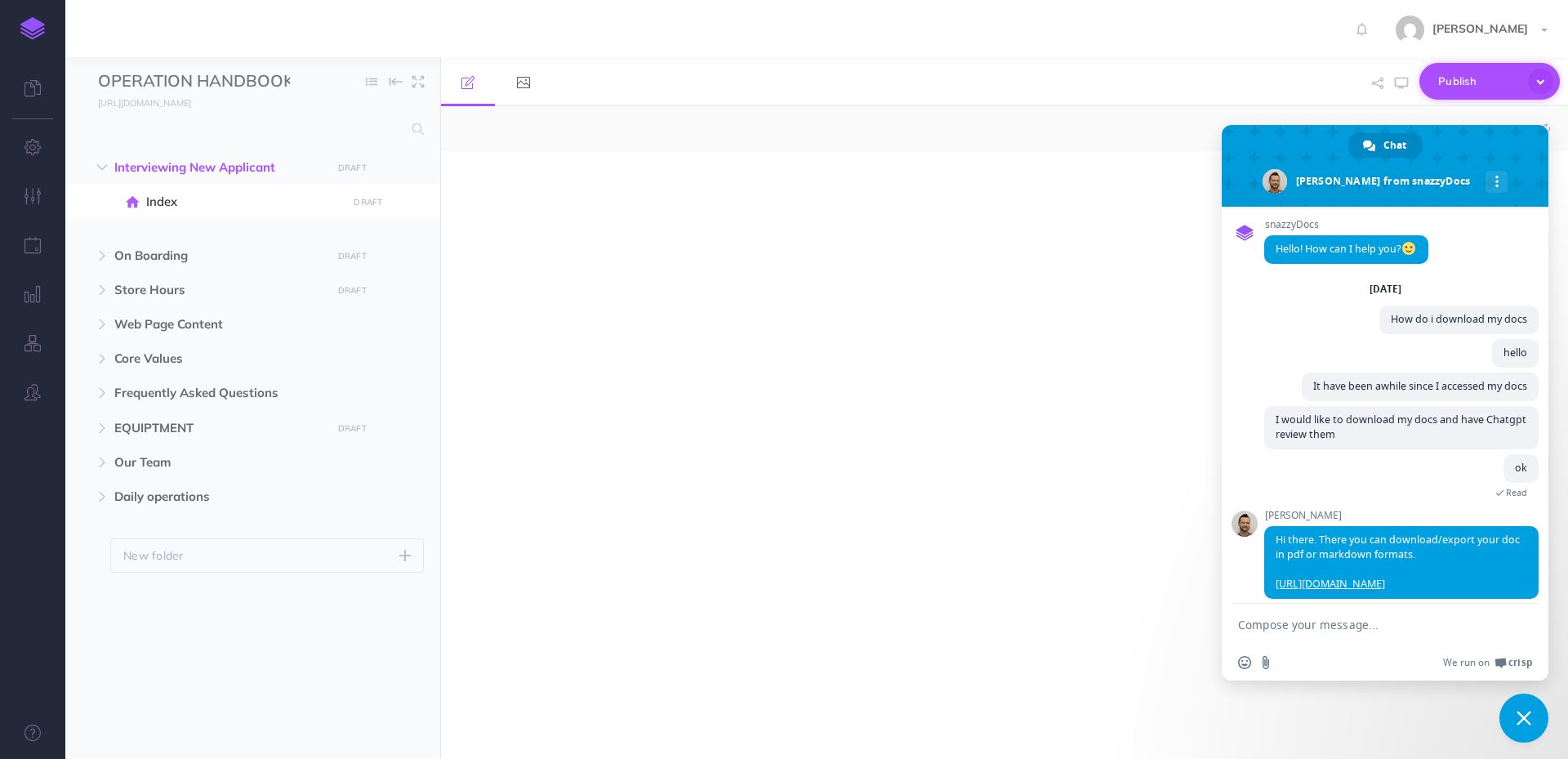
scroll to position [28, 0]
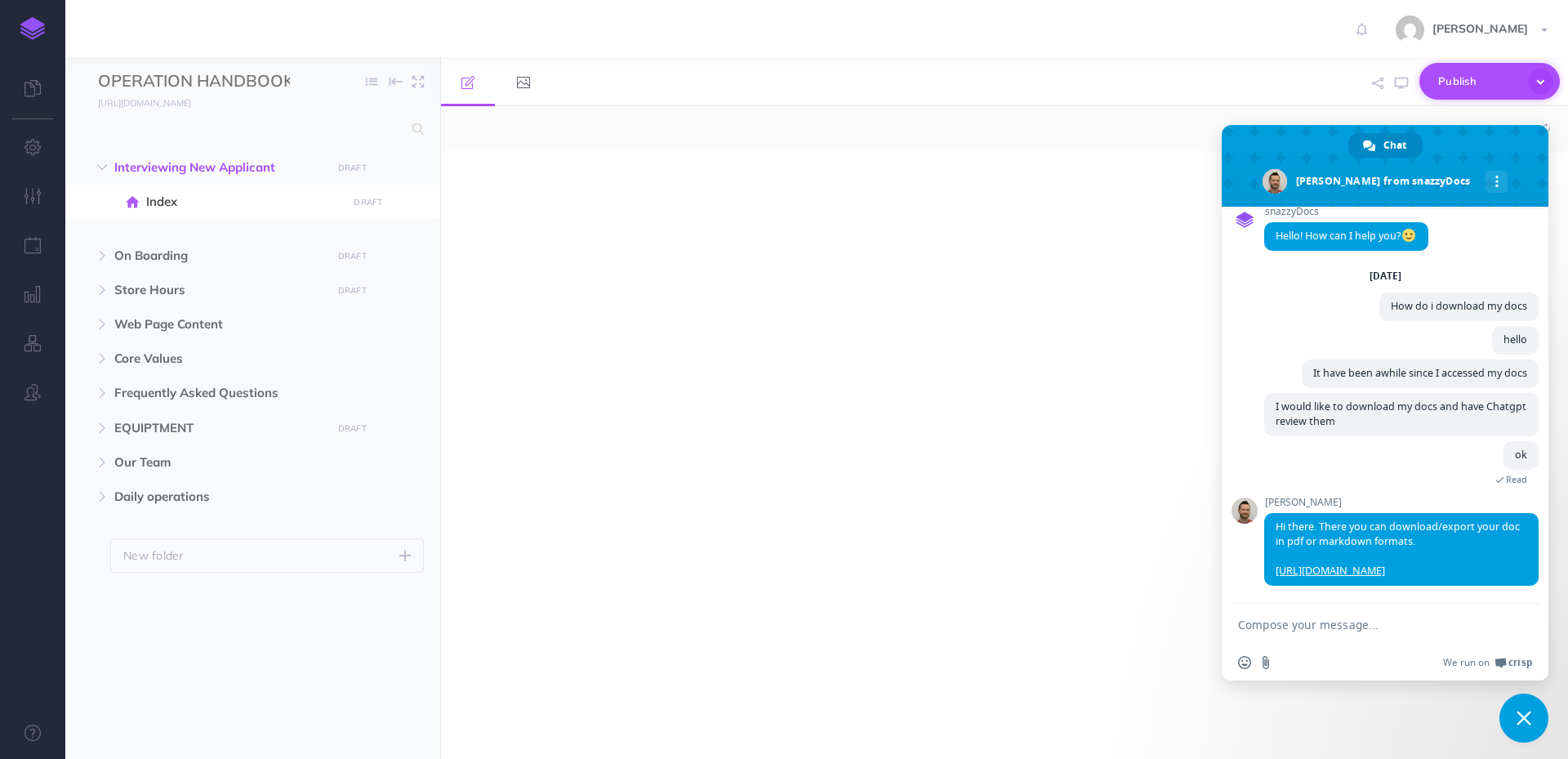
select select "null"
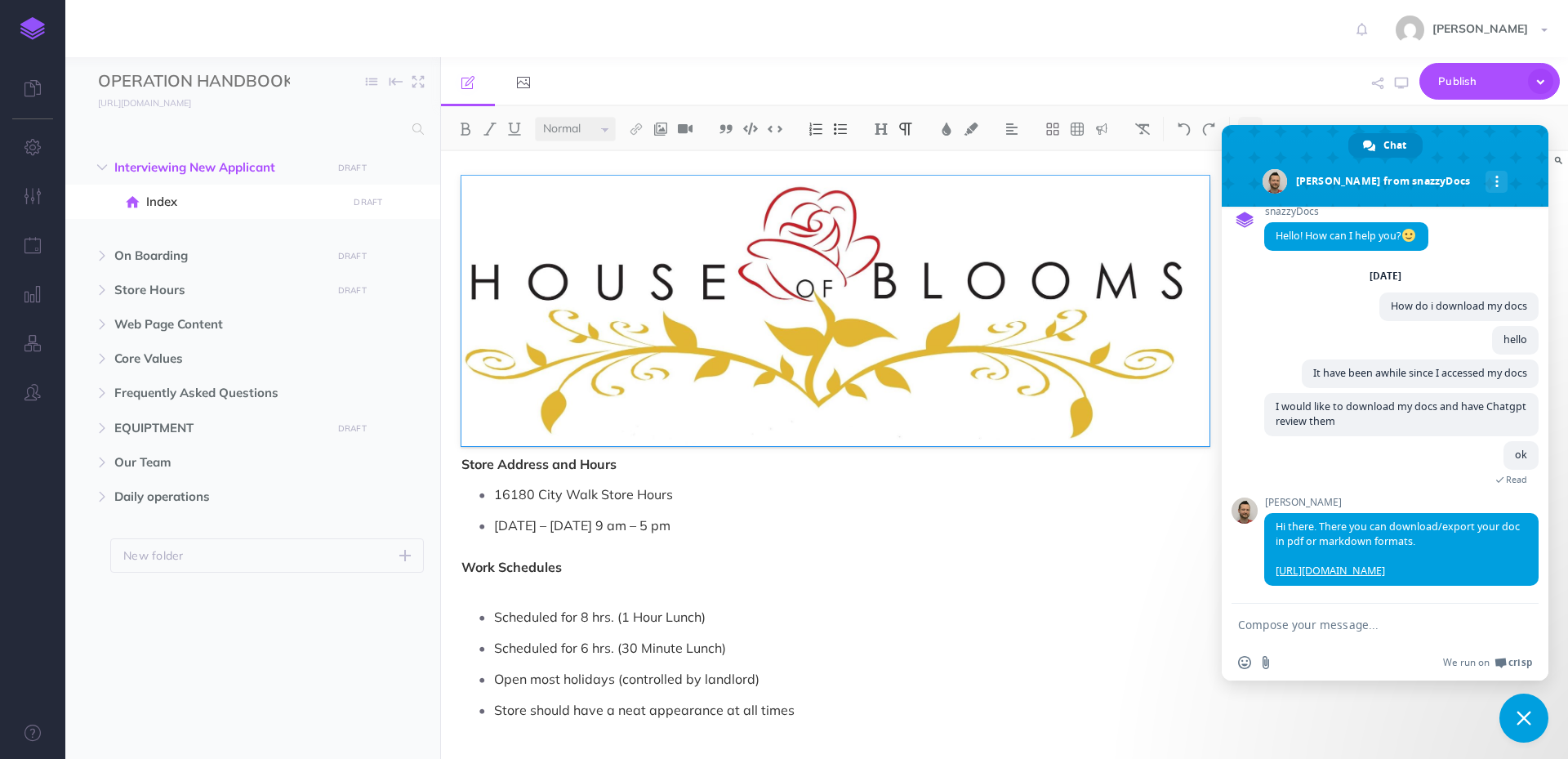
click at [1522, 712] on span "Close chat" at bounding box center [1524, 718] width 15 height 15
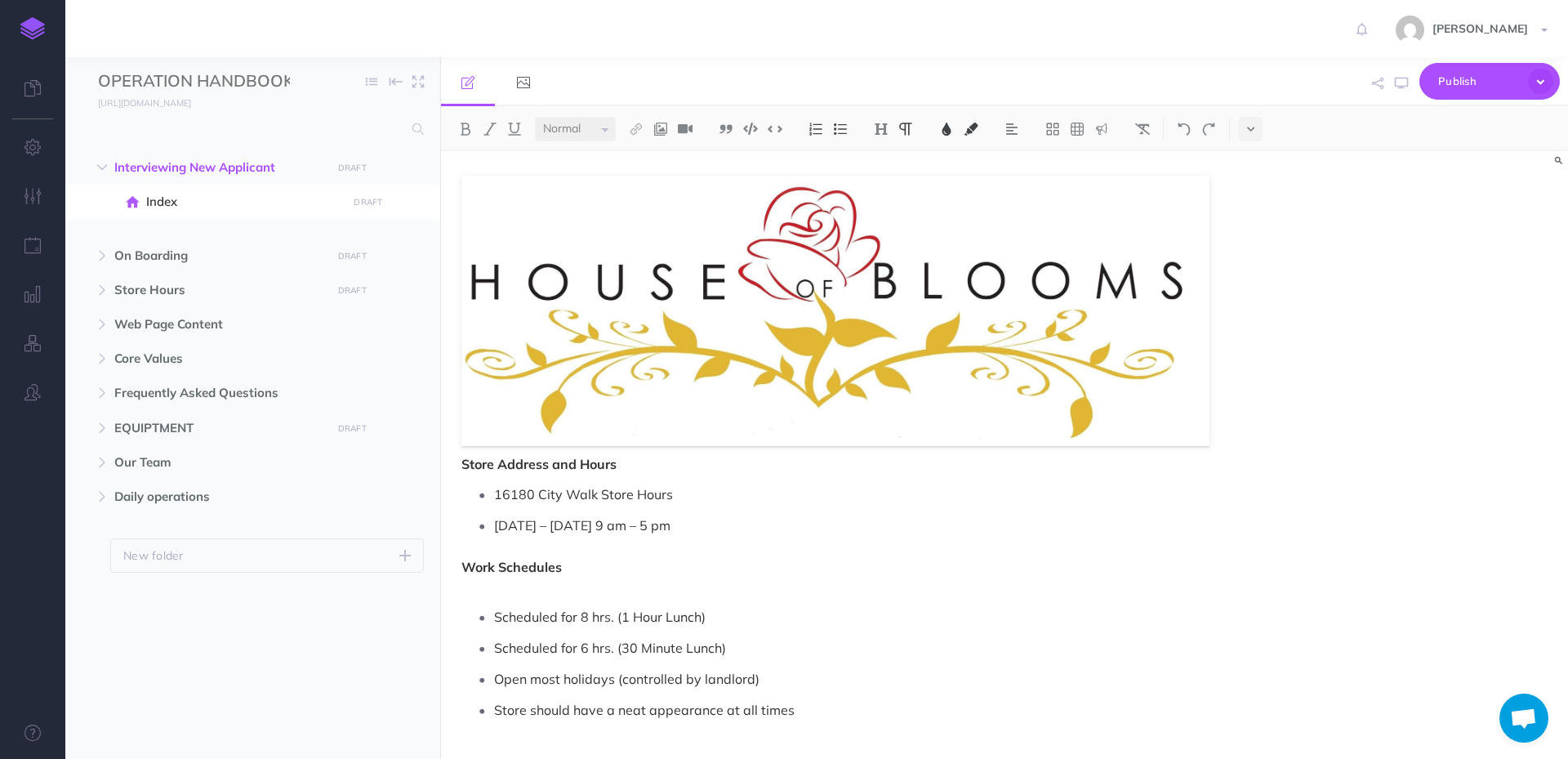
drag, startPoint x: 526, startPoint y: 492, endPoint x: 548, endPoint y: 492, distance: 22.0
click at [527, 492] on span "16180 City Walk Store Hours" at bounding box center [582, 494] width 178 height 17
click at [621, 529] on span "[DATE] – [DATE] 9 am – 5 pm" at bounding box center [581, 525] width 176 height 17
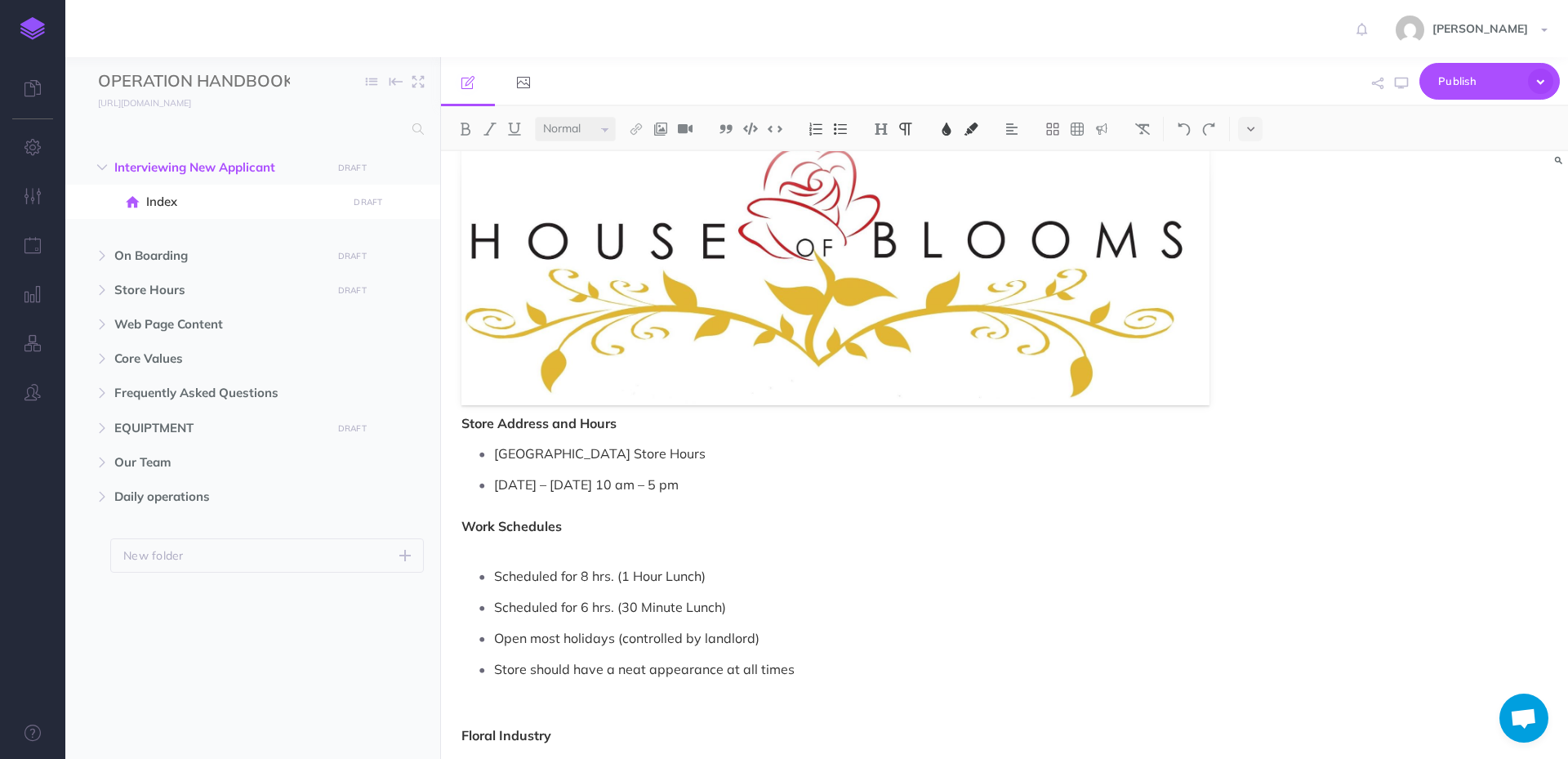
scroll to position [0, 0]
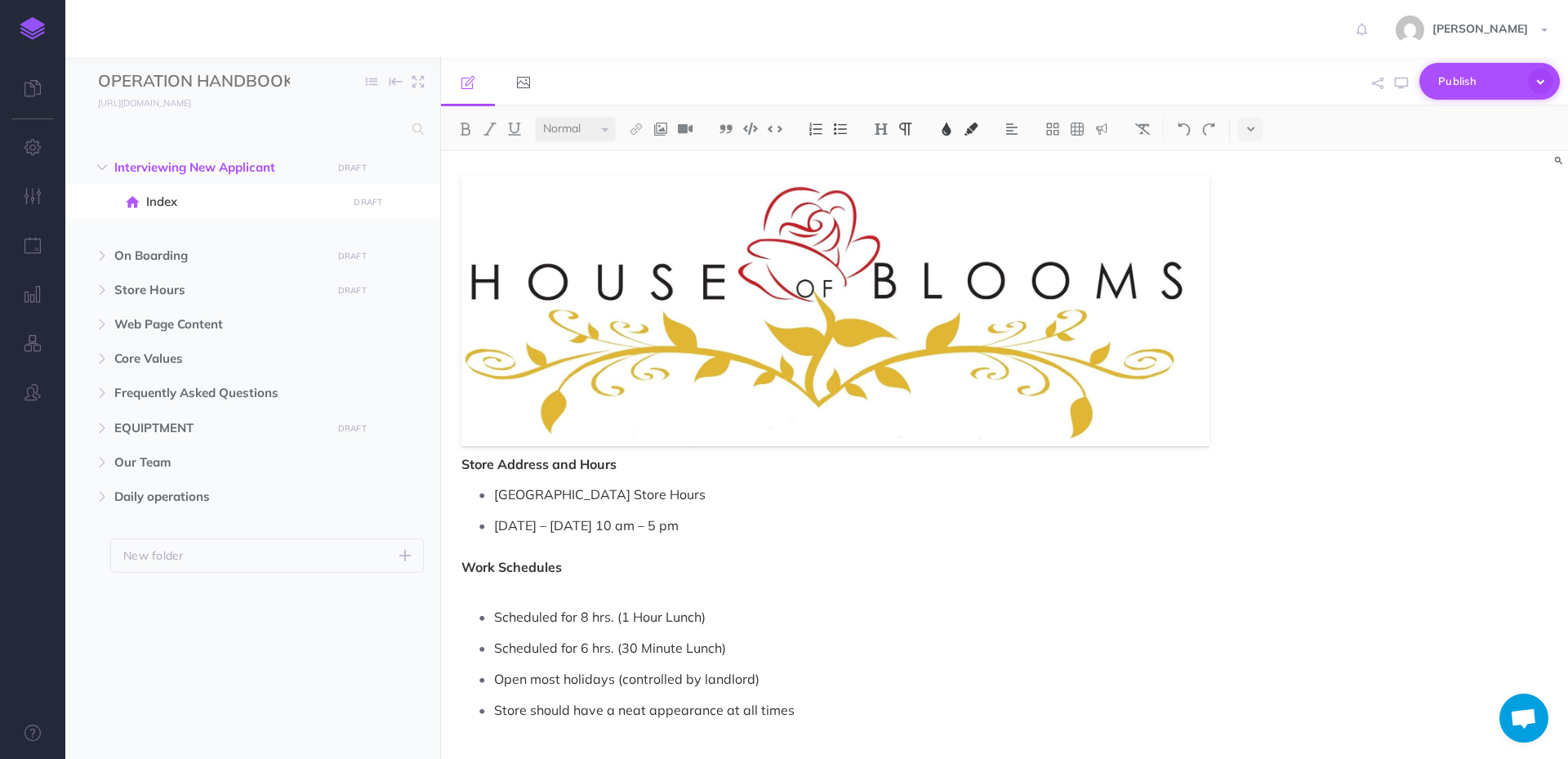
click at [1465, 79] on span "Publish" at bounding box center [1478, 82] width 82 height 26
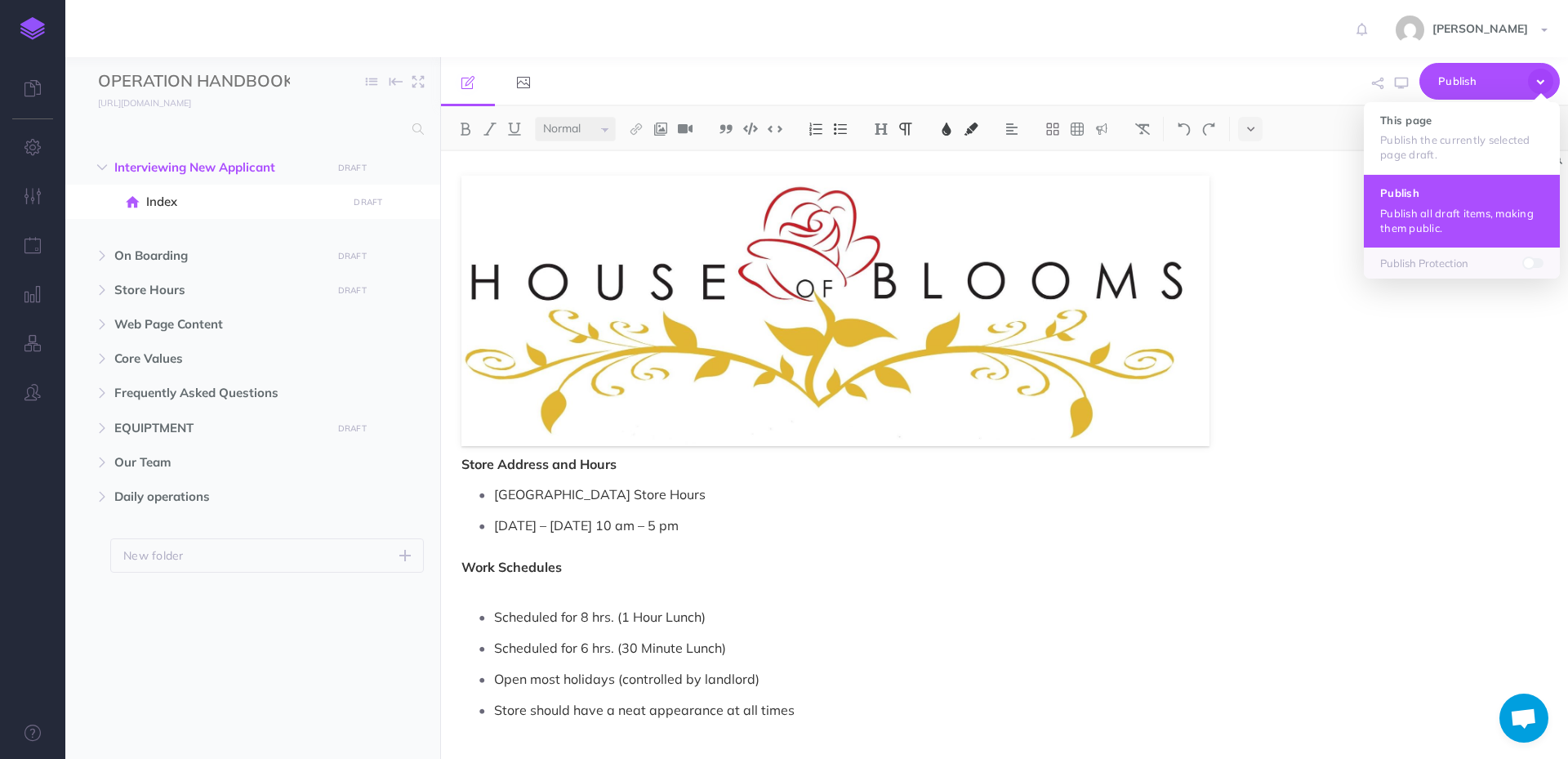
click at [1442, 204] on button "Publish Publish all draft items, making them public." at bounding box center [1462, 211] width 196 height 73
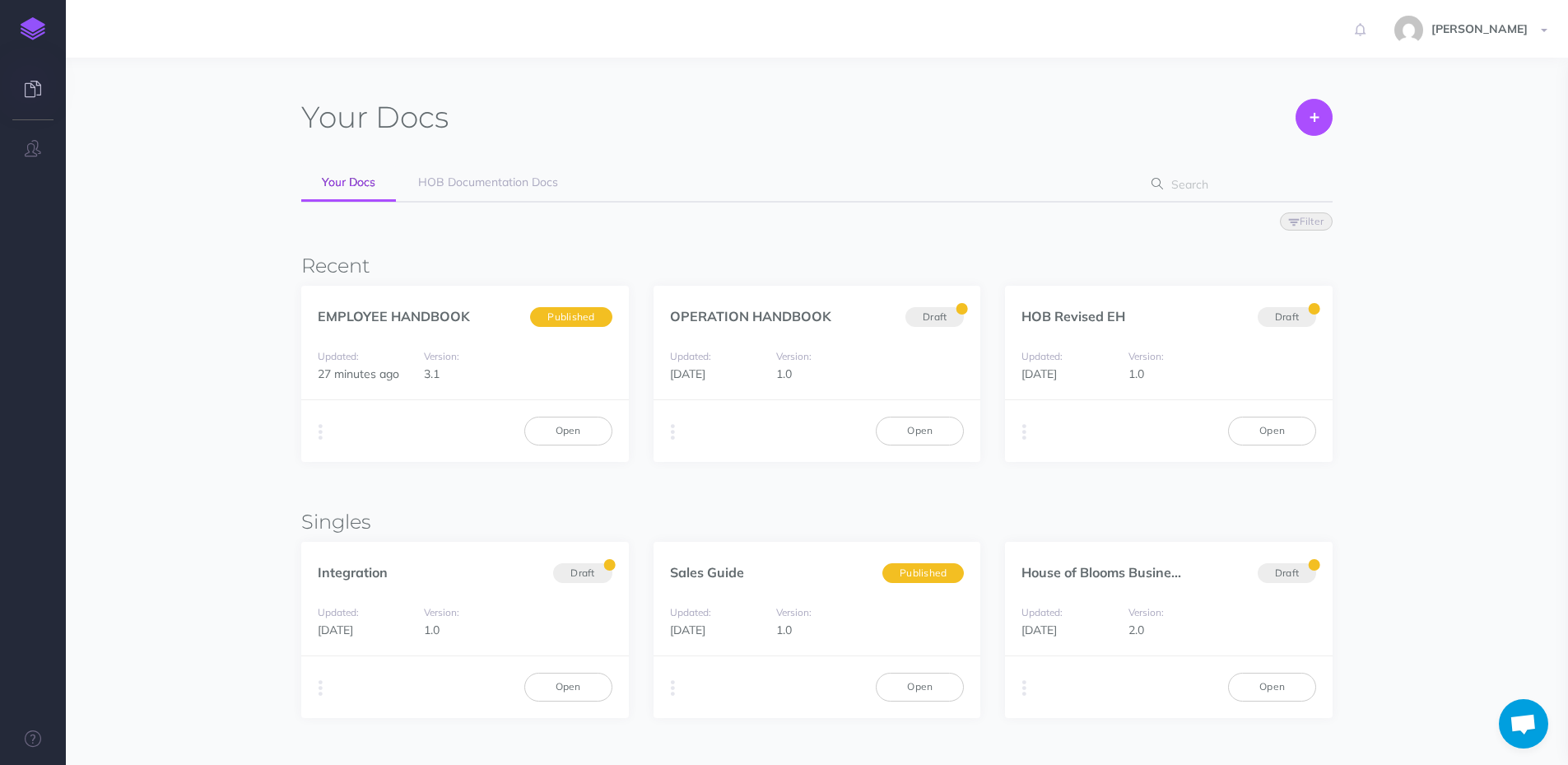
scroll to position [28, 0]
click at [575, 689] on link "Open" at bounding box center [568, 687] width 88 height 28
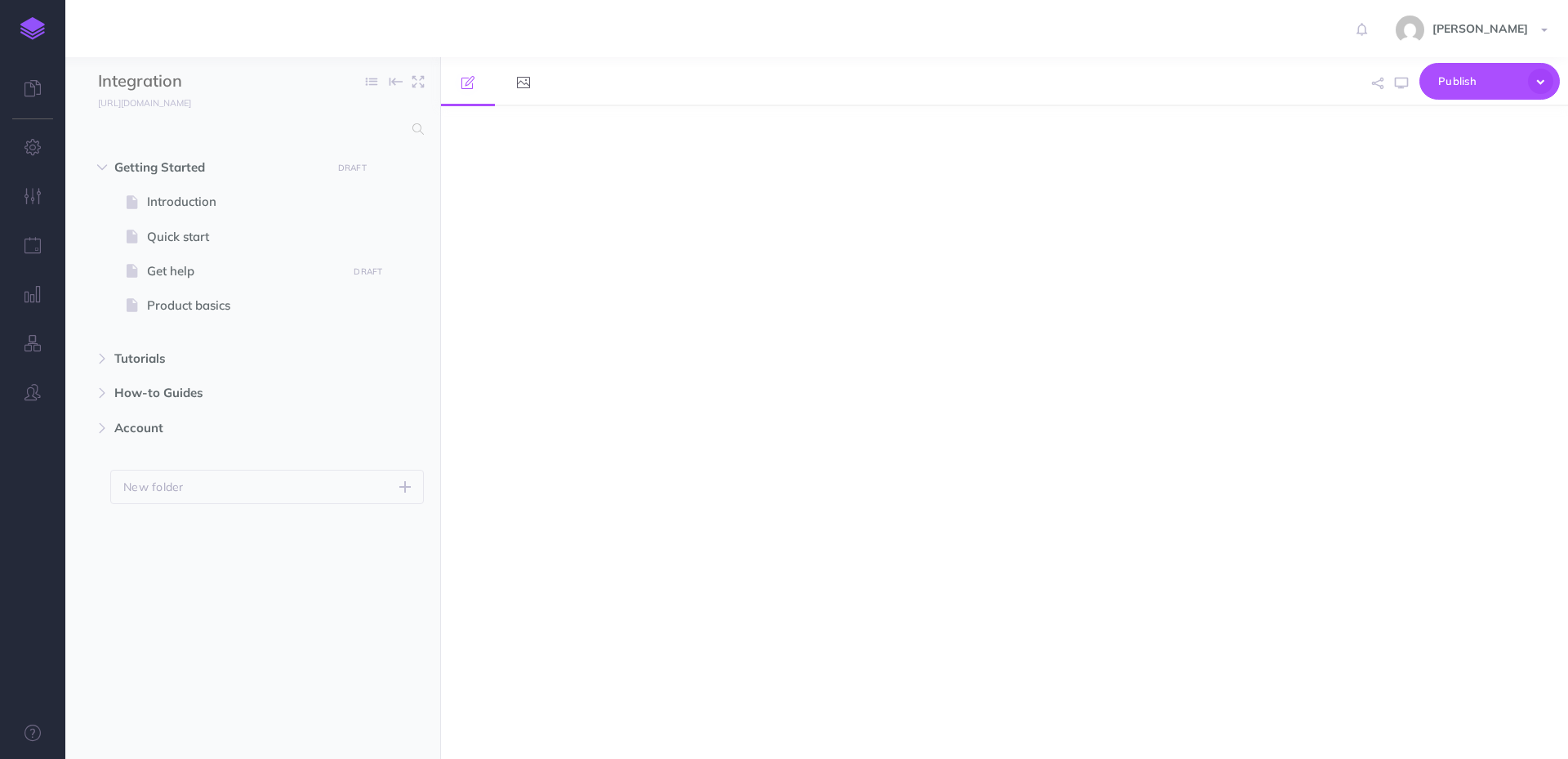
select select "null"
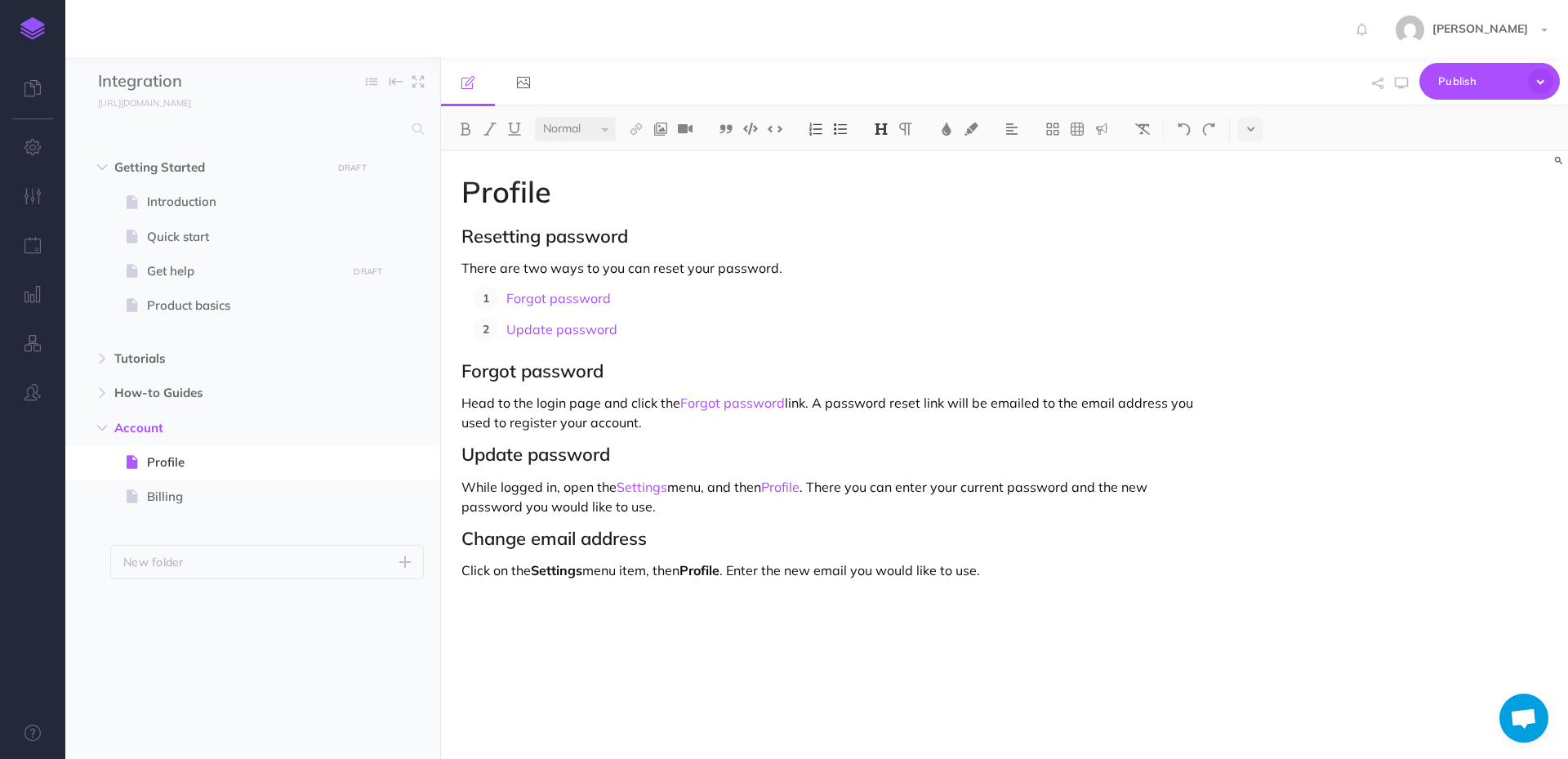
scroll to position [28, 0]
click at [181, 304] on span "Product basics" at bounding box center [244, 306] width 195 height 20
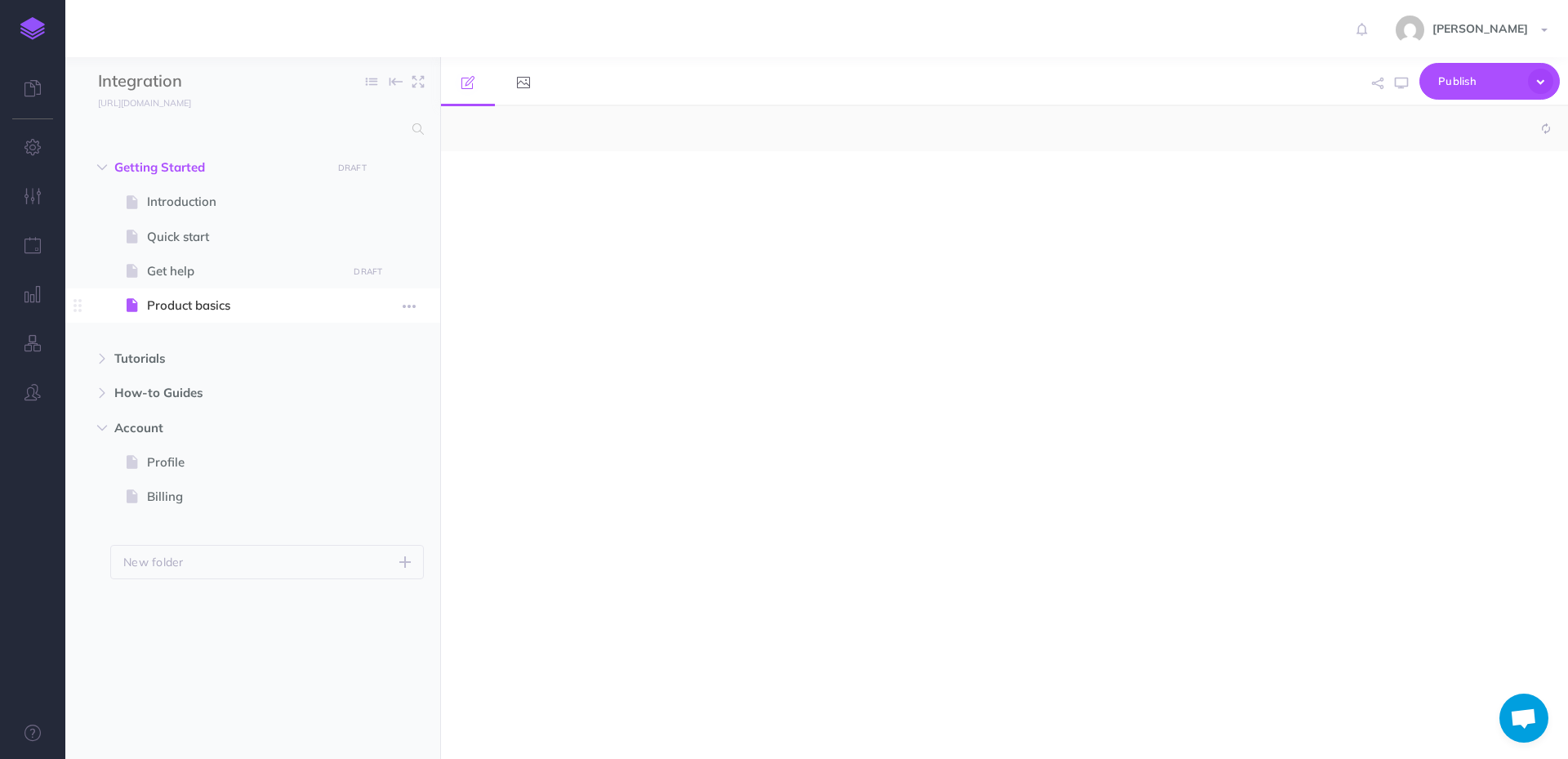
select select "null"
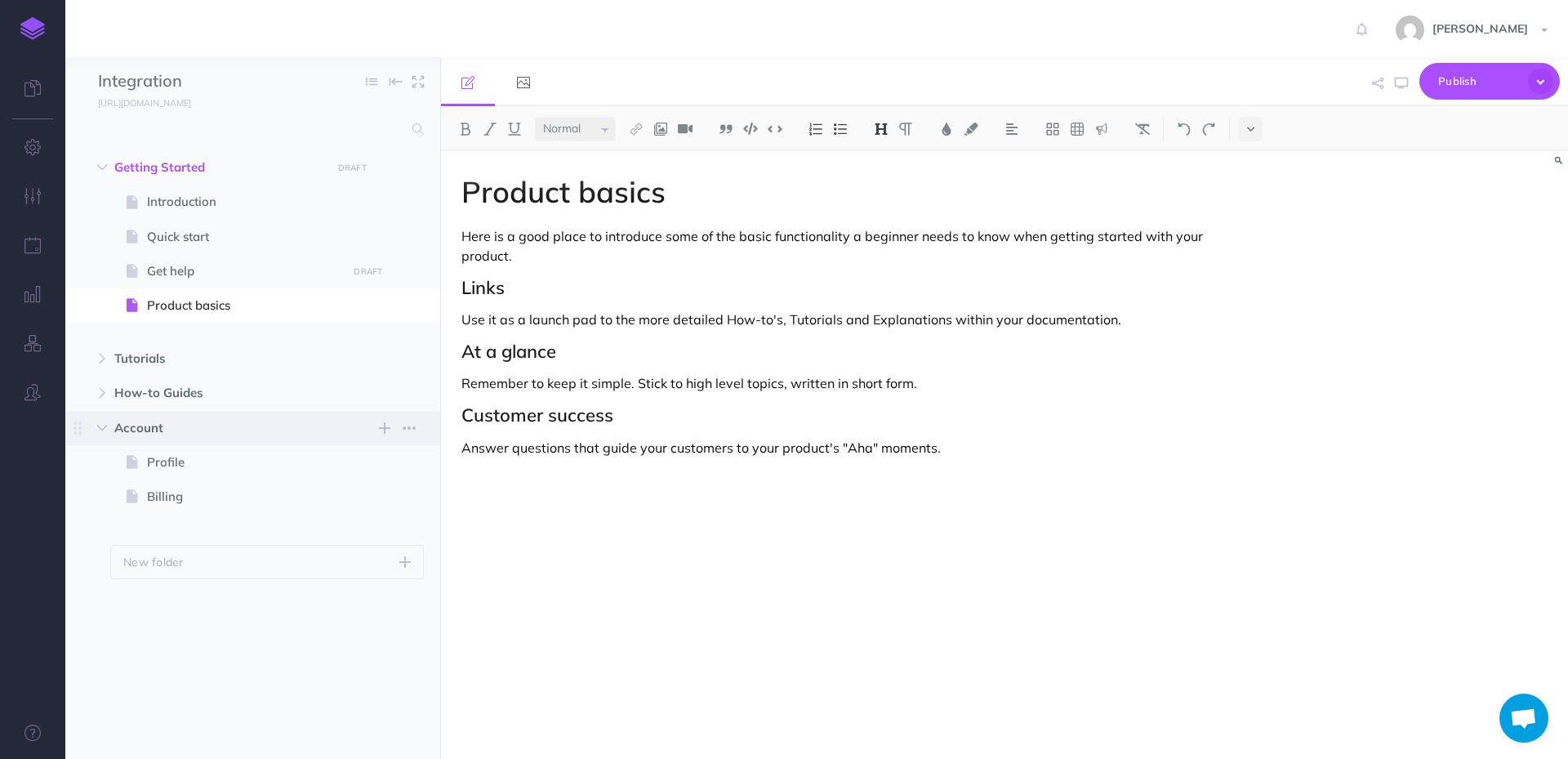
click at [146, 431] on span "Account" at bounding box center [218, 428] width 208 height 20
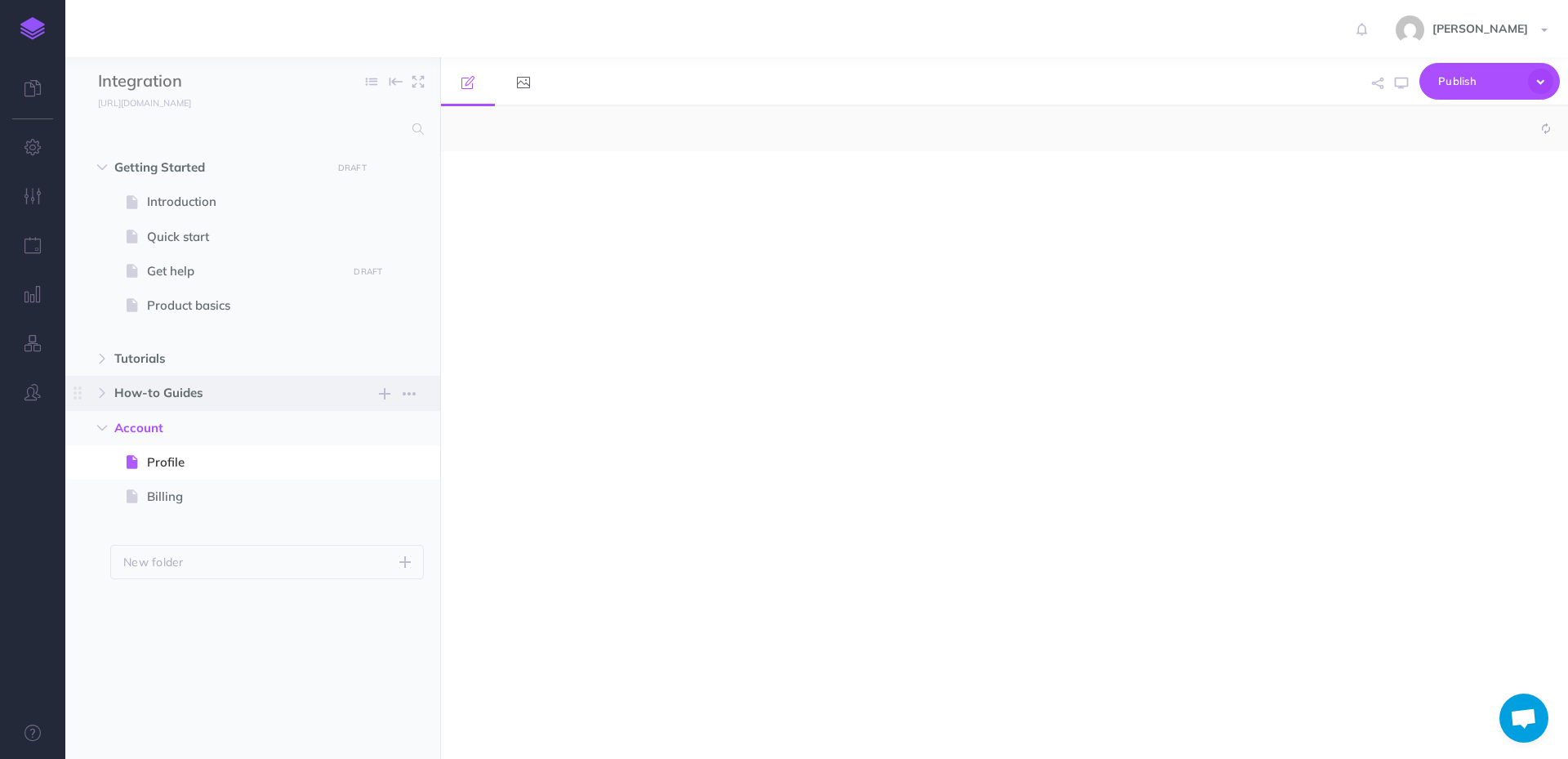
select select "null"
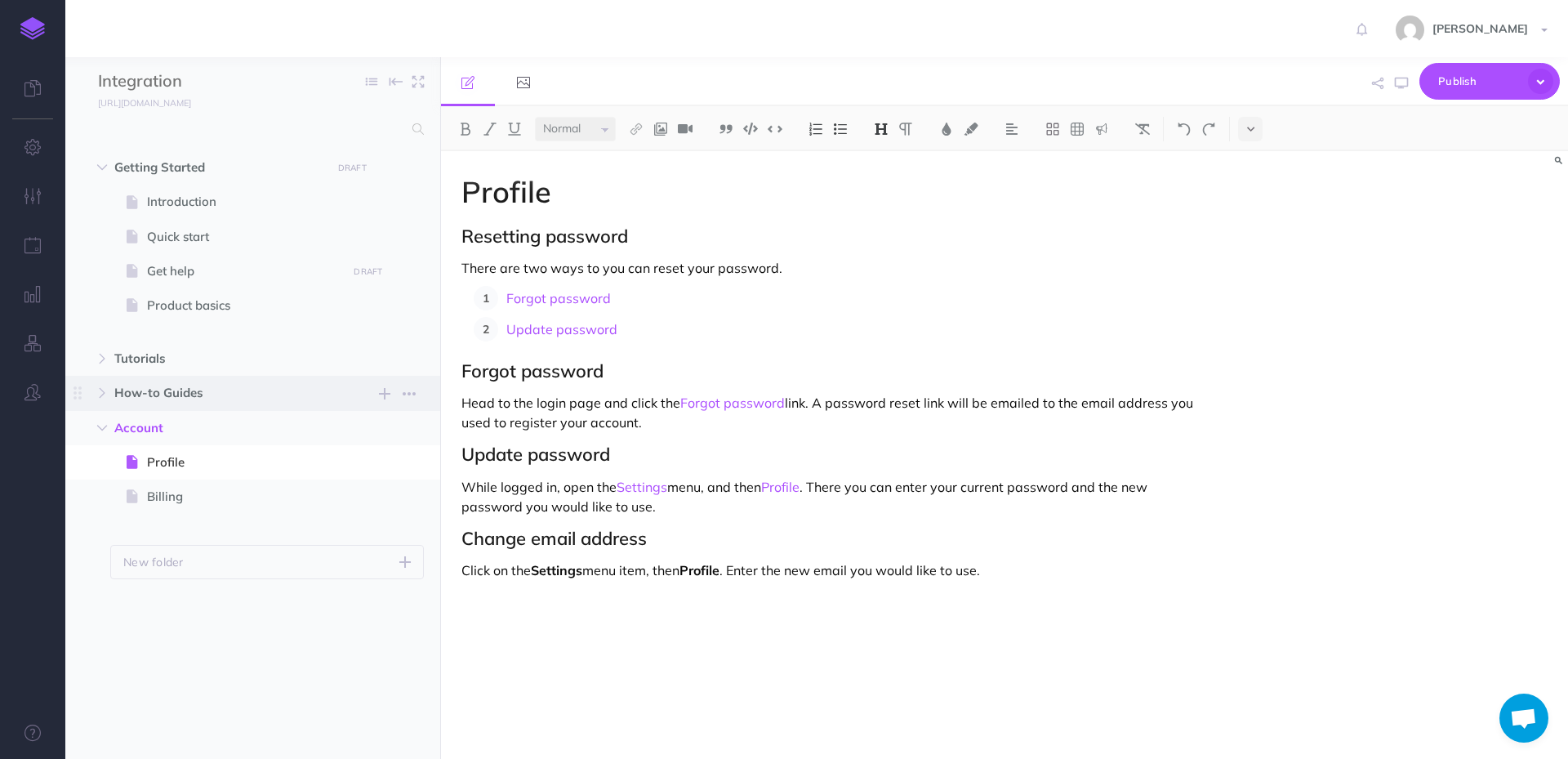
click at [162, 397] on span "How-to Guides" at bounding box center [218, 393] width 208 height 20
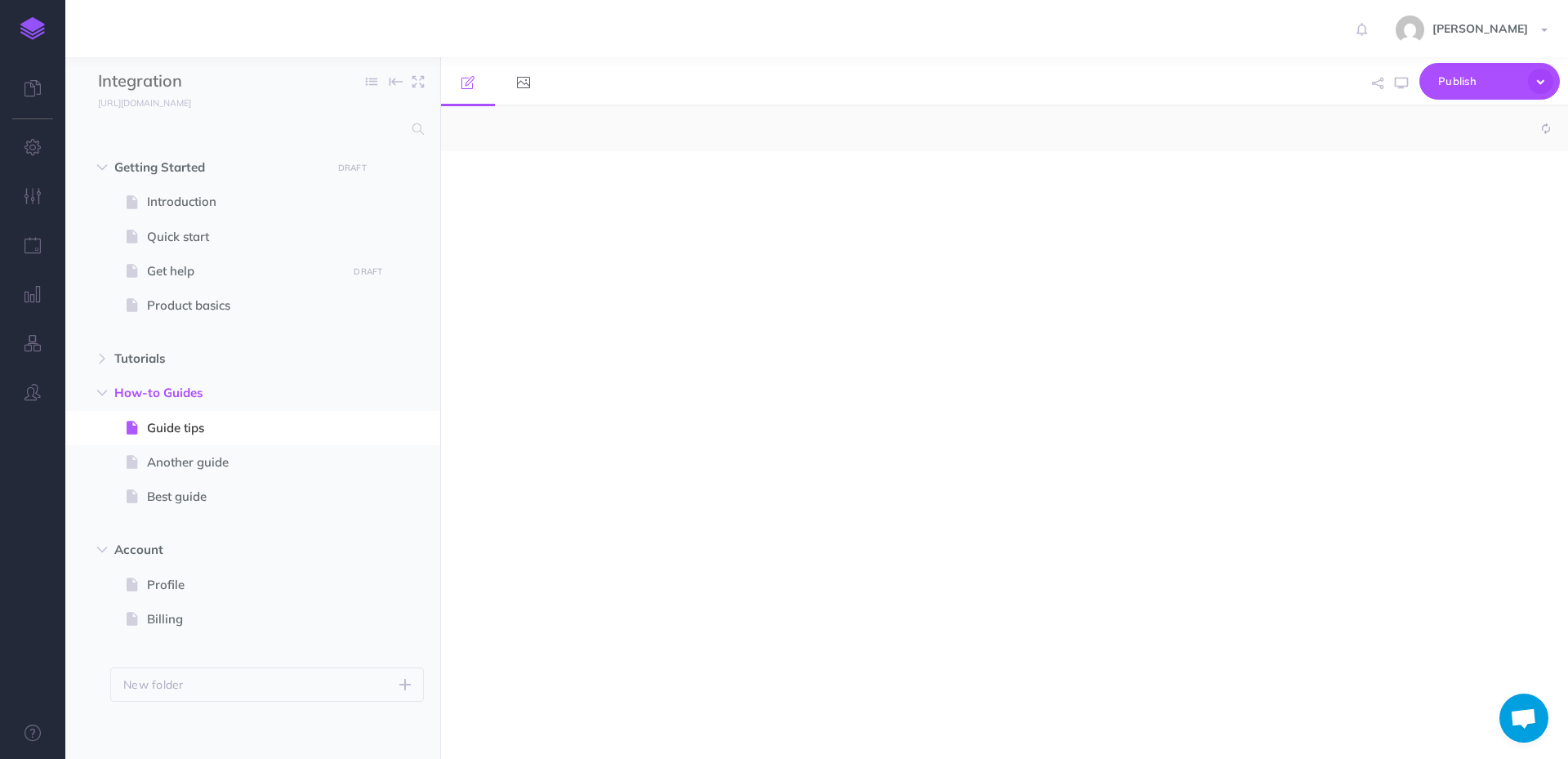
select select "null"
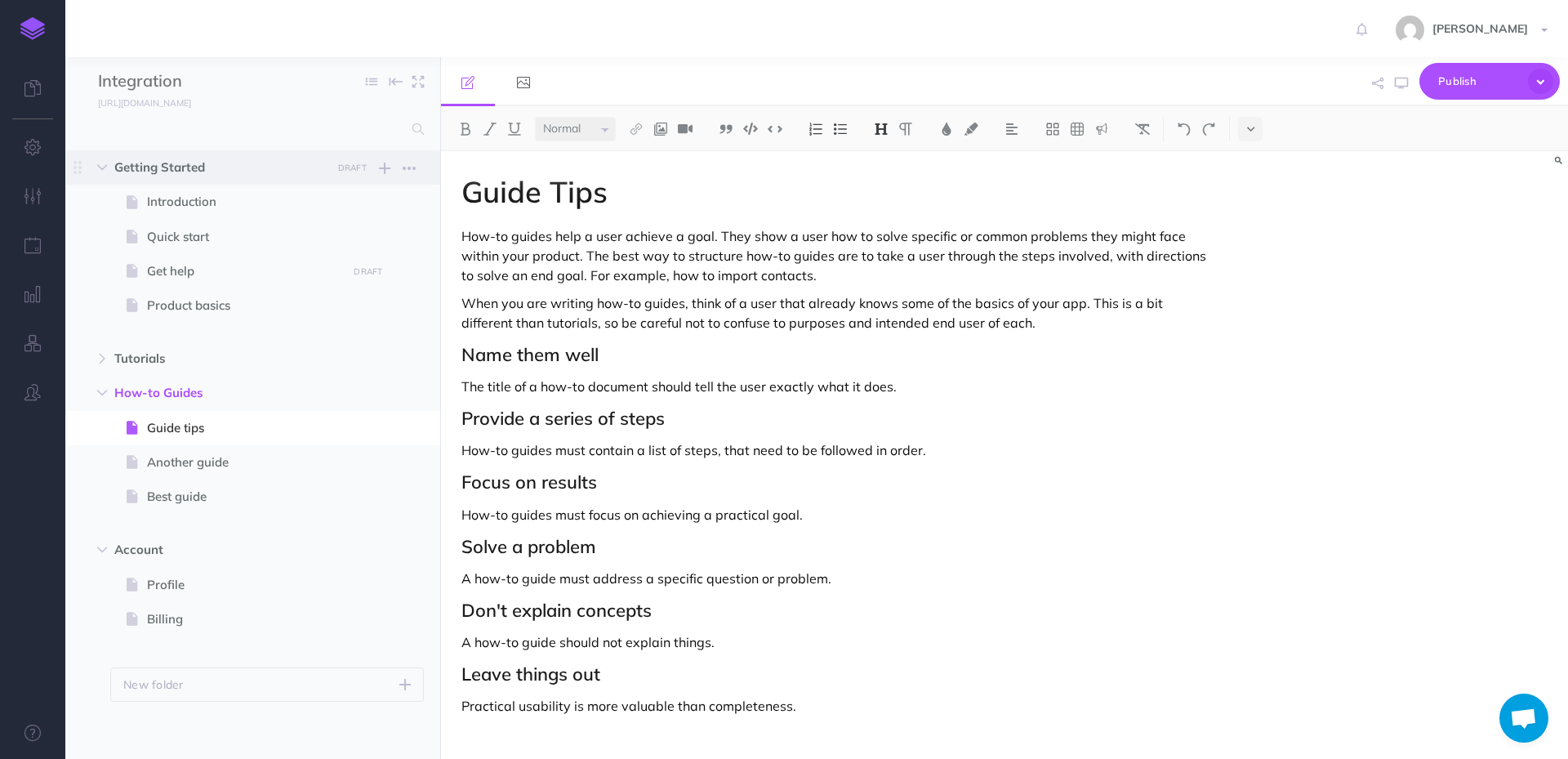
click at [198, 172] on span "Getting Started" at bounding box center [218, 168] width 208 height 20
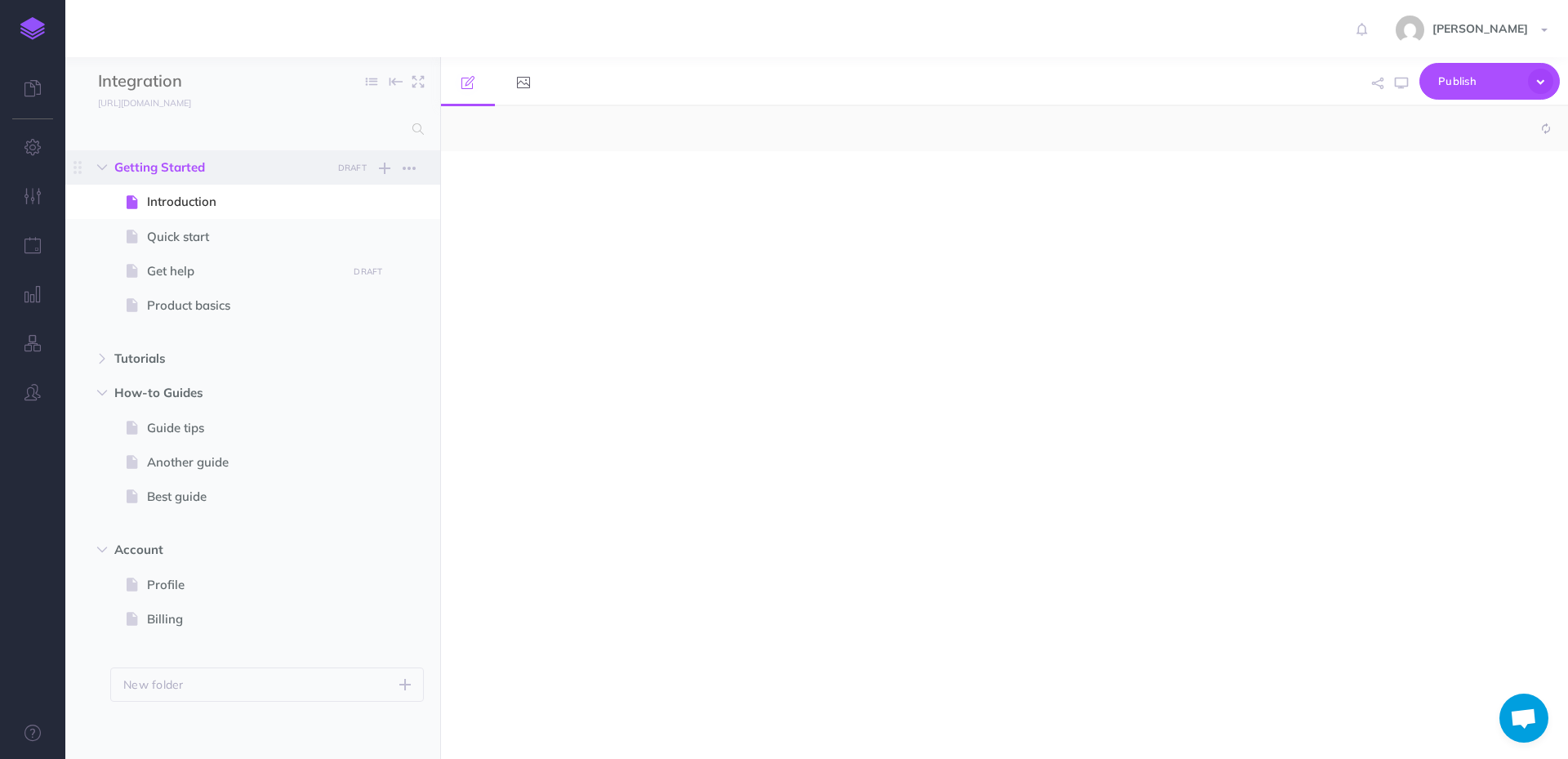
select select "null"
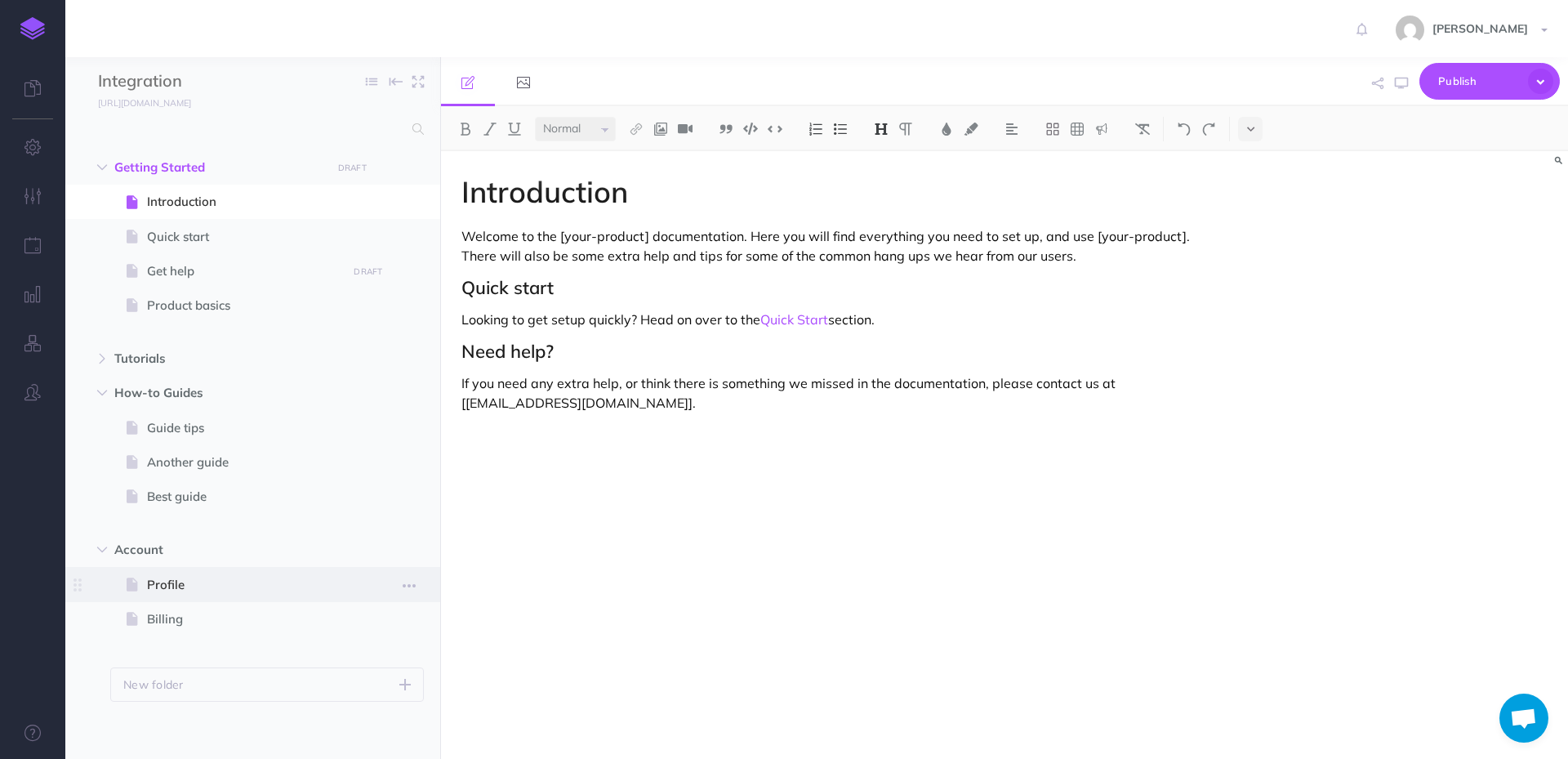
click at [181, 582] on span "Profile" at bounding box center [244, 585] width 195 height 20
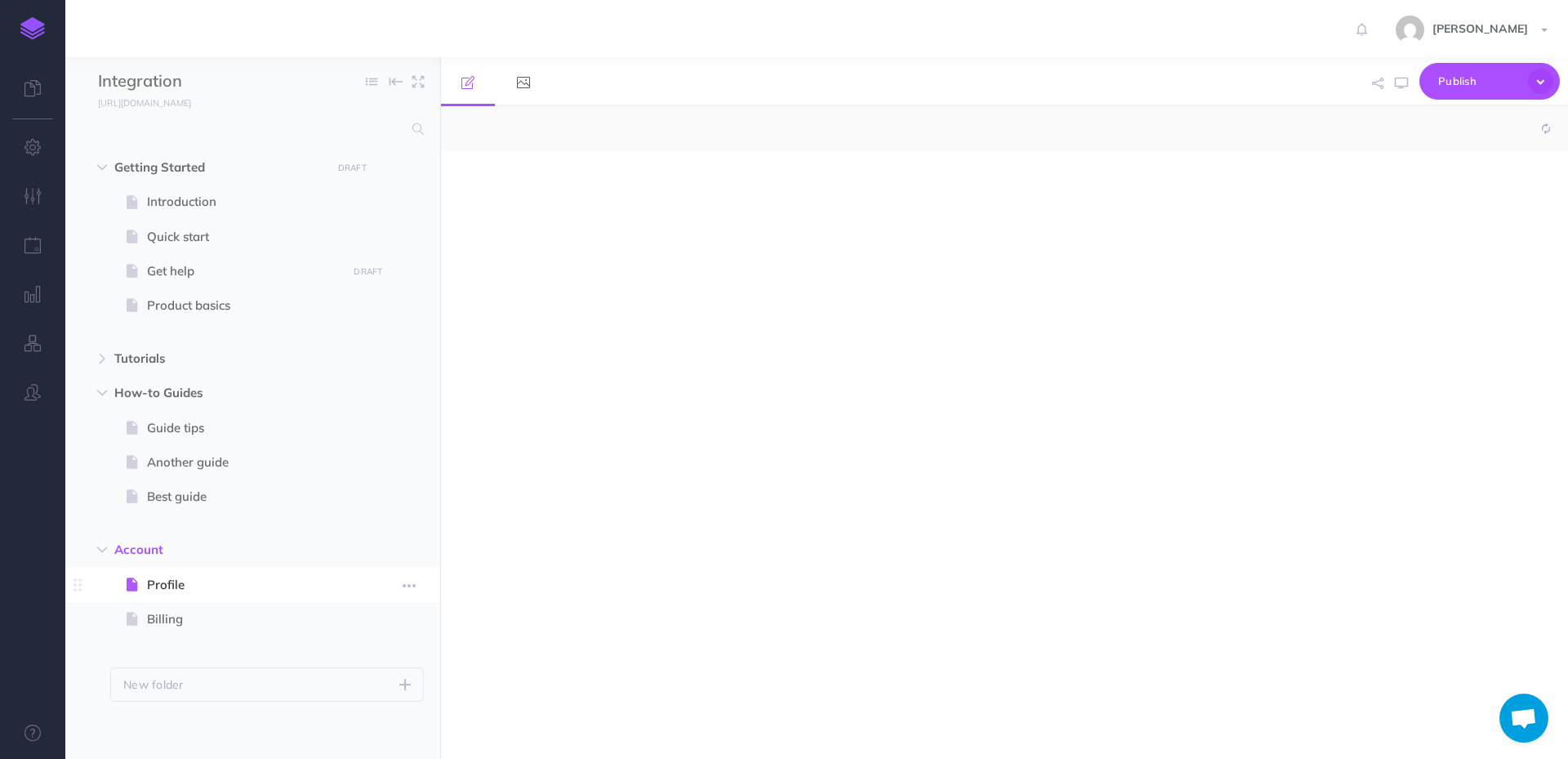
select select "null"
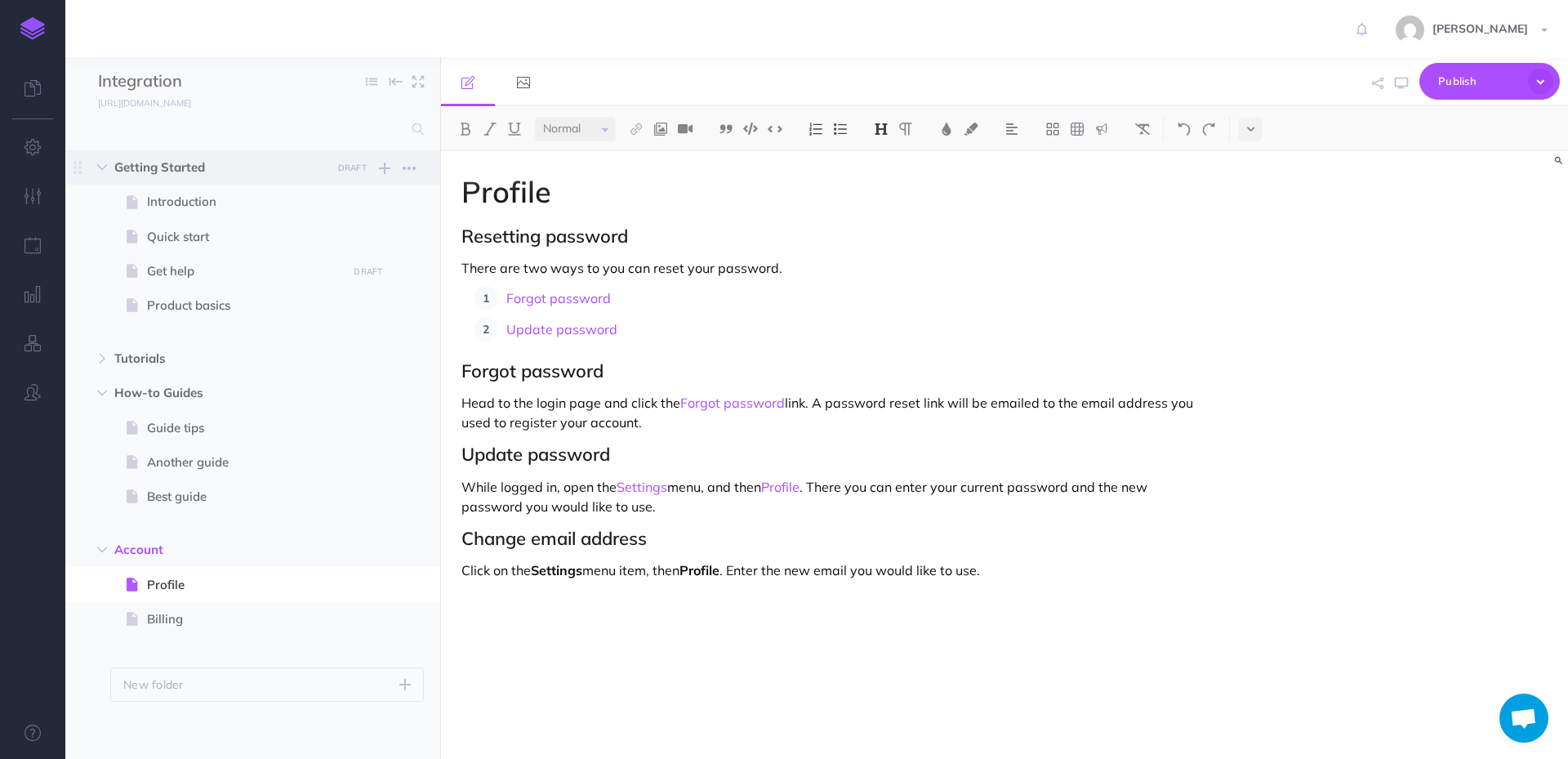
click at [177, 174] on span "Getting Started" at bounding box center [218, 168] width 208 height 20
select select "null"
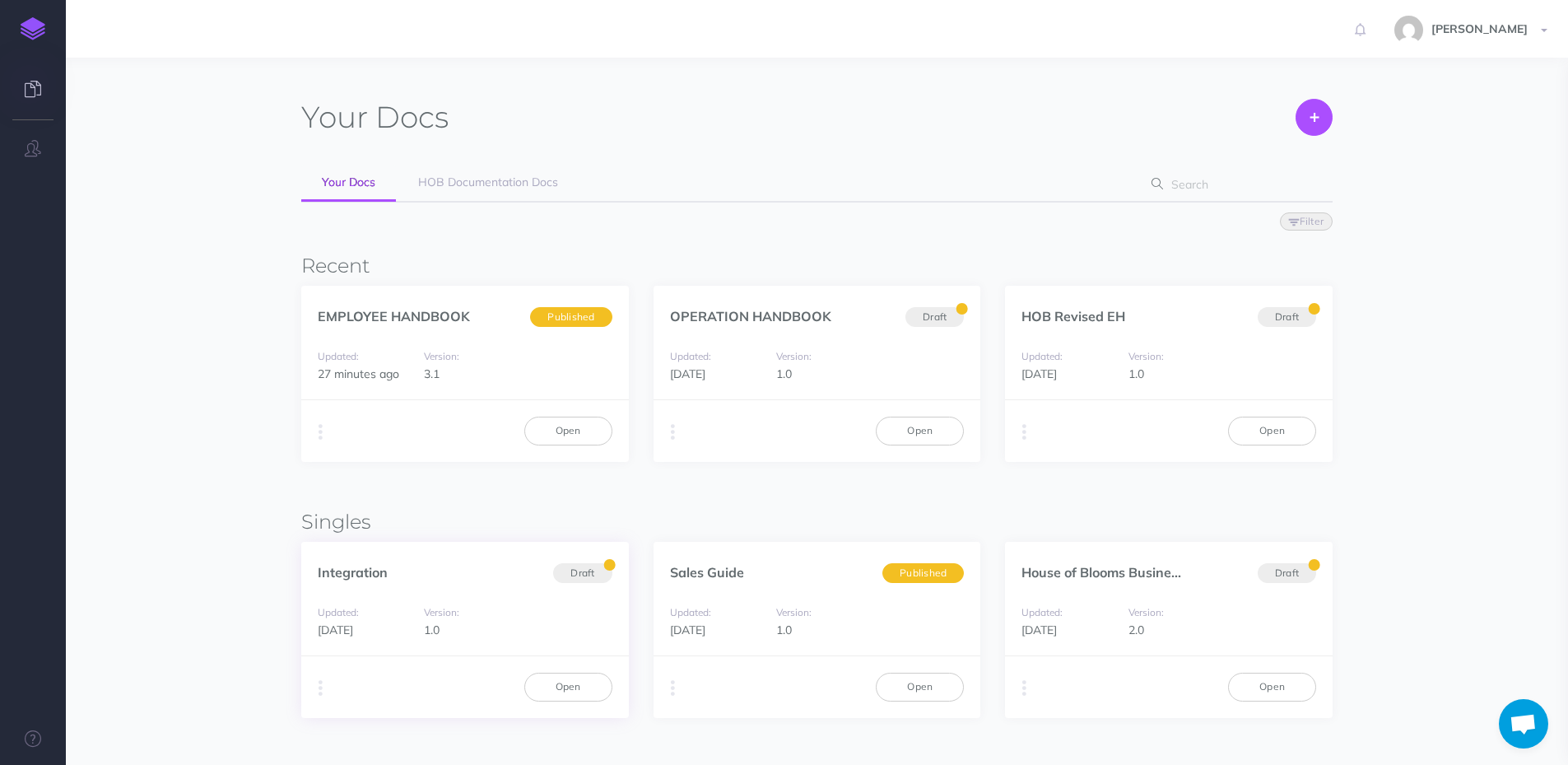
scroll to position [28, 0]
click at [320, 688] on icon "button" at bounding box center [321, 688] width 4 height 23
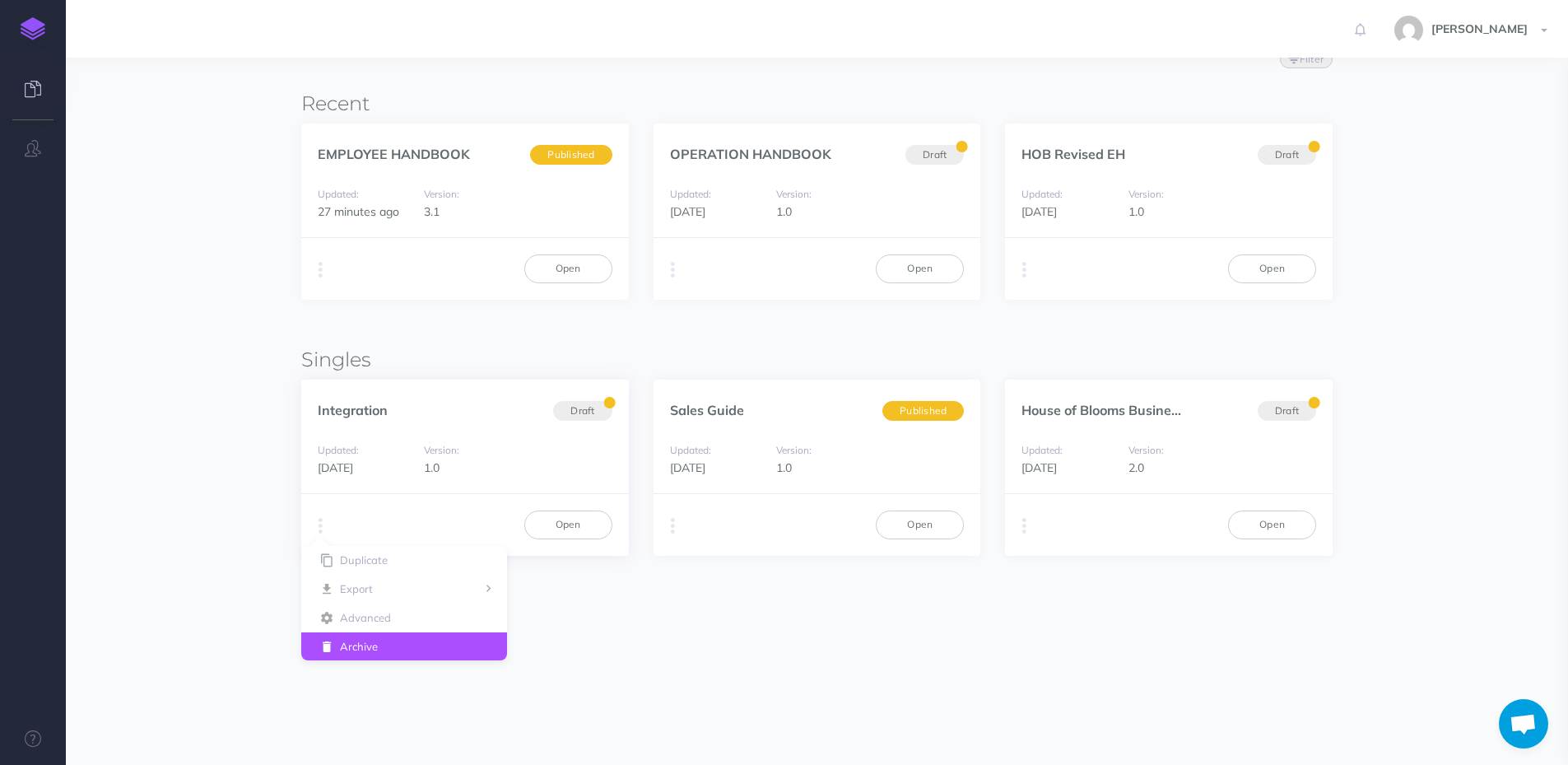
scroll to position [163, 0]
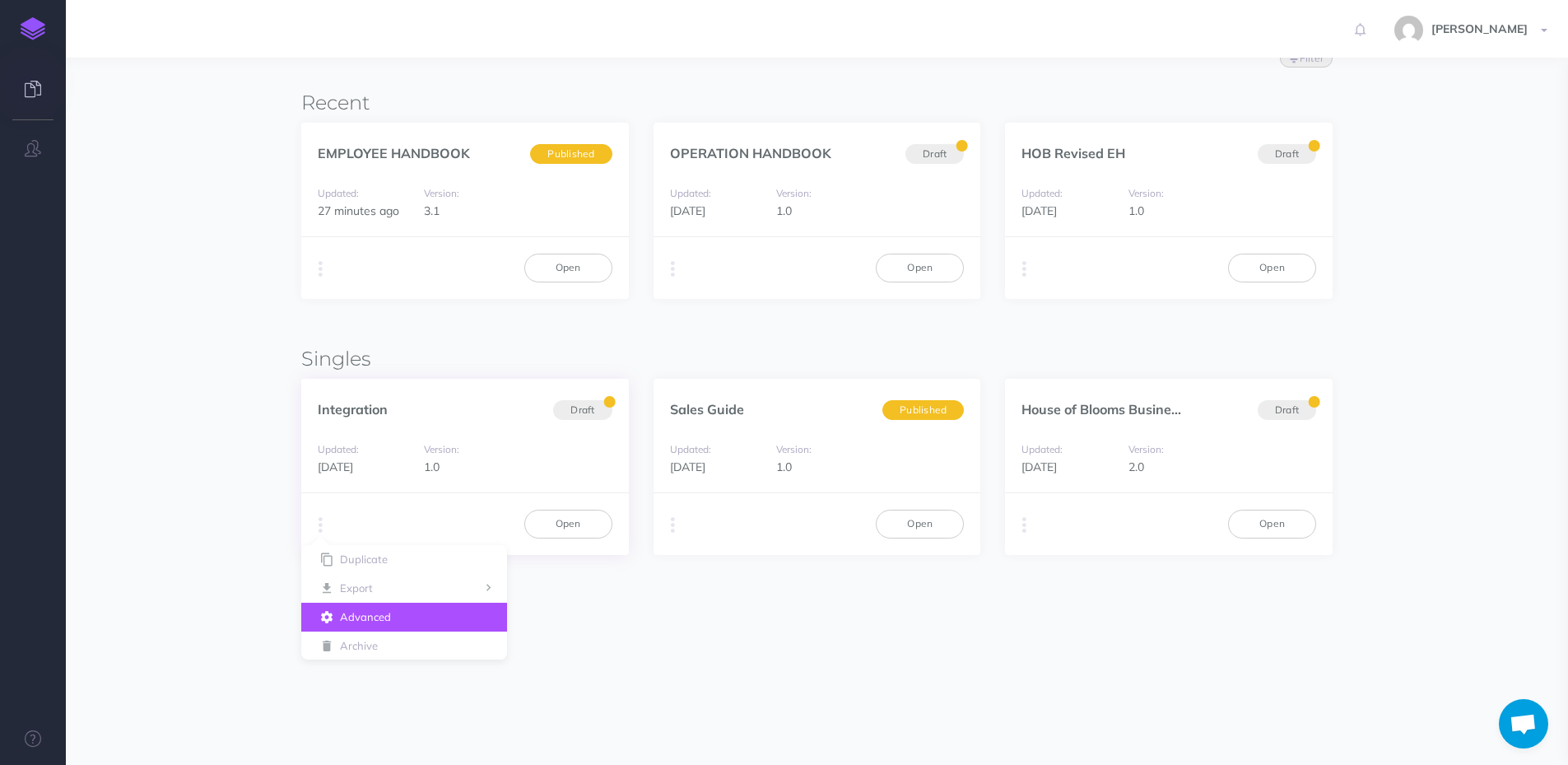
click at [435, 618] on button "Advanced" at bounding box center [403, 617] width 206 height 29
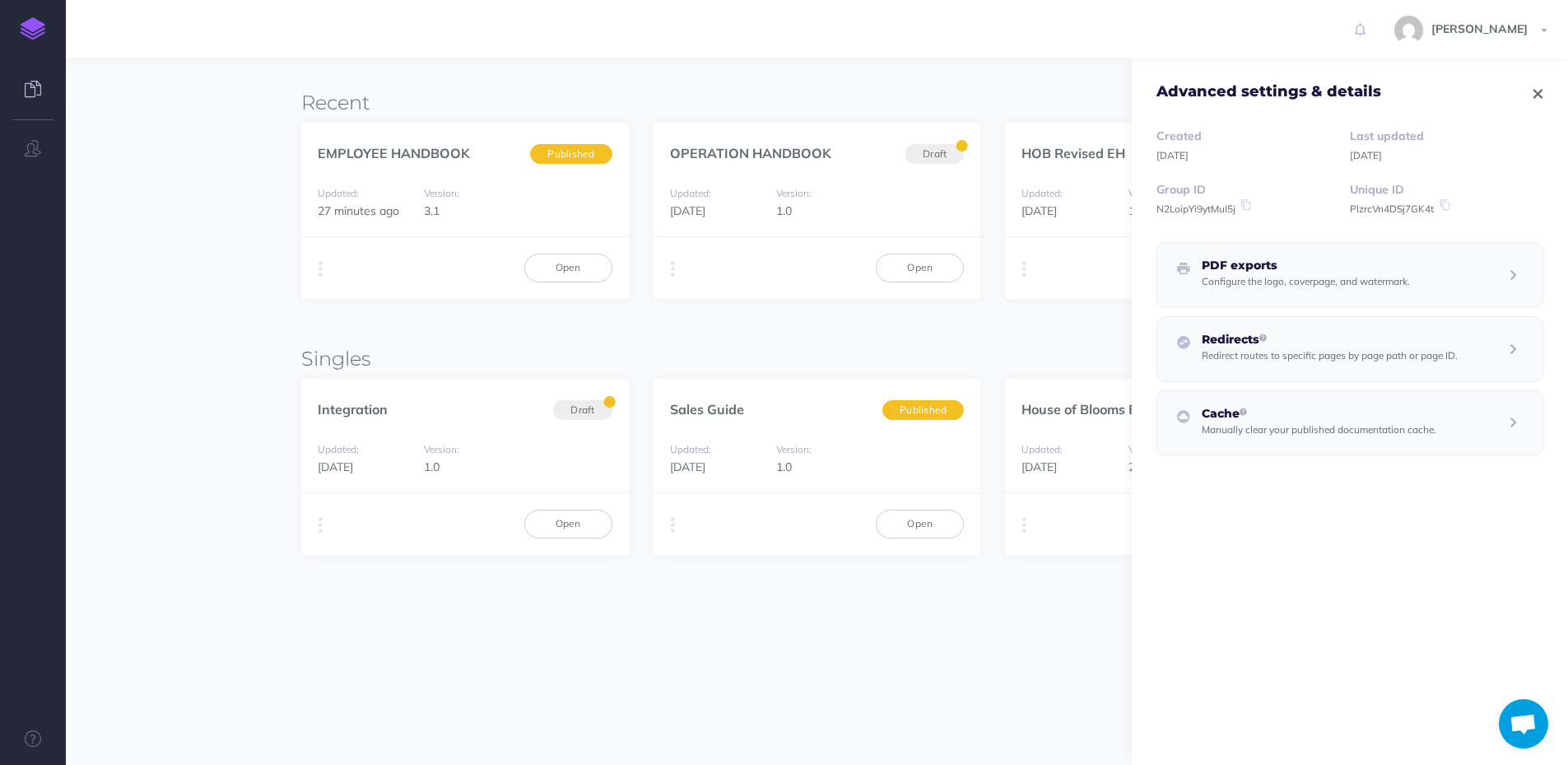
click at [1533, 92] on icon "button" at bounding box center [1537, 94] width 9 height 12
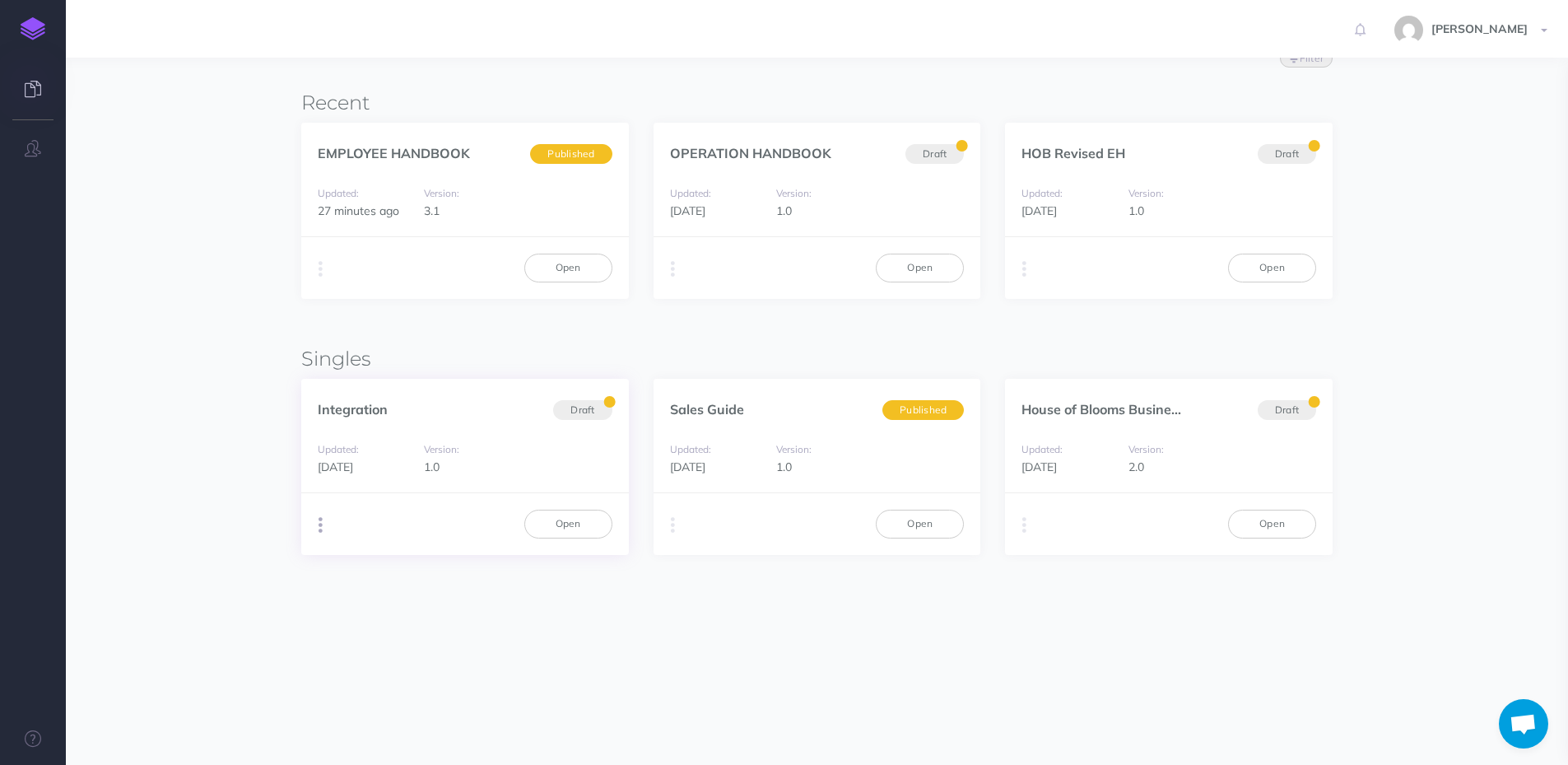
click at [325, 531] on button "button" at bounding box center [321, 525] width 16 height 25
click at [418, 648] on button "Archive" at bounding box center [403, 646] width 206 height 29
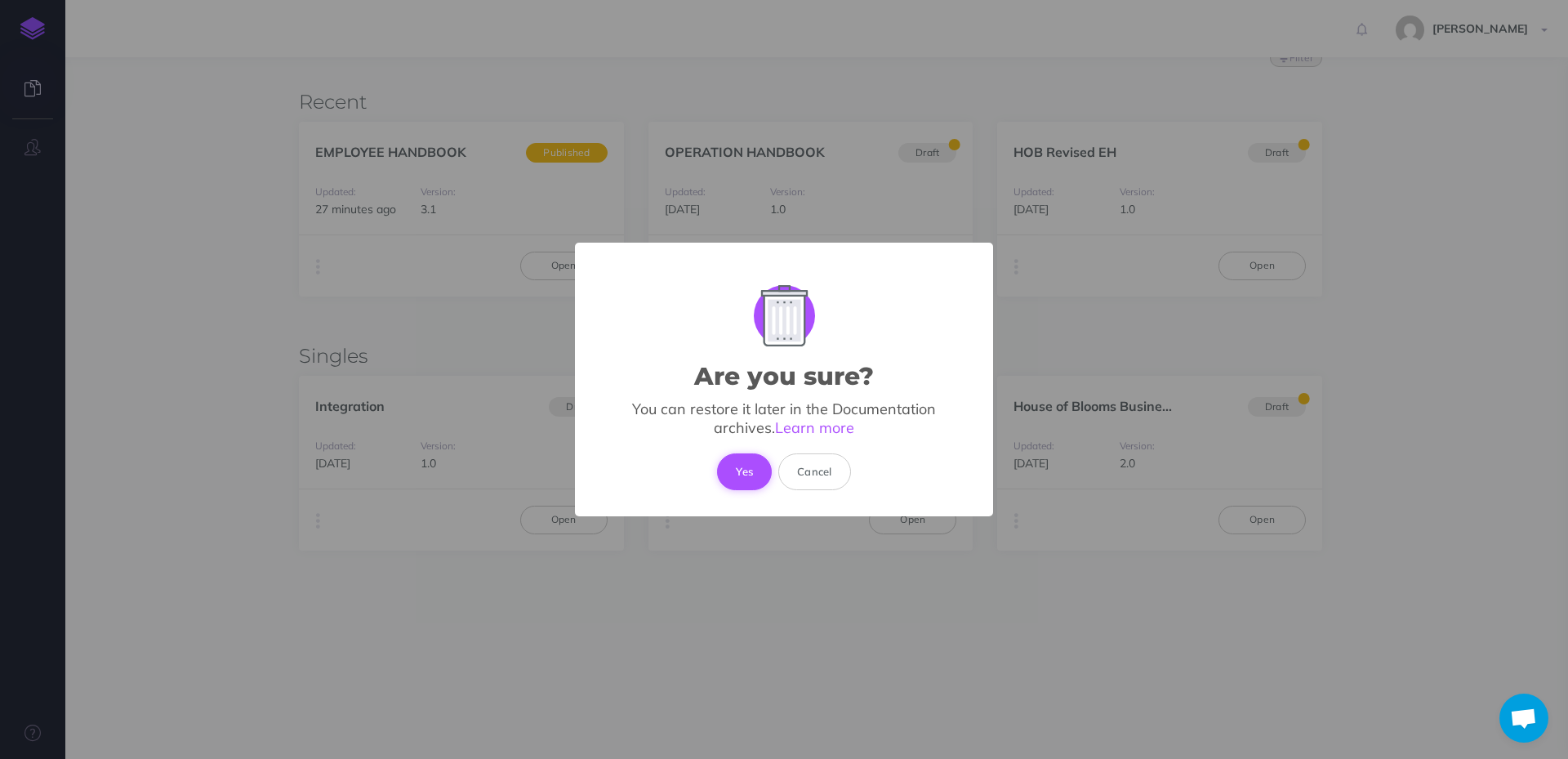
click at [748, 475] on button "Yes" at bounding box center [745, 471] width 55 height 35
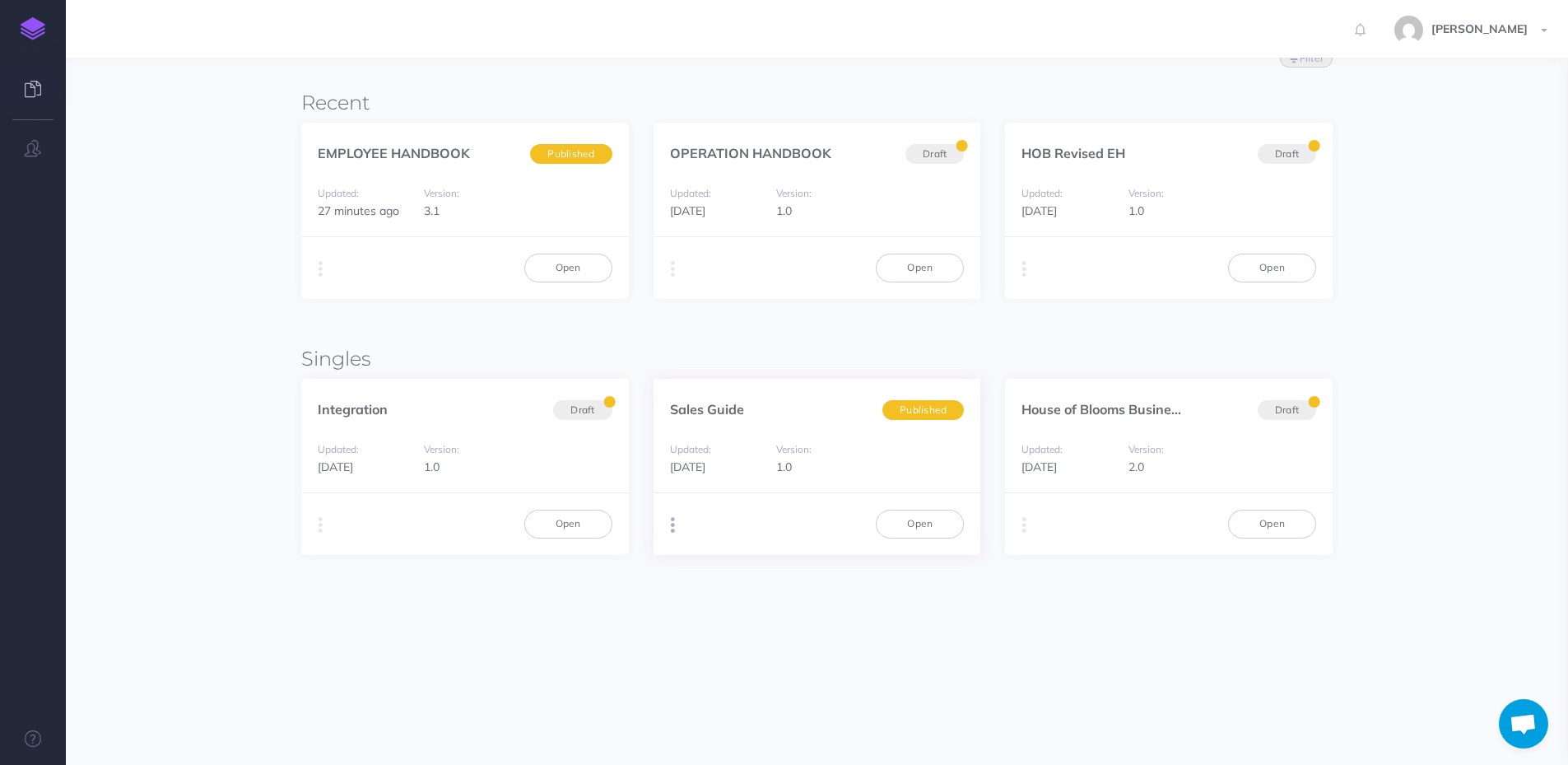
click at [668, 525] on button "button" at bounding box center [673, 525] width 16 height 25
click at [1020, 580] on button "PDF Beta" at bounding box center [961, 587] width 206 height 29
click at [1537, 87] on div at bounding box center [1527, 93] width 32 height 27
click at [1024, 269] on icon "button" at bounding box center [1024, 268] width 4 height 23
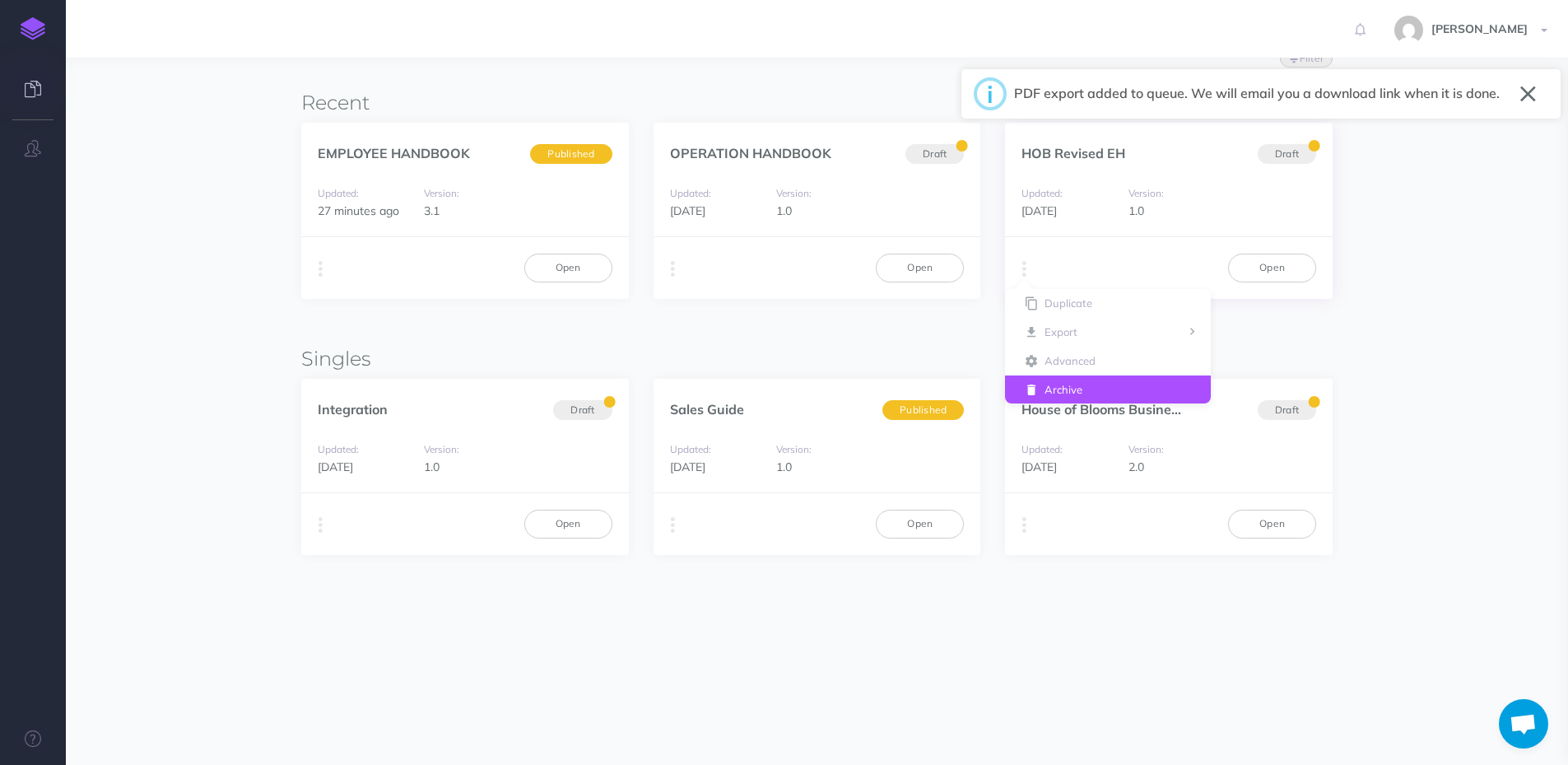
click at [1048, 384] on button "Archive" at bounding box center [1107, 389] width 206 height 29
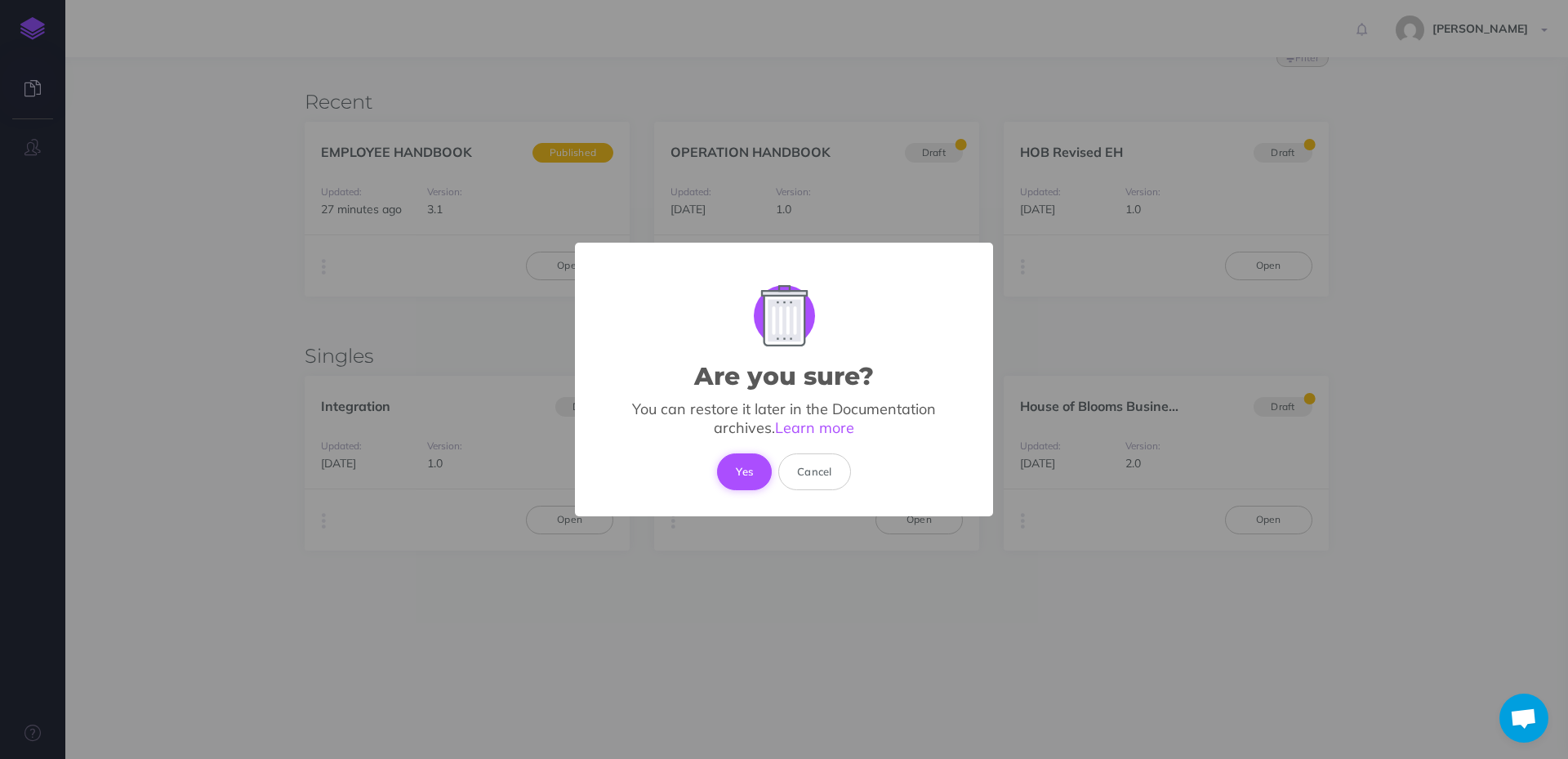
click at [748, 474] on button "Yes" at bounding box center [745, 471] width 55 height 35
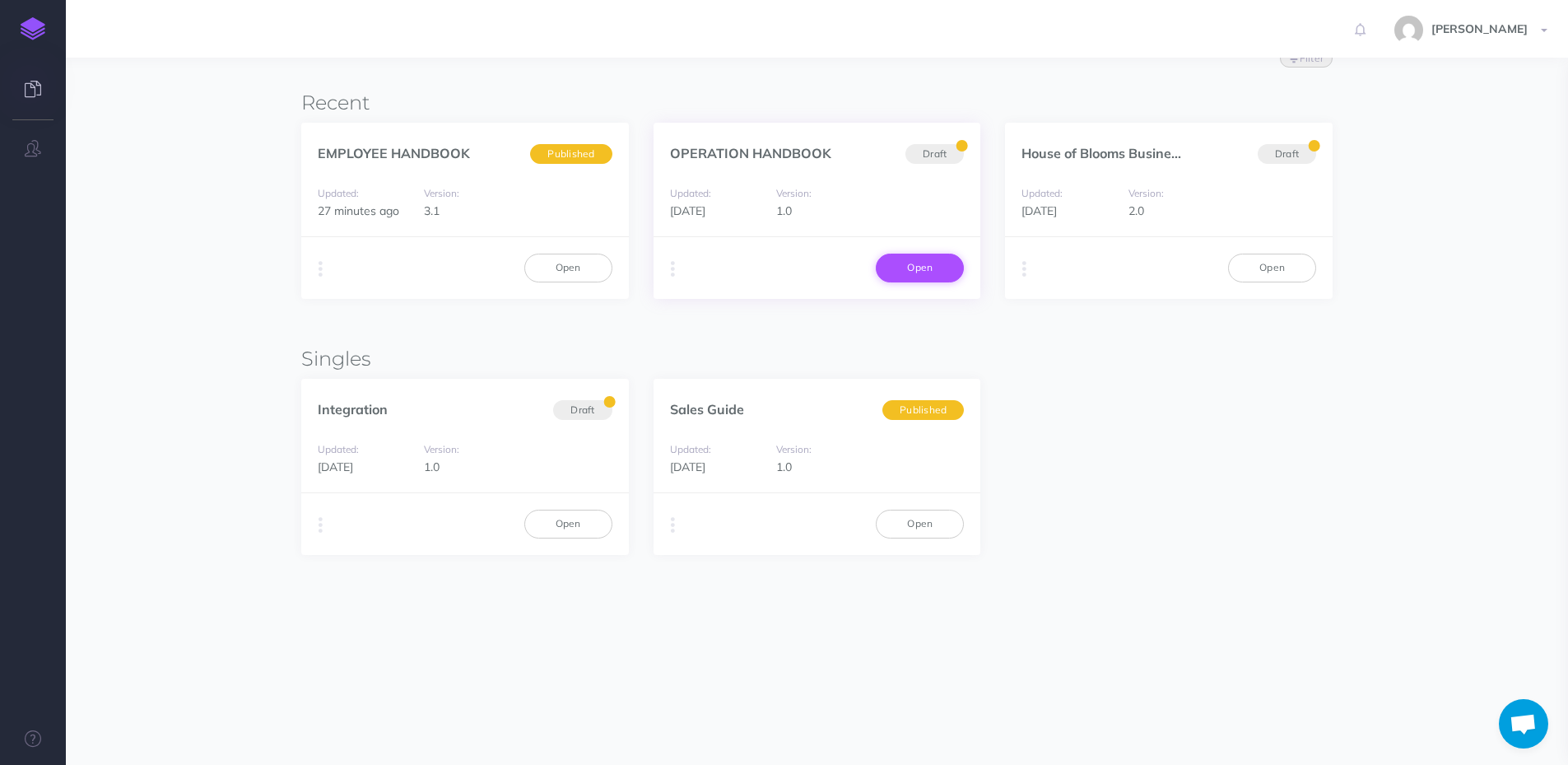
click at [927, 263] on link "Open" at bounding box center [920, 267] width 88 height 28
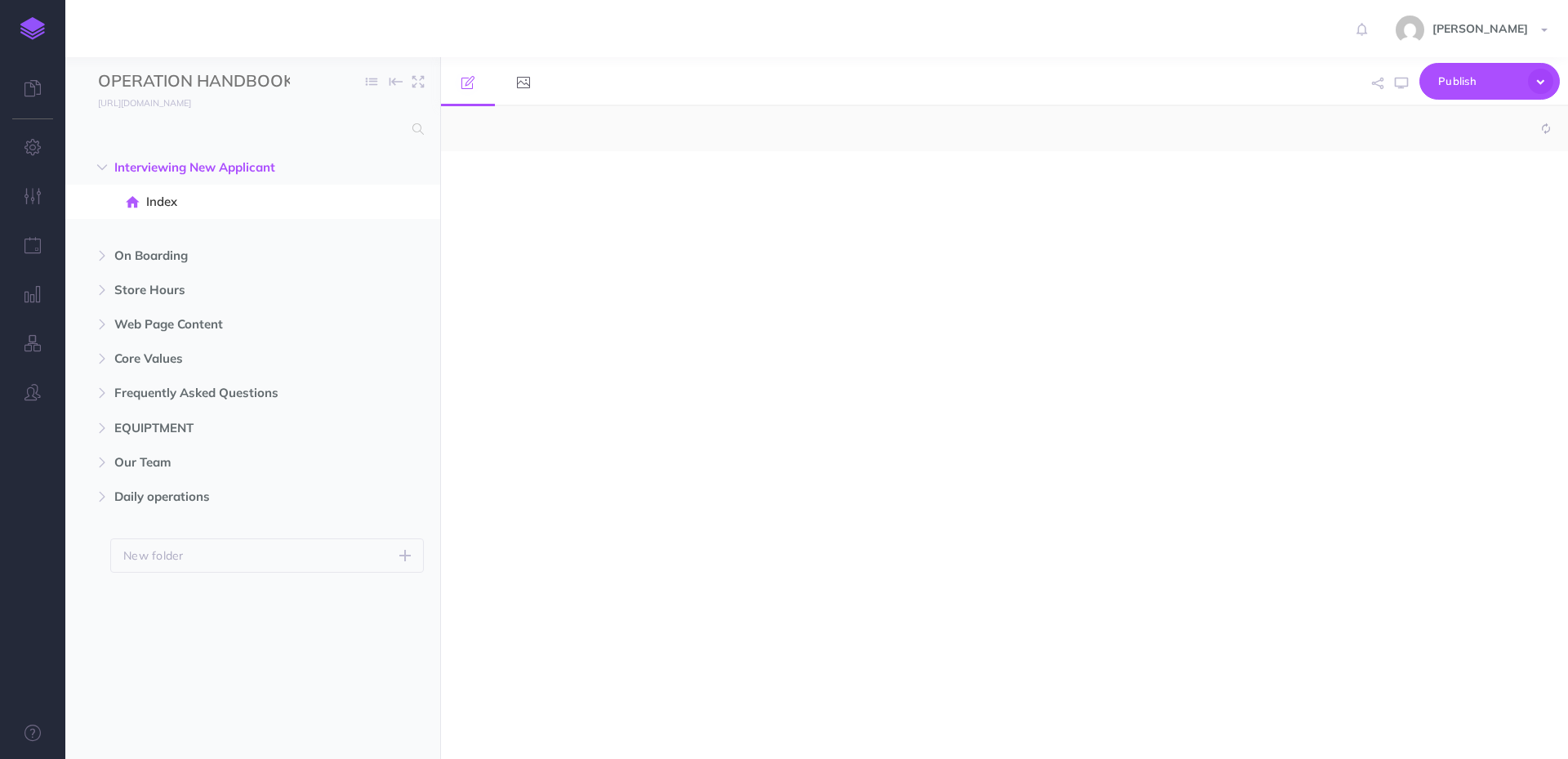
select select "null"
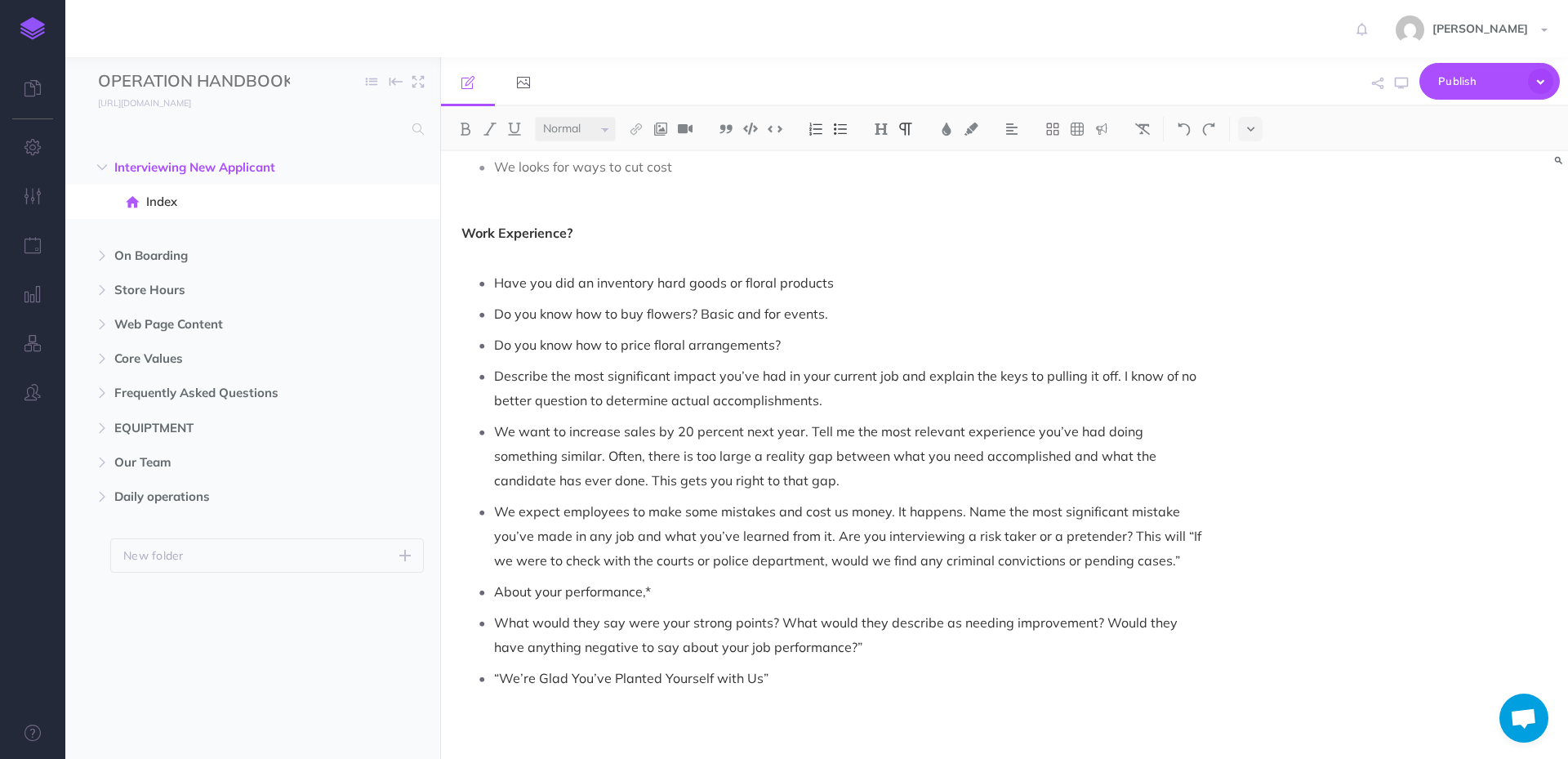
scroll to position [842, 0]
click at [168, 253] on span "On Boarding" at bounding box center [218, 255] width 208 height 20
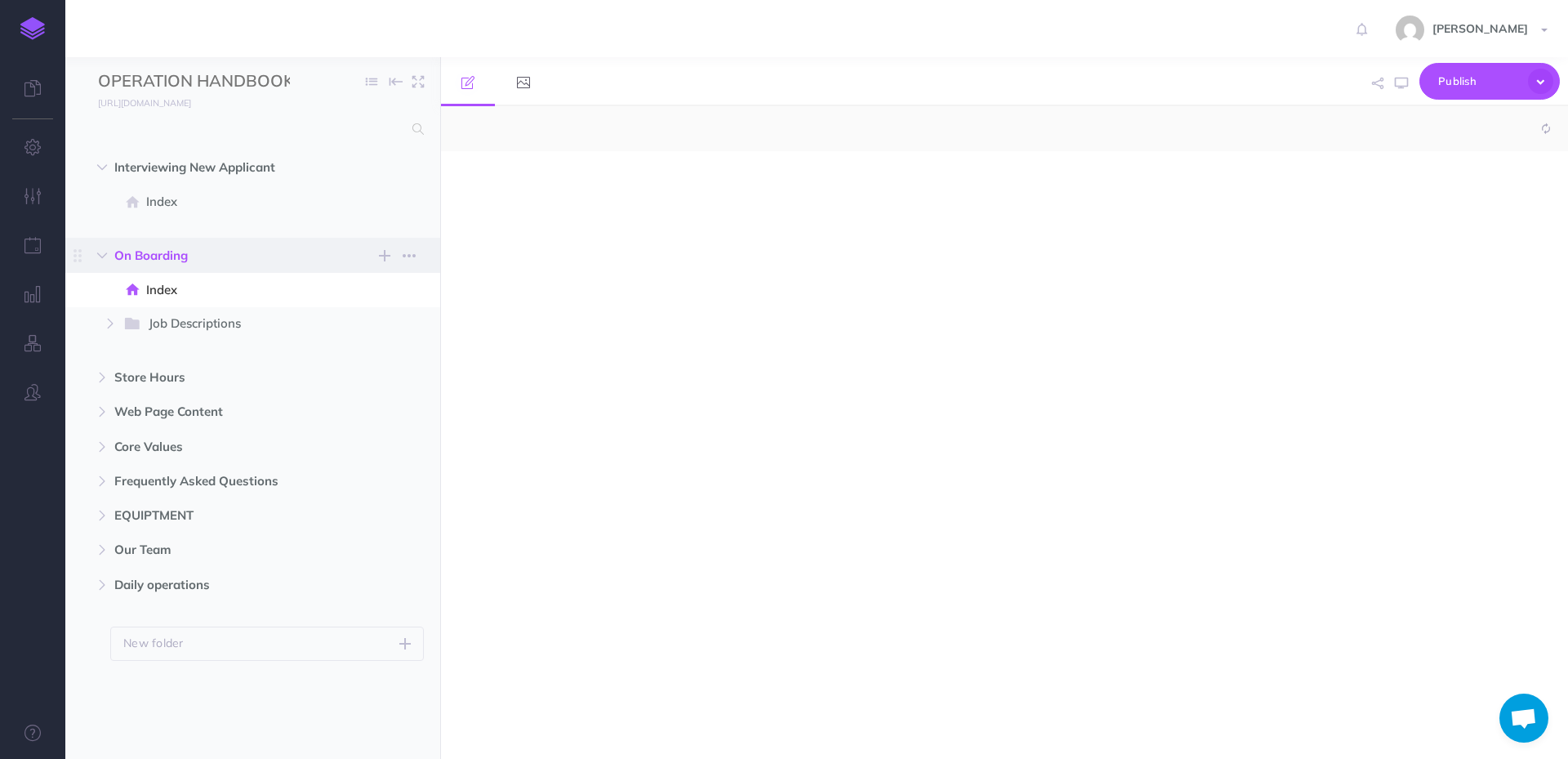
select select "null"
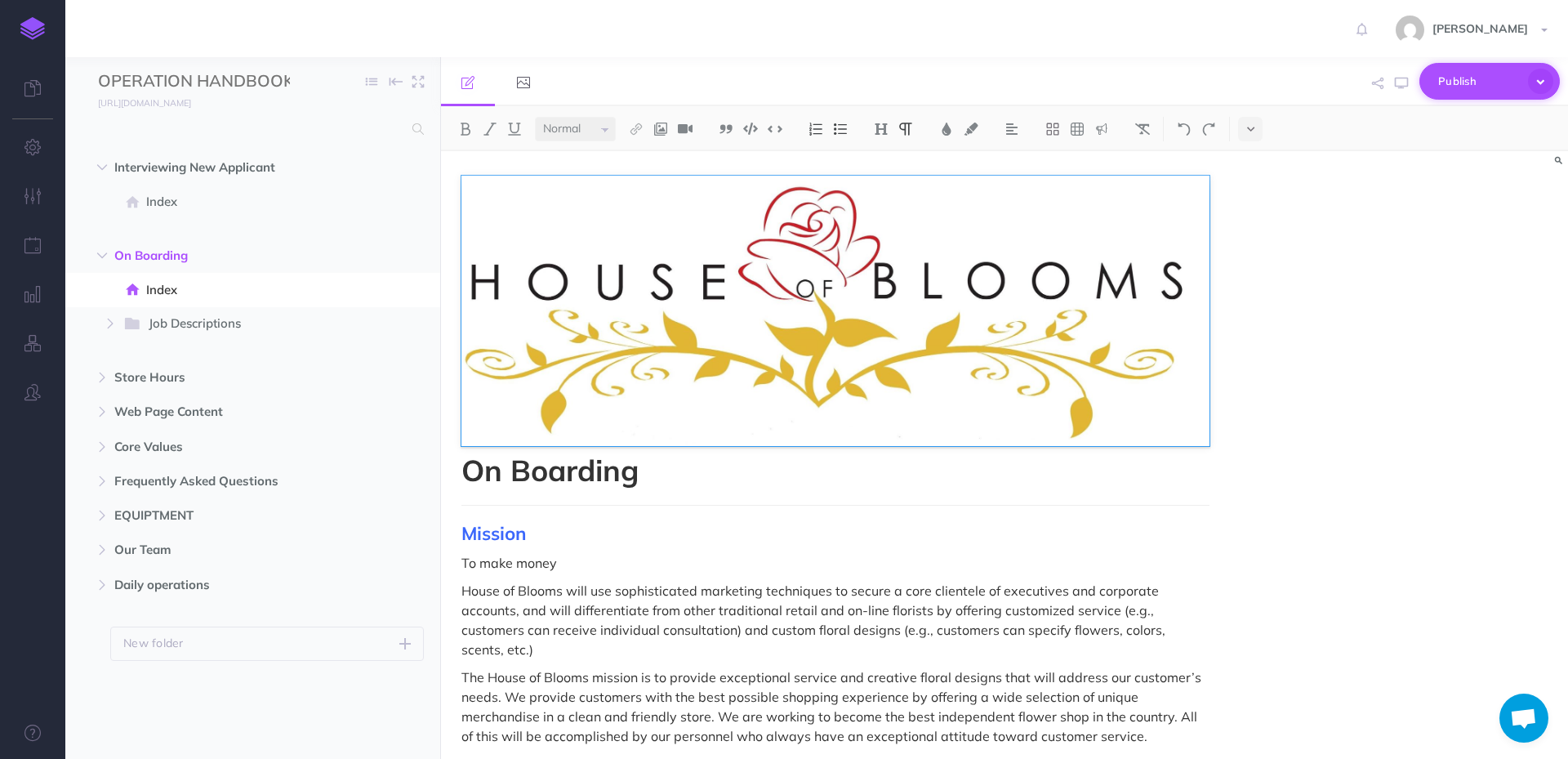
click at [1489, 81] on span "Publish" at bounding box center [1478, 82] width 82 height 26
click at [1428, 191] on p "Publish Protection" at bounding box center [1463, 189] width 164 height 15
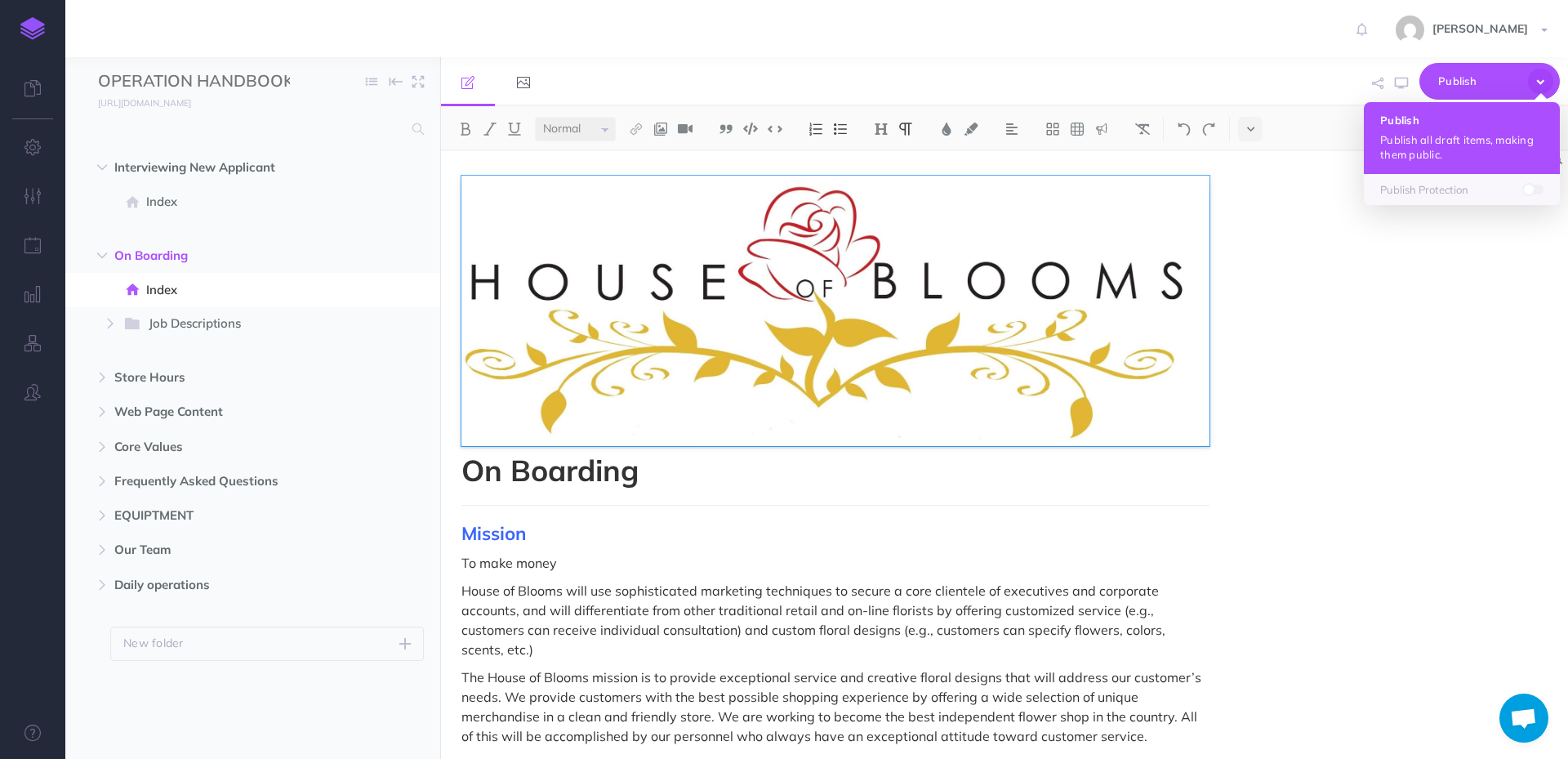
click at [1422, 126] on h4 "Publish" at bounding box center [1463, 120] width 164 height 12
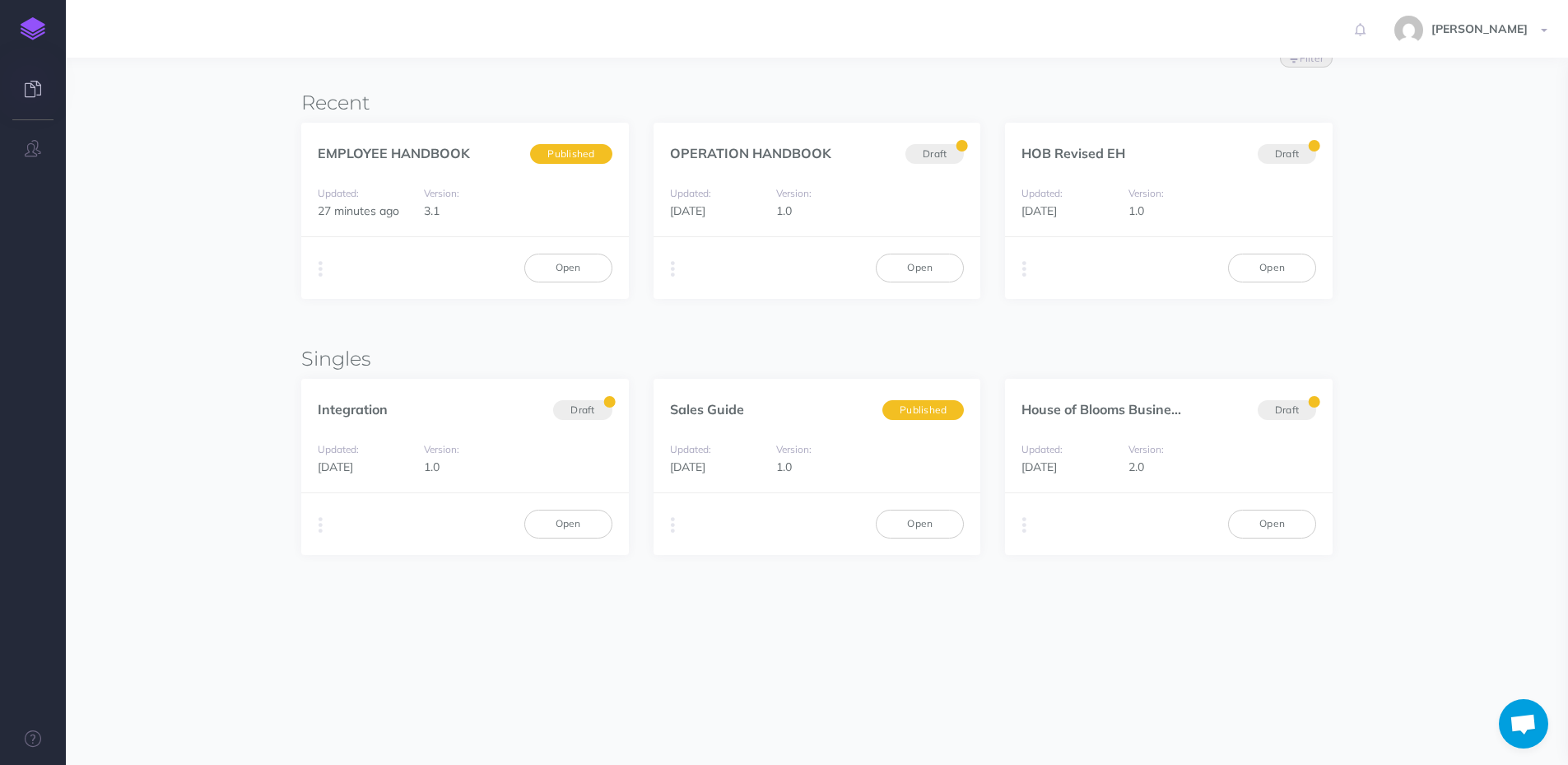
scroll to position [28, 0]
click at [569, 527] on link "Open" at bounding box center [568, 524] width 88 height 28
click at [315, 524] on button "button" at bounding box center [321, 525] width 16 height 25
click at [360, 642] on button "Archive" at bounding box center [403, 646] width 206 height 29
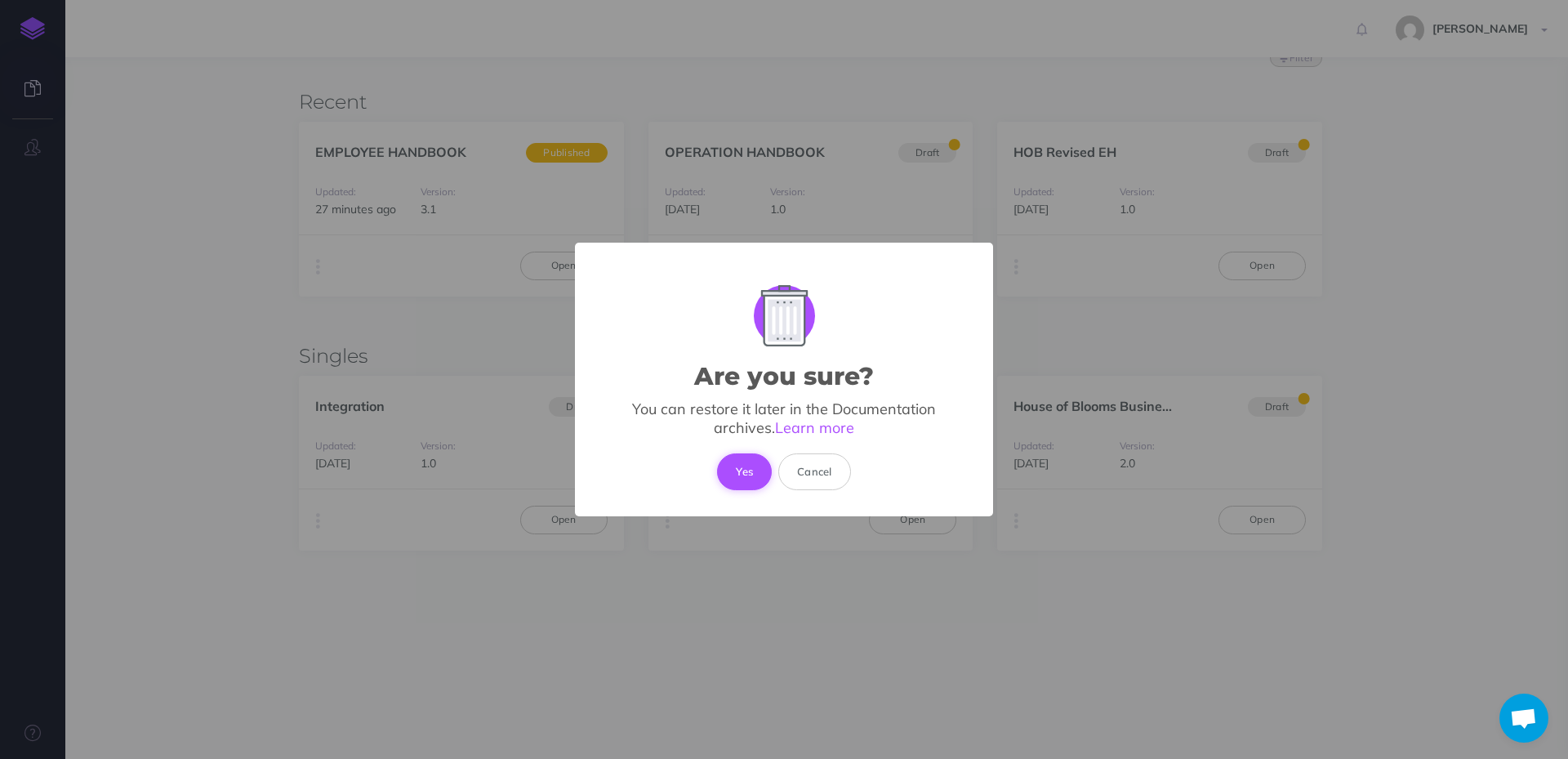
click at [742, 468] on button "Yes" at bounding box center [745, 471] width 55 height 35
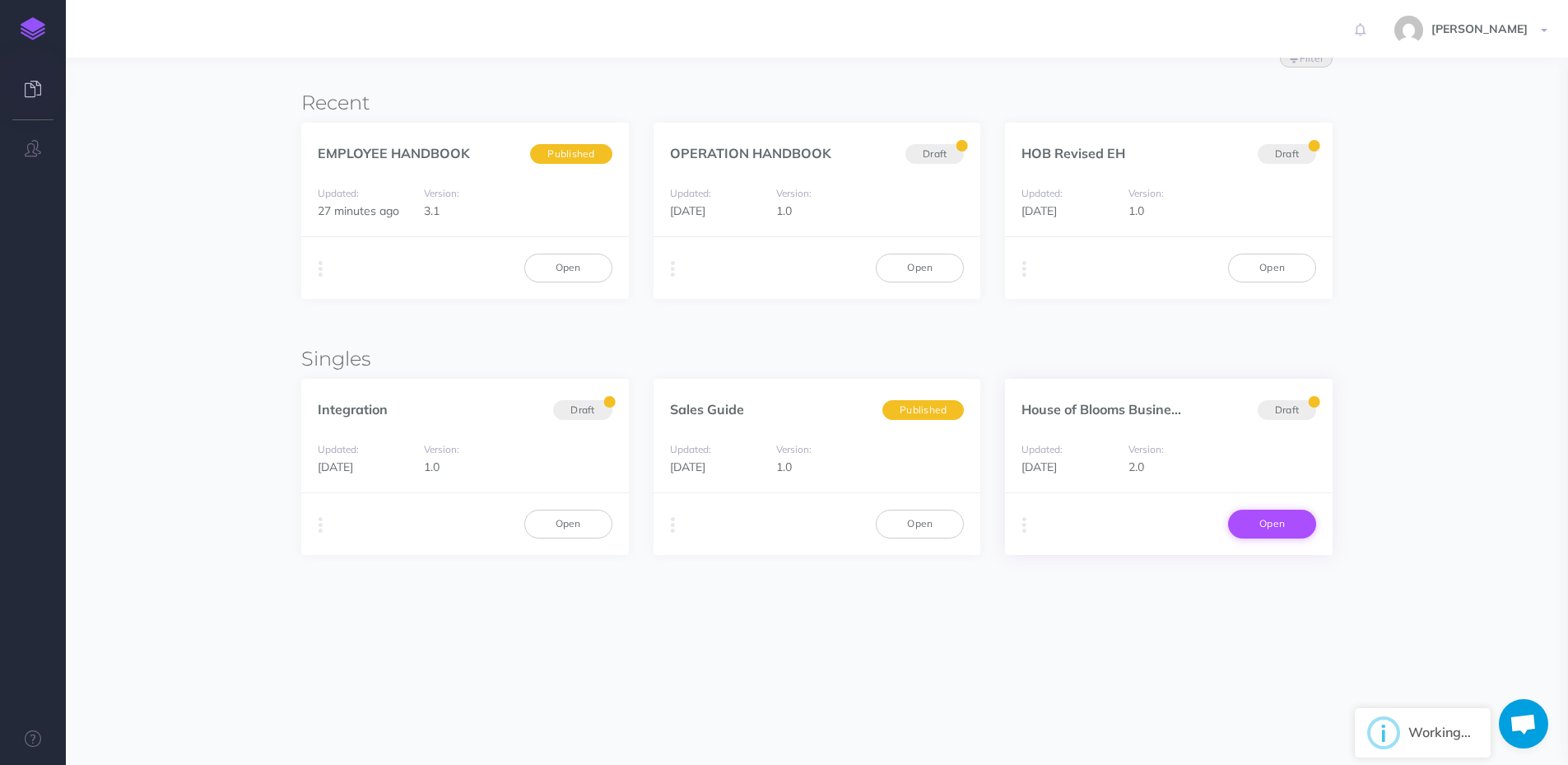
click at [1281, 529] on link "Open" at bounding box center [1271, 524] width 88 height 28
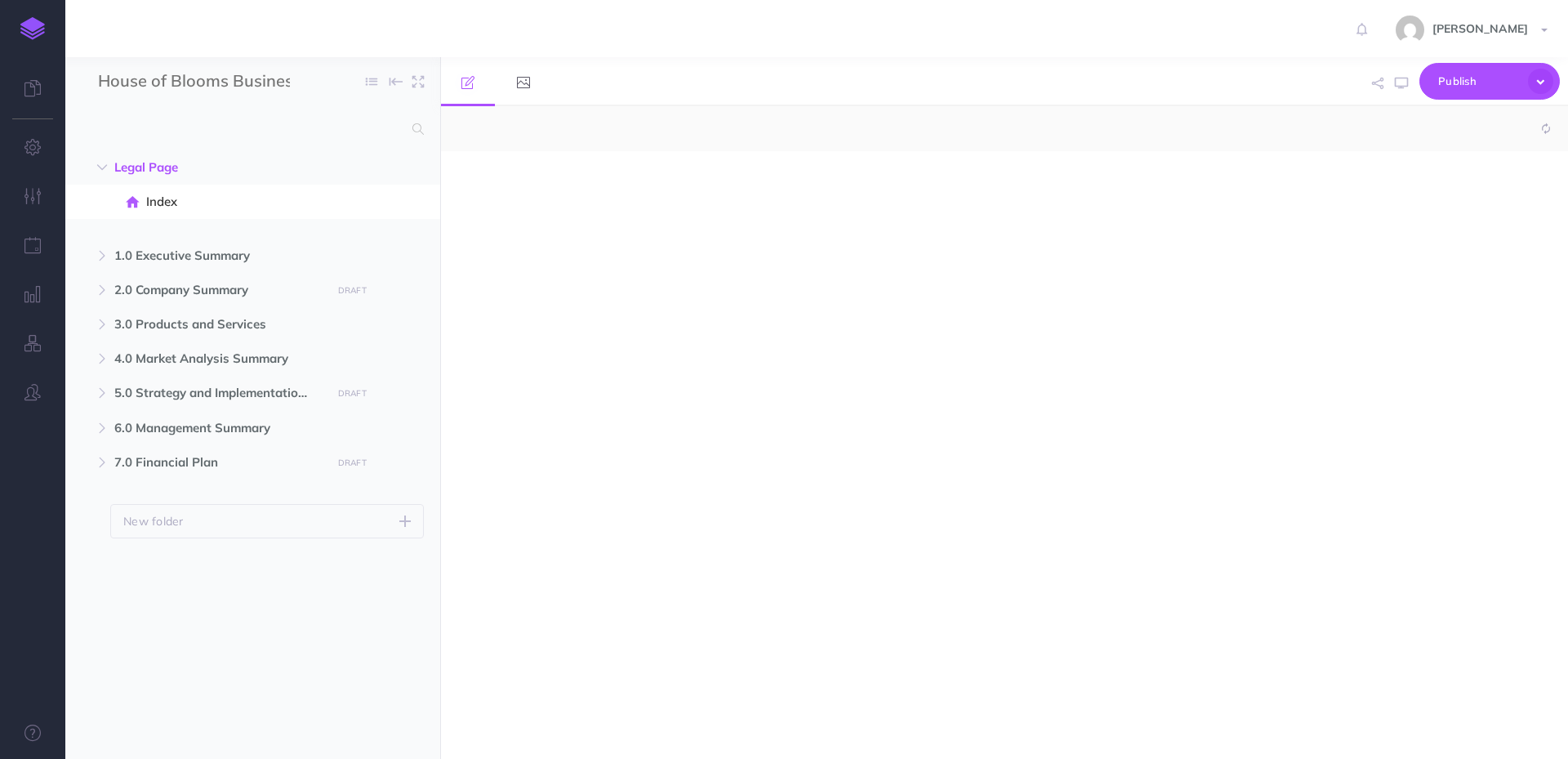
select select "null"
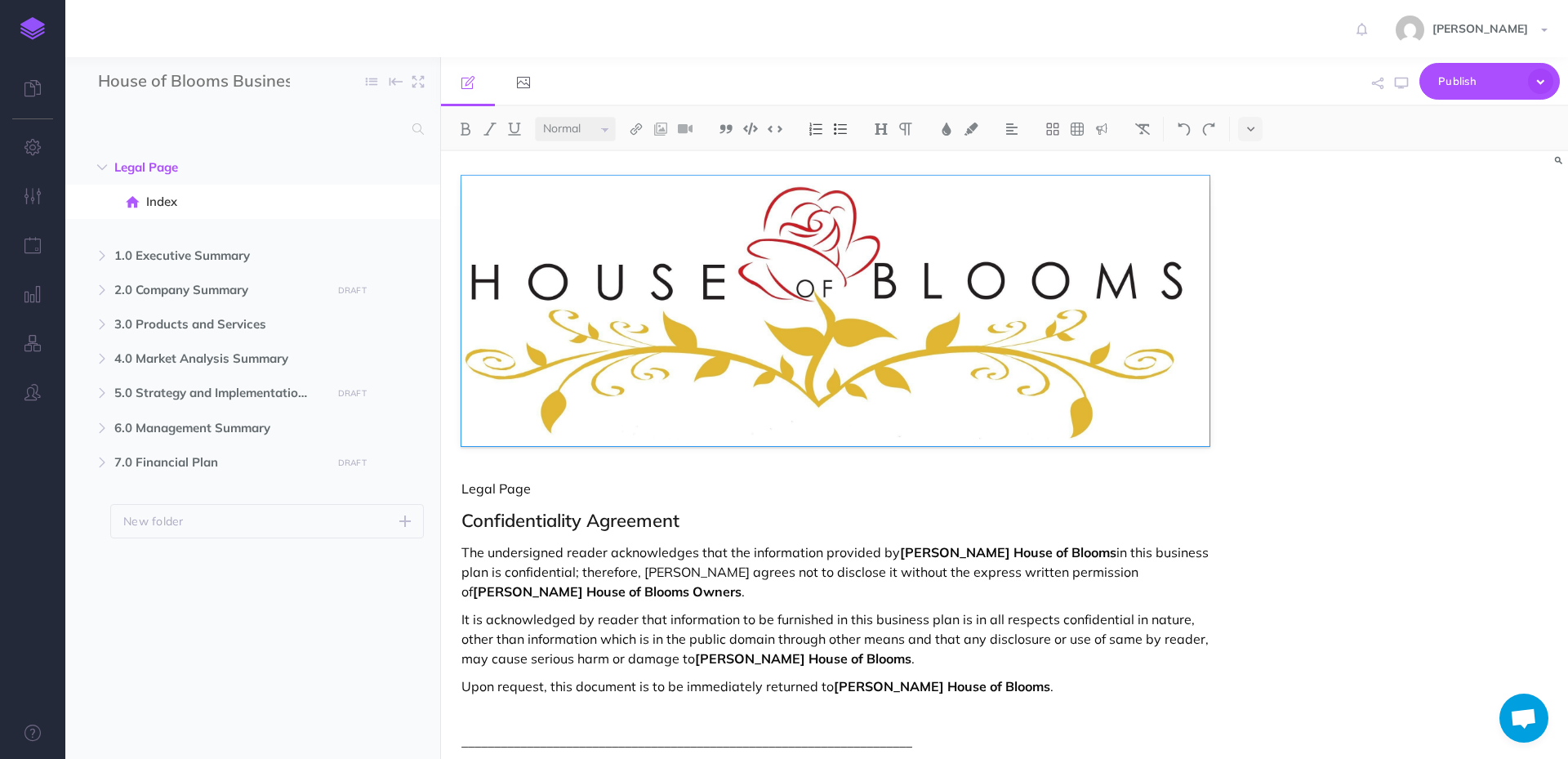
scroll to position [28, 0]
click at [1500, 74] on span "Publish" at bounding box center [1478, 82] width 82 height 26
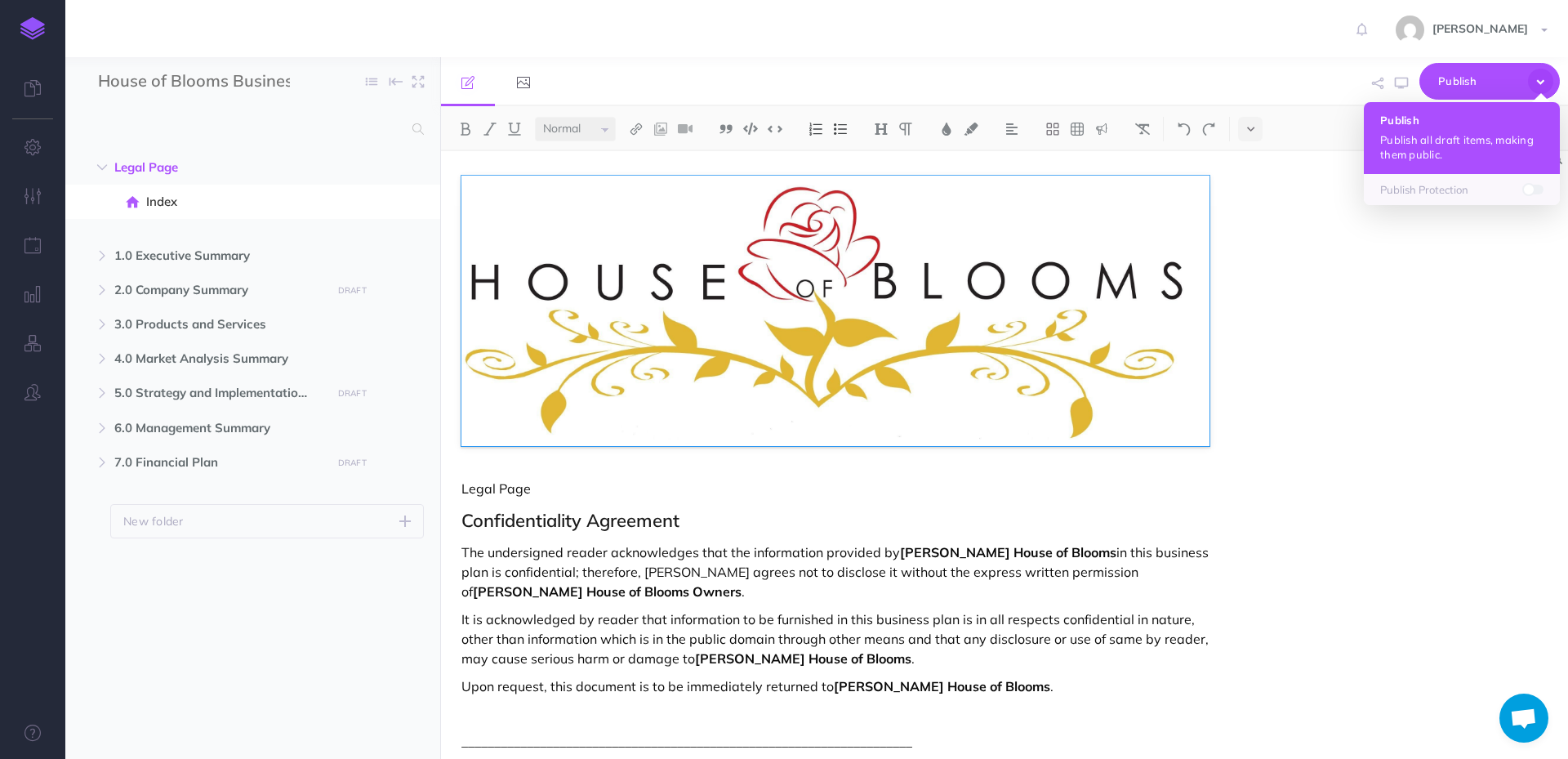
click at [1455, 134] on p "Publish all draft items, making them public." at bounding box center [1463, 147] width 164 height 30
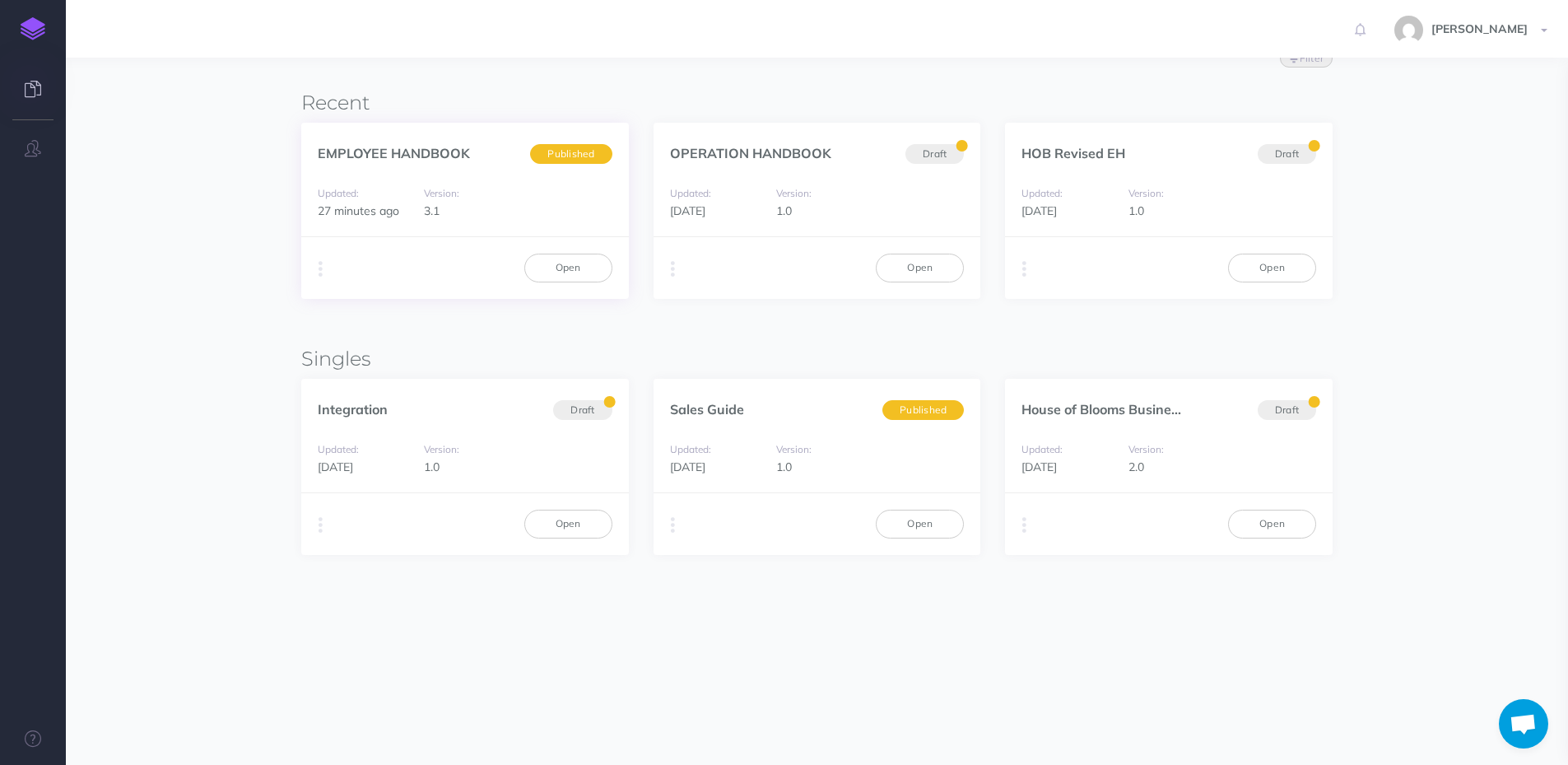
scroll to position [28, 0]
click at [1271, 263] on link "Open" at bounding box center [1271, 267] width 88 height 28
click at [924, 521] on link "Open" at bounding box center [920, 524] width 88 height 28
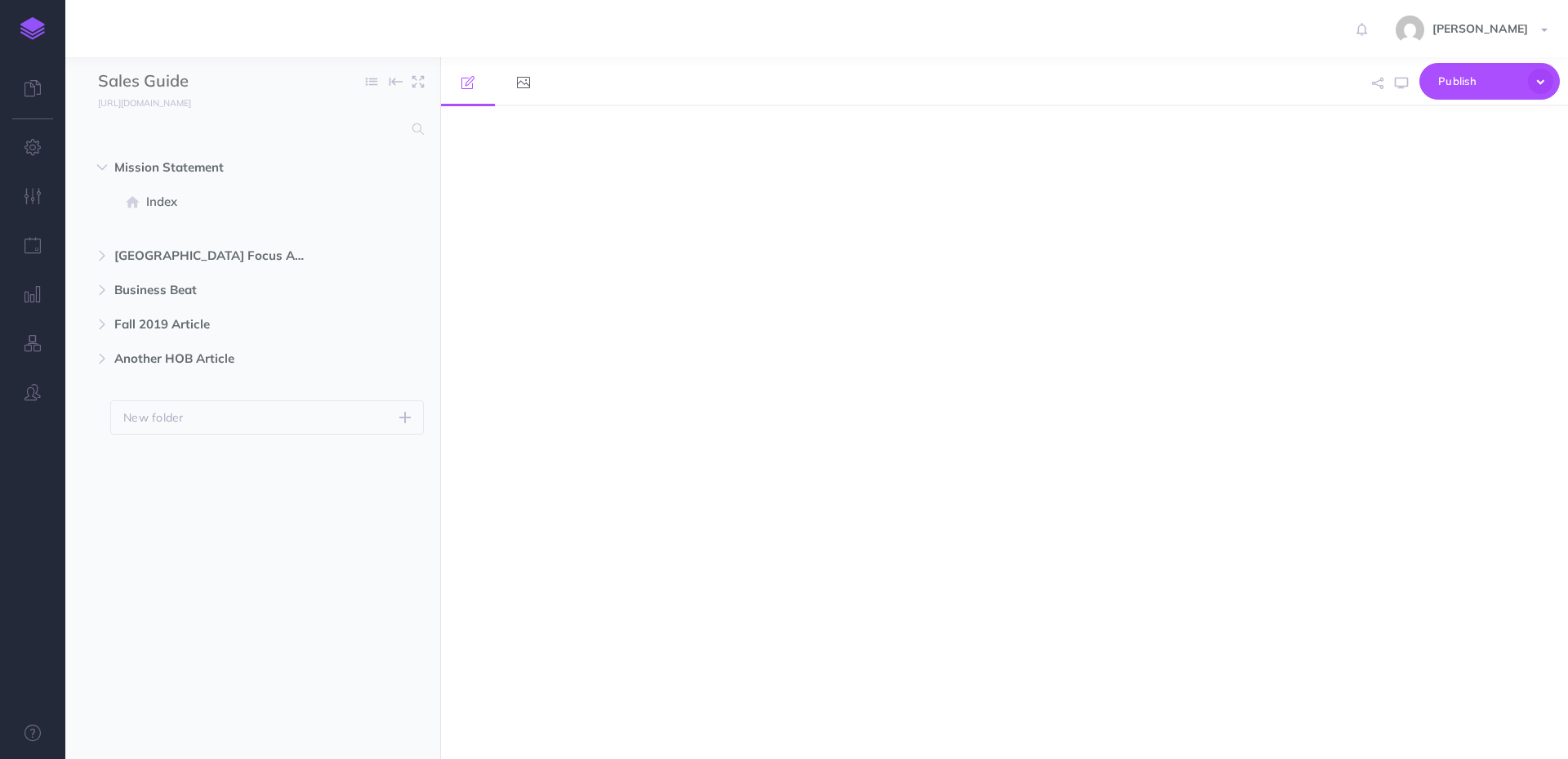
select select "null"
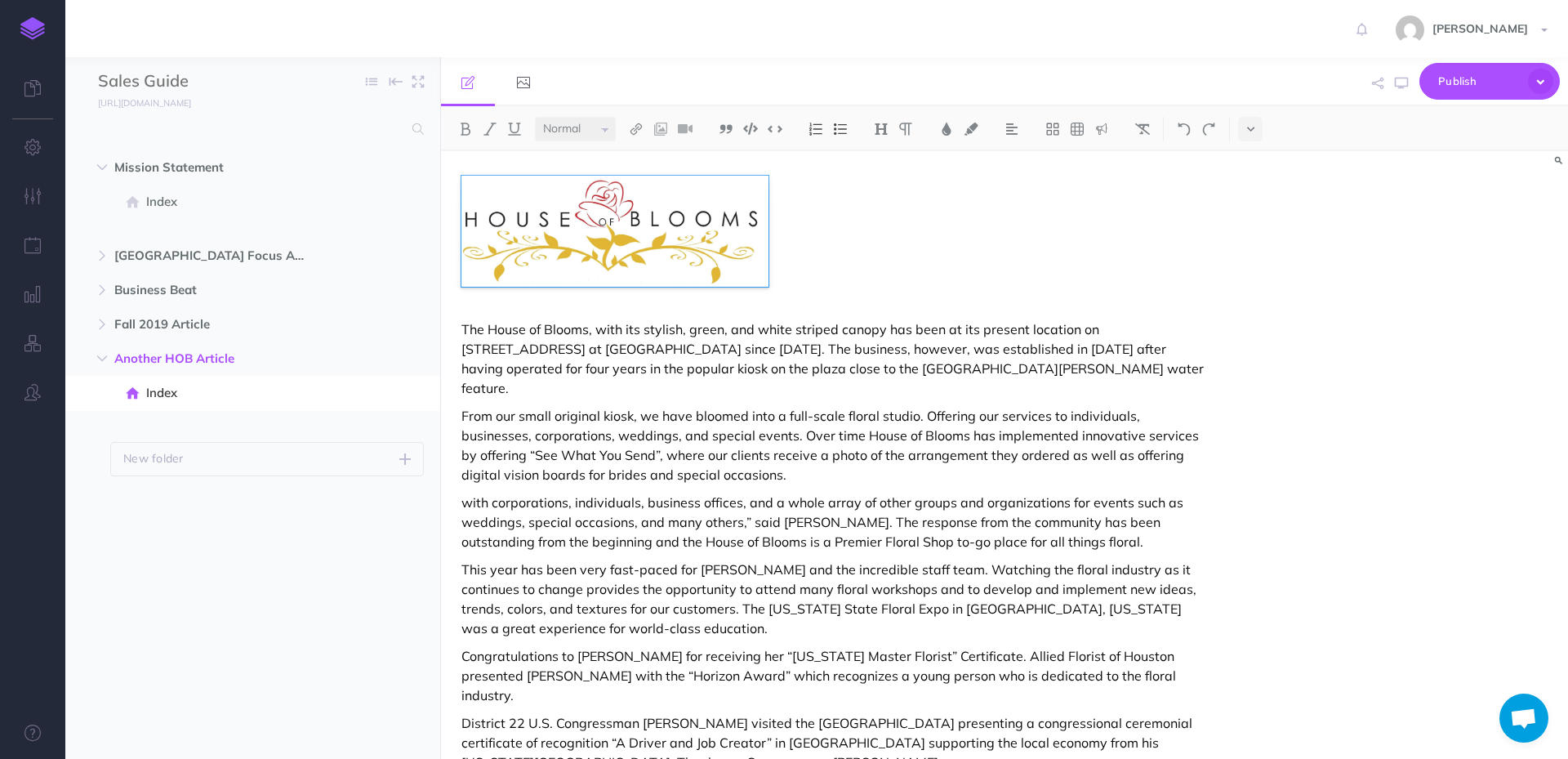
scroll to position [28, 0]
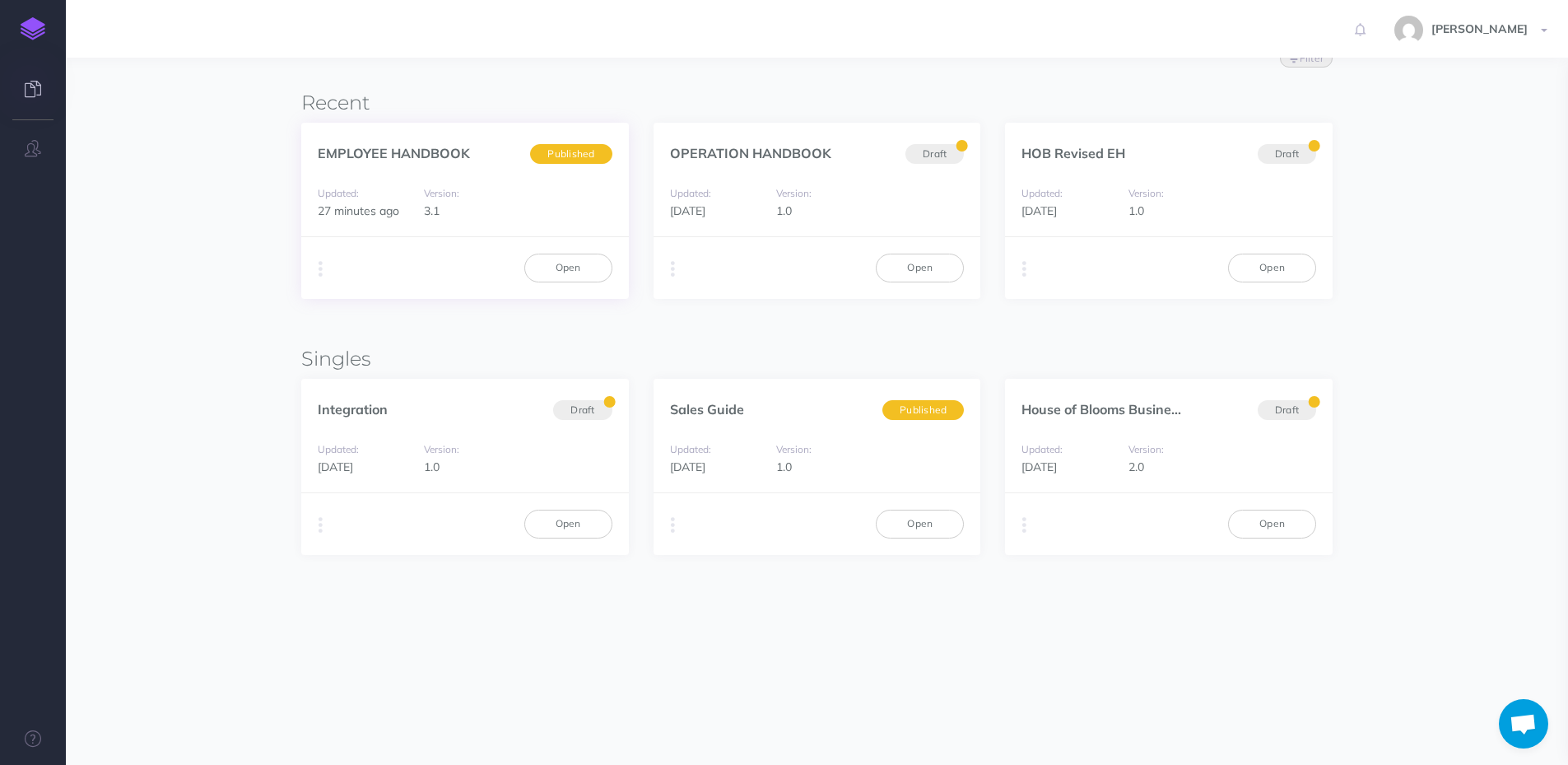
scroll to position [28, 0]
click at [929, 269] on link "Open" at bounding box center [920, 267] width 88 height 28
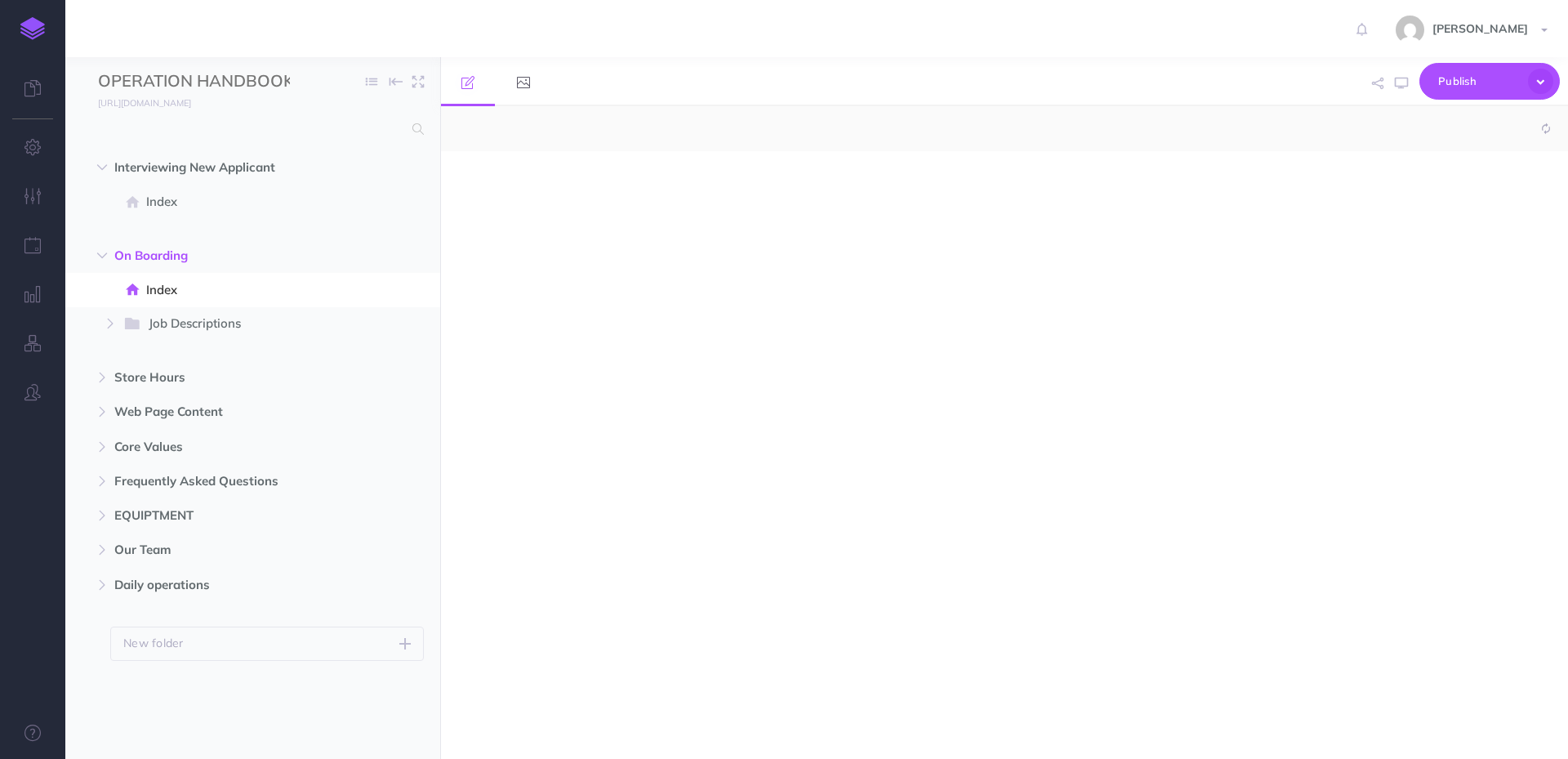
select select "null"
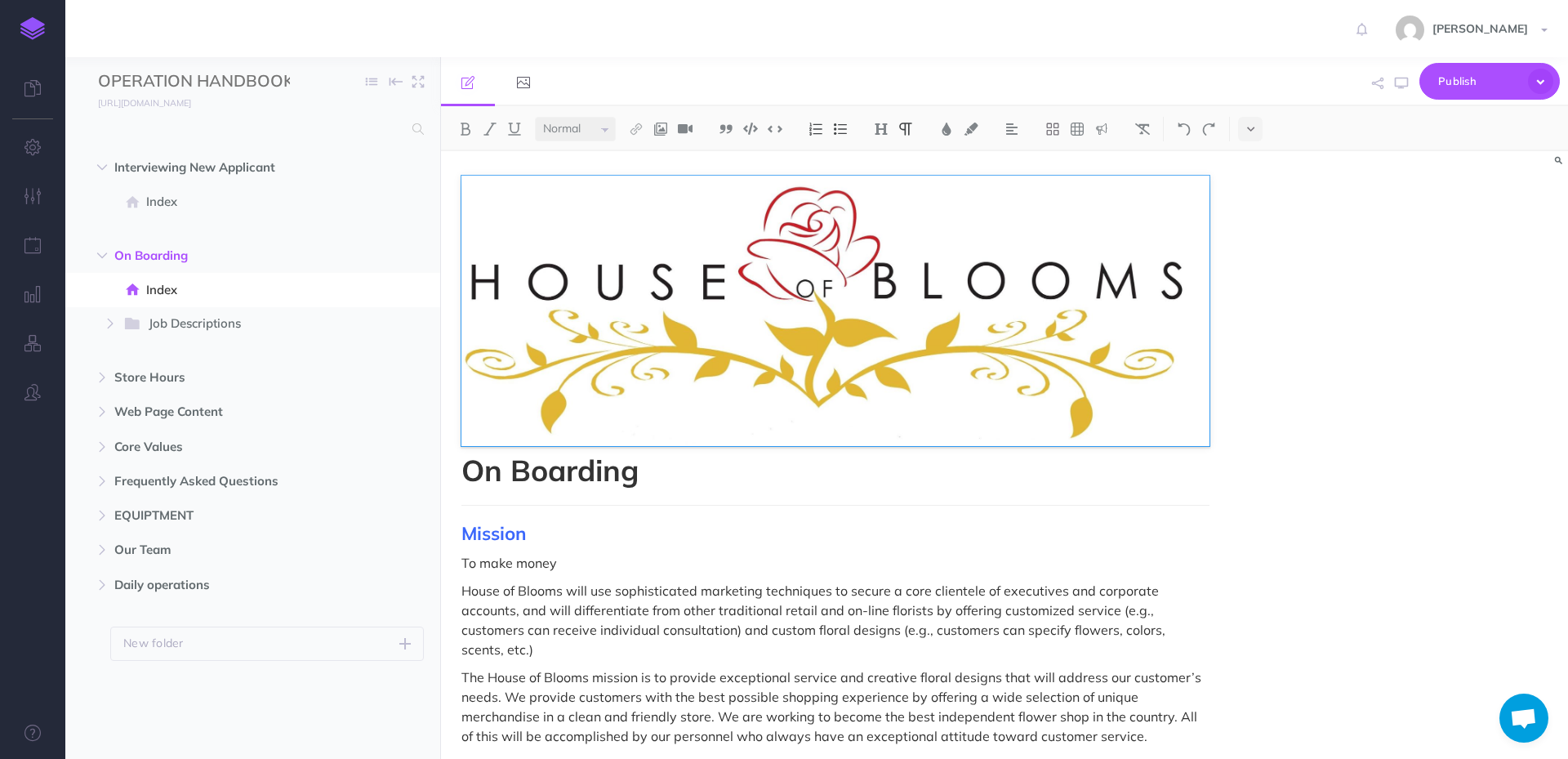
scroll to position [28, 0]
click at [1484, 91] on span "Publish" at bounding box center [1478, 82] width 82 height 26
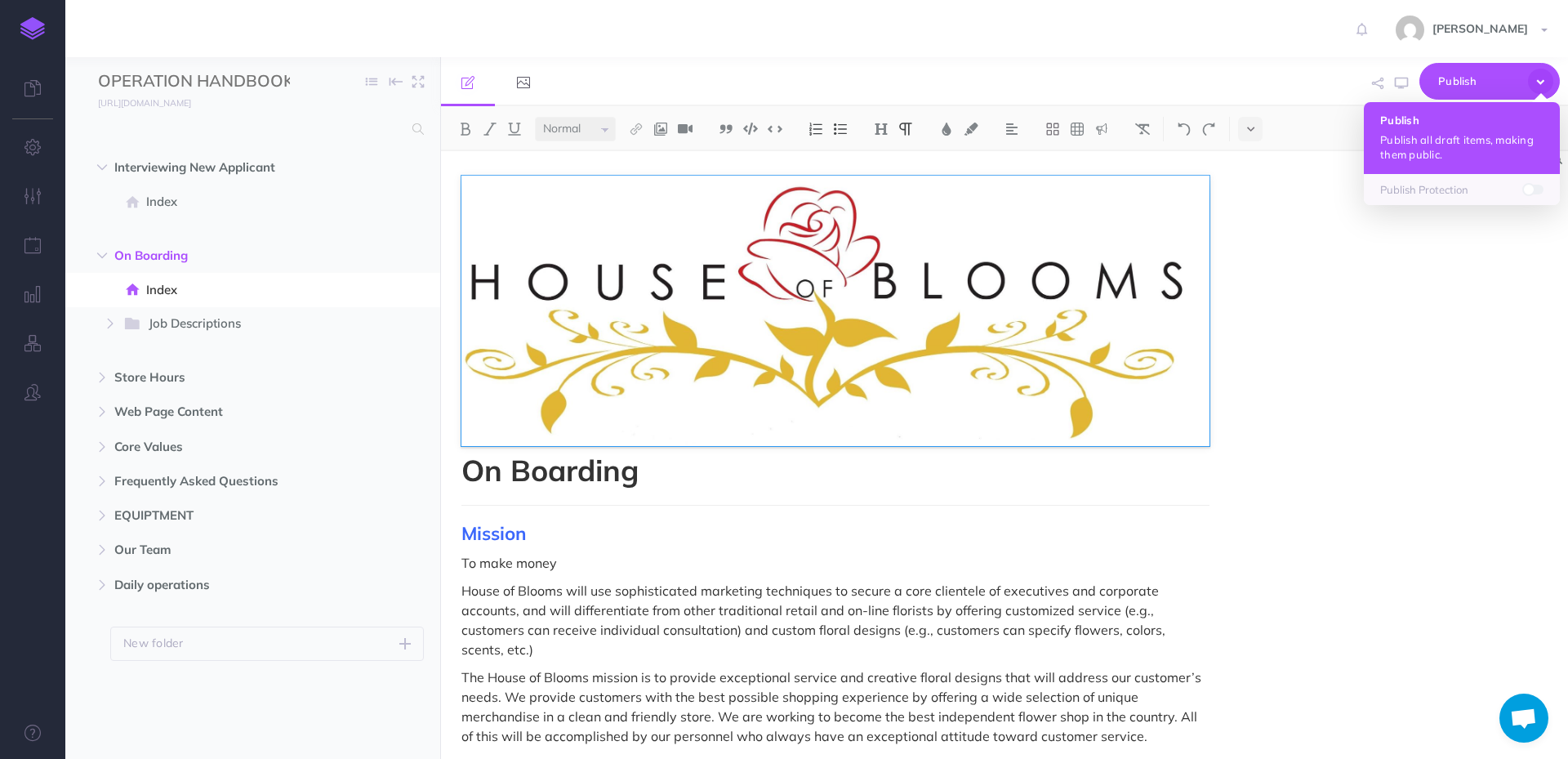
click at [1466, 147] on p "Publish all draft items, making them public." at bounding box center [1463, 147] width 164 height 30
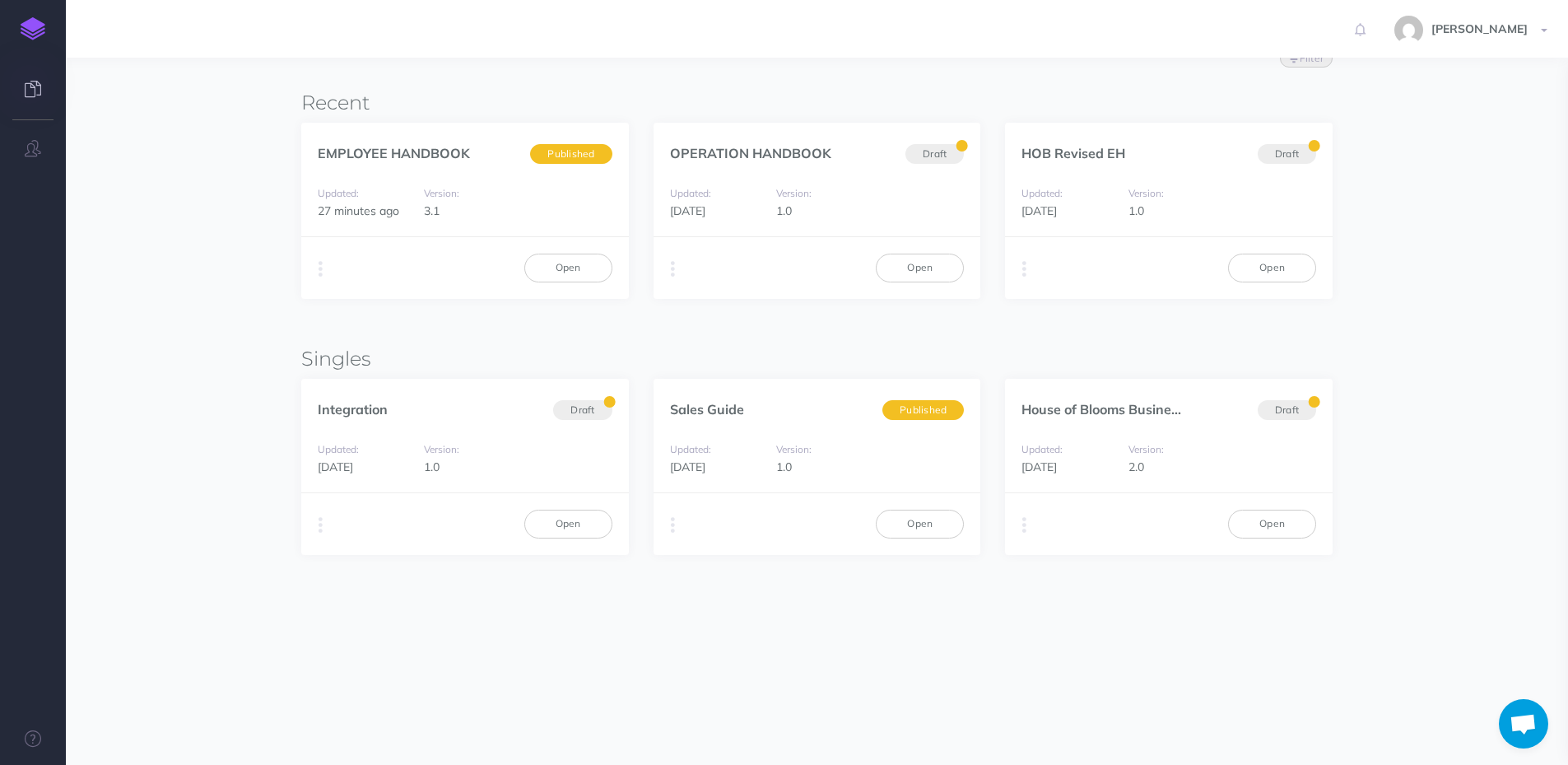
scroll to position [28, 0]
click at [1280, 524] on link "Open" at bounding box center [1271, 524] width 88 height 28
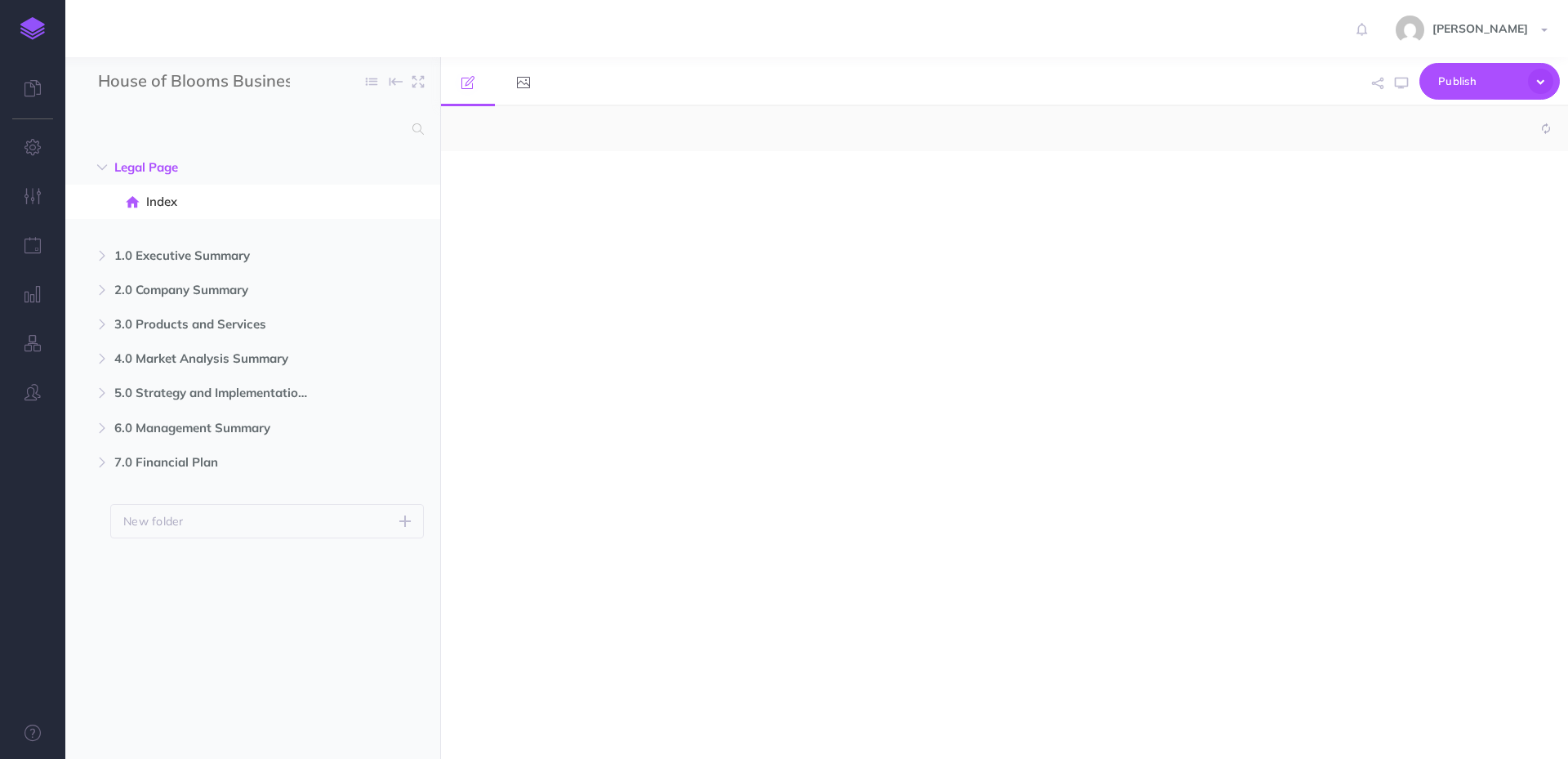
select select "null"
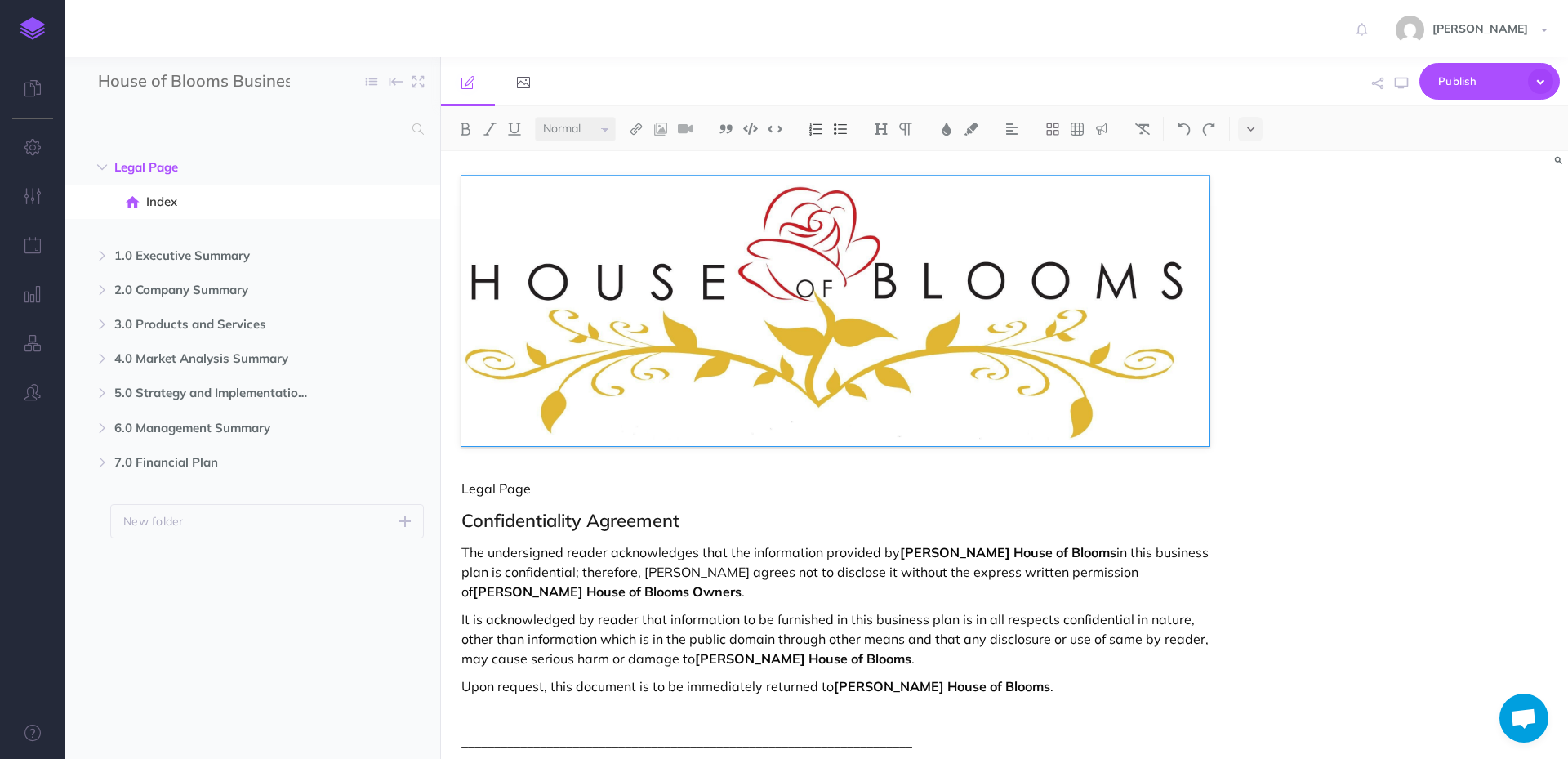
scroll to position [28, 0]
click at [1512, 83] on span "Publish" at bounding box center [1478, 82] width 82 height 26
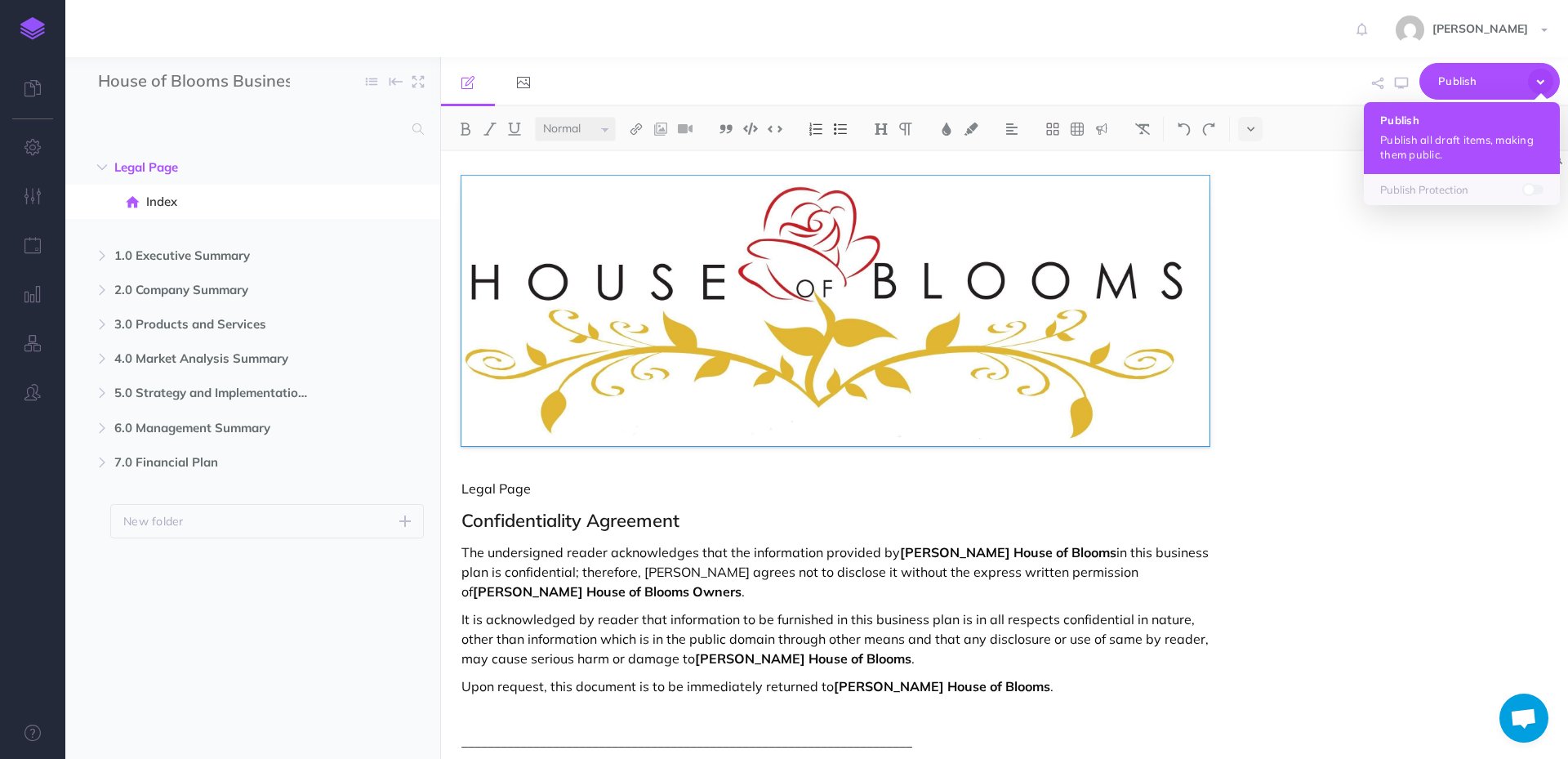
click at [1452, 141] on p "Publish all draft items, making them public." at bounding box center [1463, 147] width 164 height 30
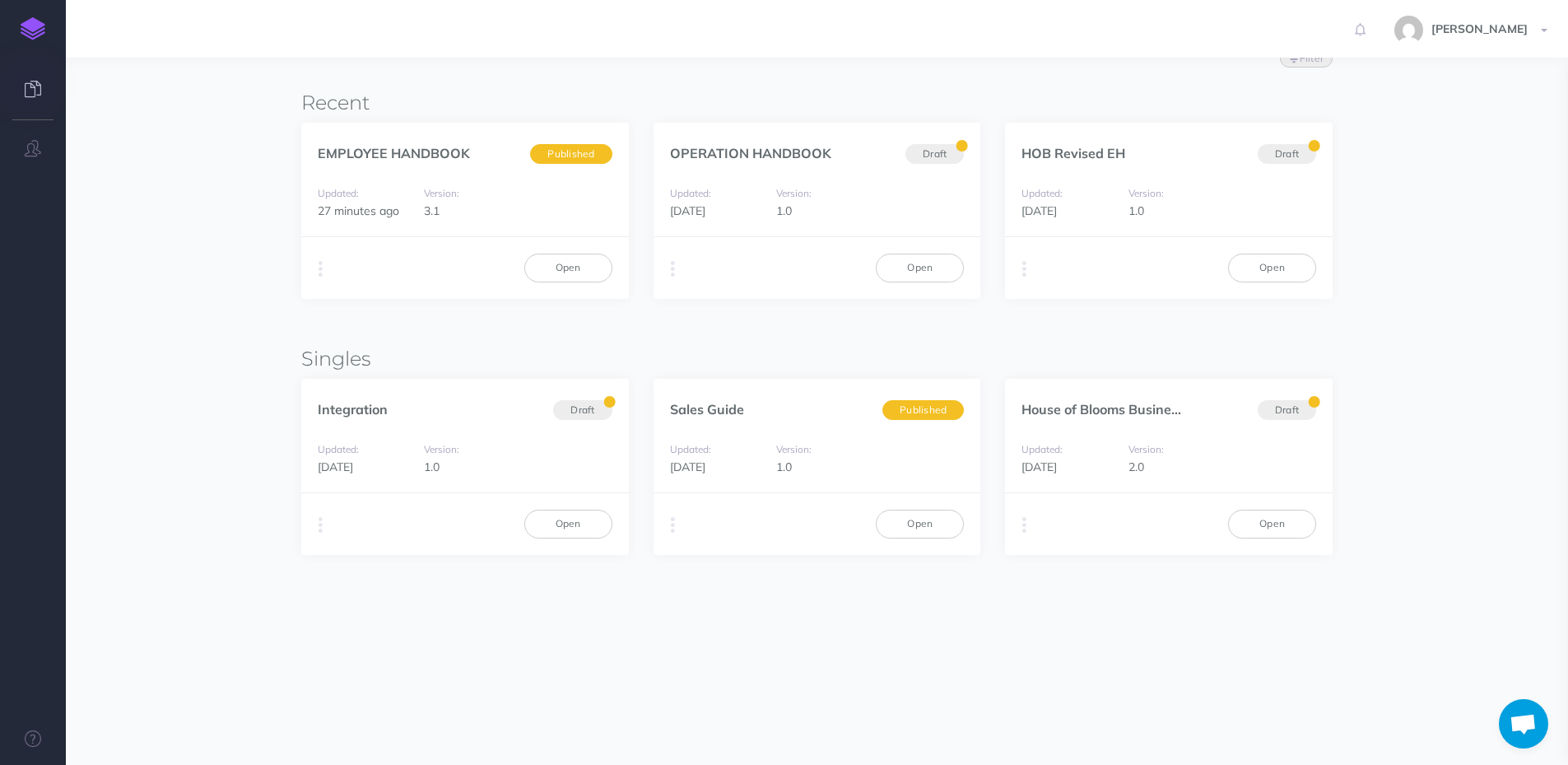
scroll to position [28, 0]
click at [324, 268] on button "button" at bounding box center [321, 269] width 16 height 25
click at [367, 388] on button "Archive" at bounding box center [403, 389] width 206 height 29
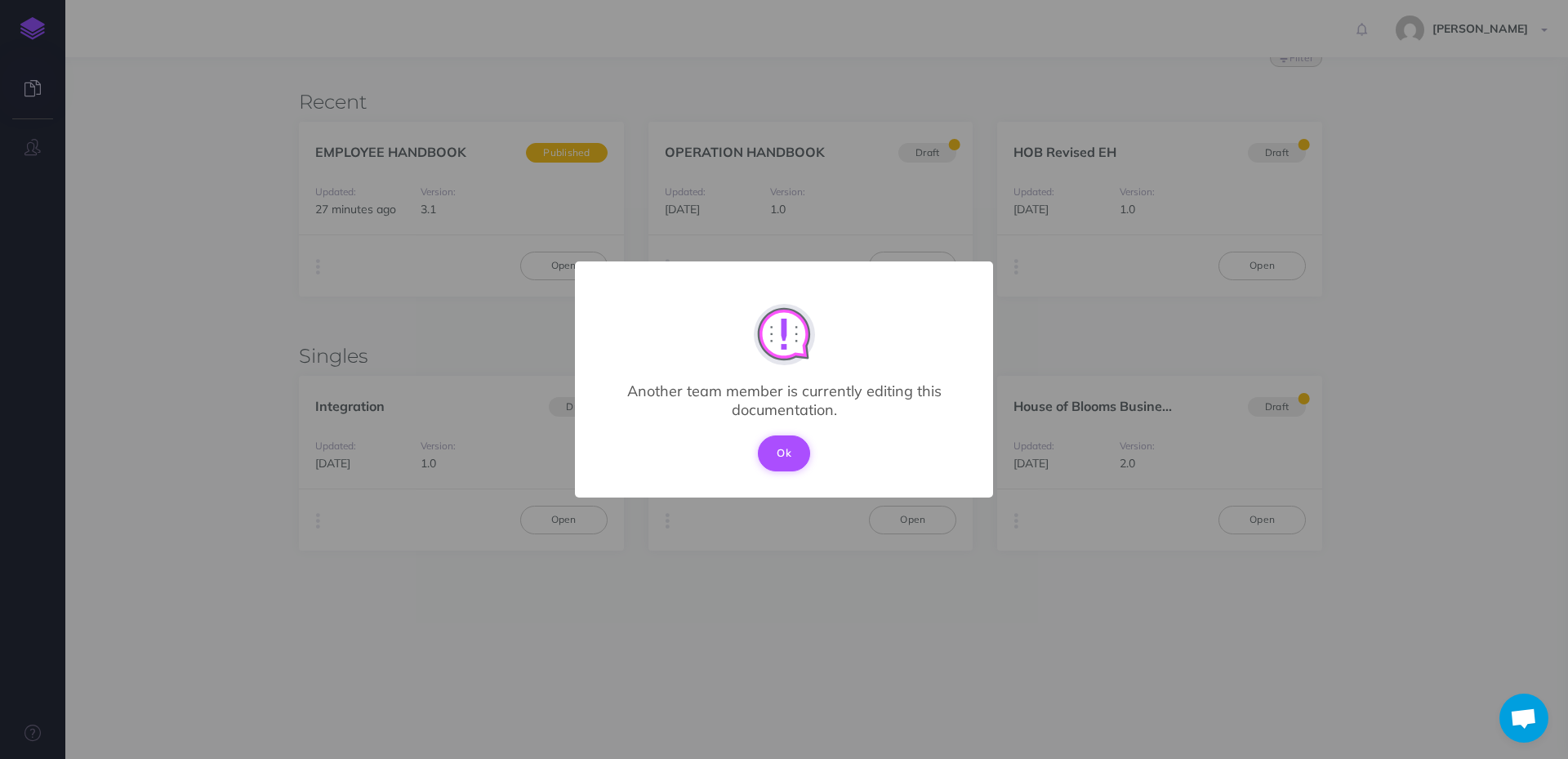
drag, startPoint x: 784, startPoint y: 450, endPoint x: 789, endPoint y: 457, distance: 8.6
click at [789, 457] on button "Ok" at bounding box center [784, 453] width 52 height 35
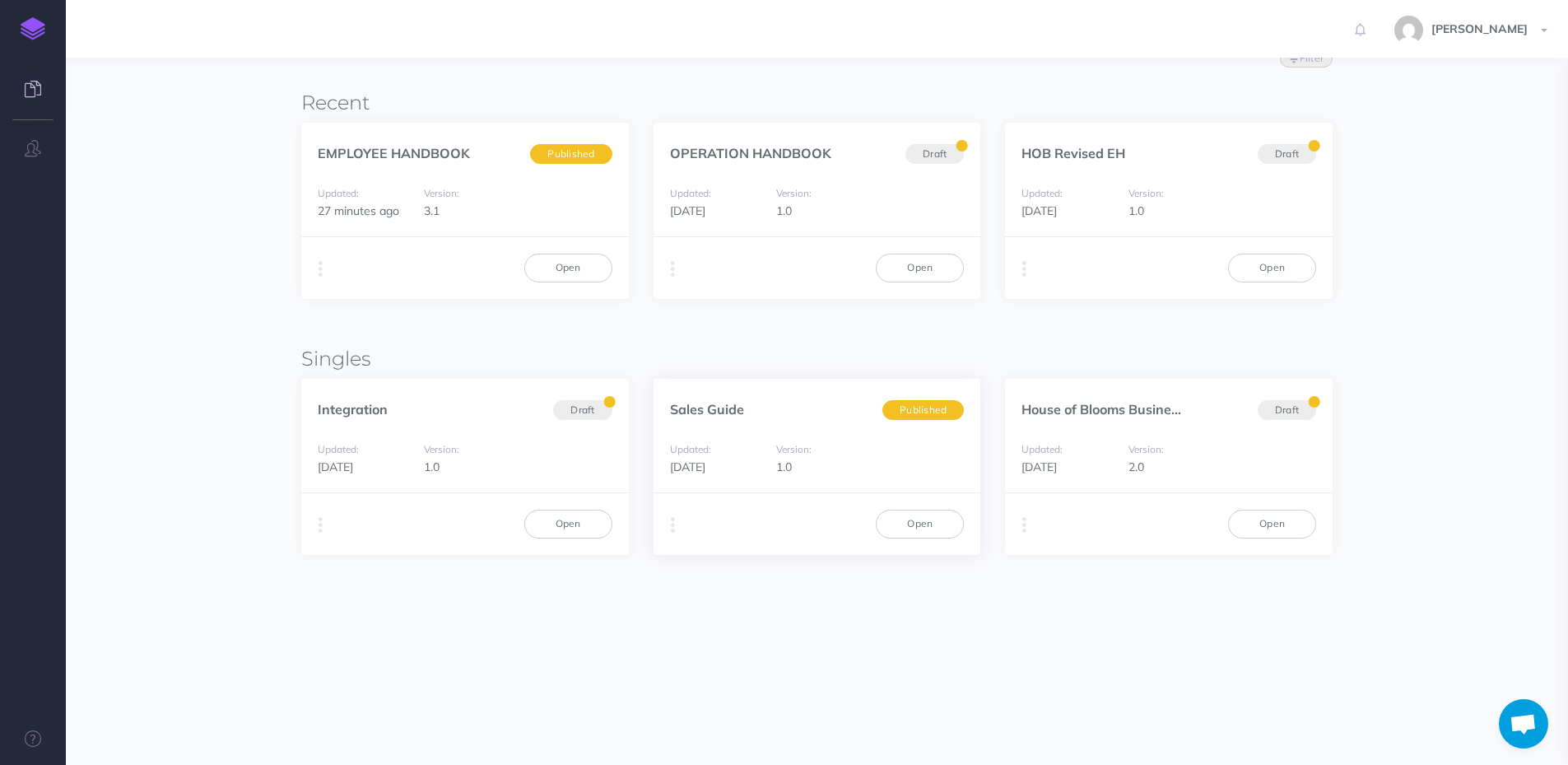
click at [795, 459] on div "Version: 1.0" at bounding box center [816, 458] width 98 height 37
click at [926, 271] on link "Open" at bounding box center [920, 267] width 88 height 28
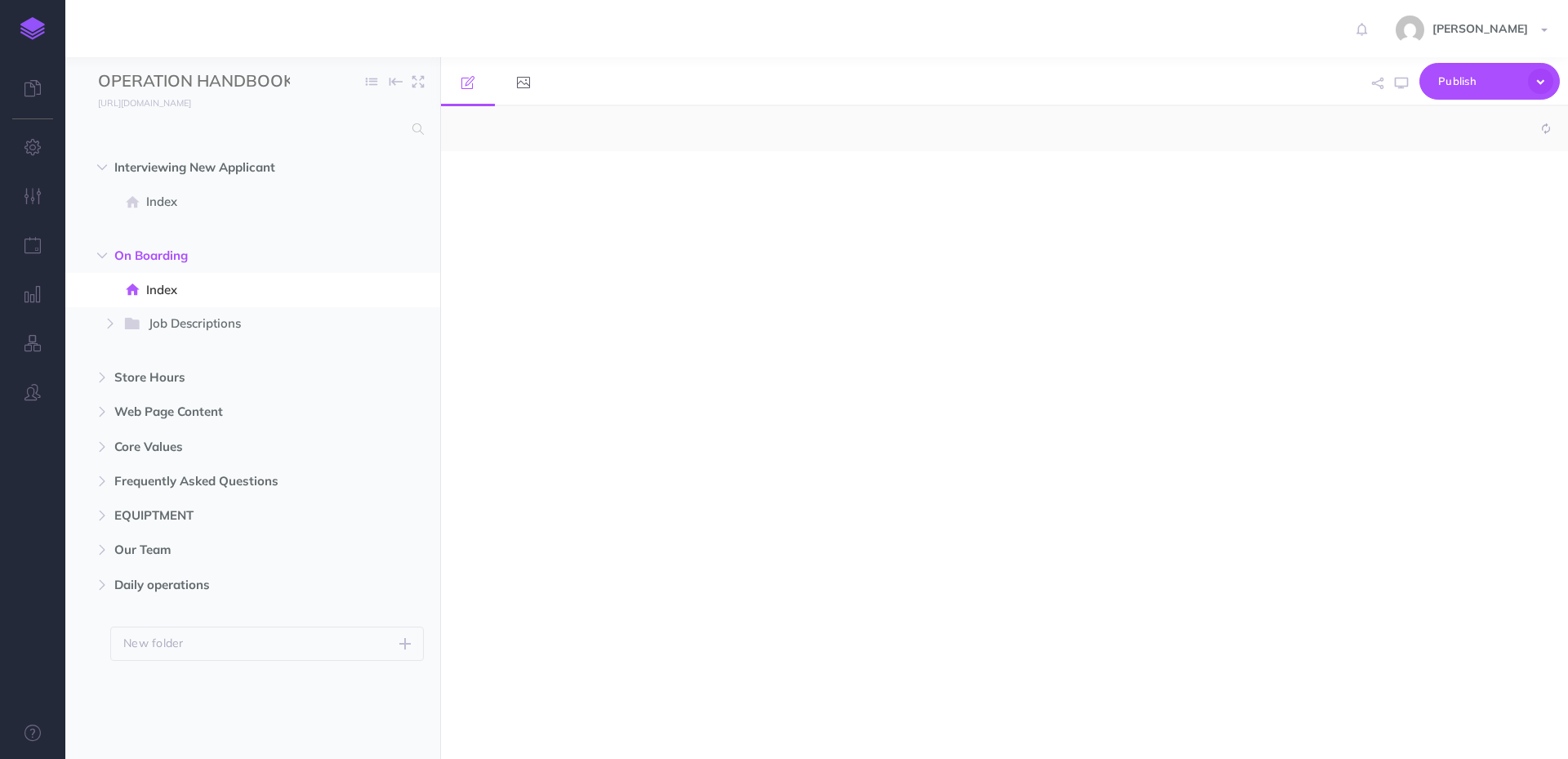
select select "null"
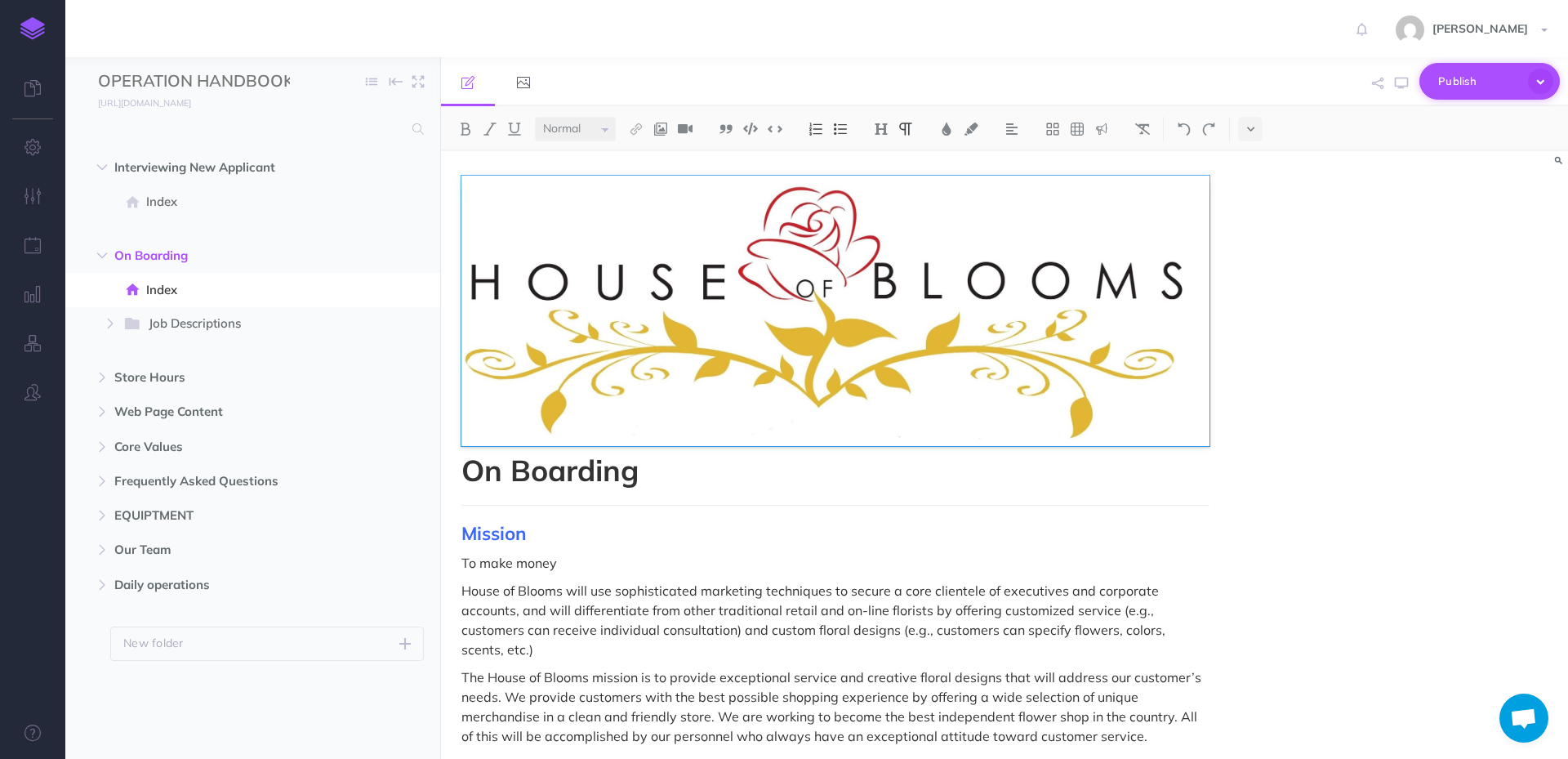
scroll to position [28, 0]
click at [1481, 82] on span "Publish" at bounding box center [1478, 82] width 82 height 26
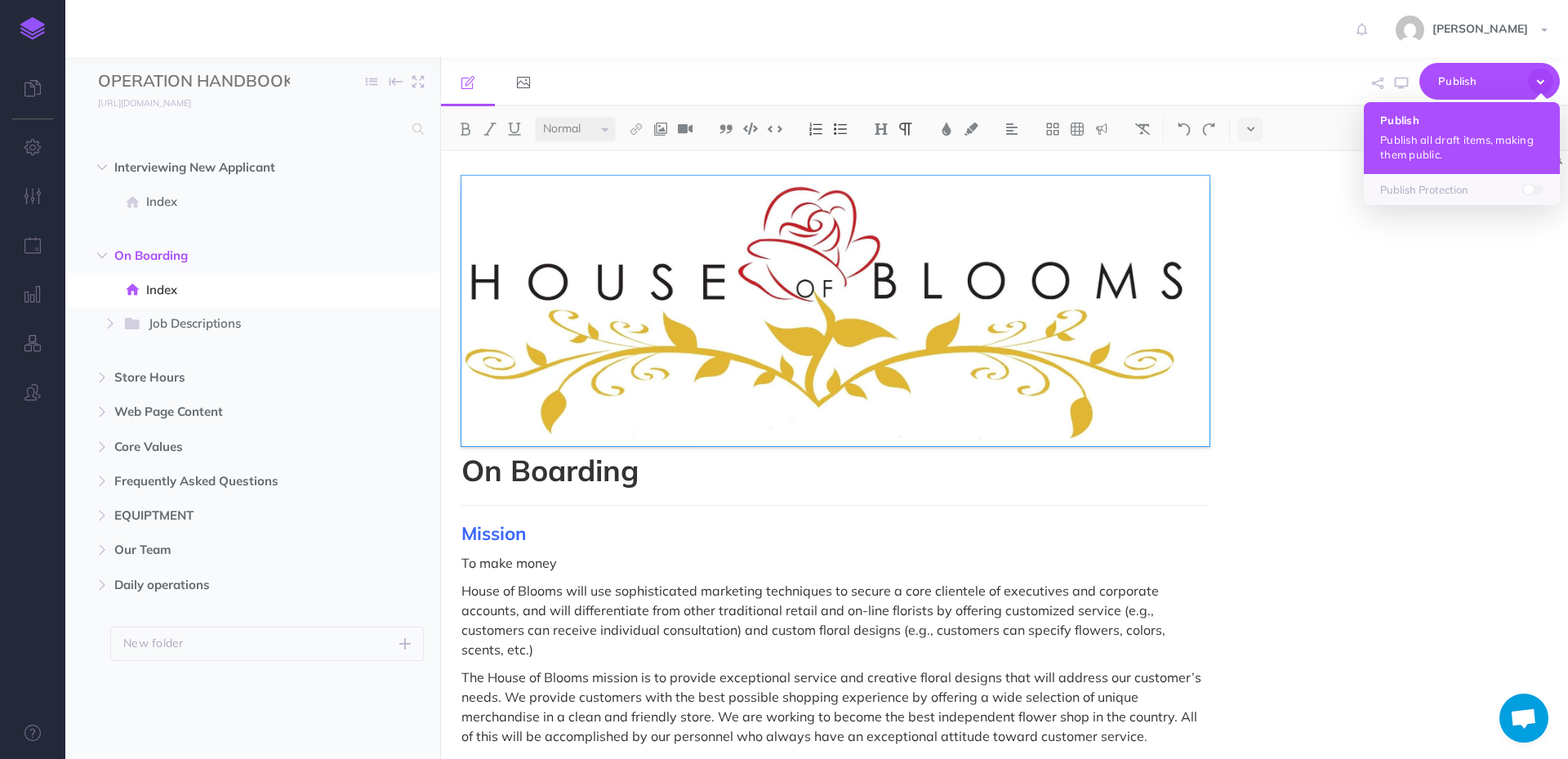
click at [1423, 133] on p "Publish all draft items, making them public." at bounding box center [1463, 147] width 164 height 30
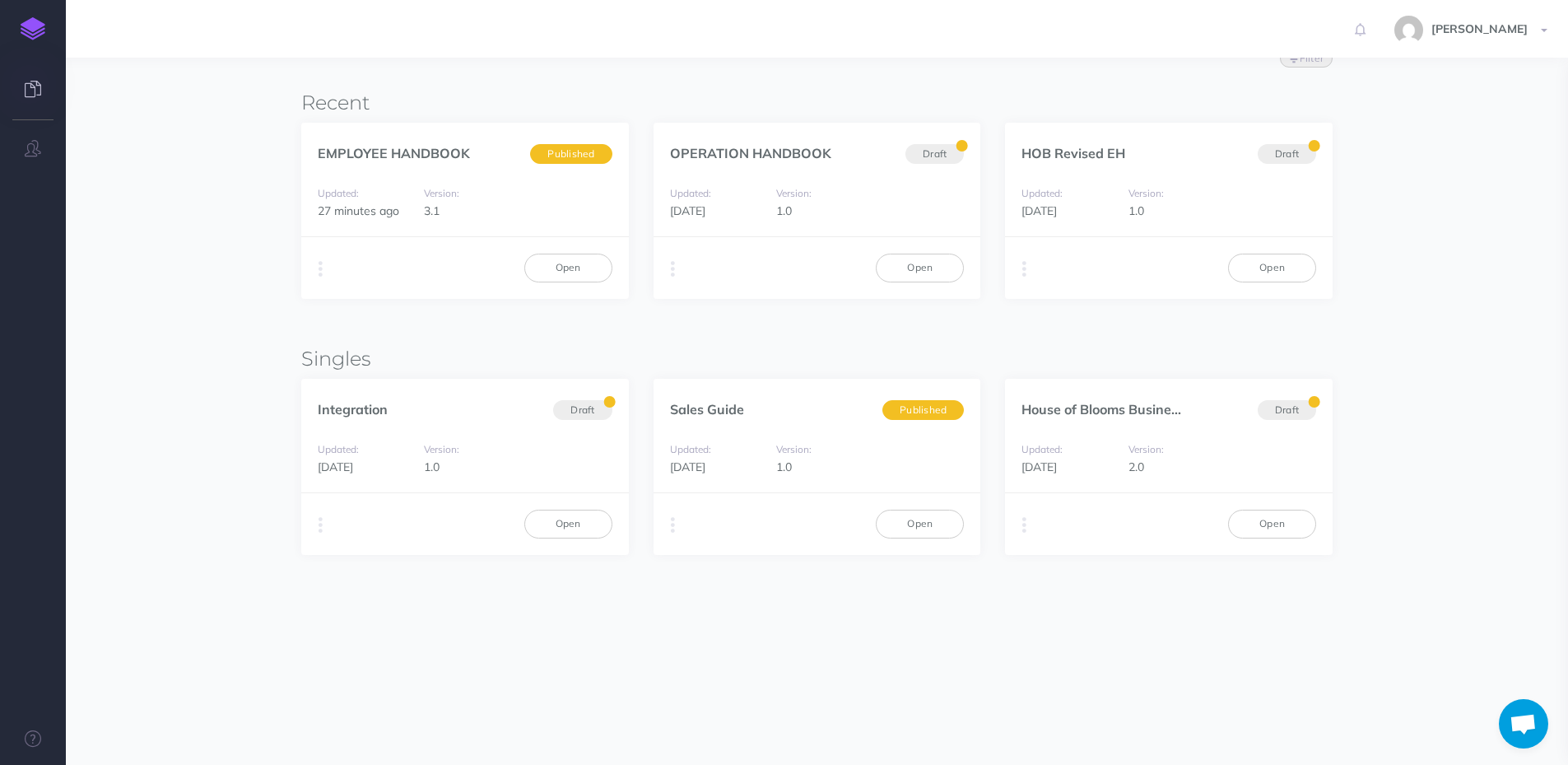
scroll to position [28, 0]
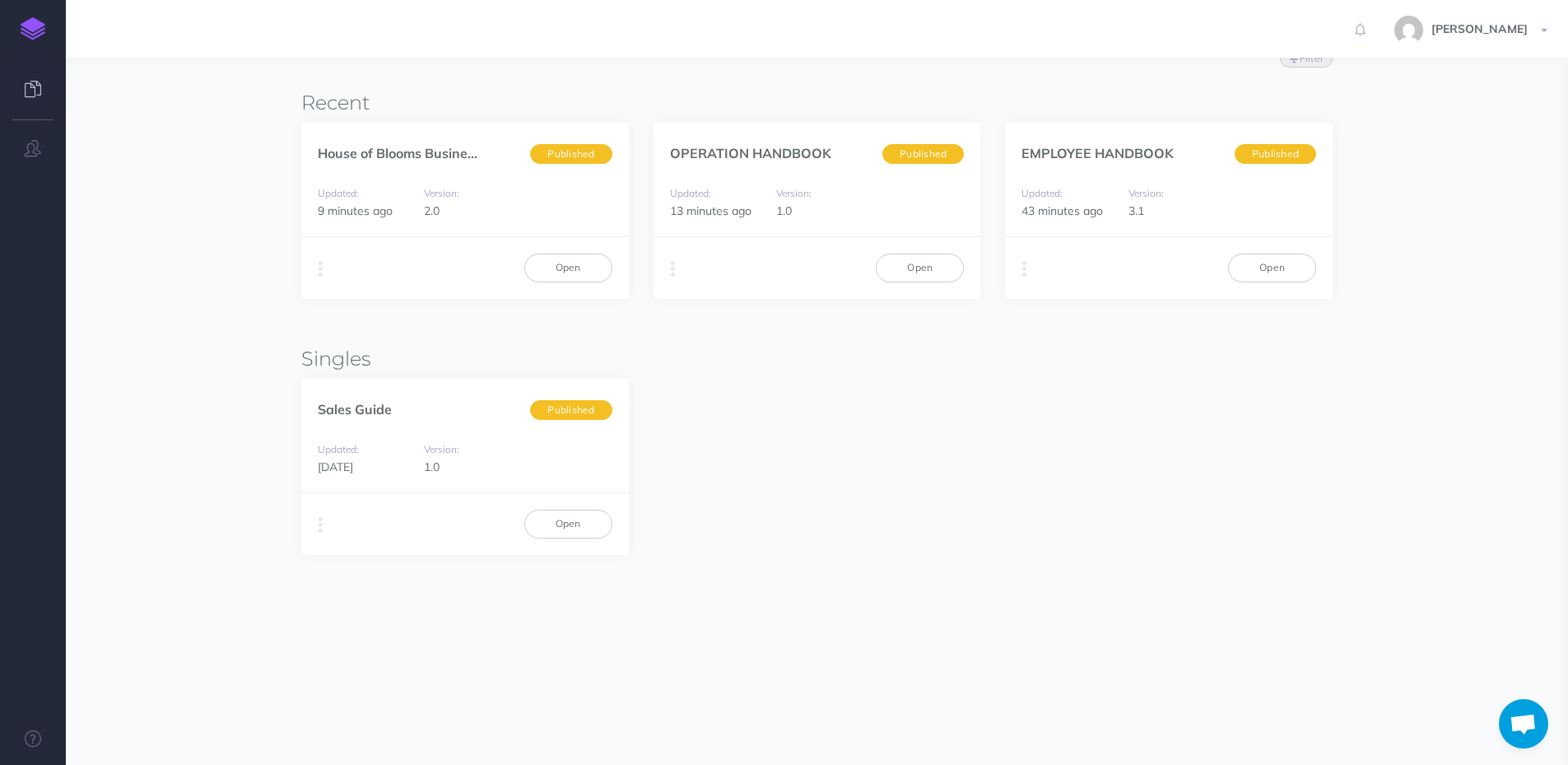
scroll to position [28, 0]
click at [1276, 271] on link "Open" at bounding box center [1271, 267] width 88 height 28
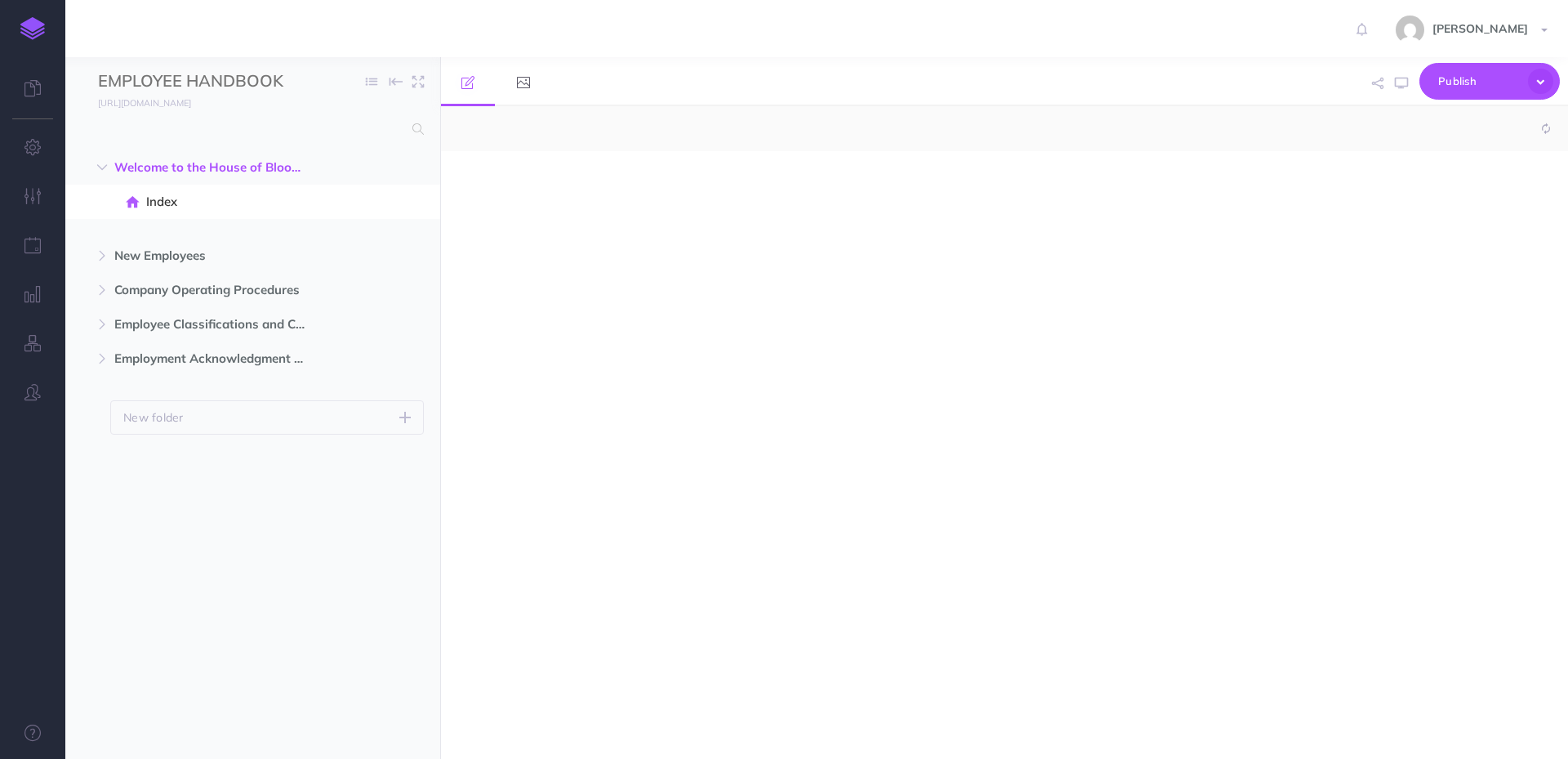
select select "null"
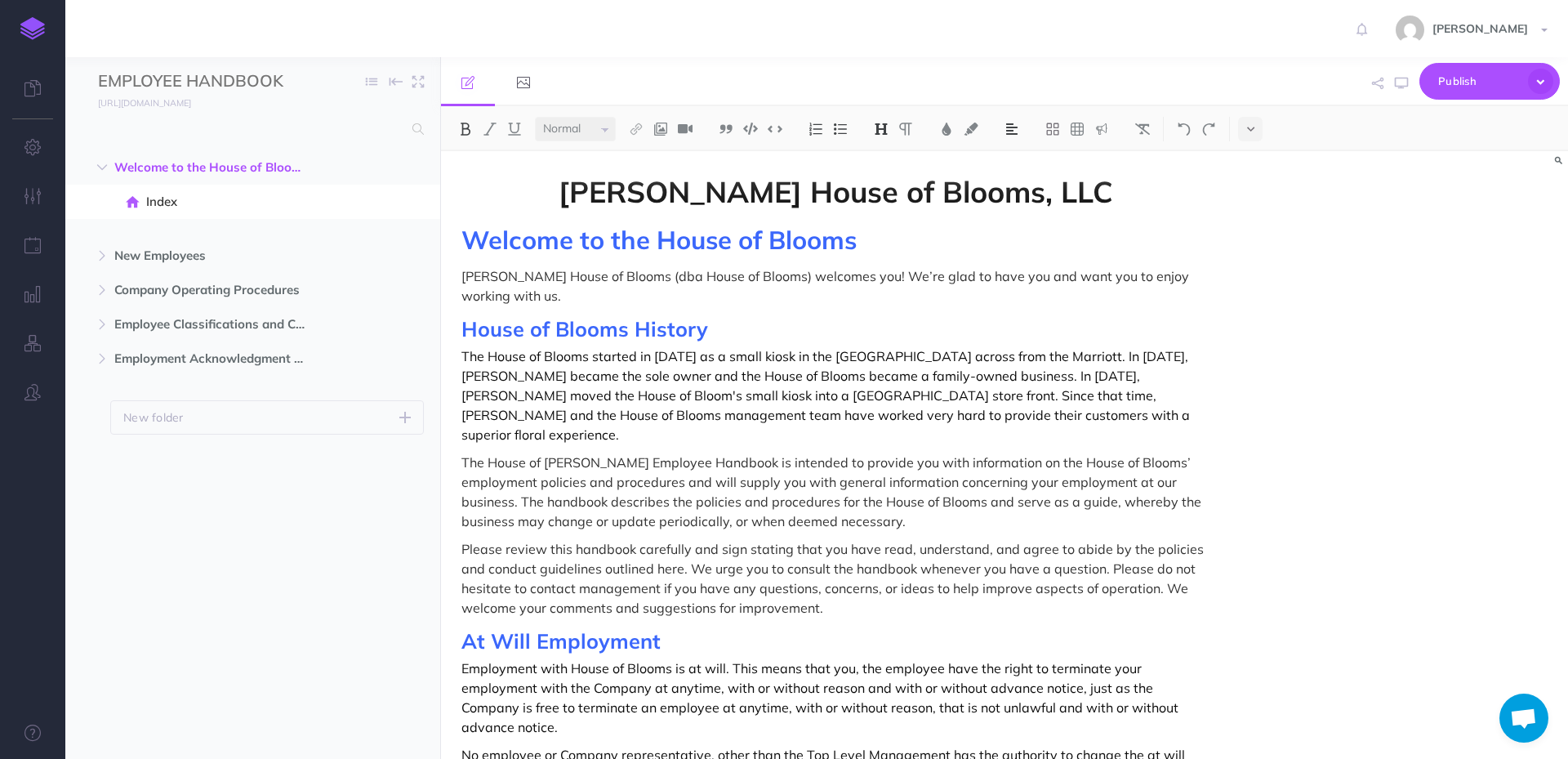
scroll to position [28, 0]
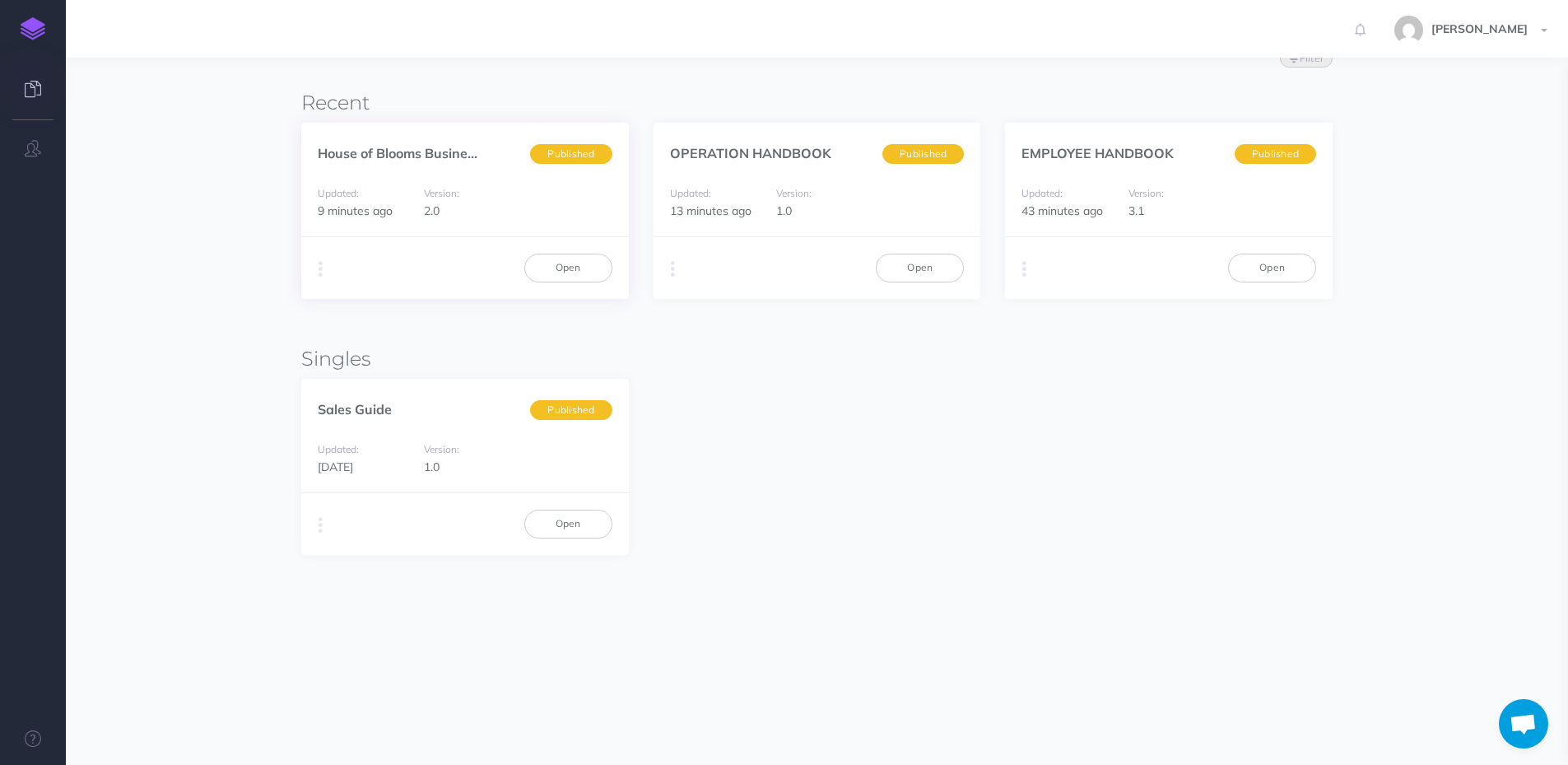
scroll to position [28, 0]
click at [322, 269] on icon "button" at bounding box center [321, 268] width 4 height 23
click at [656, 325] on button "PDF Beta" at bounding box center [610, 331] width 206 height 29
click at [671, 271] on icon "button" at bounding box center [672, 268] width 4 height 23
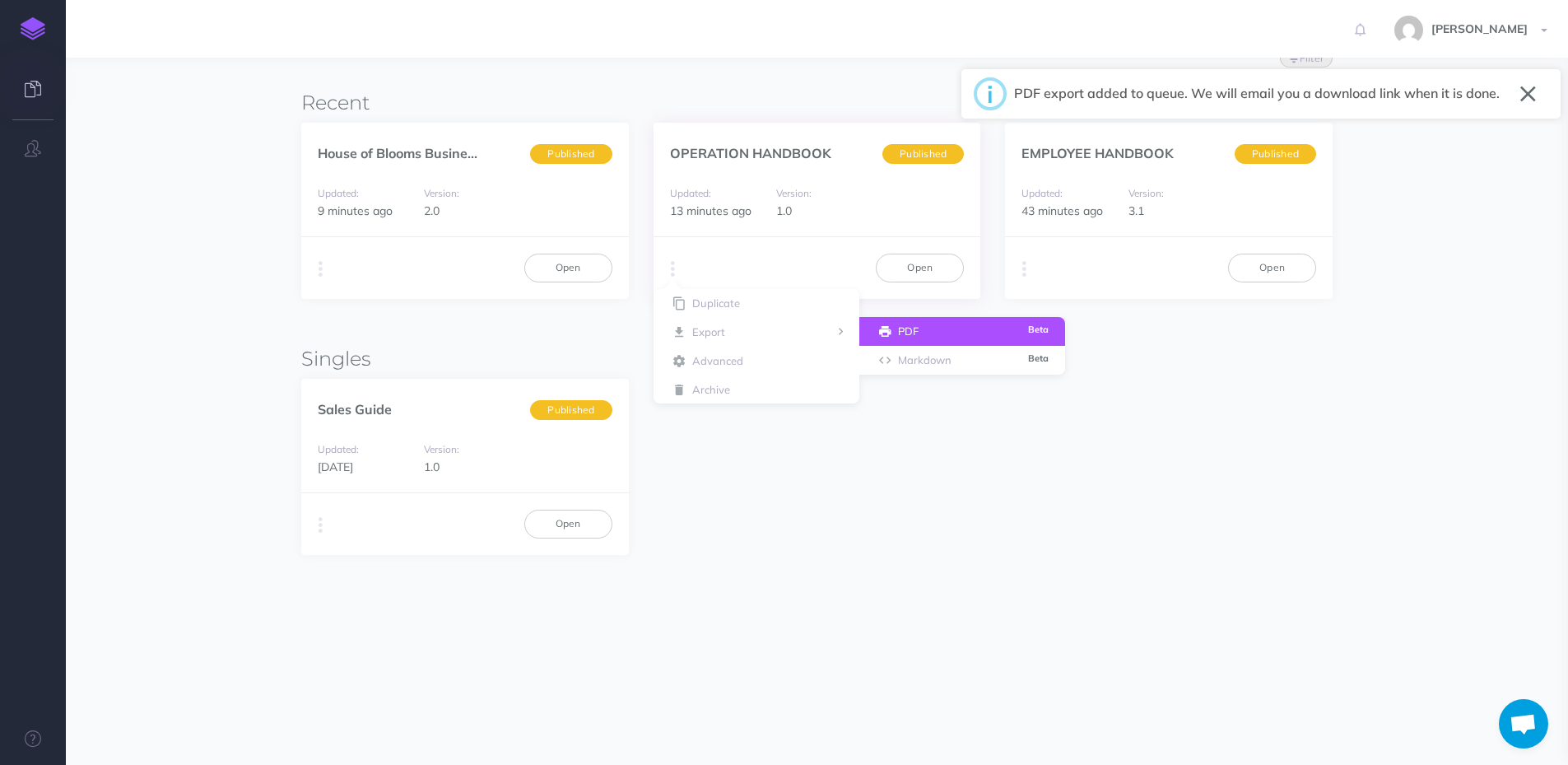
click at [964, 322] on button "PDF Beta" at bounding box center [961, 331] width 206 height 29
click at [28, 93] on icon at bounding box center [33, 88] width 17 height 17
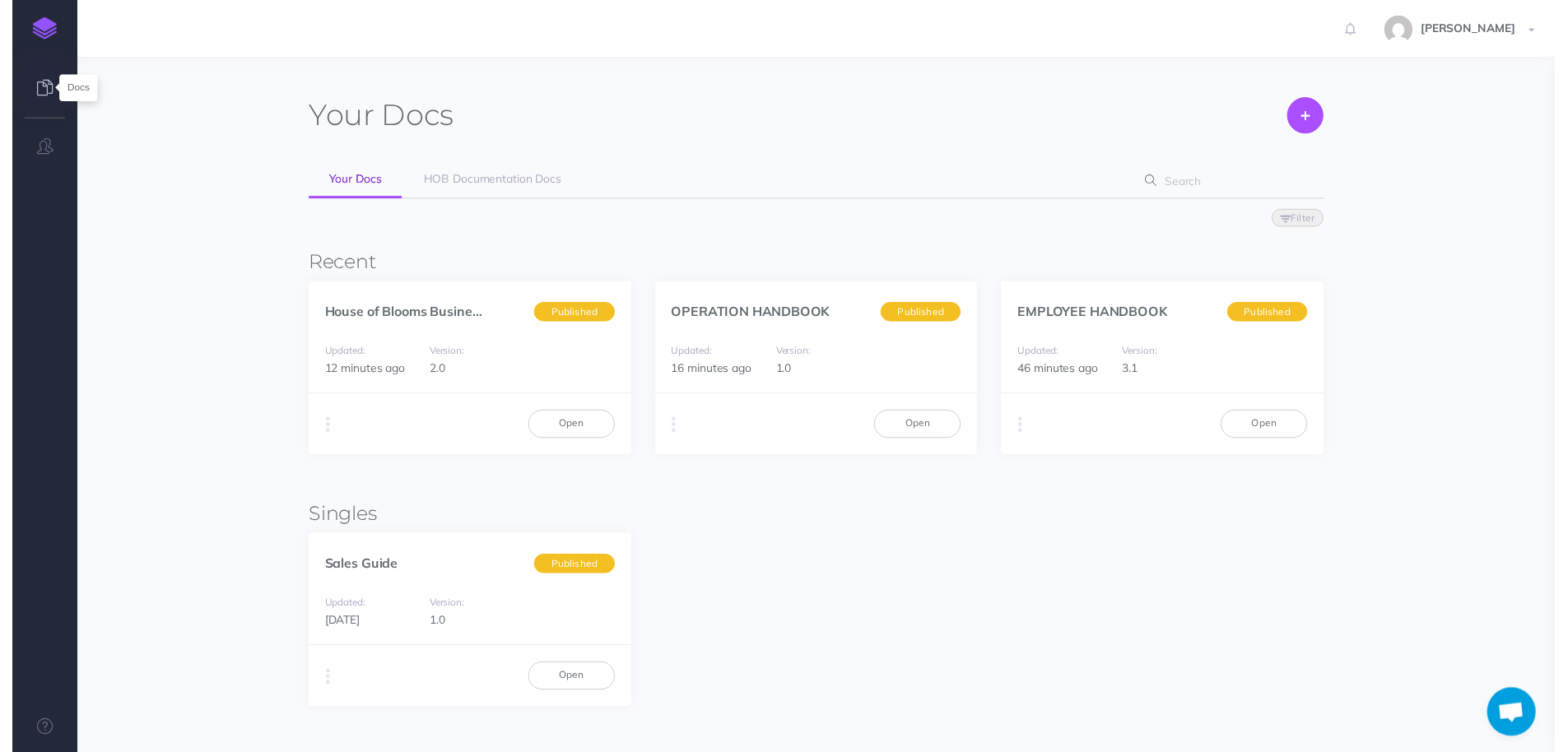
scroll to position [28, 0]
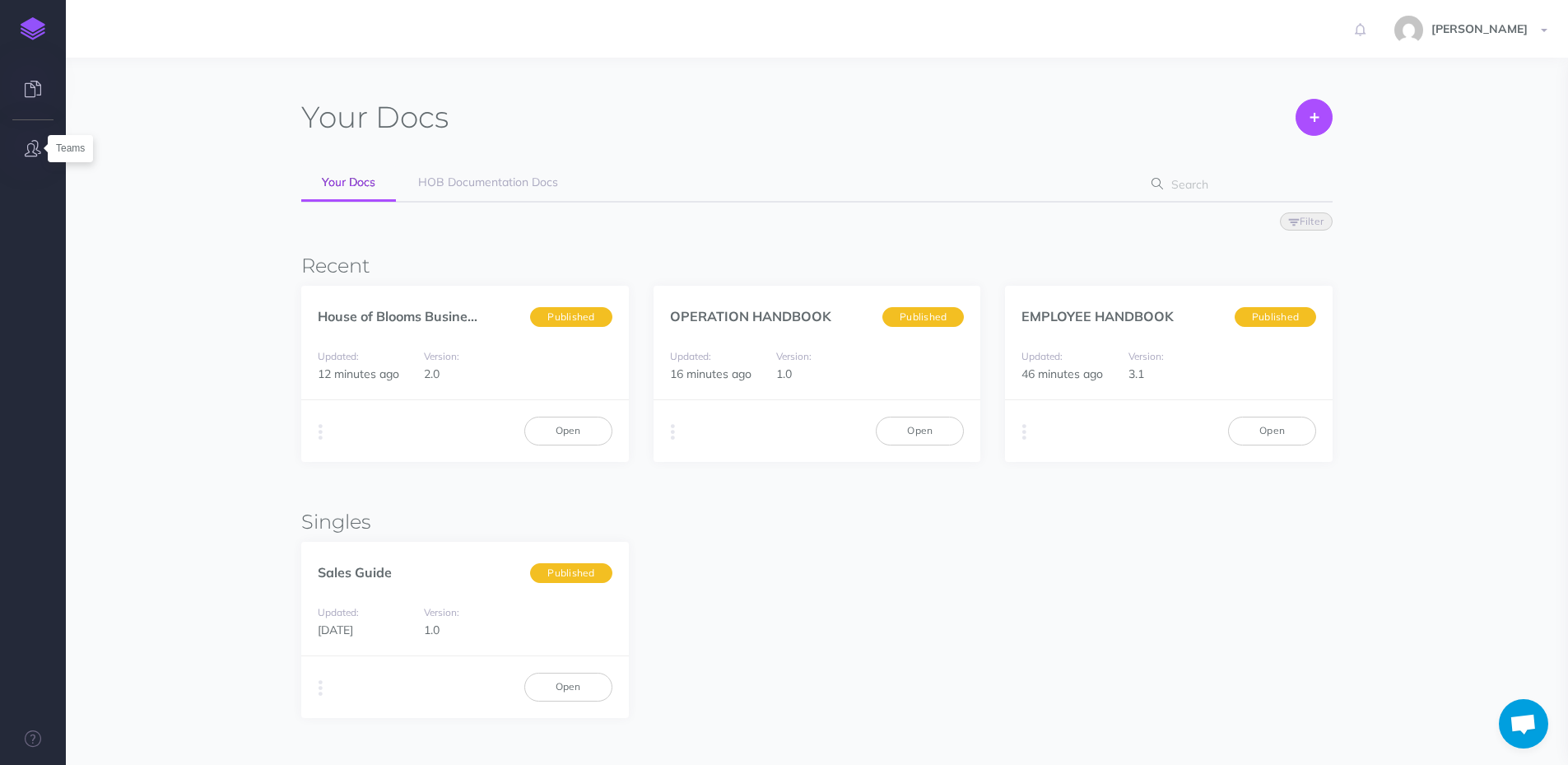
click at [36, 148] on icon "button" at bounding box center [33, 148] width 17 height 17
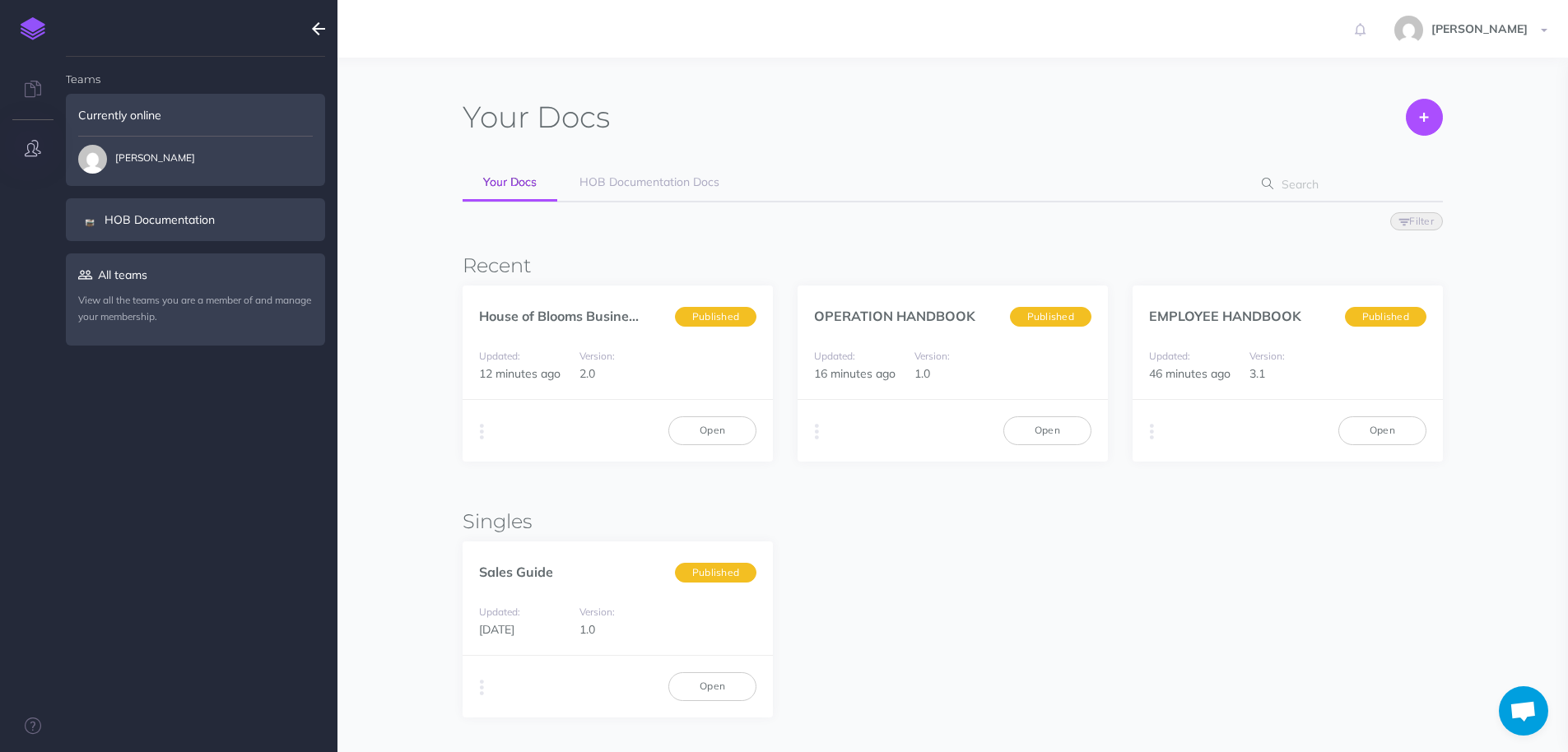
click at [33, 27] on img at bounding box center [33, 28] width 25 height 23
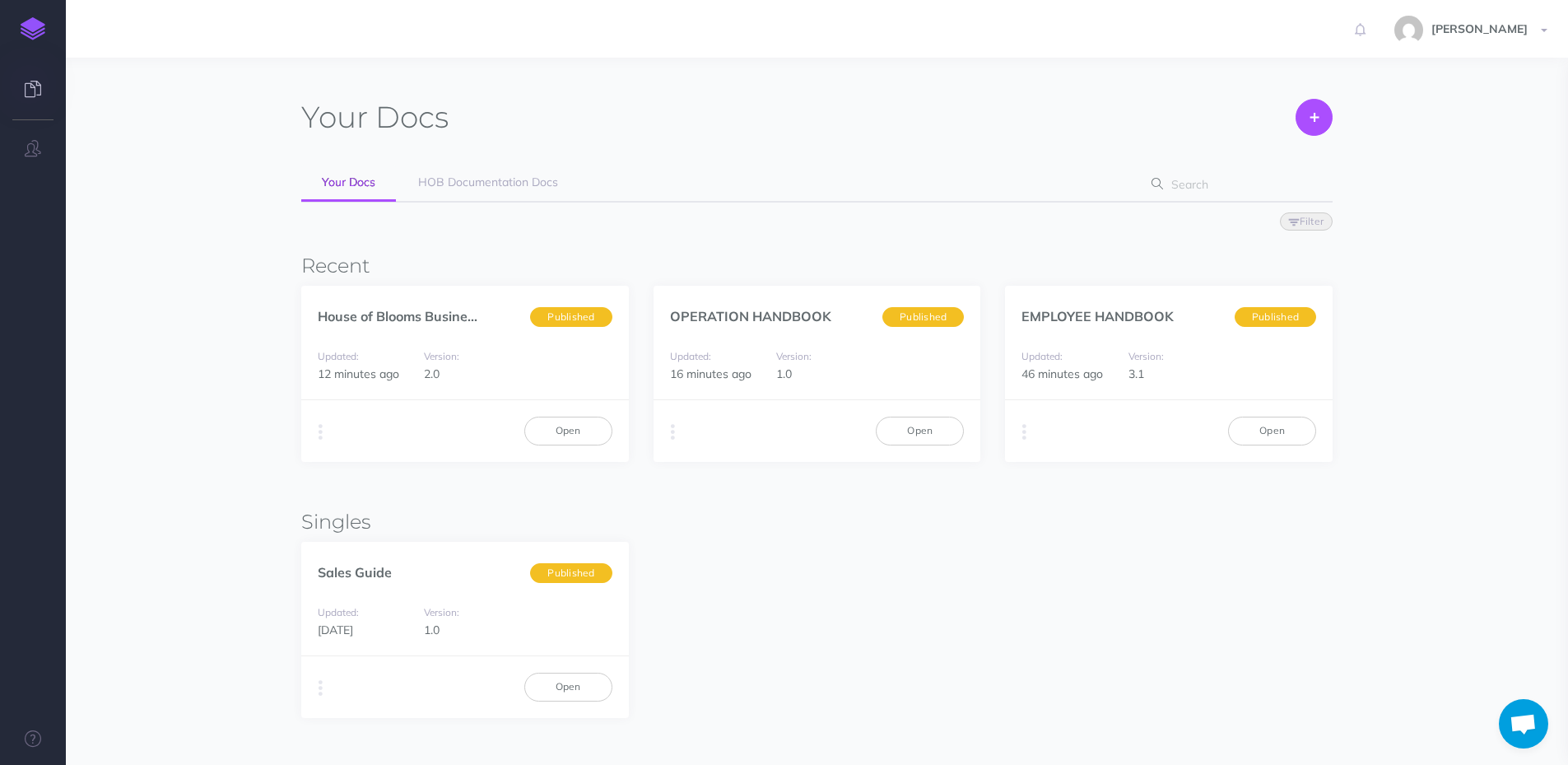
click at [41, 29] on img at bounding box center [33, 28] width 25 height 23
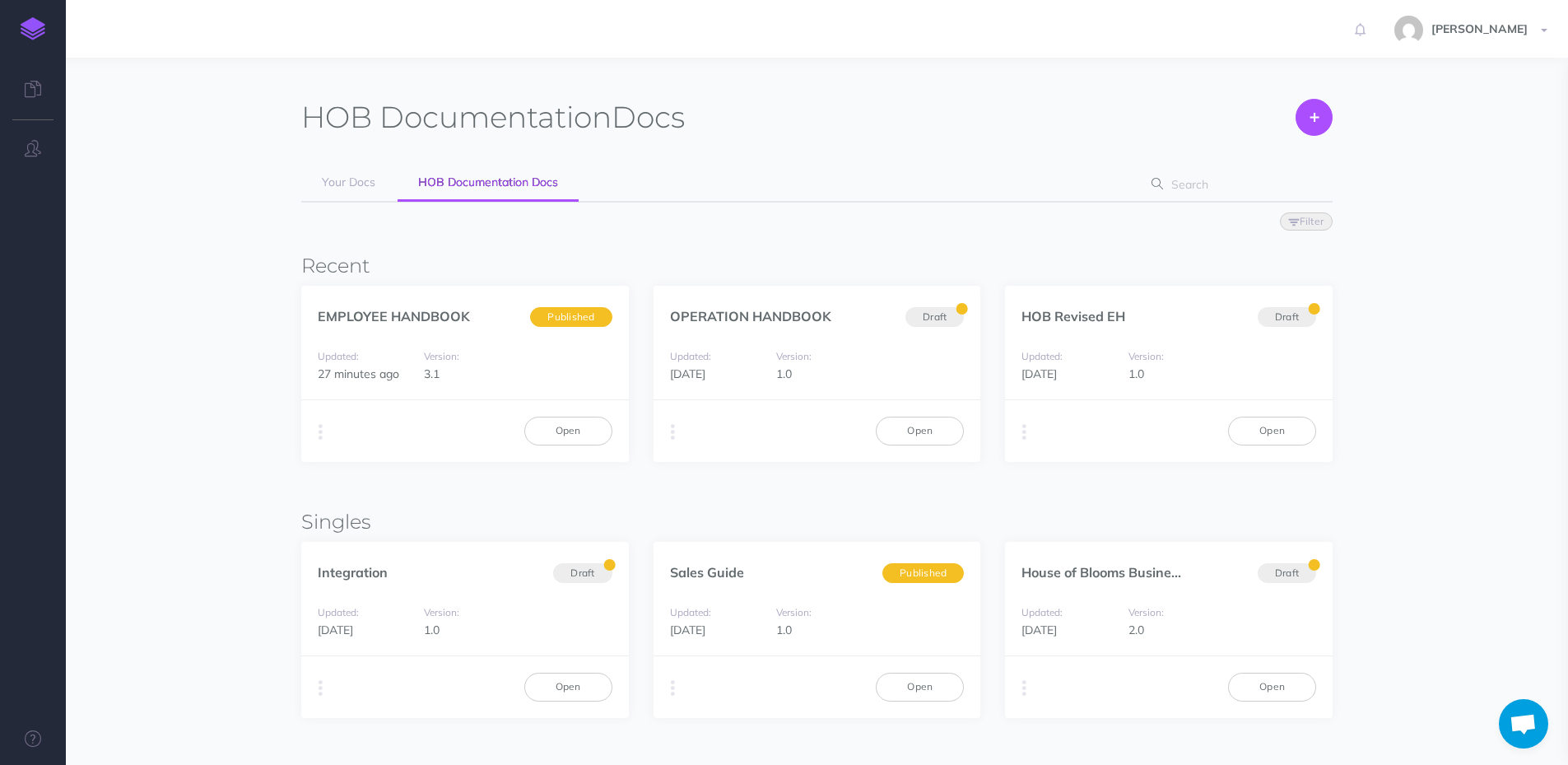
scroll to position [28, 0]
click at [361, 176] on span "Your Docs" at bounding box center [349, 182] width 54 height 15
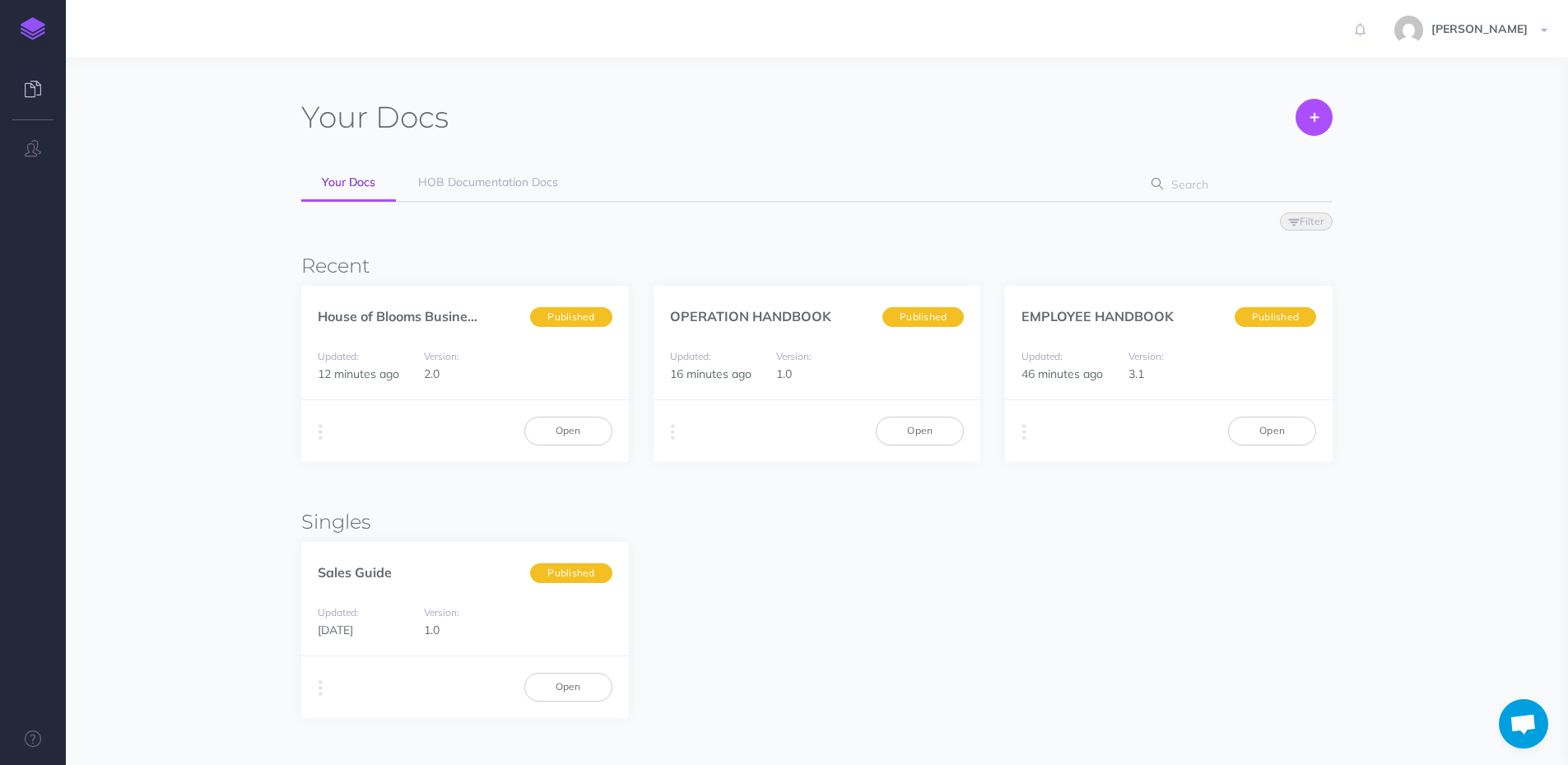
scroll to position [28, 0]
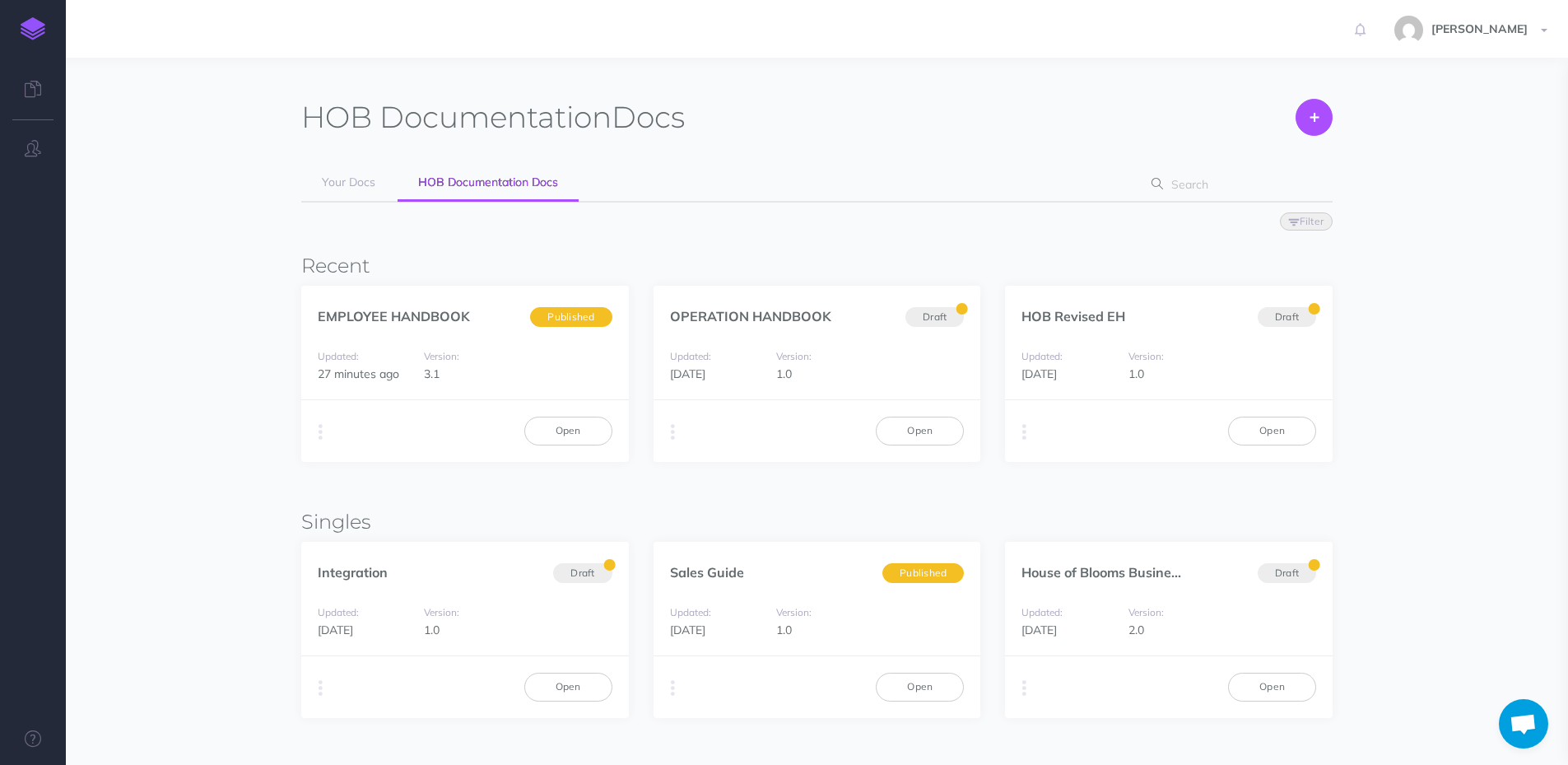
scroll to position [28, 0]
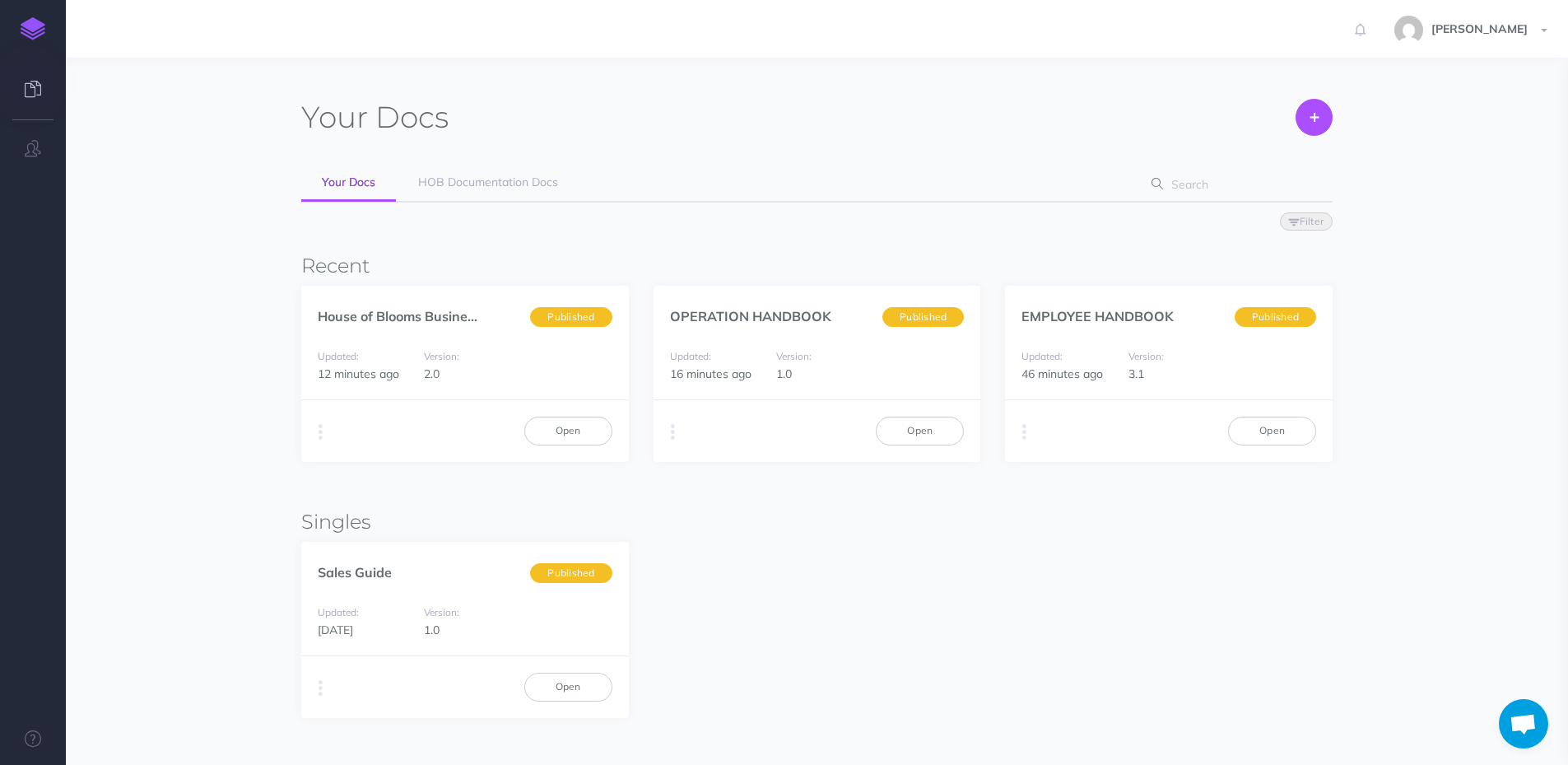
scroll to position [28, 0]
click at [31, 733] on icon at bounding box center [33, 738] width 17 height 17
